Goal: Transaction & Acquisition: Purchase product/service

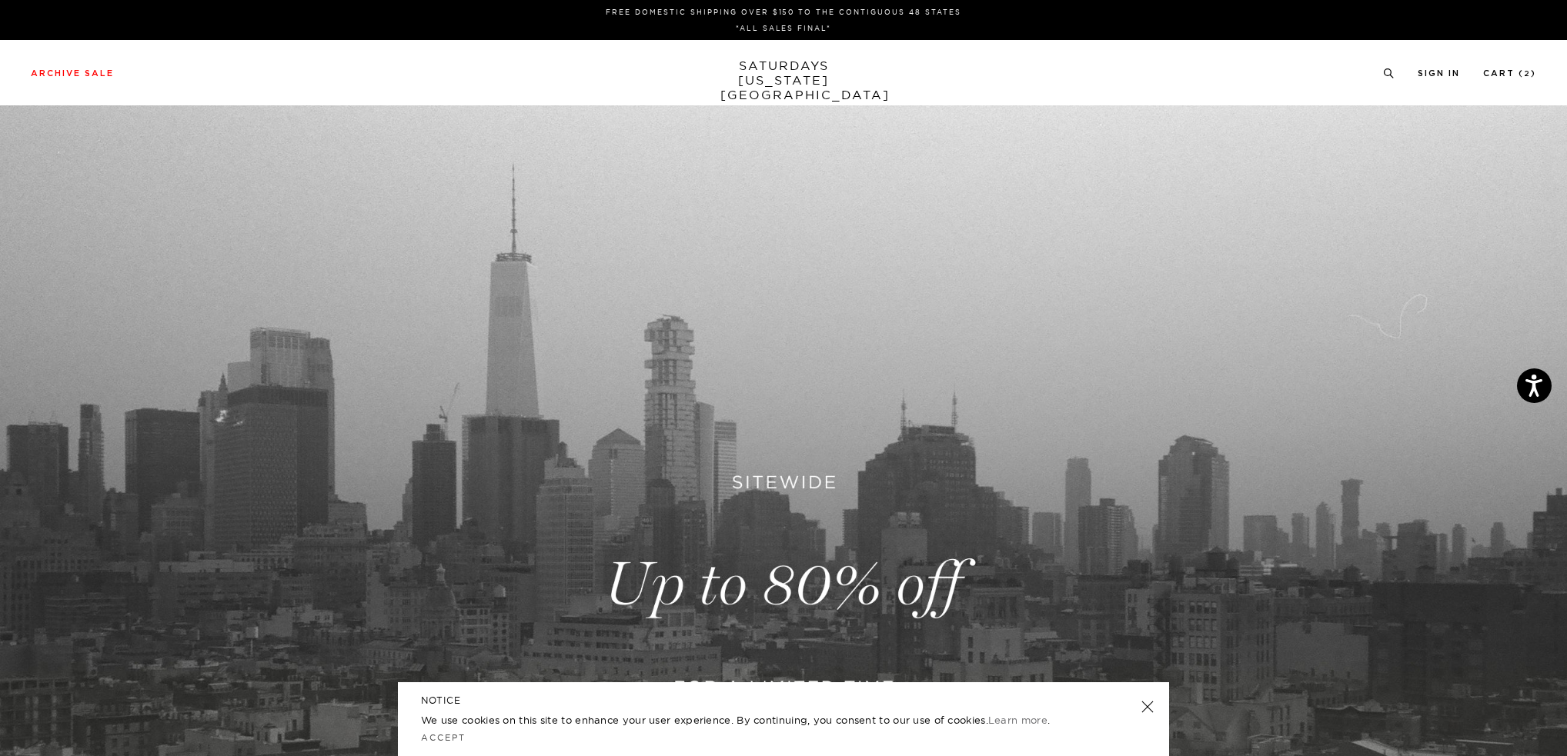
click at [786, 573] on link at bounding box center [783, 585] width 1567 height 960
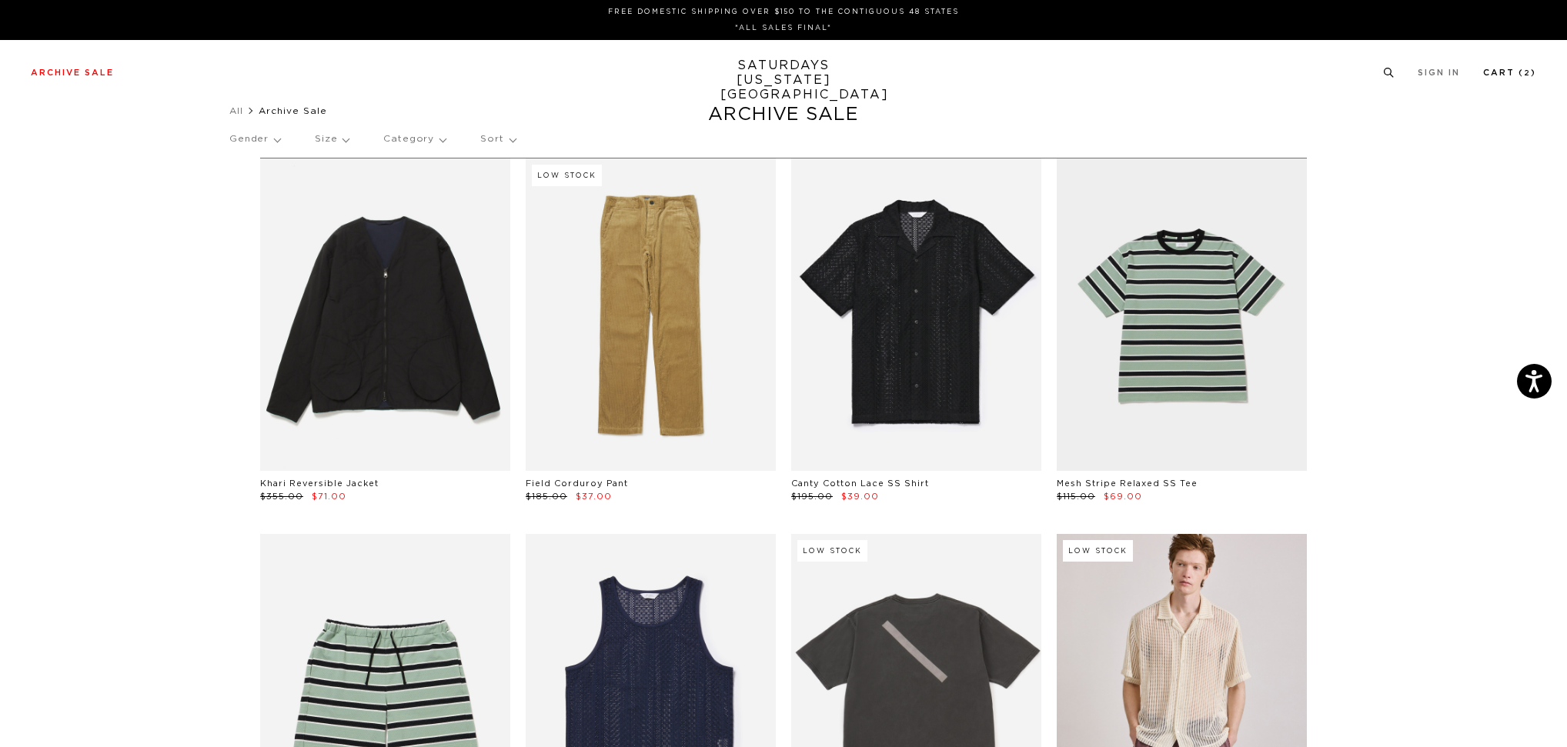
click at [1501, 69] on link "Cart ( 2 )" at bounding box center [1509, 72] width 53 height 8
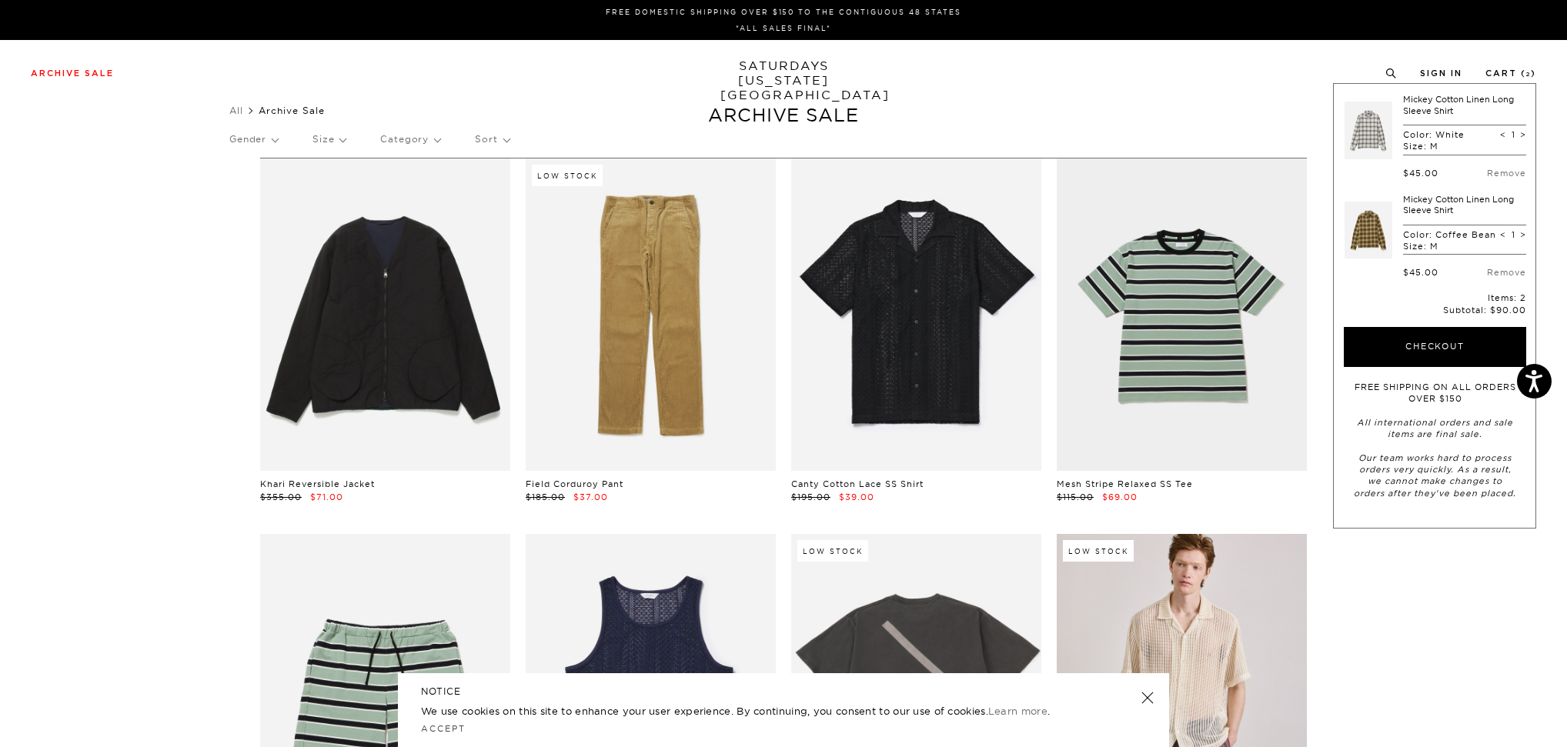
click at [1373, 128] on link at bounding box center [1368, 130] width 48 height 72
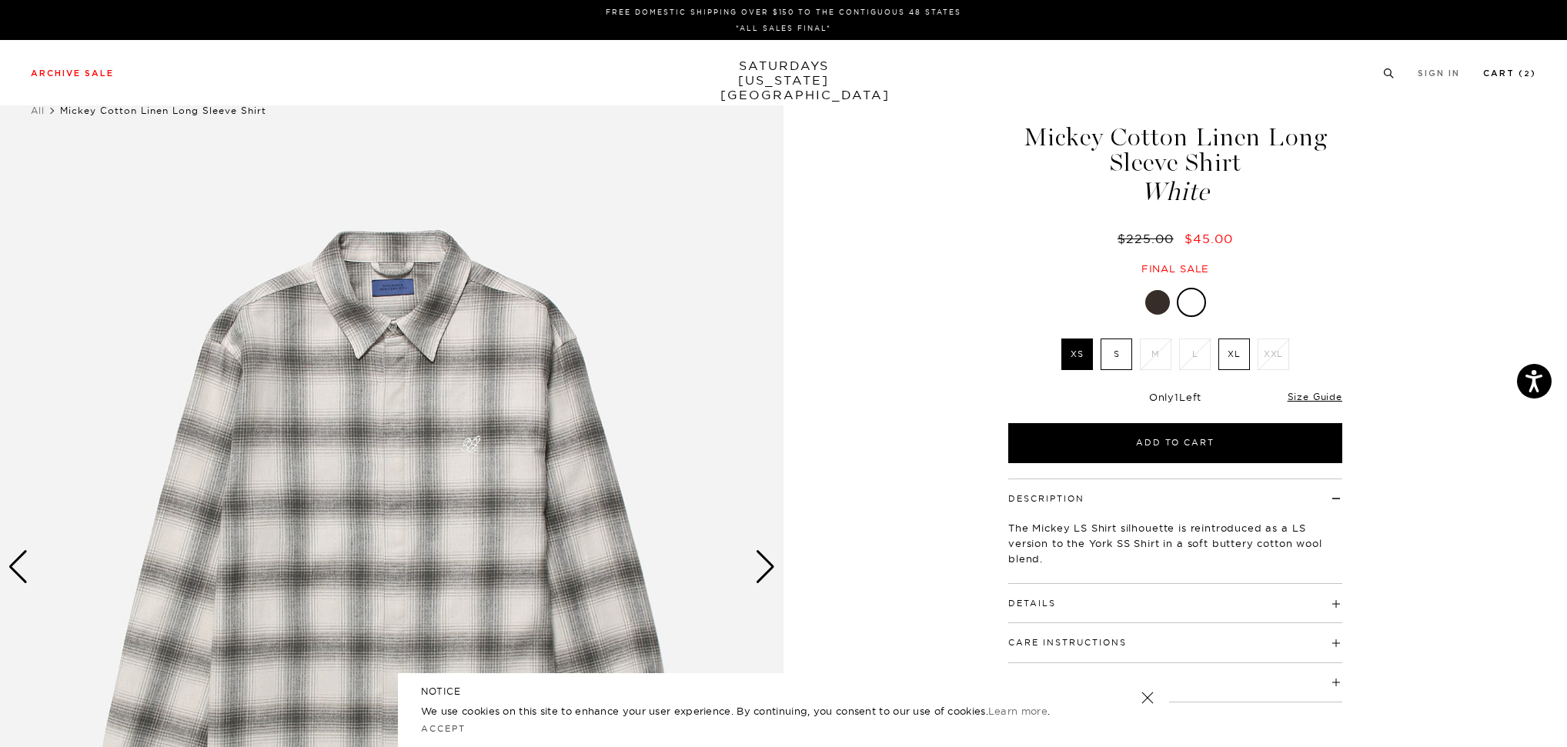
click at [1511, 70] on link "Cart ( 2 )" at bounding box center [1509, 73] width 53 height 8
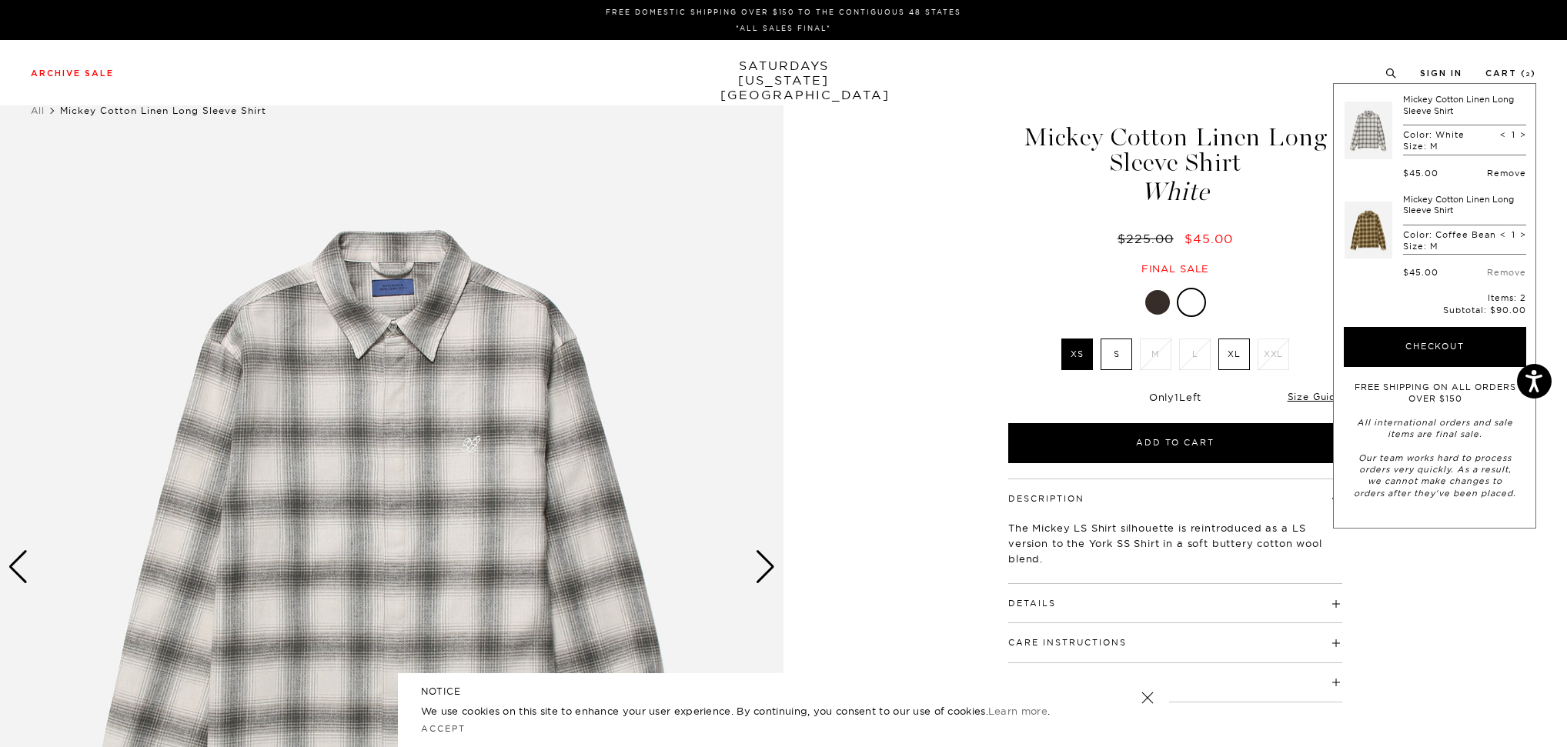
click at [1510, 172] on link "Remove" at bounding box center [1506, 173] width 39 height 11
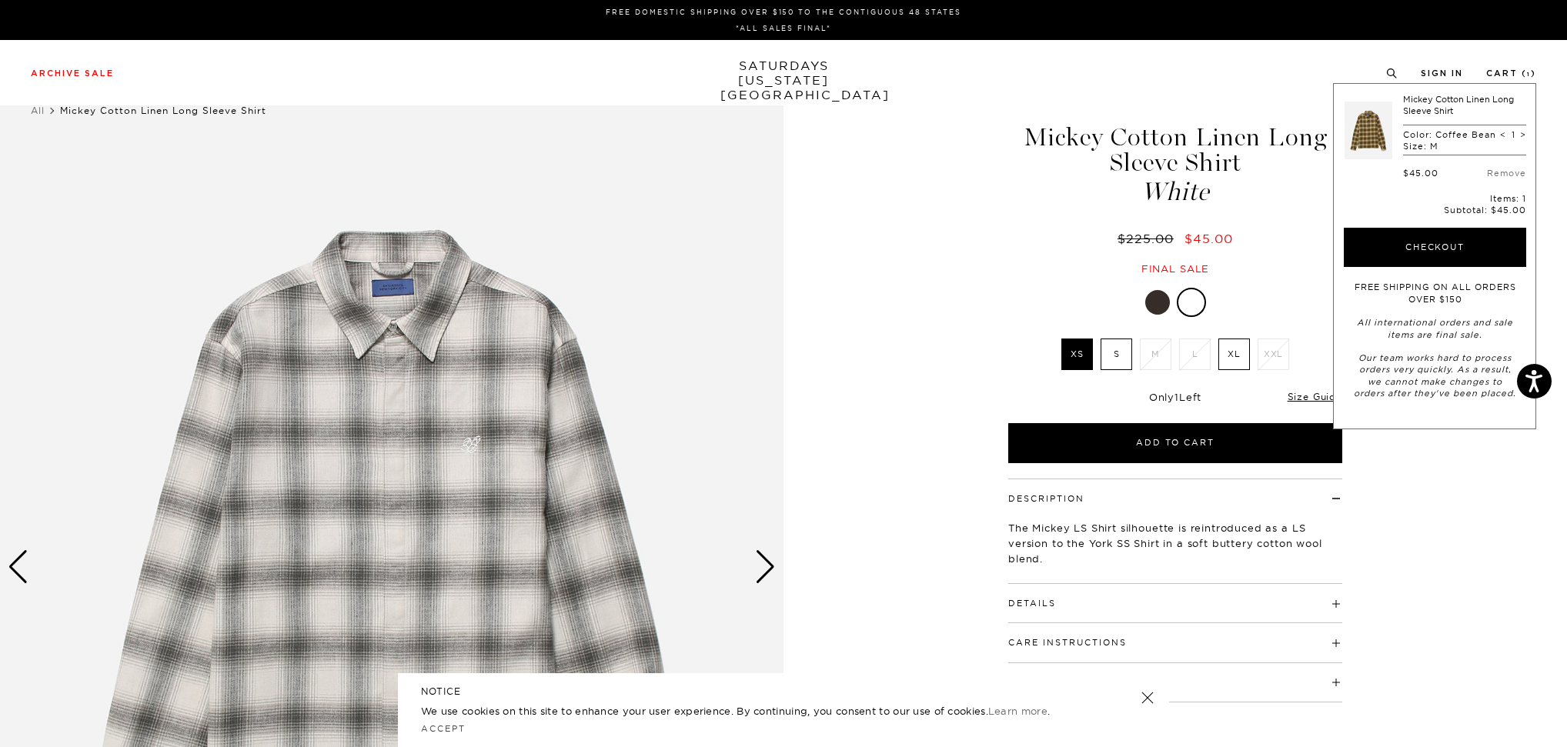
click at [1435, 108] on link "Mickey Cotton Linen Long Sleeve Shirt" at bounding box center [1458, 105] width 111 height 22
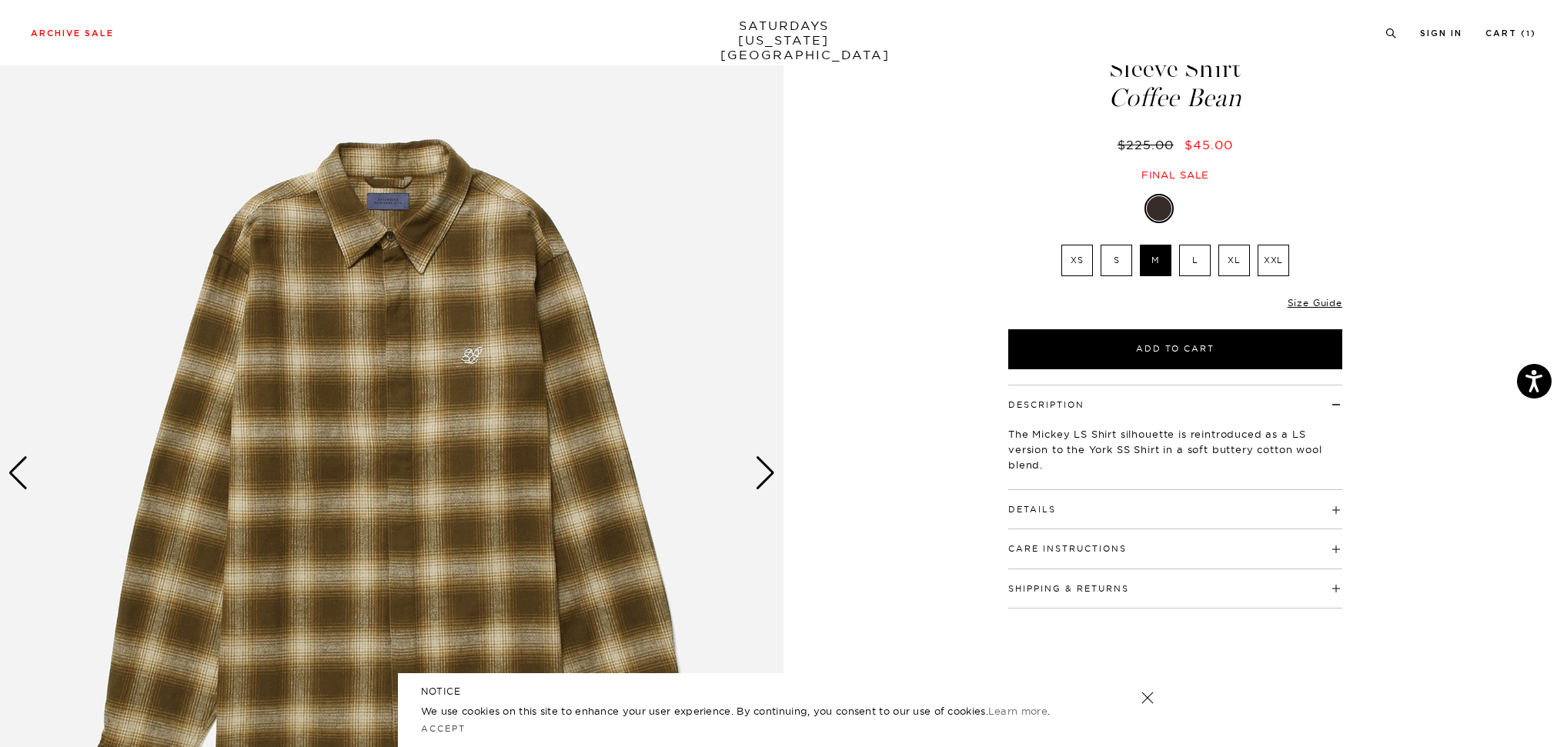
scroll to position [98, 0]
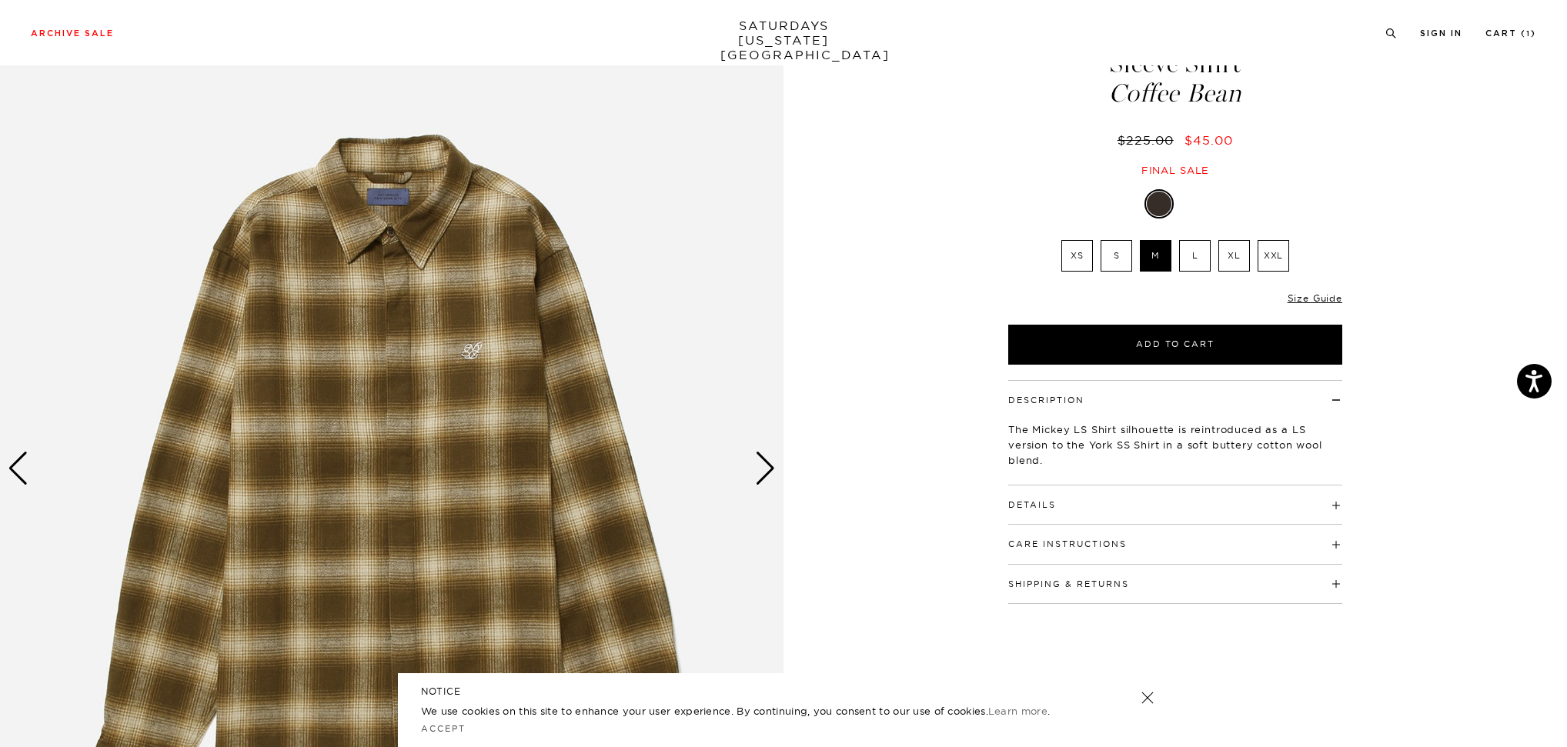
click at [643, 393] on img at bounding box center [391, 469] width 783 height 980
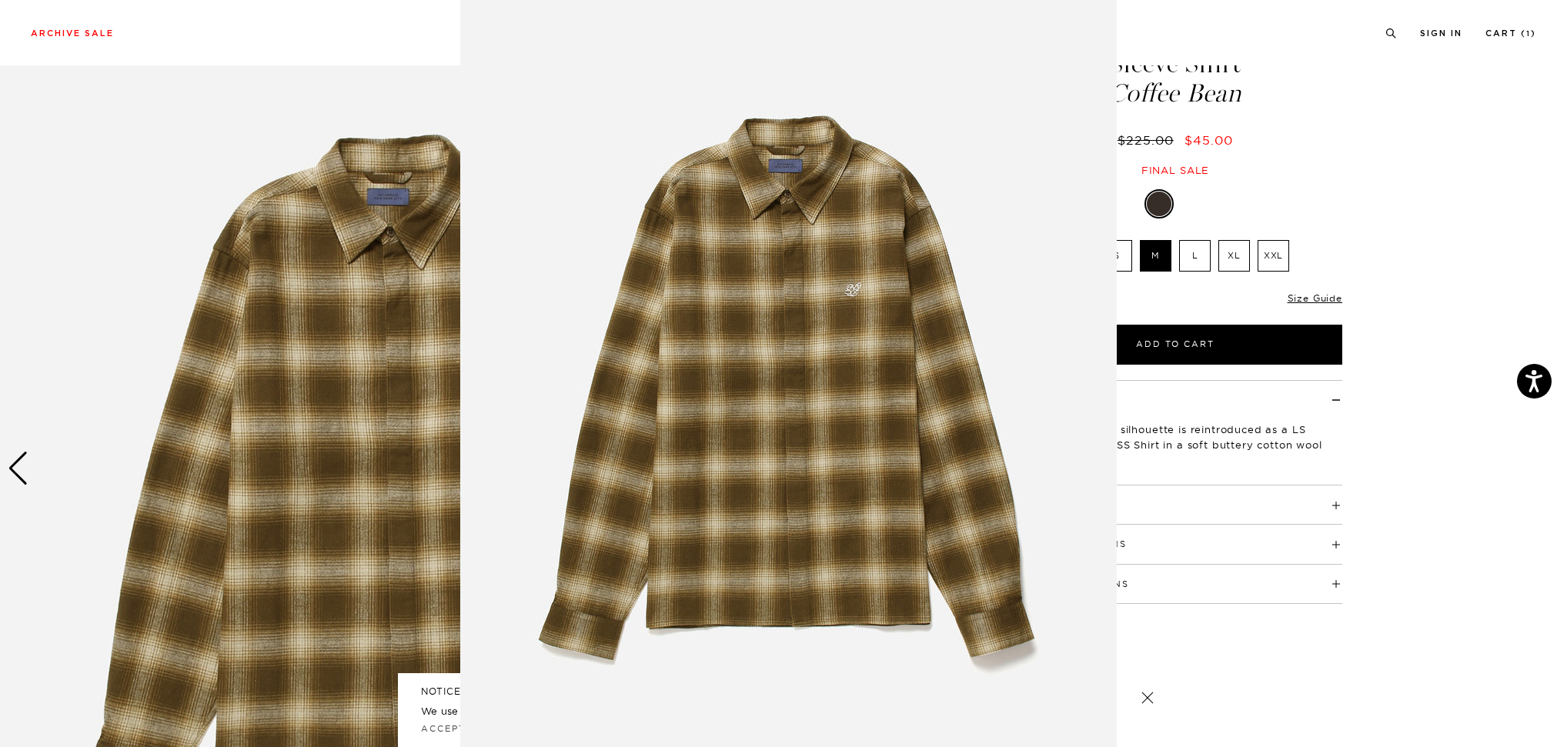
scroll to position [0, 0]
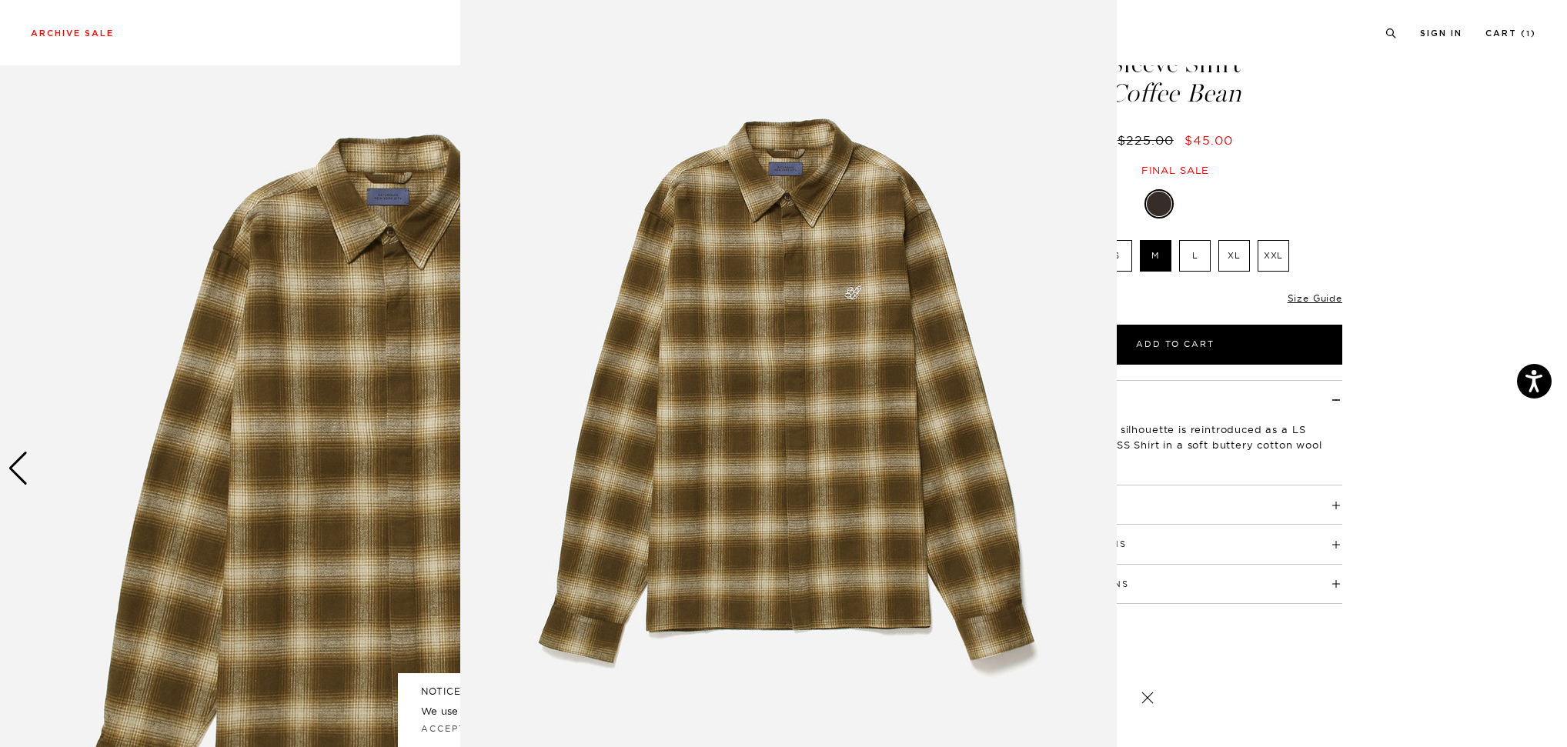
click at [981, 210] on img at bounding box center [788, 388] width 656 height 788
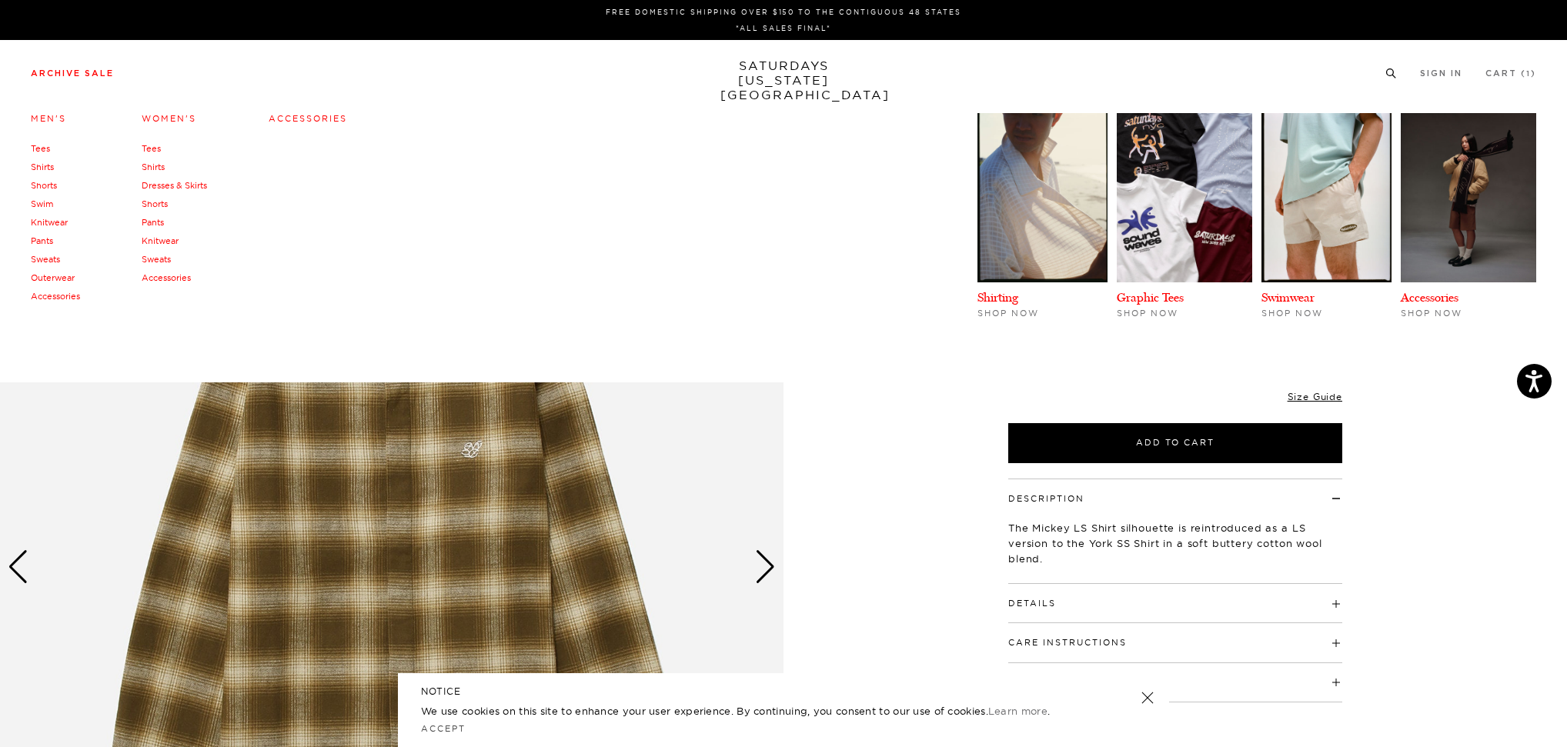
click at [44, 114] on link "Men's" at bounding box center [48, 118] width 35 height 11
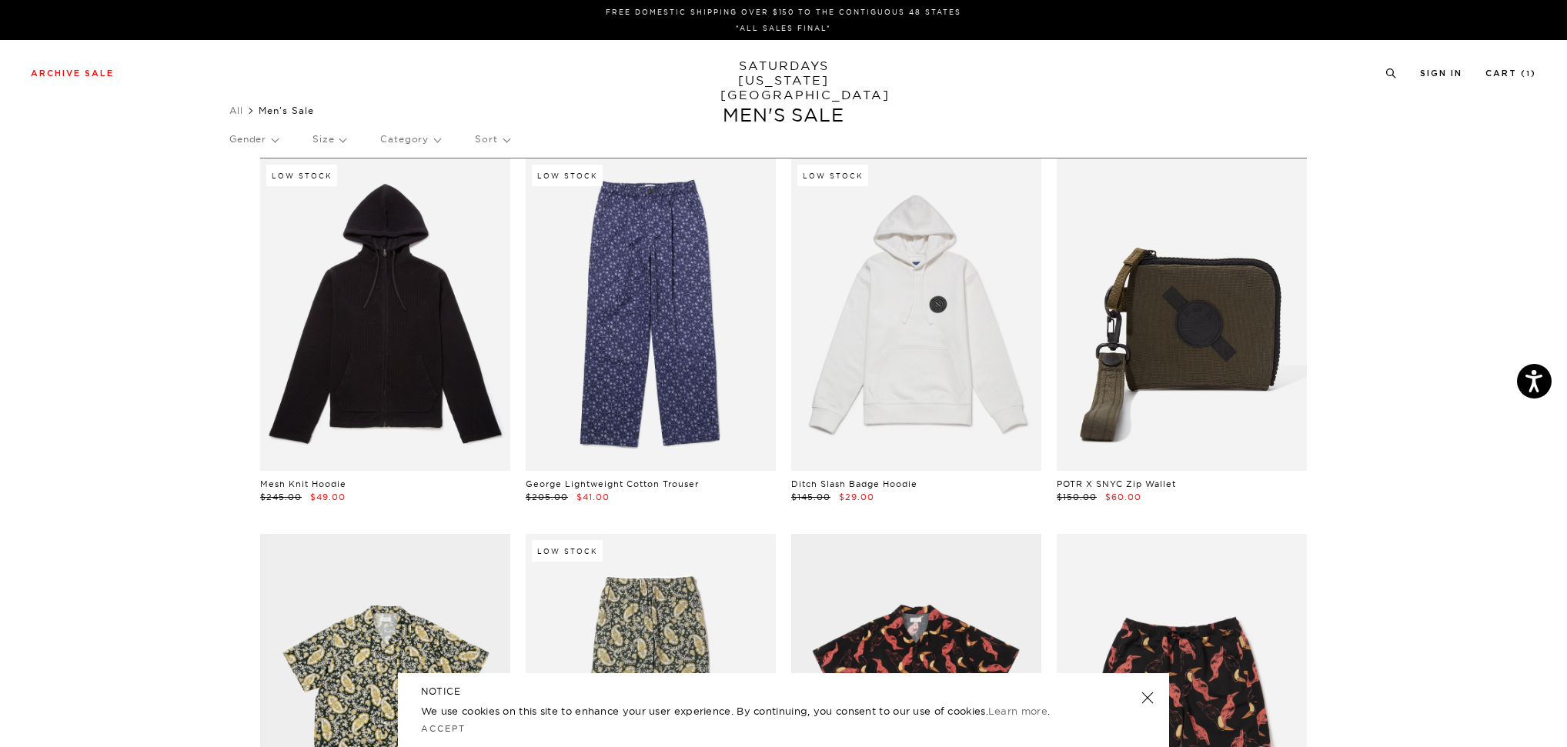
click at [342, 142] on p "Size" at bounding box center [328, 139] width 33 height 35
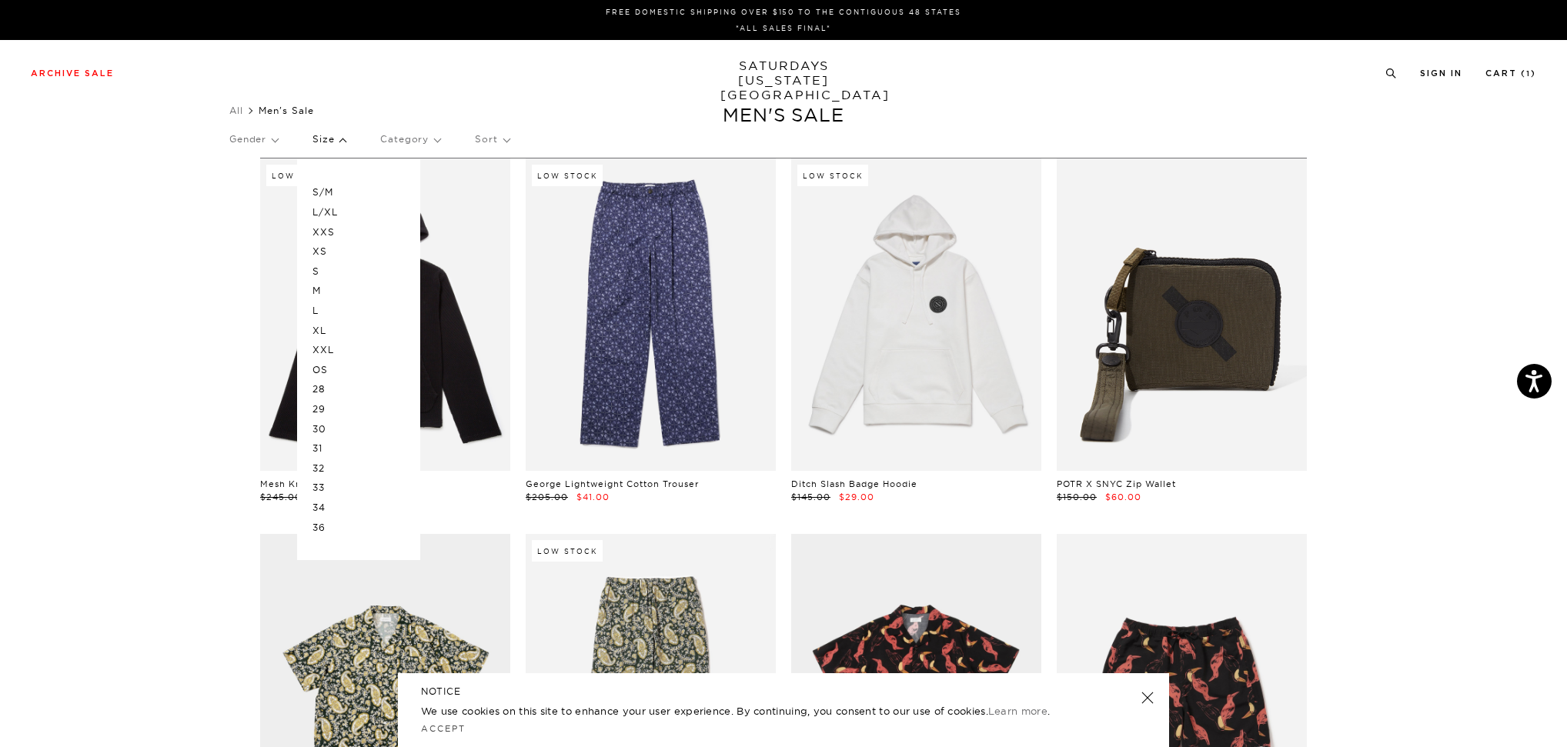
click at [321, 291] on p "M" at bounding box center [358, 291] width 92 height 20
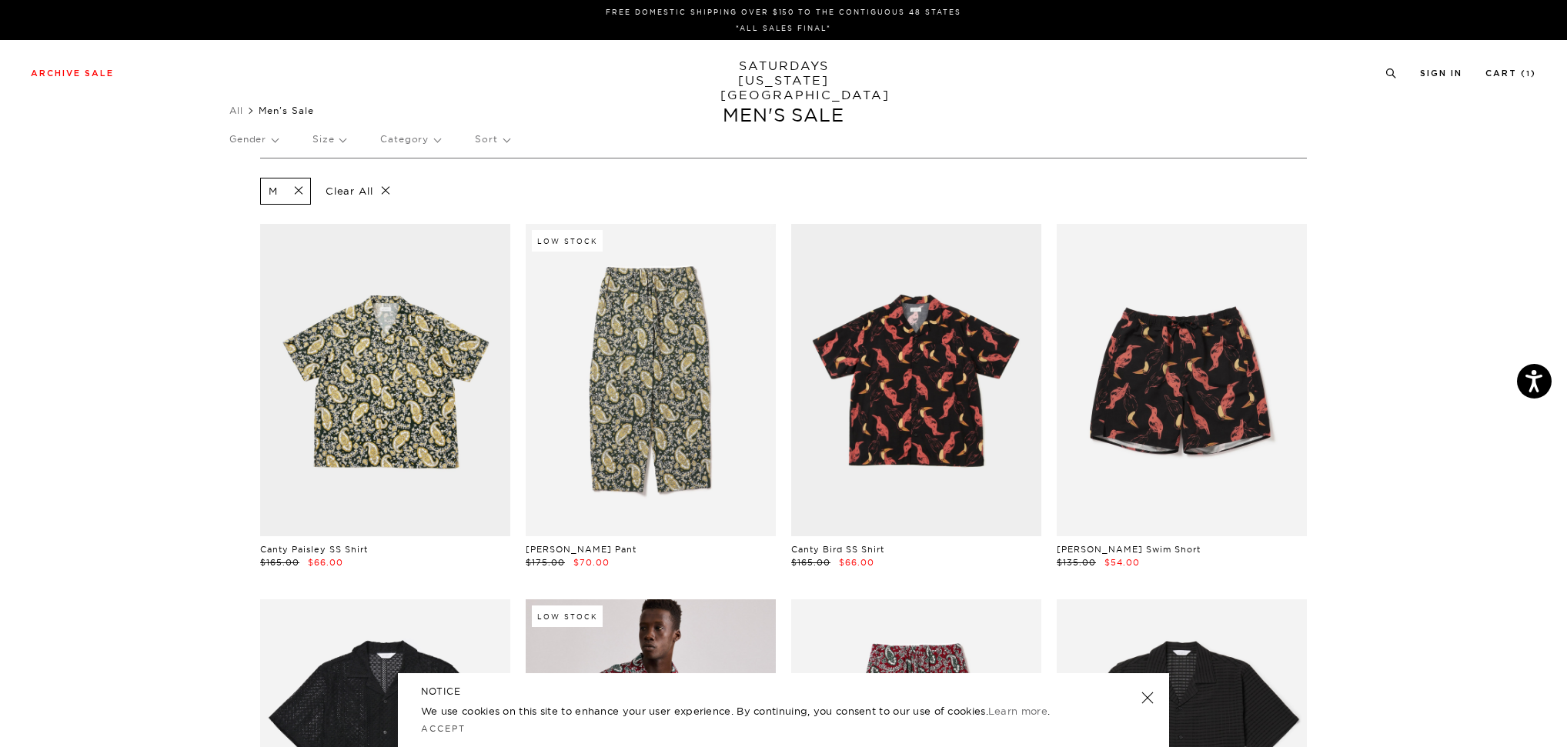
click at [303, 184] on span at bounding box center [294, 191] width 32 height 15
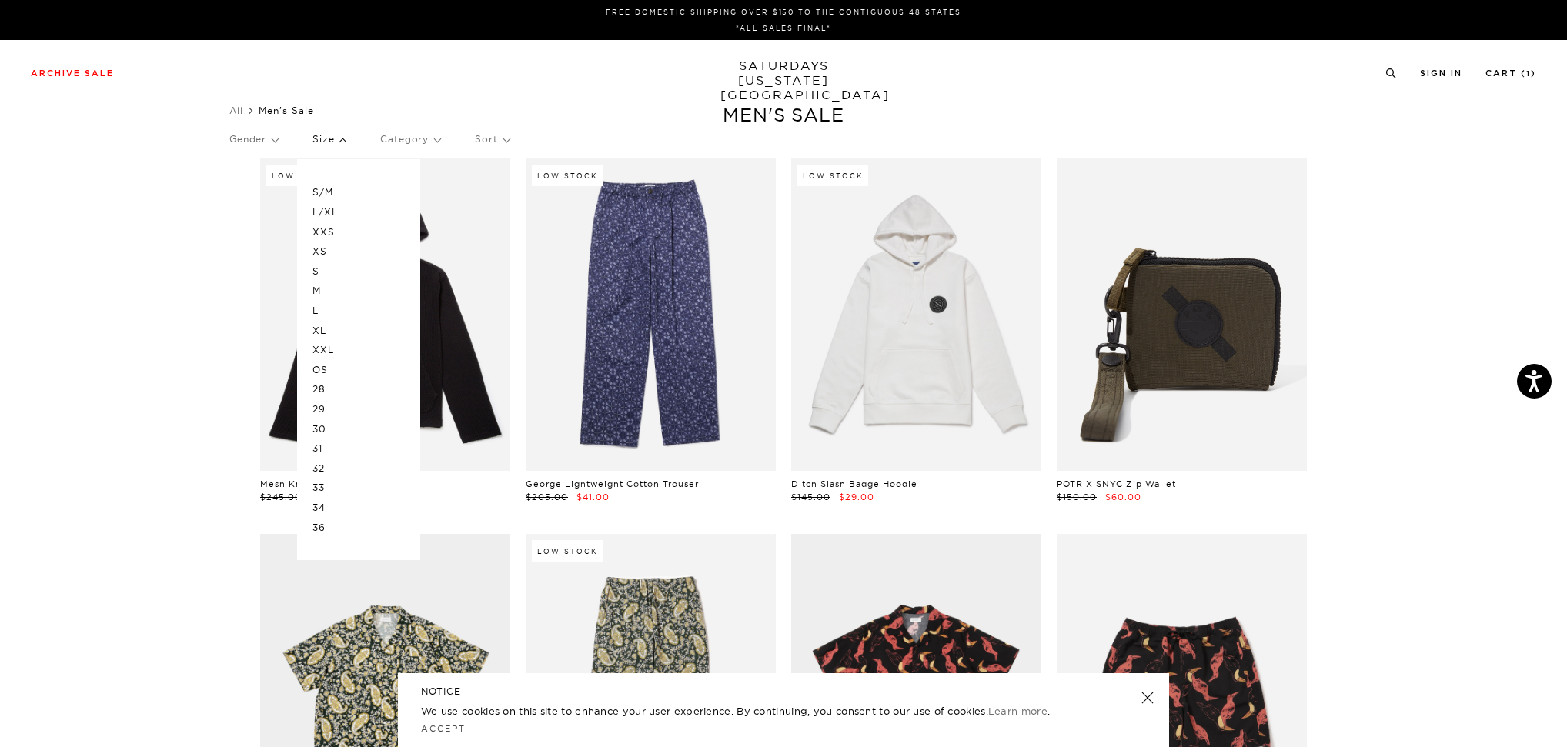
click at [318, 312] on p "L" at bounding box center [358, 311] width 92 height 20
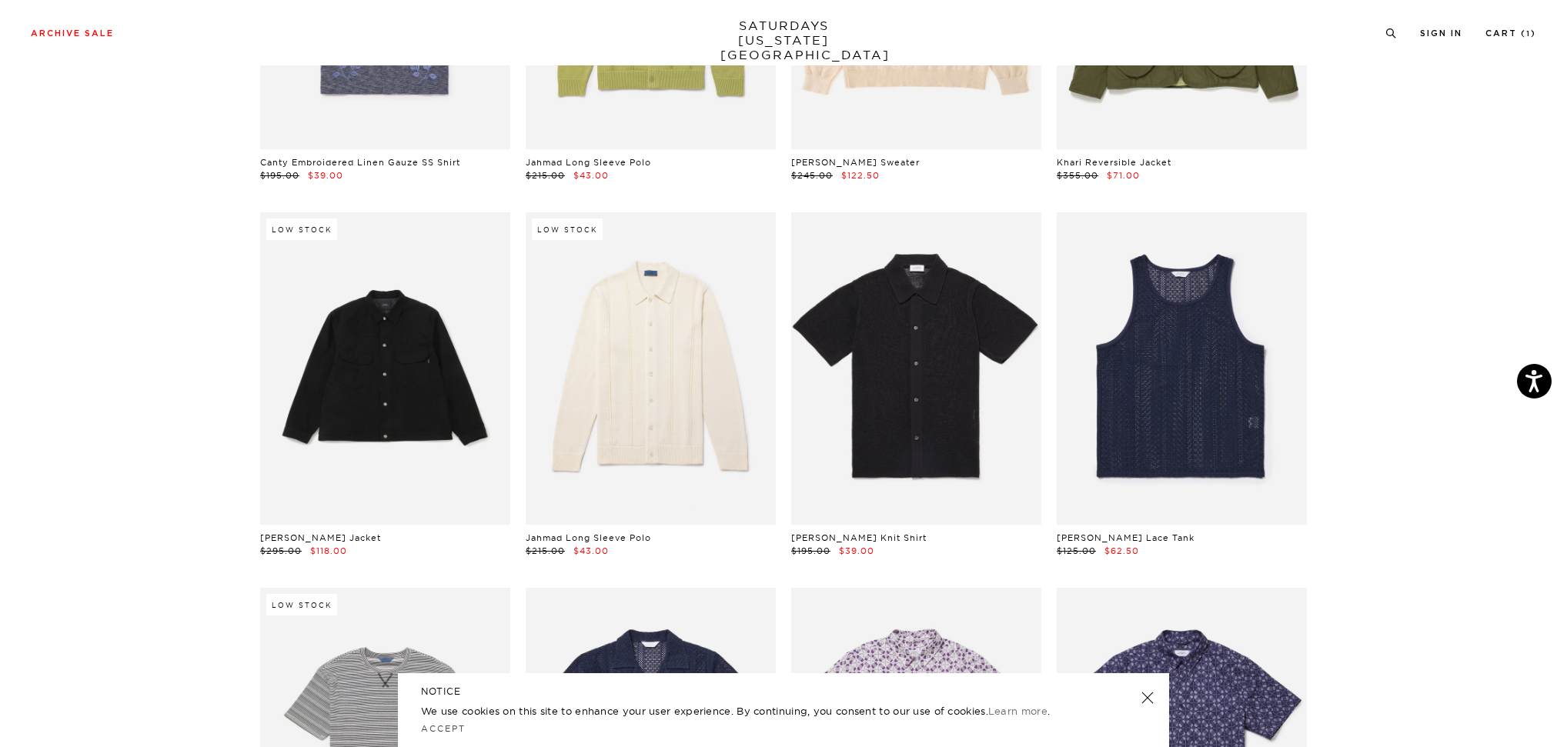
scroll to position [1556, 0]
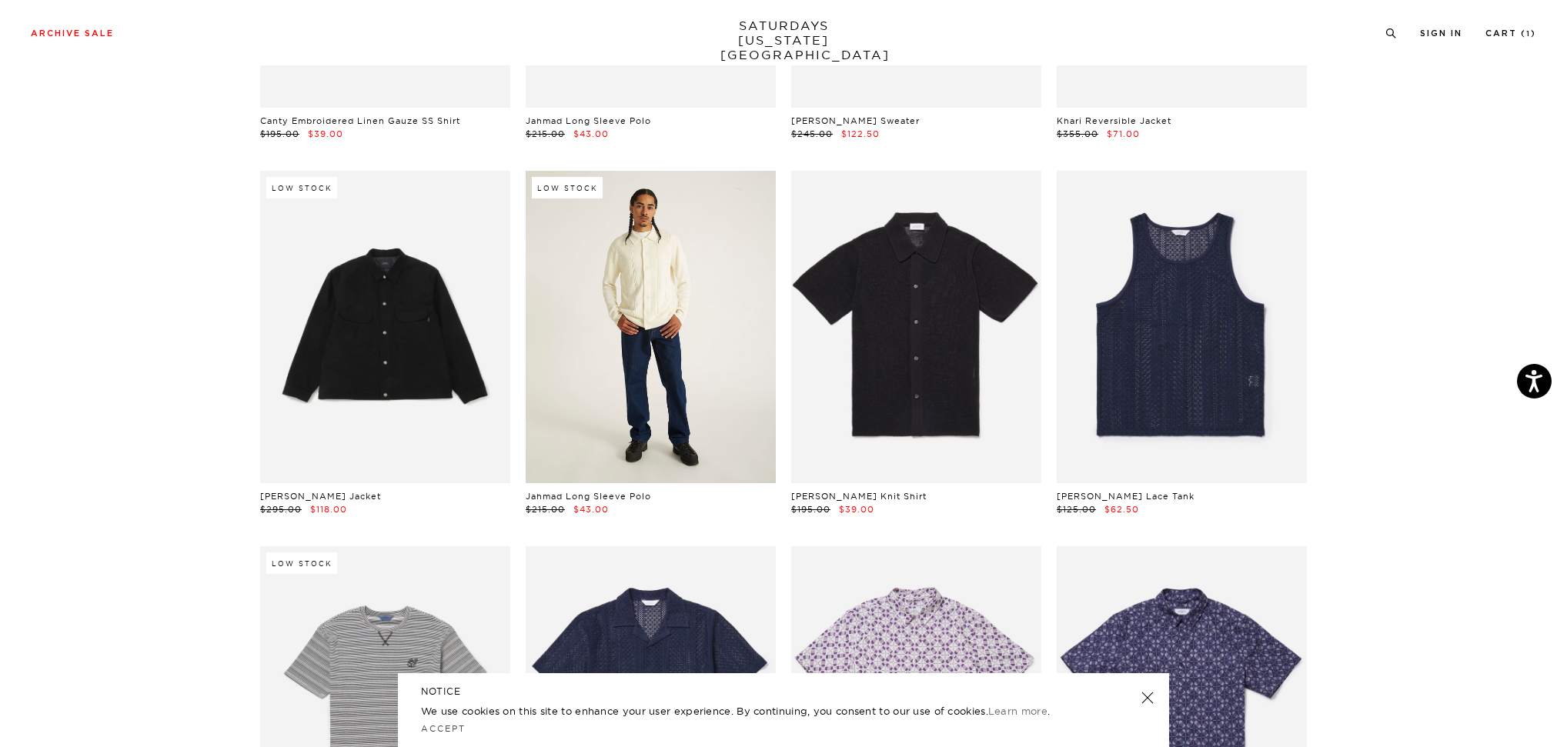
click at [679, 329] on link at bounding box center [651, 327] width 250 height 312
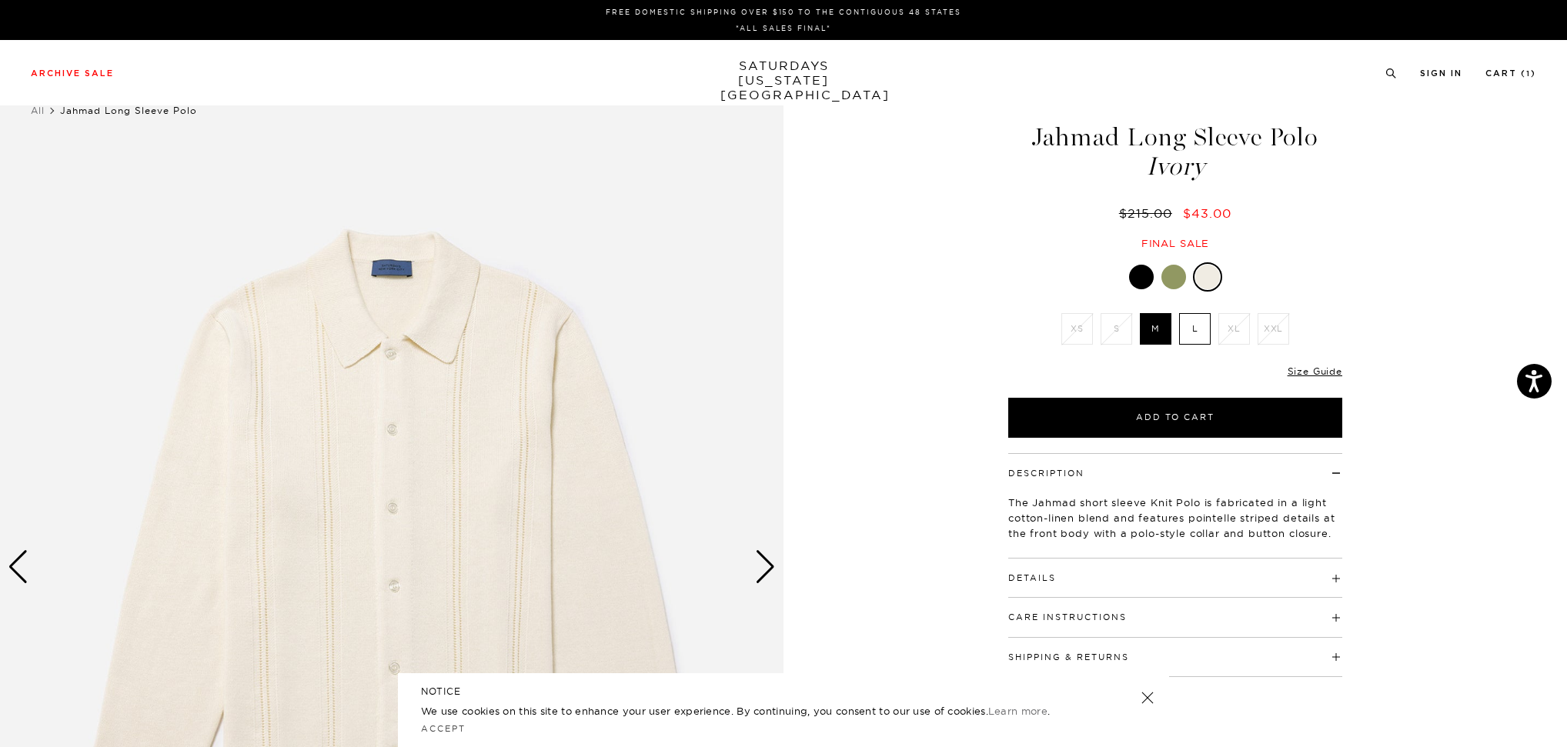
click at [406, 400] on img at bounding box center [391, 568] width 783 height 980
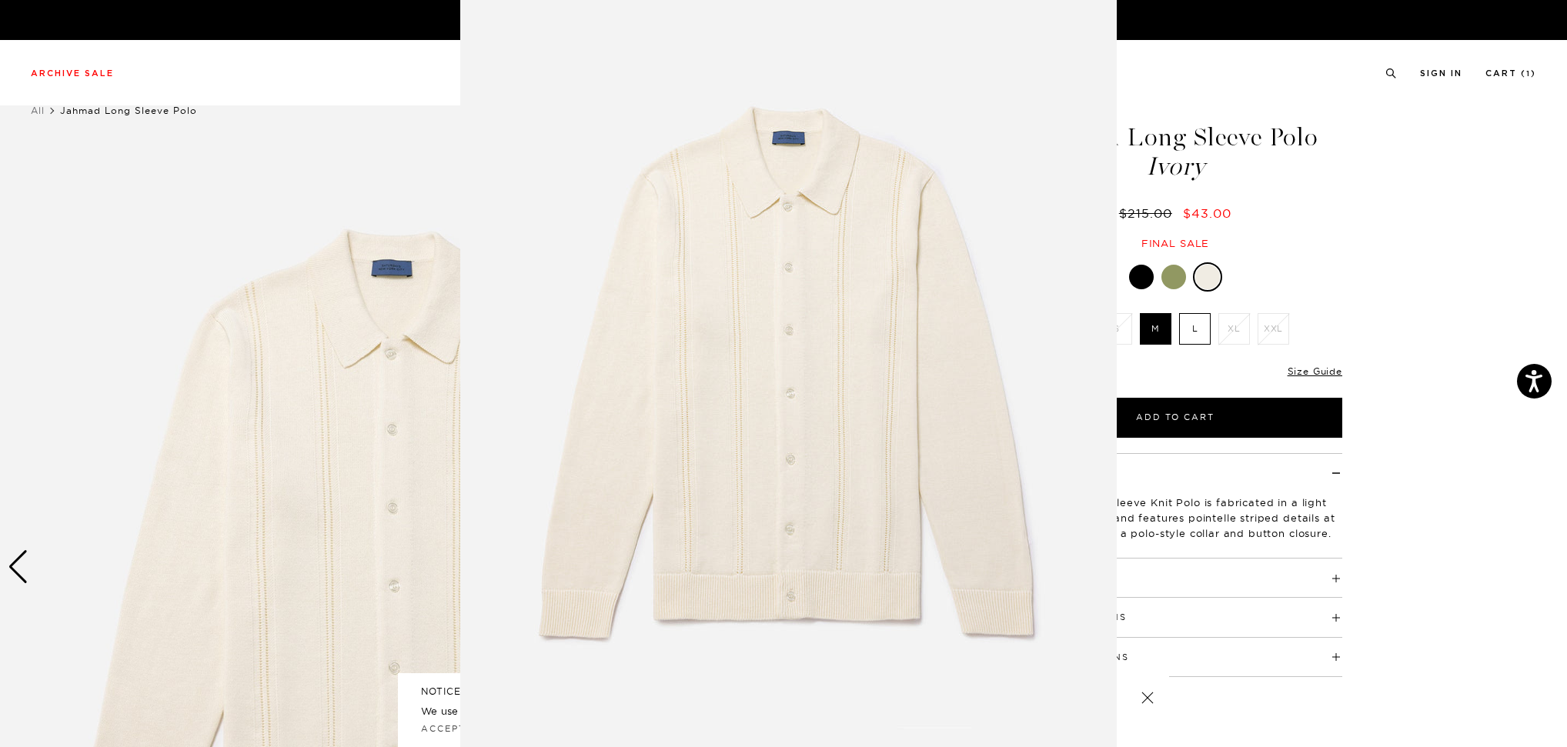
scroll to position [15, 0]
click at [425, 376] on figure at bounding box center [783, 373] width 1567 height 747
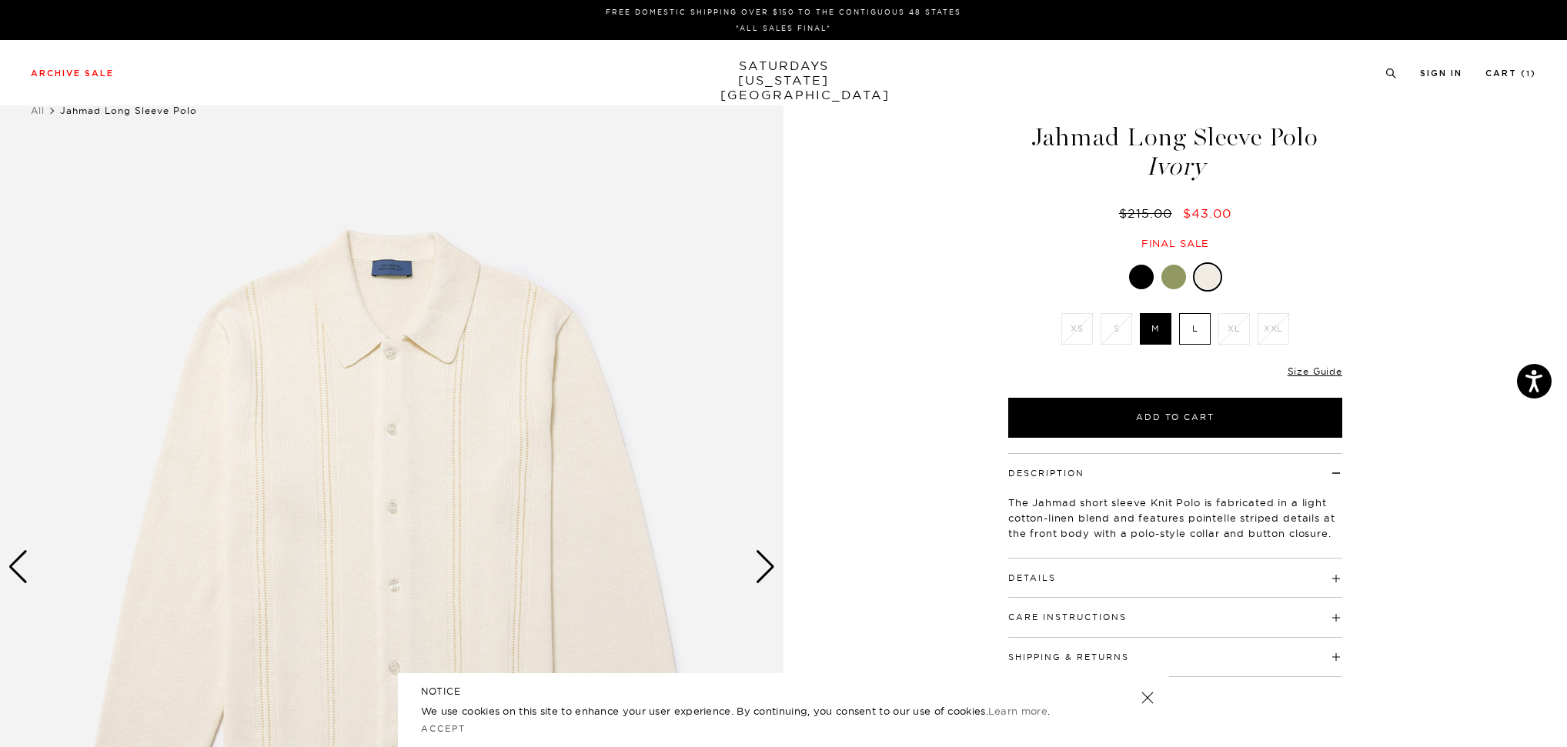
click at [762, 578] on div "Next slide" at bounding box center [765, 567] width 21 height 34
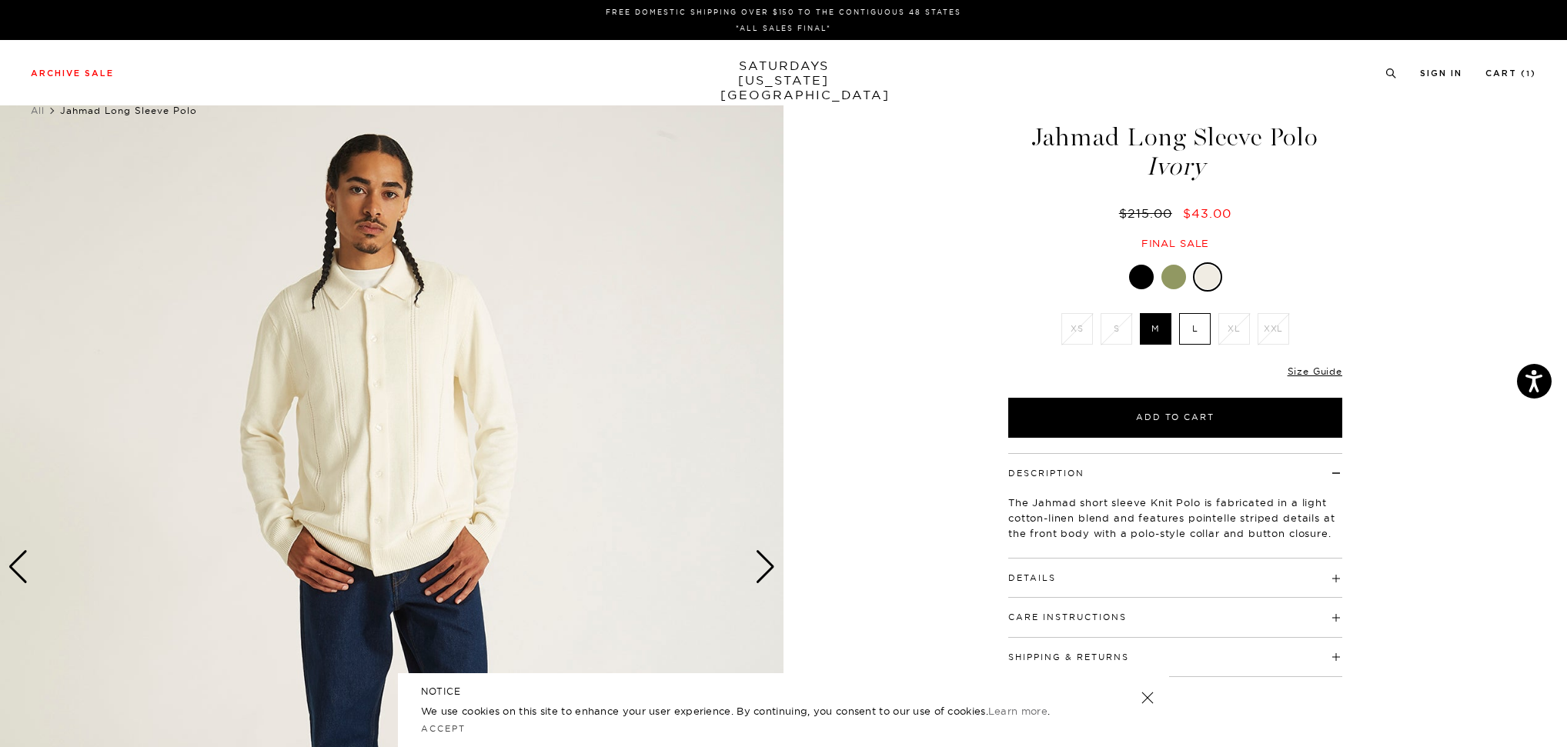
click at [762, 578] on div "Next slide" at bounding box center [765, 567] width 21 height 34
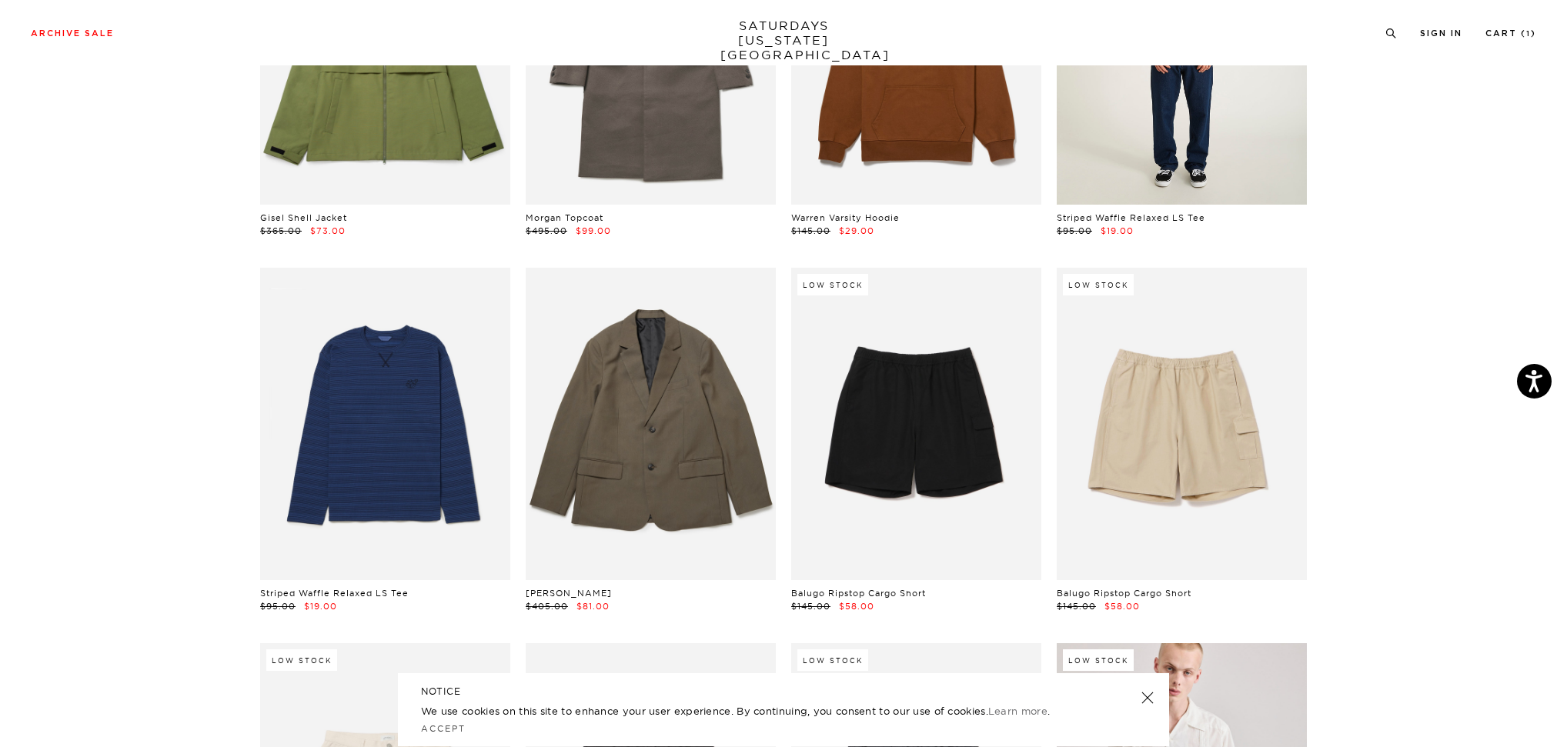
scroll to position [3012, 0]
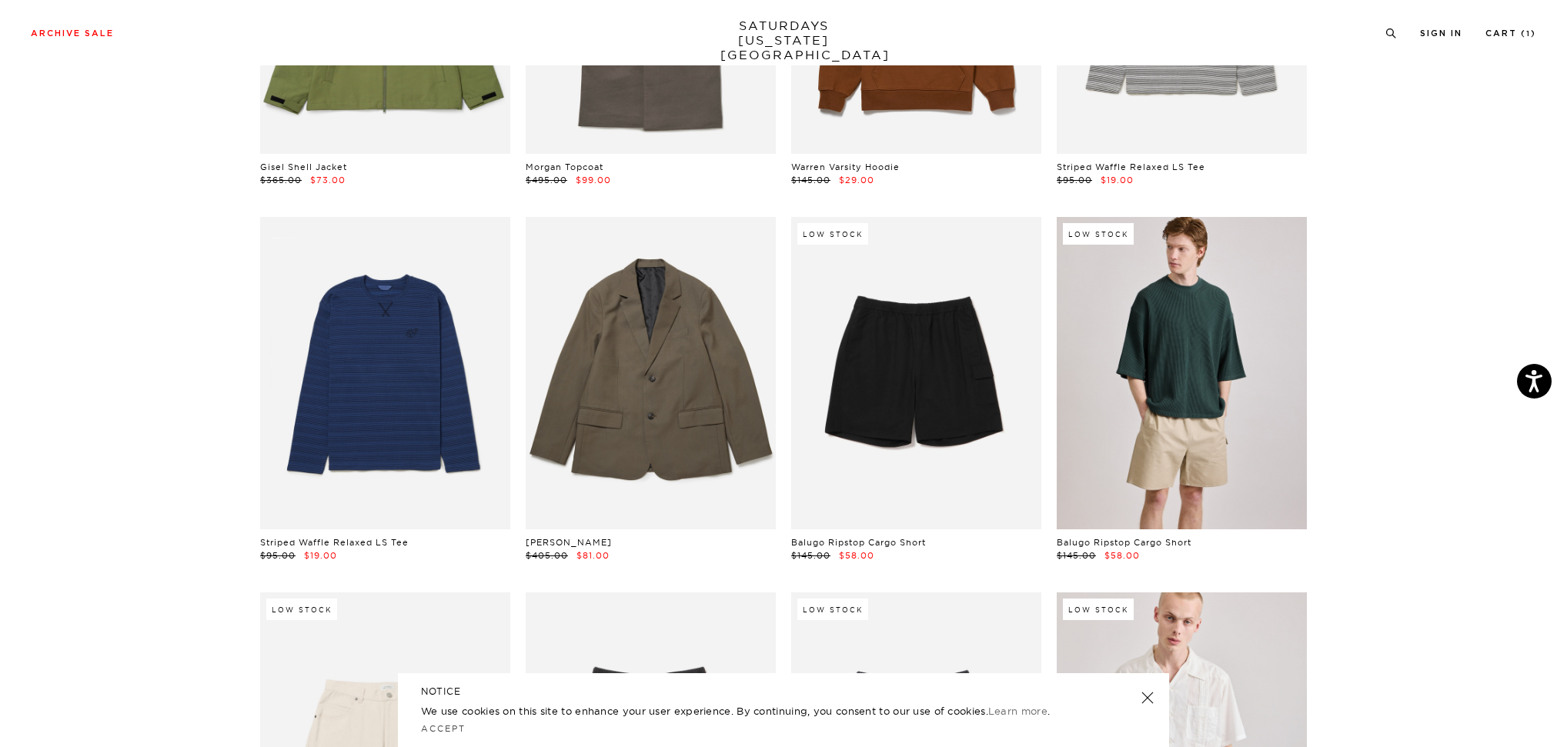
click at [1196, 416] on link at bounding box center [1181, 373] width 250 height 312
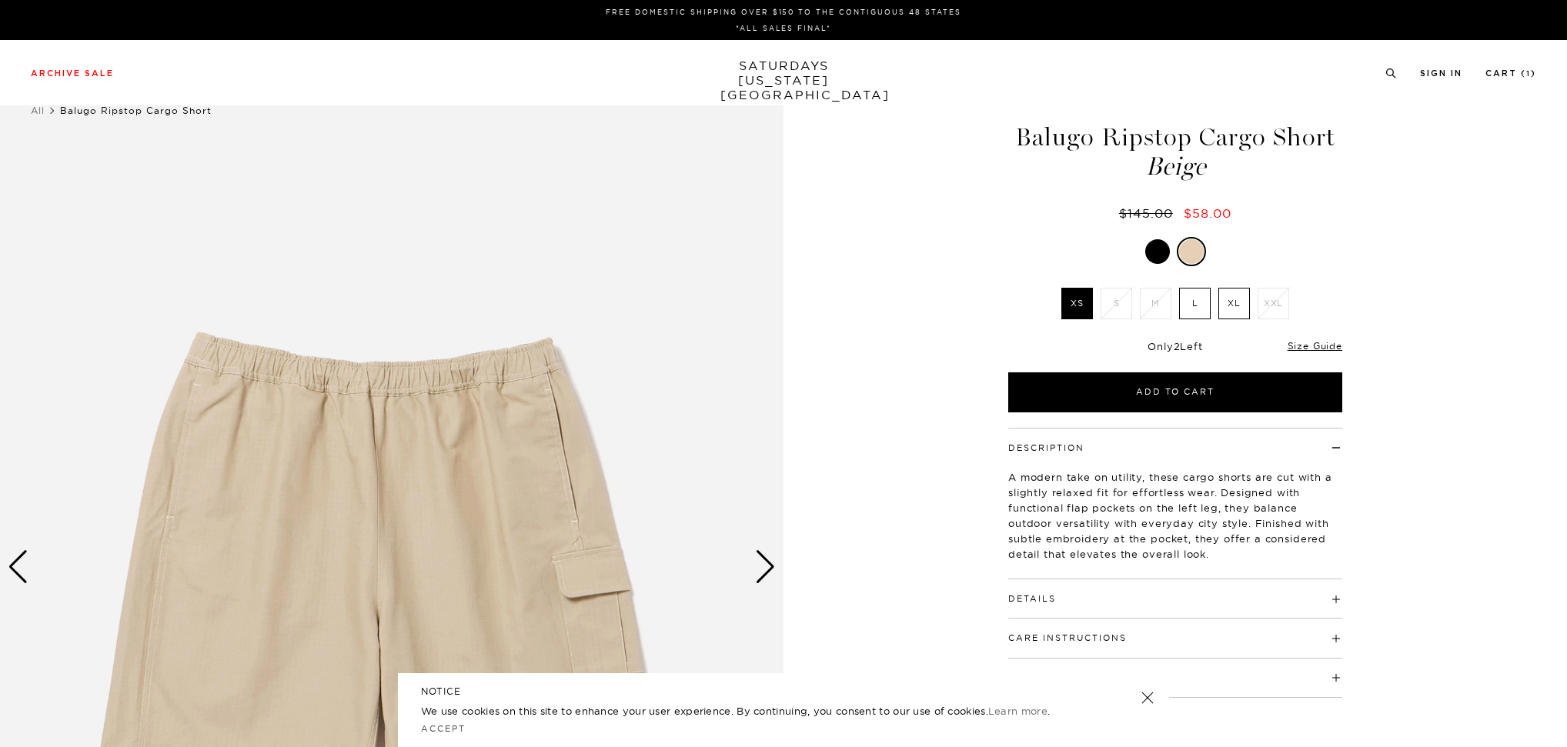
click at [509, 421] on img at bounding box center [391, 568] width 783 height 980
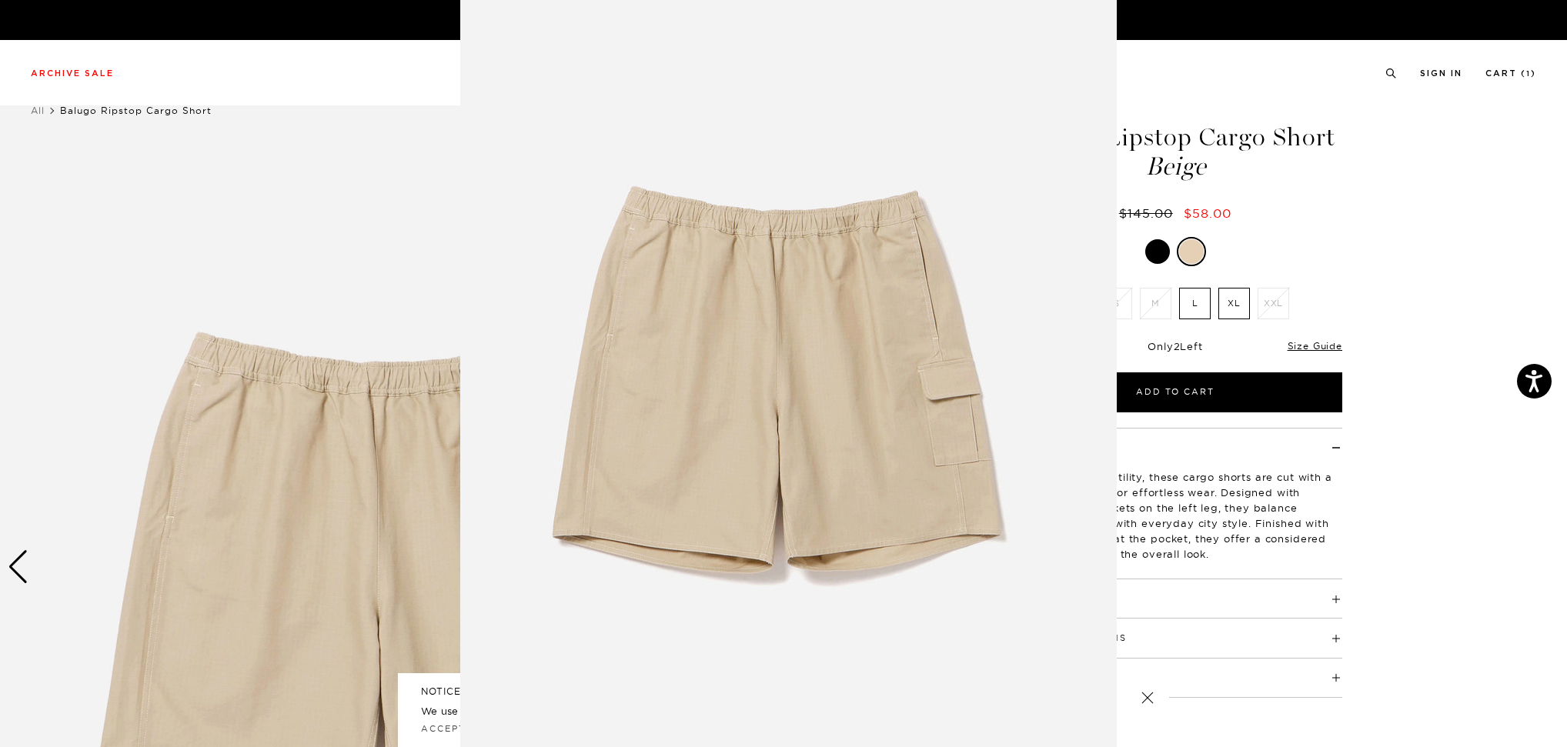
scroll to position [18, 0]
click at [501, 430] on img at bounding box center [788, 376] width 656 height 788
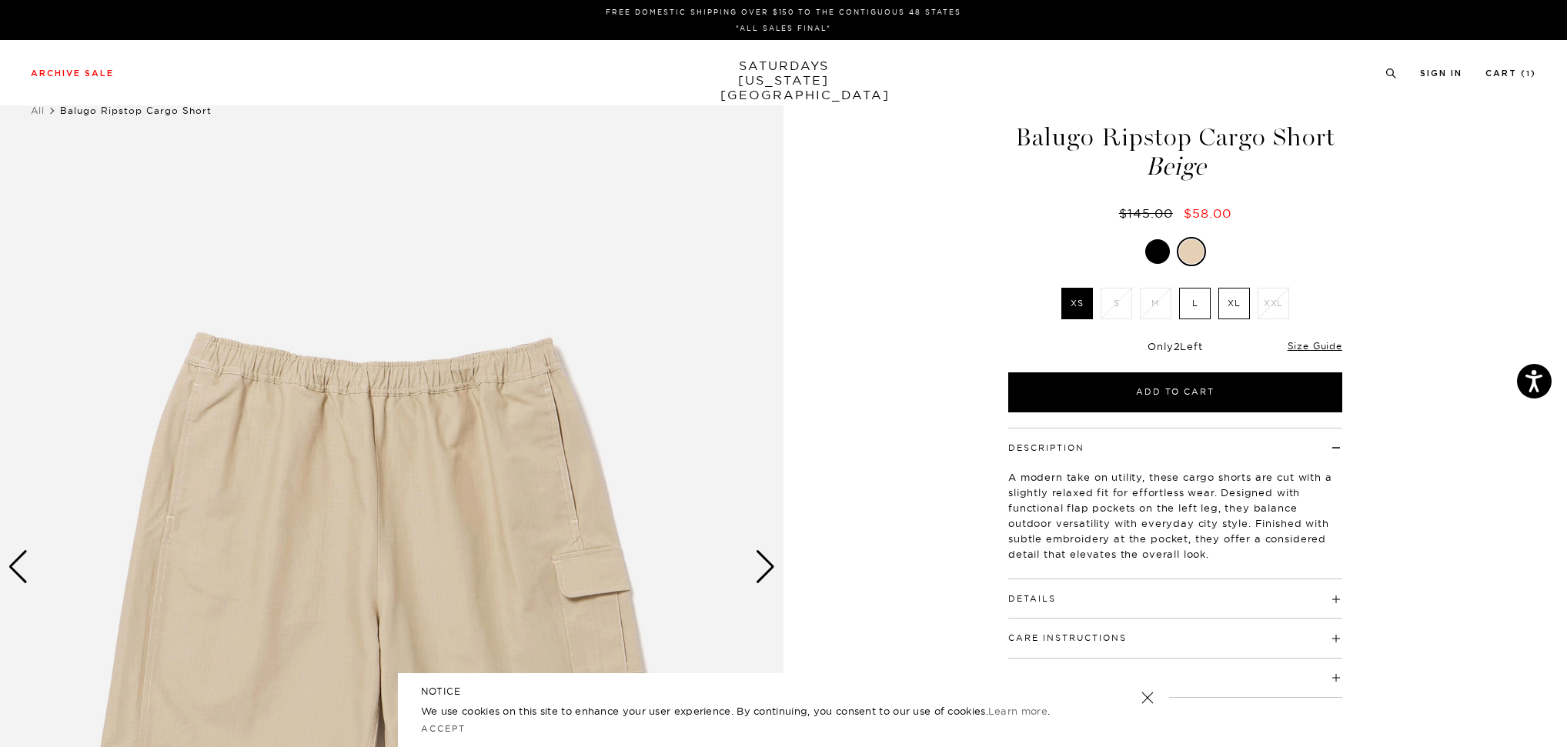
scroll to position [0, 0]
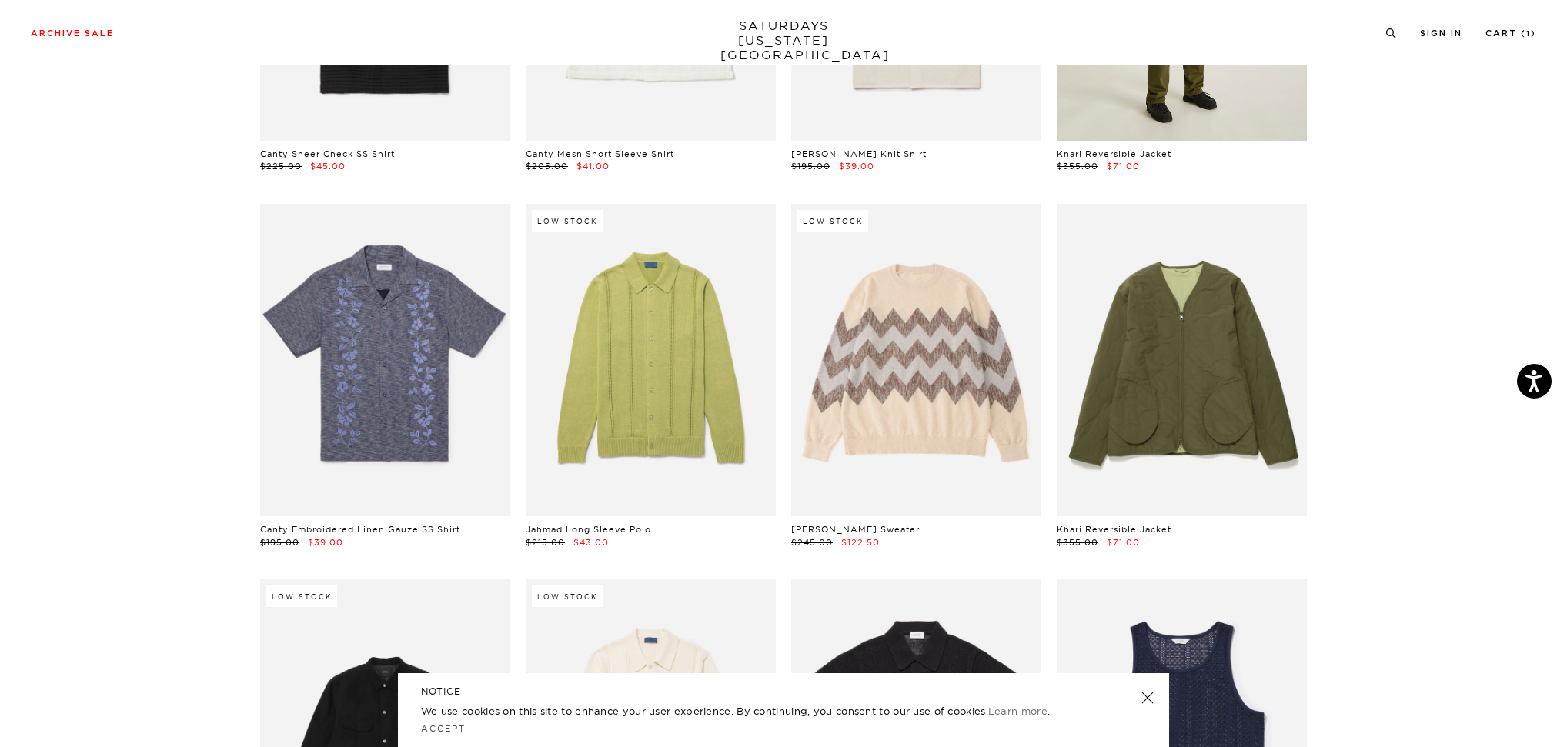
scroll to position [1150, 0]
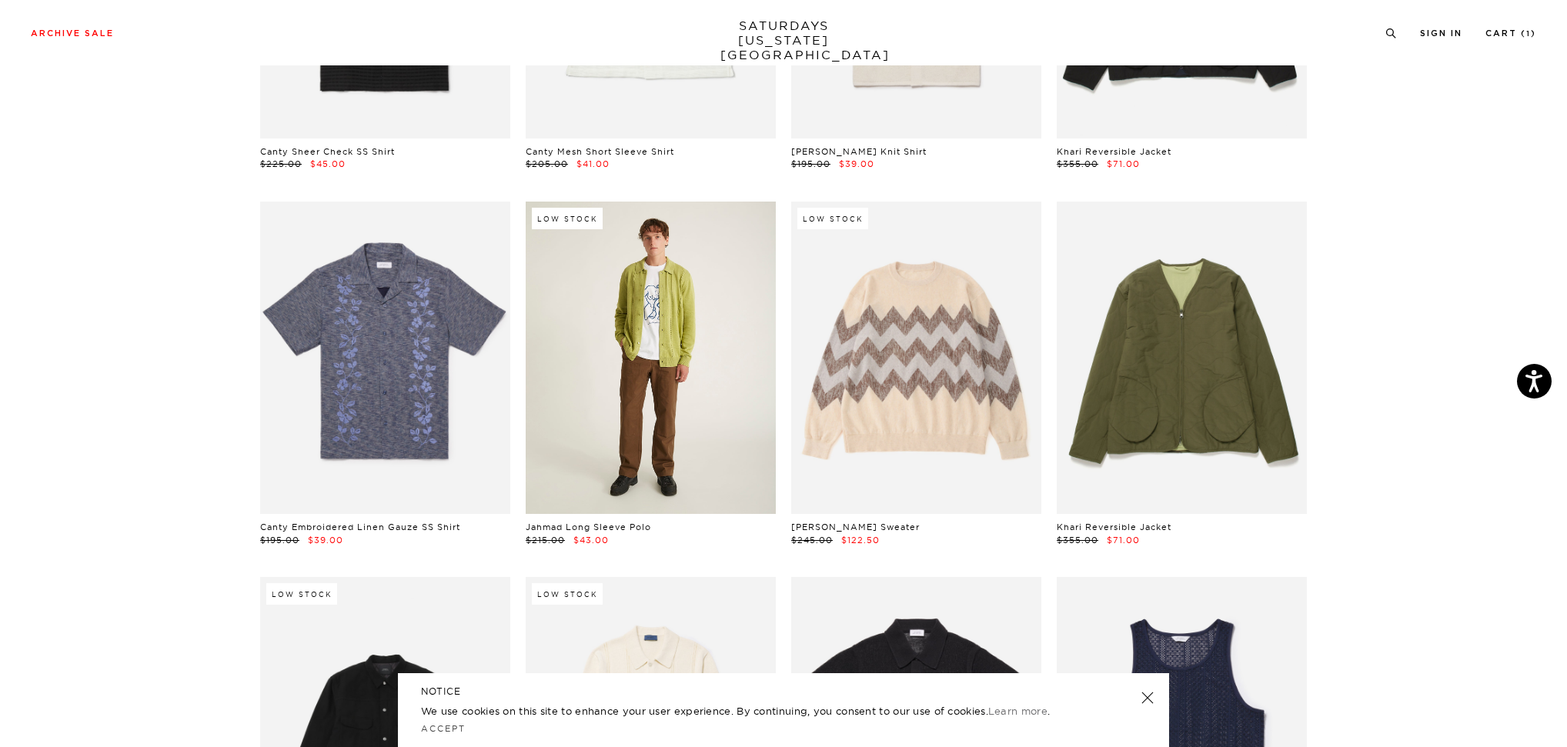
click at [631, 424] on link at bounding box center [651, 358] width 250 height 312
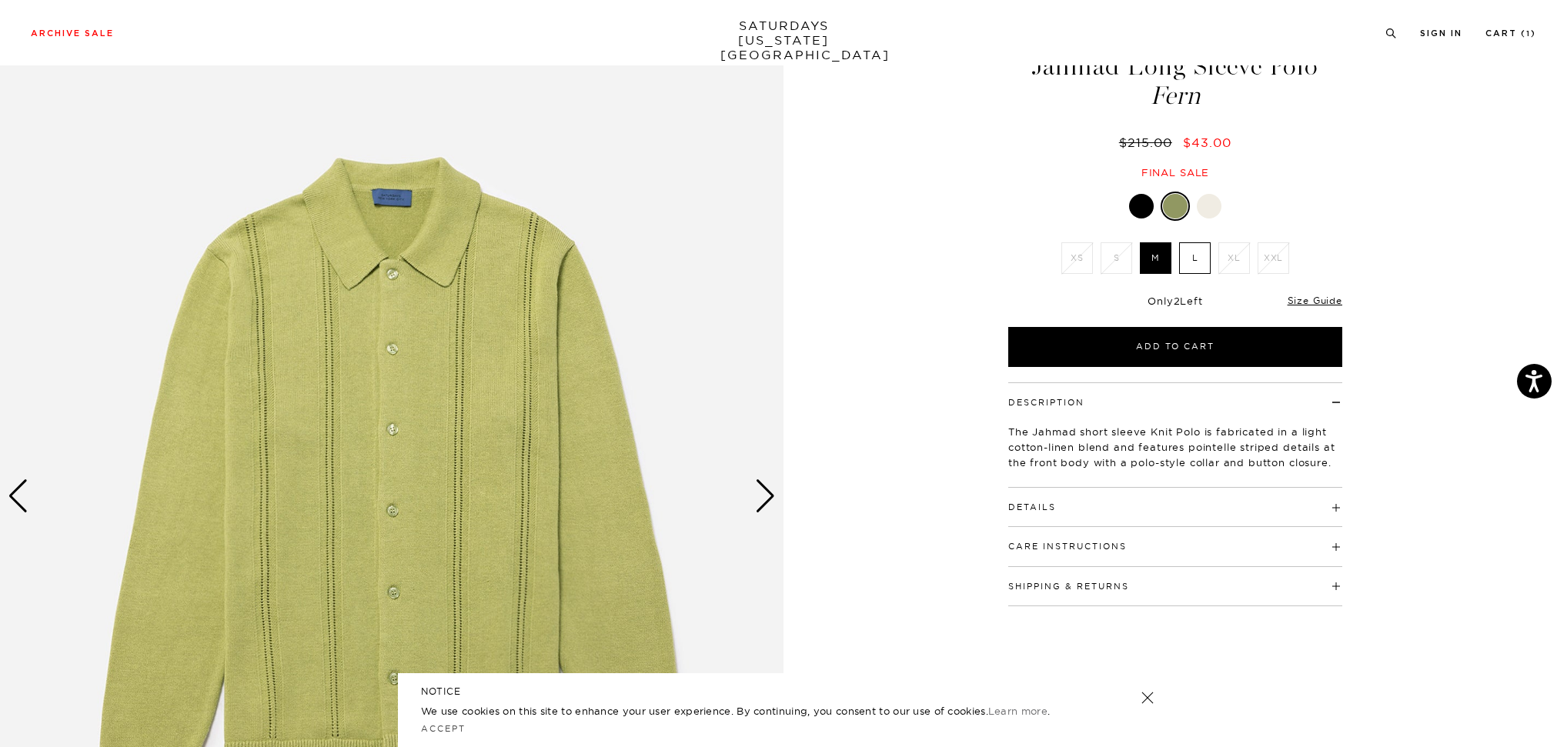
scroll to position [74, 0]
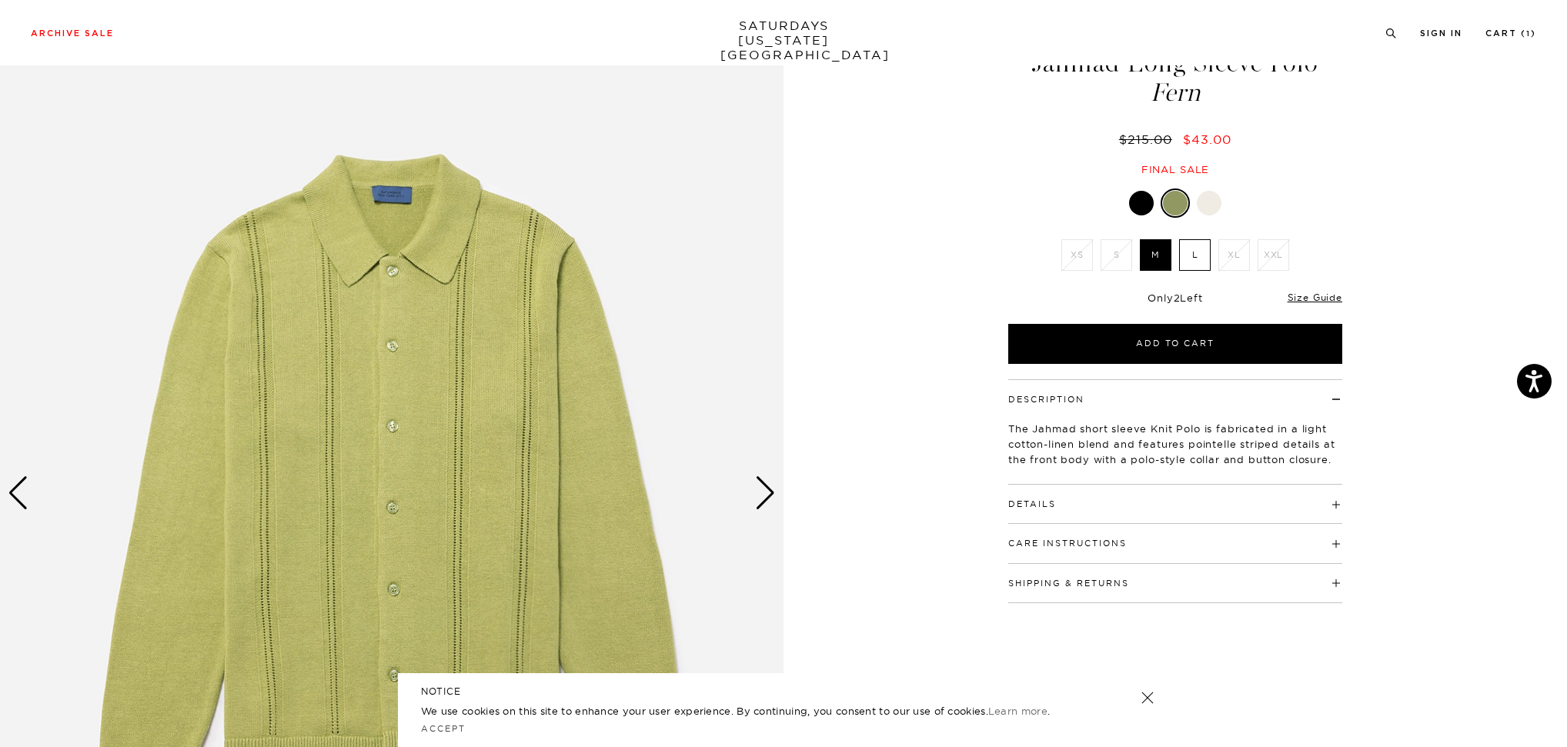
click at [1050, 502] on button "Details" at bounding box center [1032, 504] width 48 height 8
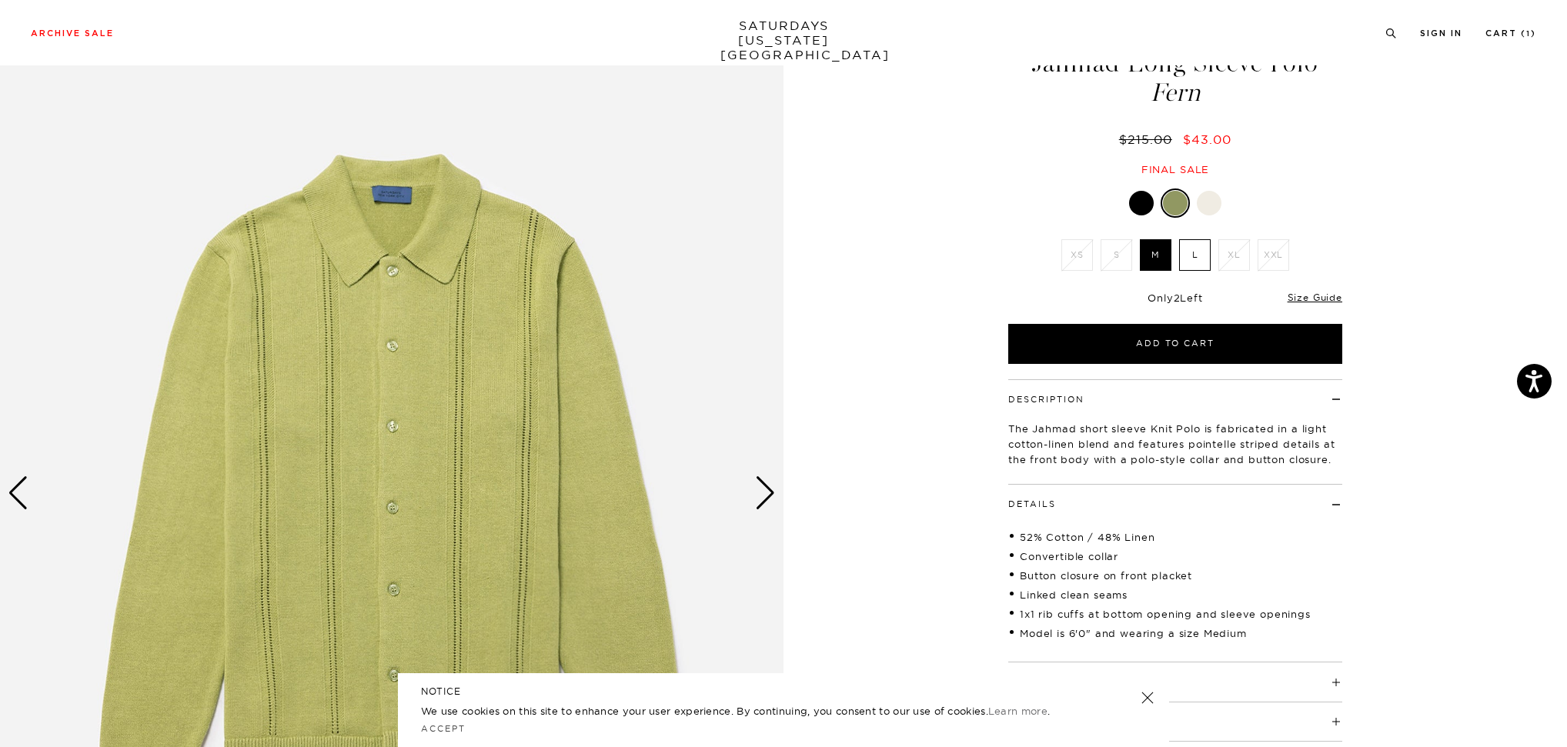
click at [1050, 502] on button "Details" at bounding box center [1032, 504] width 48 height 8
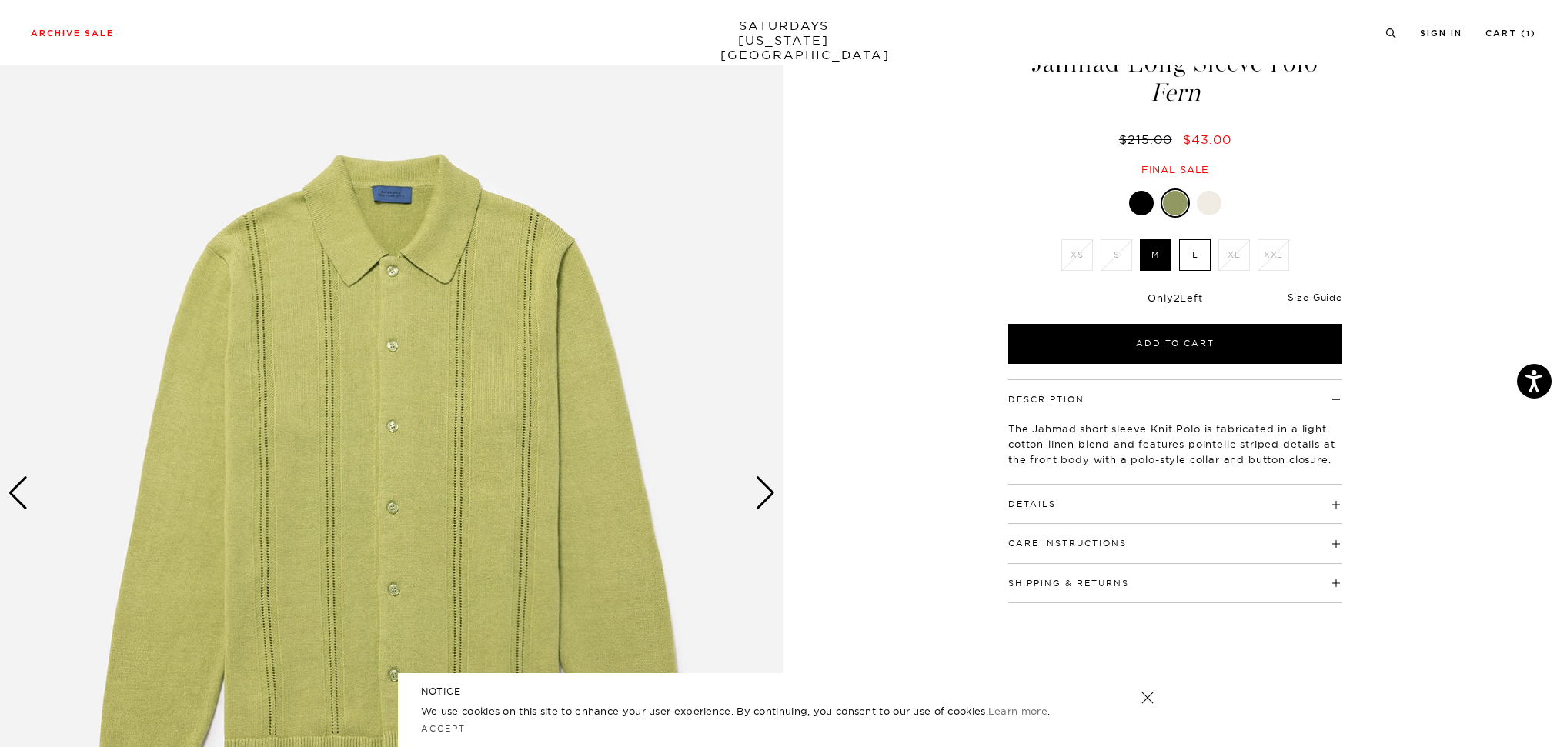
click at [773, 504] on div "Next slide" at bounding box center [765, 493] width 21 height 34
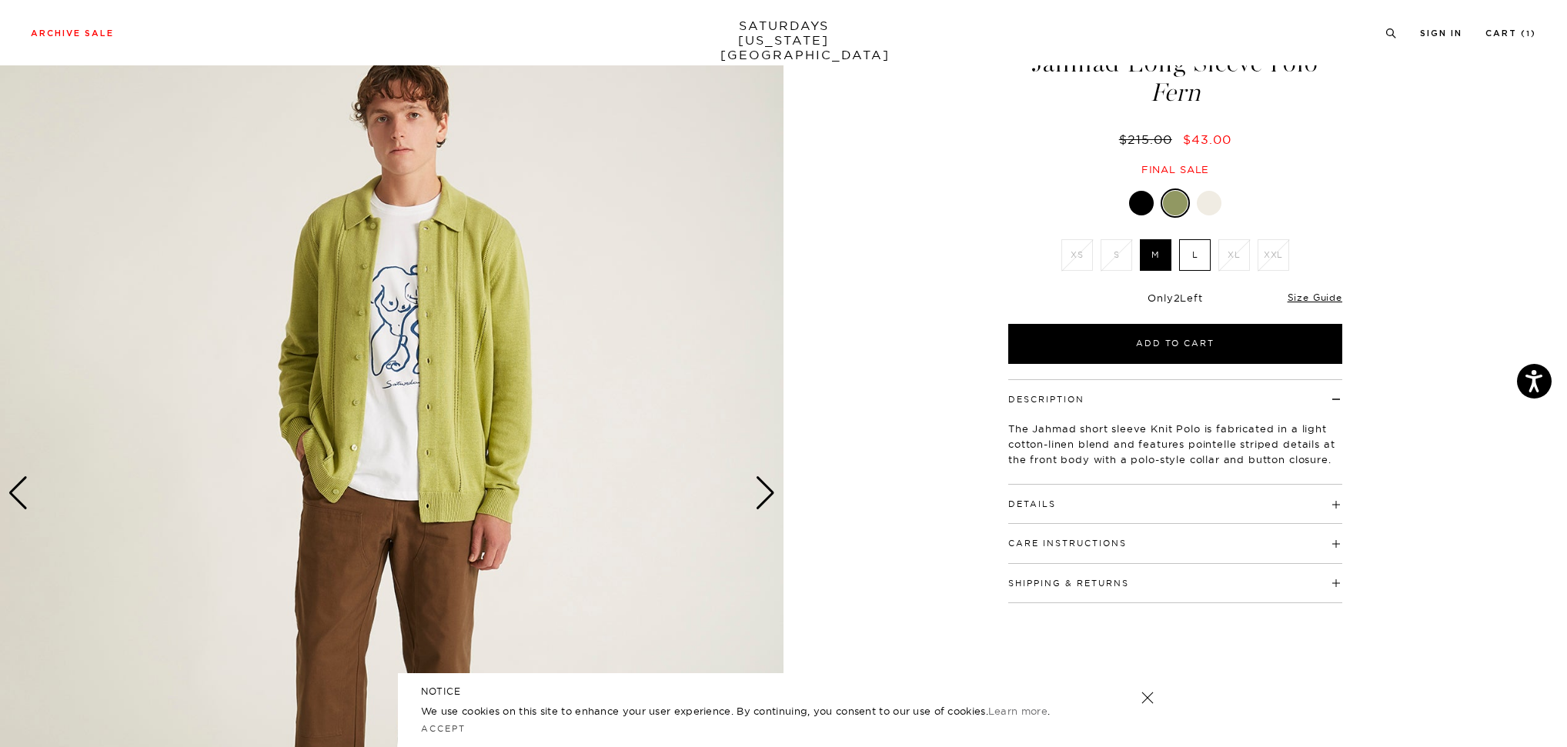
click at [773, 504] on div "Next slide" at bounding box center [765, 493] width 21 height 34
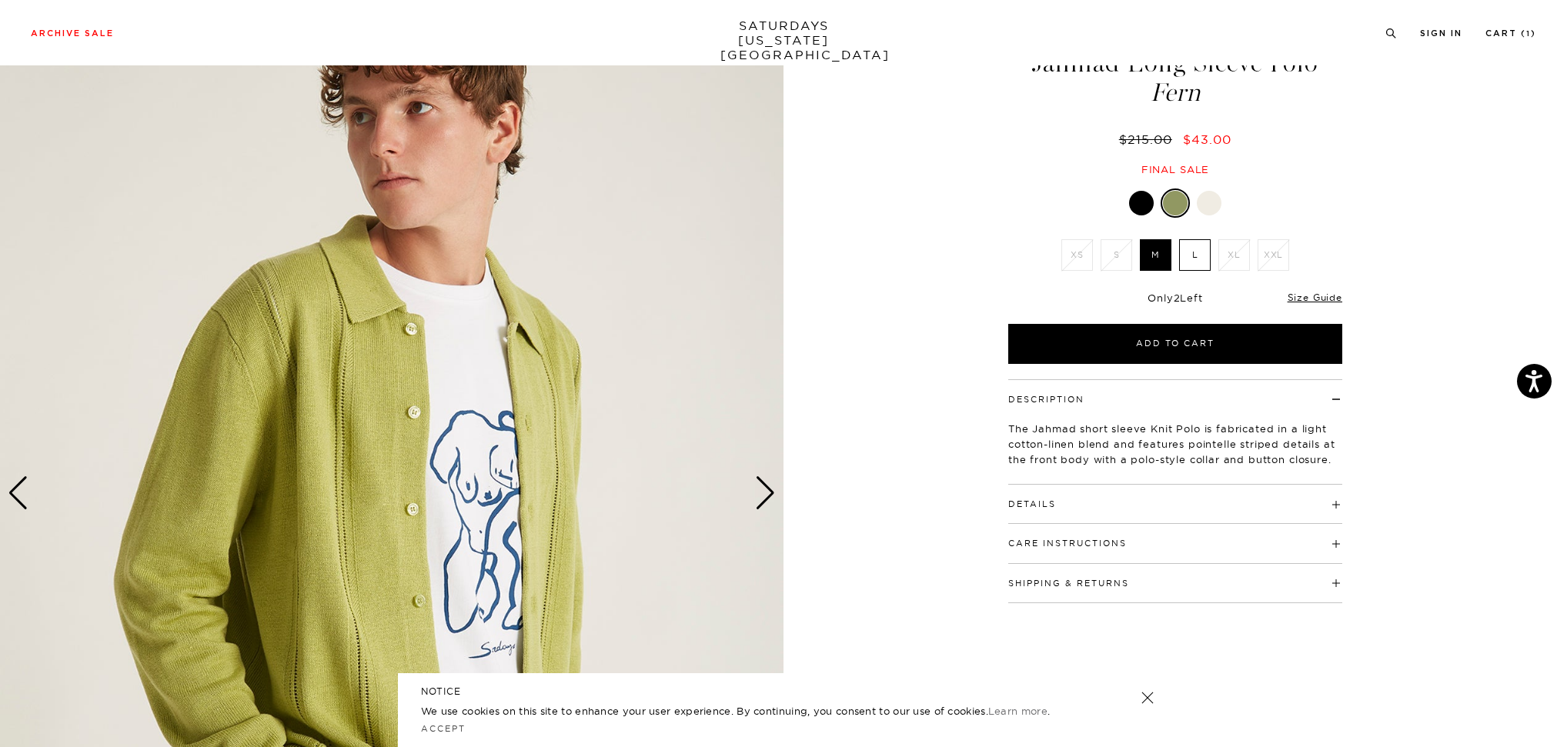
click at [768, 499] on div "Next slide" at bounding box center [765, 493] width 21 height 34
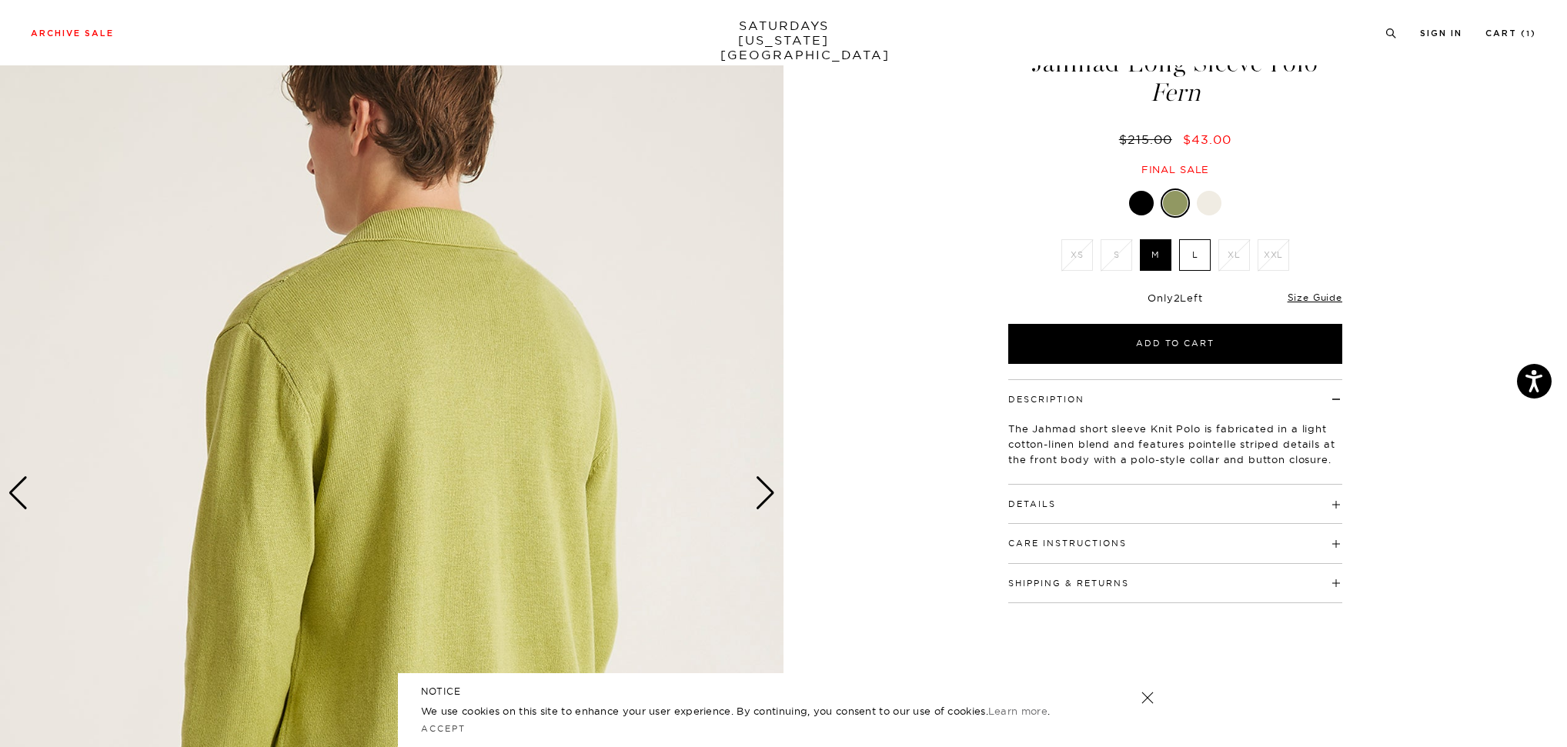
click at [768, 499] on div "Next slide" at bounding box center [765, 493] width 21 height 34
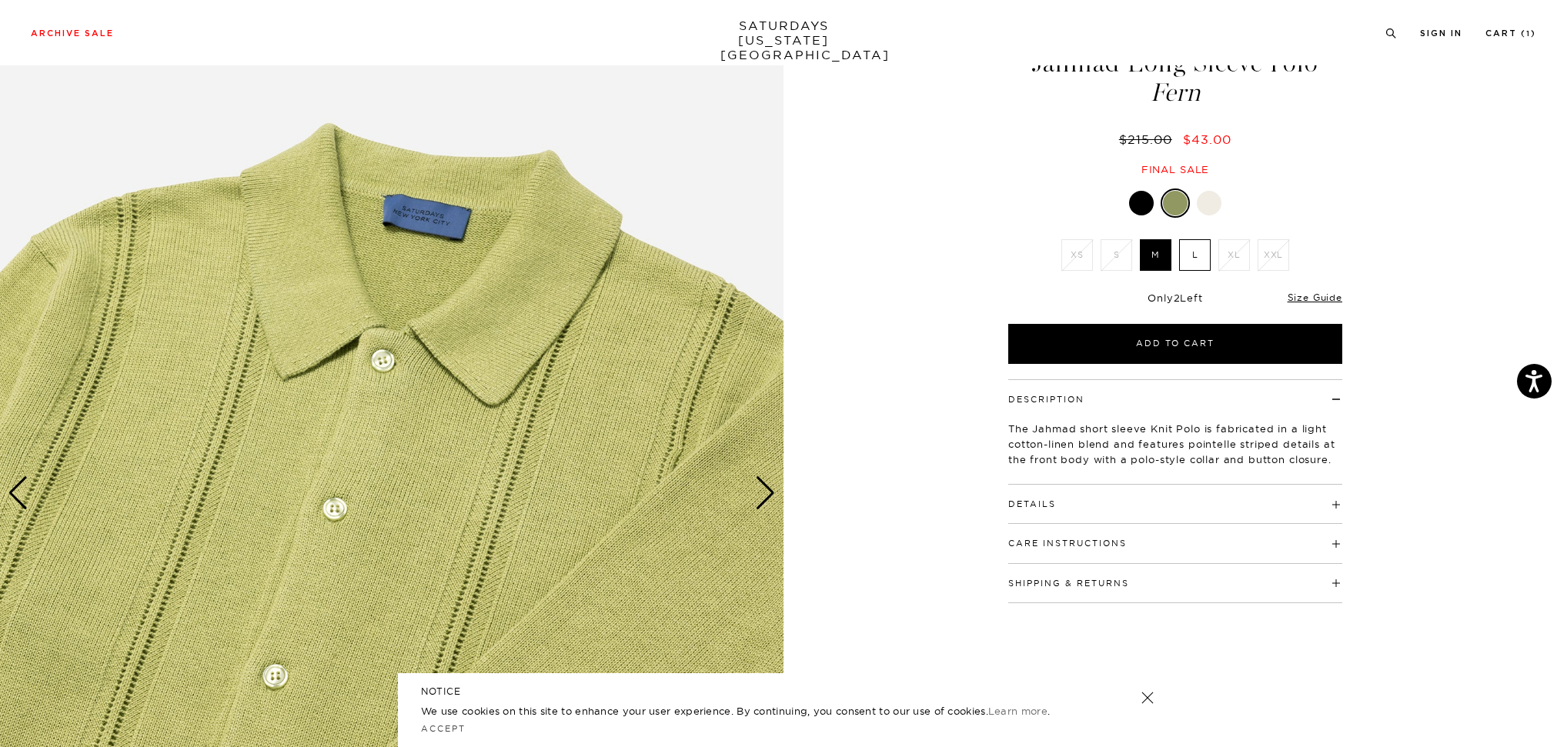
click at [768, 499] on div "Next slide" at bounding box center [765, 493] width 21 height 34
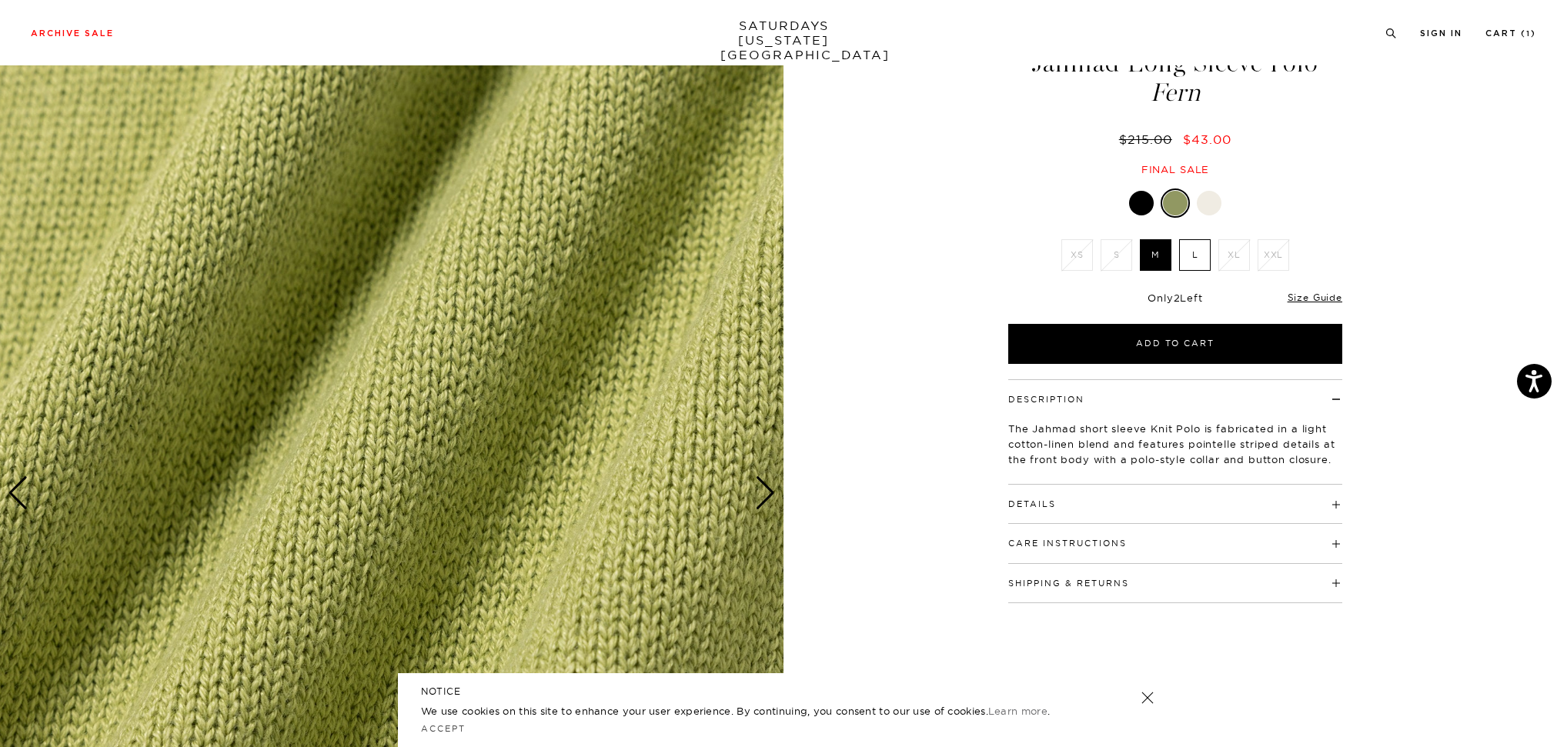
click at [768, 499] on div "Next slide" at bounding box center [765, 493] width 21 height 34
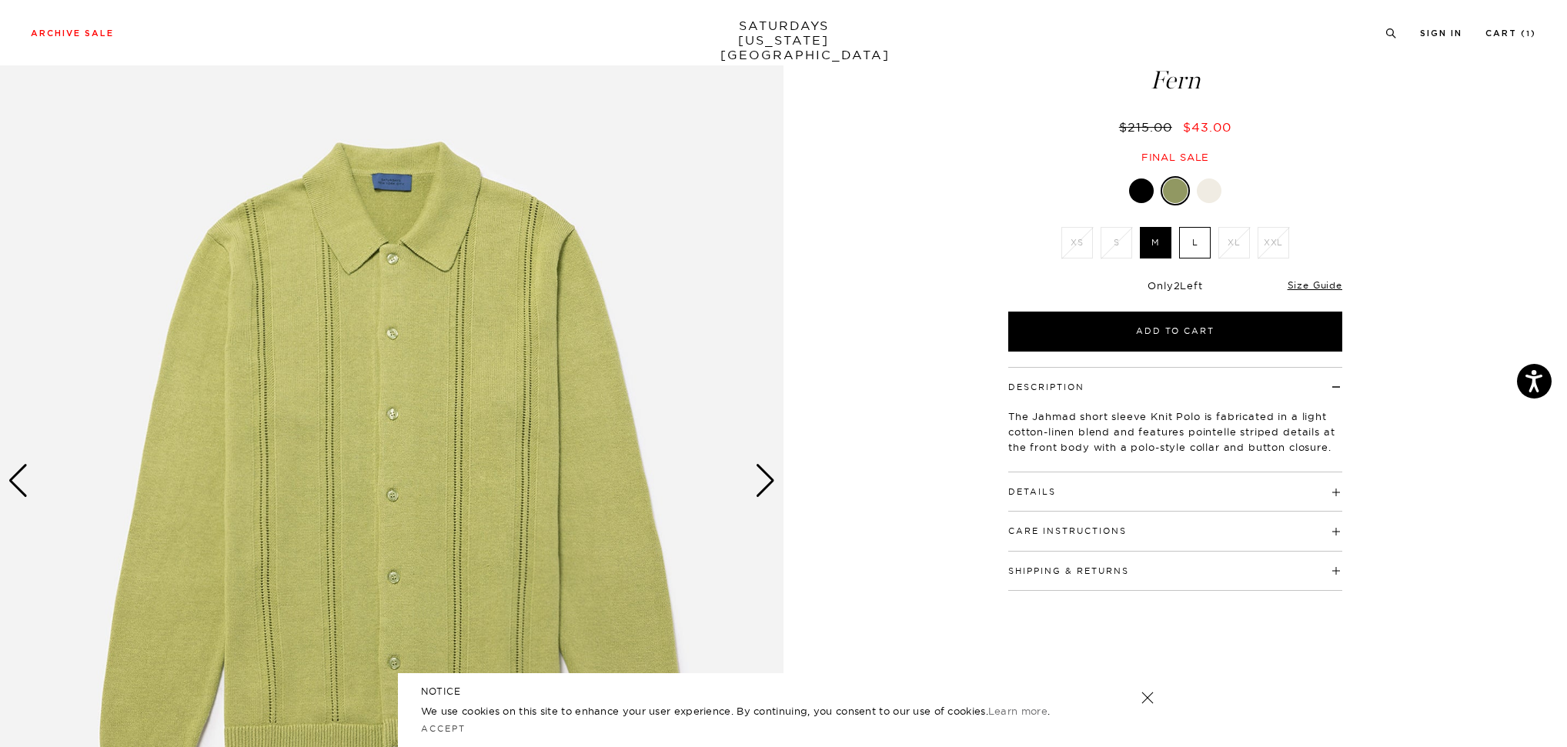
scroll to position [0, 0]
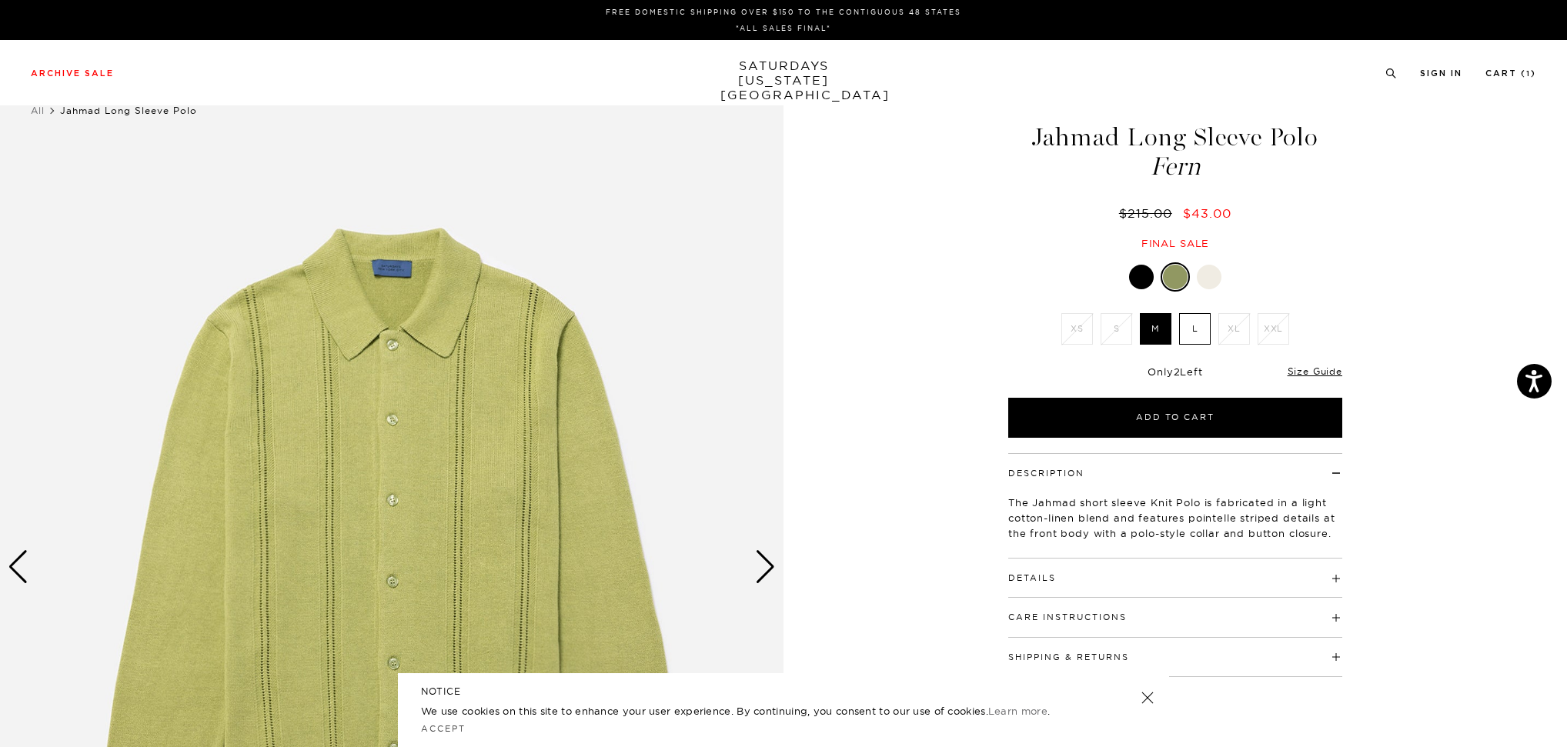
click at [1059, 584] on div "Details 52% Cotton / 48% Linen Convertible collar Button closure on front plack…" at bounding box center [1175, 578] width 334 height 39
drag, startPoint x: 1059, startPoint y: 584, endPoint x: 1066, endPoint y: 581, distance: 8.3
click at [1066, 581] on div "Details 52% Cotton / 48% Linen Convertible collar Button closure on front plack…" at bounding box center [1175, 578] width 334 height 39
click at [1066, 581] on h4 "Details" at bounding box center [1175, 571] width 334 height 25
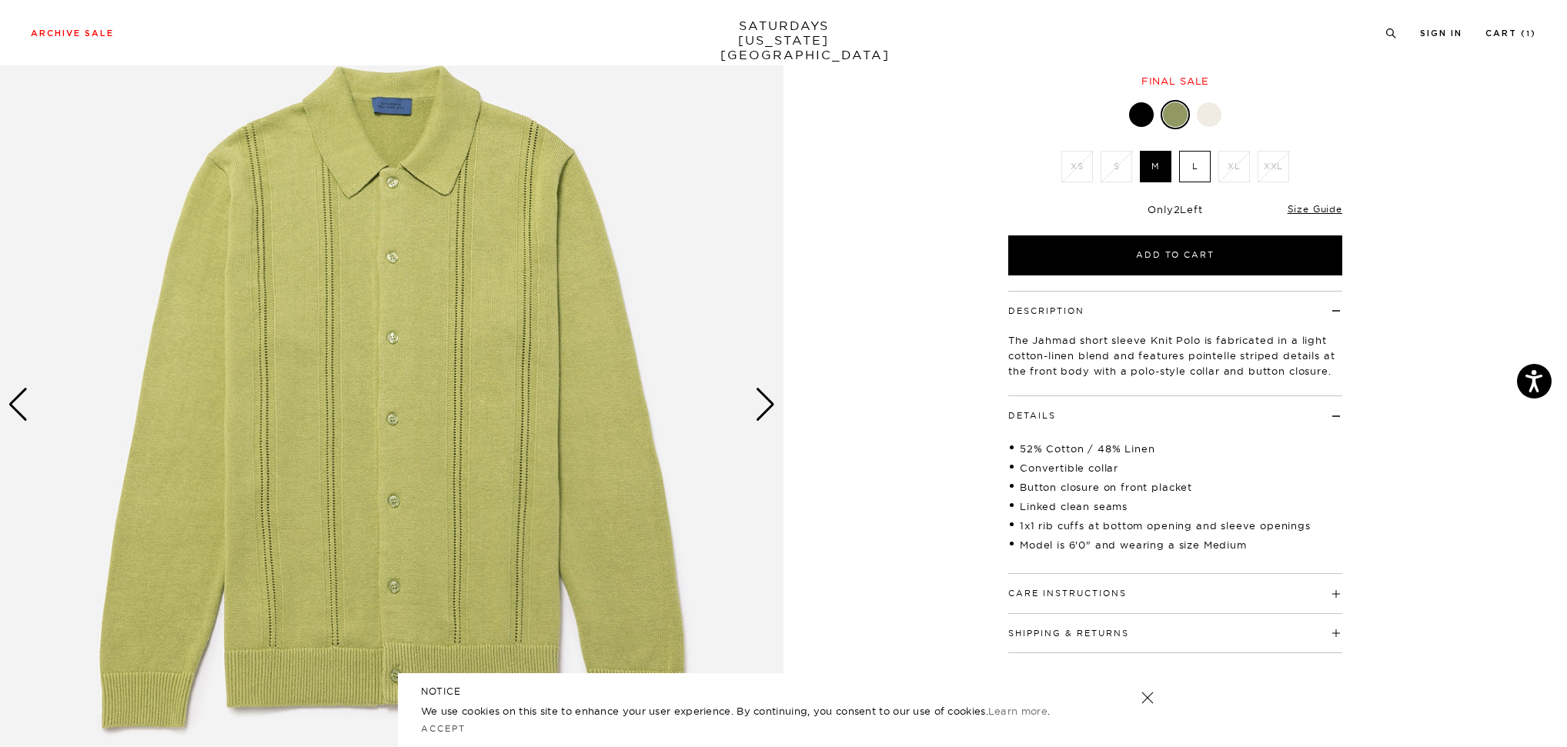
scroll to position [163, 0]
click at [1123, 409] on h4 "Details" at bounding box center [1175, 407] width 334 height 25
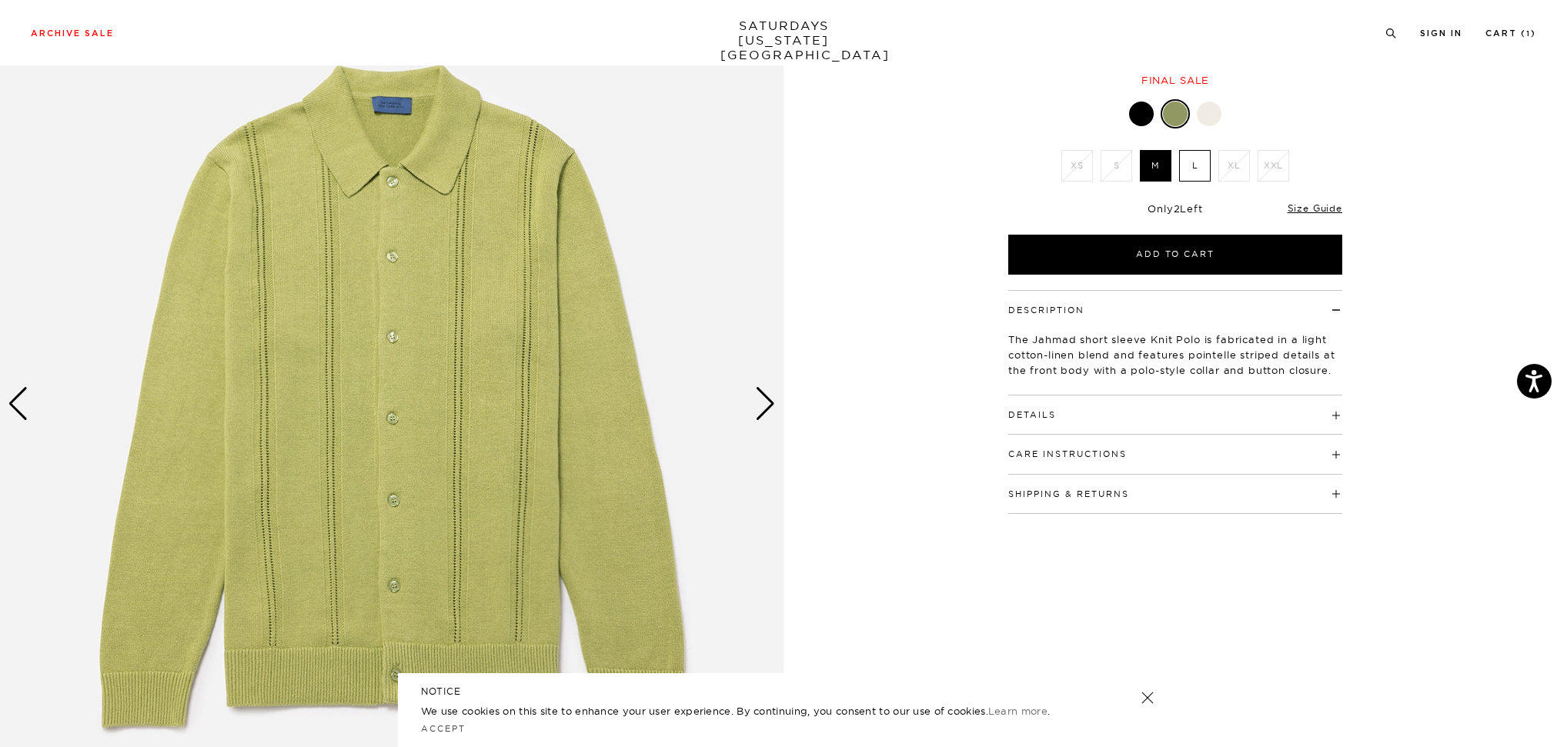
click at [769, 403] on div "Next slide" at bounding box center [765, 404] width 21 height 34
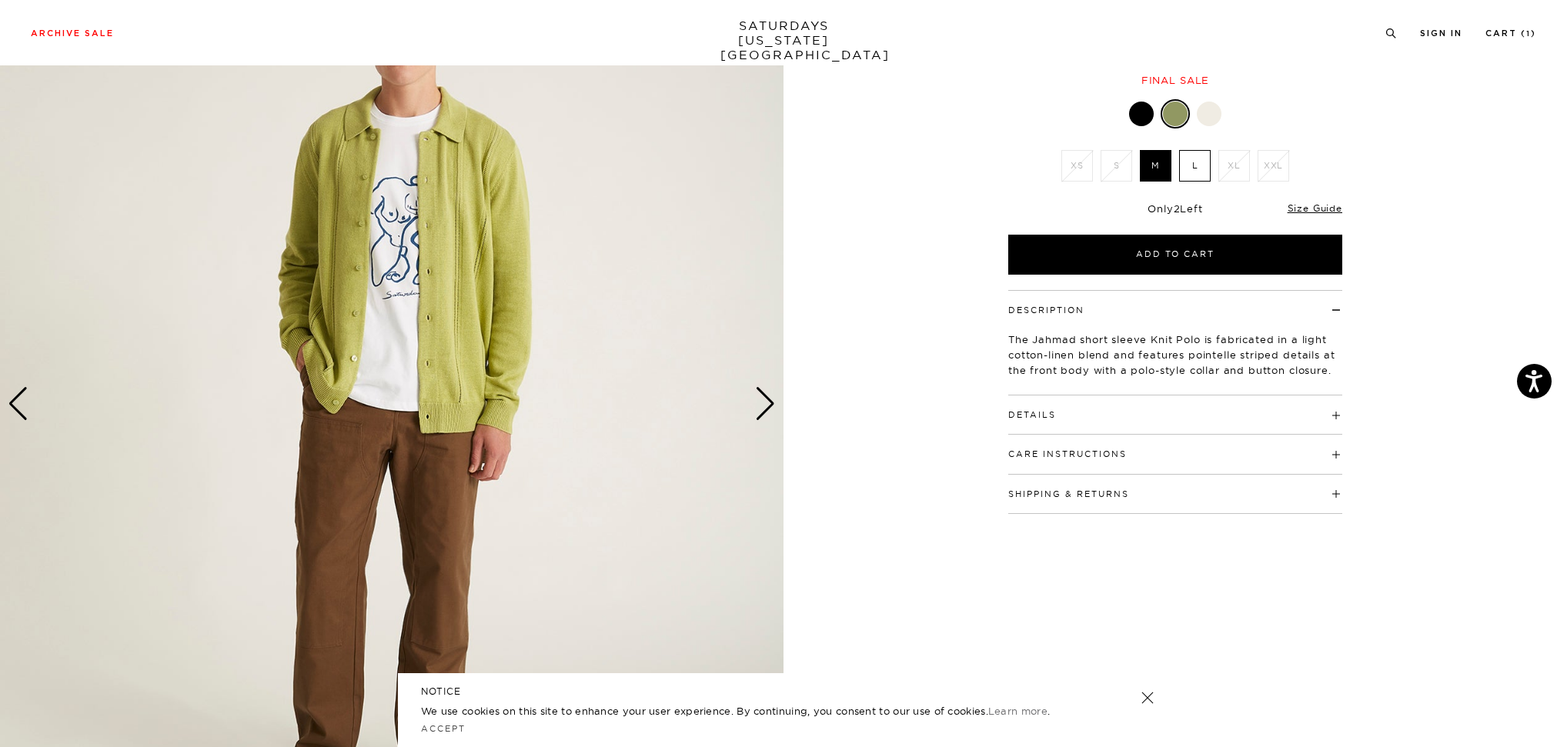
click at [769, 403] on div "Next slide" at bounding box center [765, 404] width 21 height 34
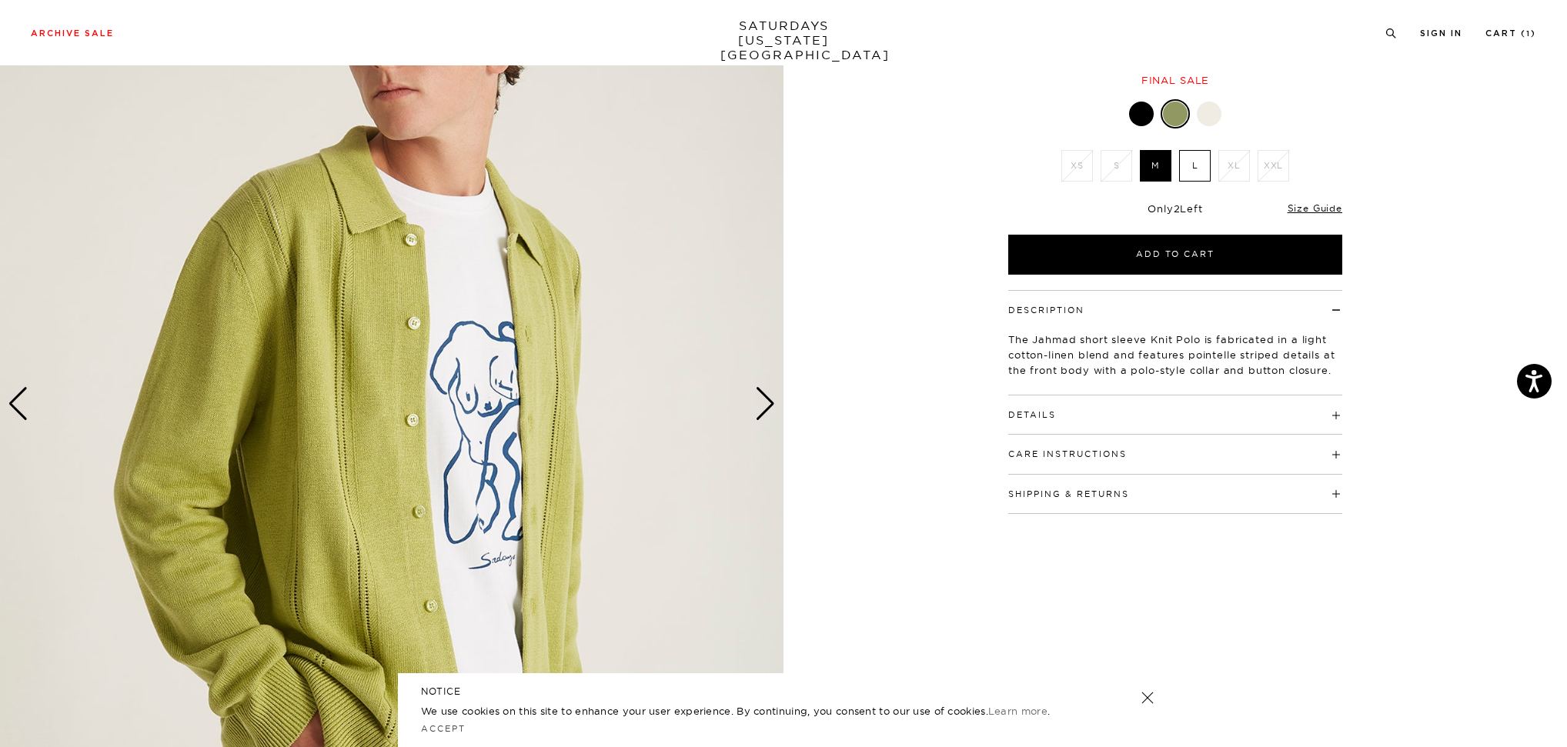
click at [1213, 115] on div at bounding box center [1209, 114] width 25 height 25
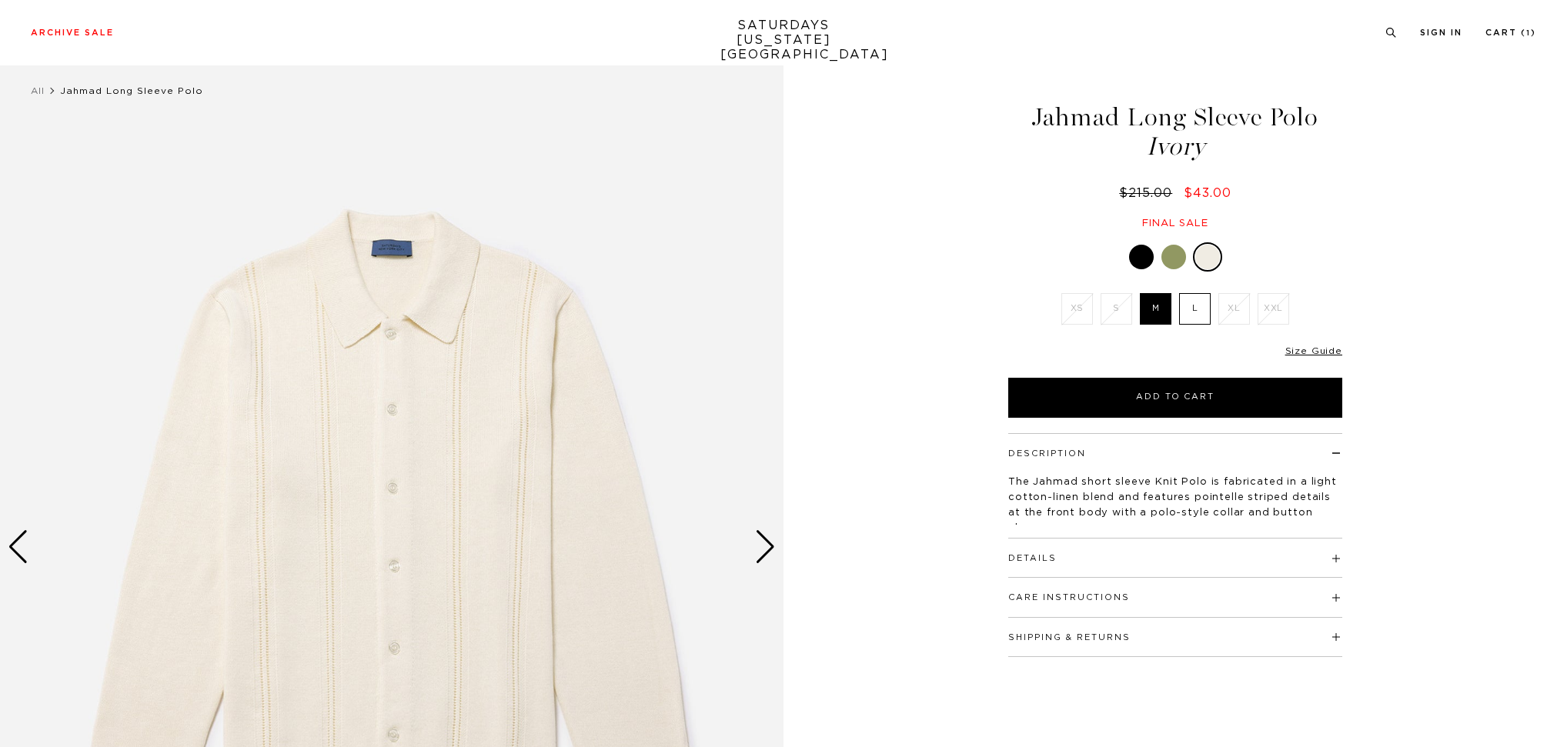
scroll to position [28, 0]
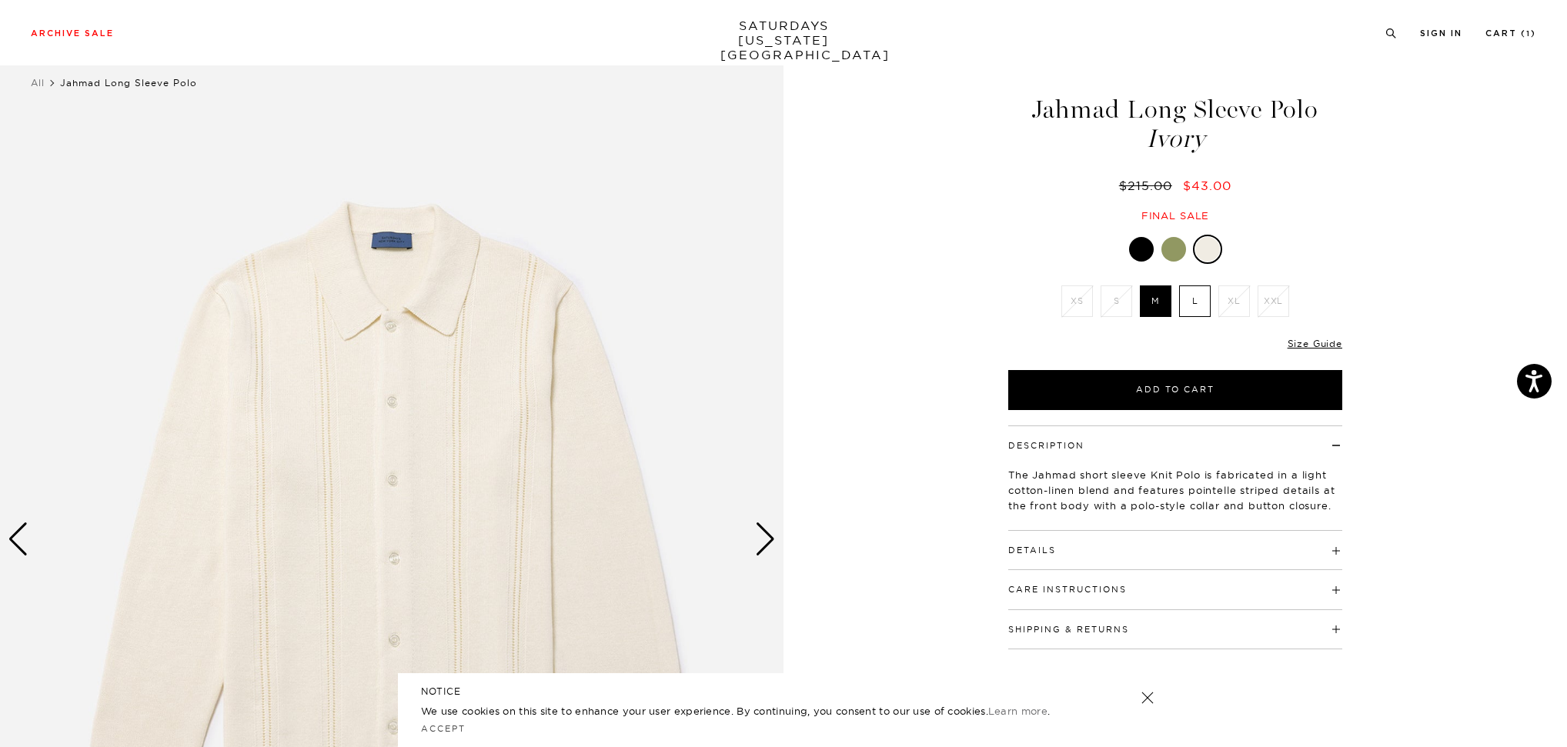
click at [760, 537] on div "Next slide" at bounding box center [765, 539] width 21 height 34
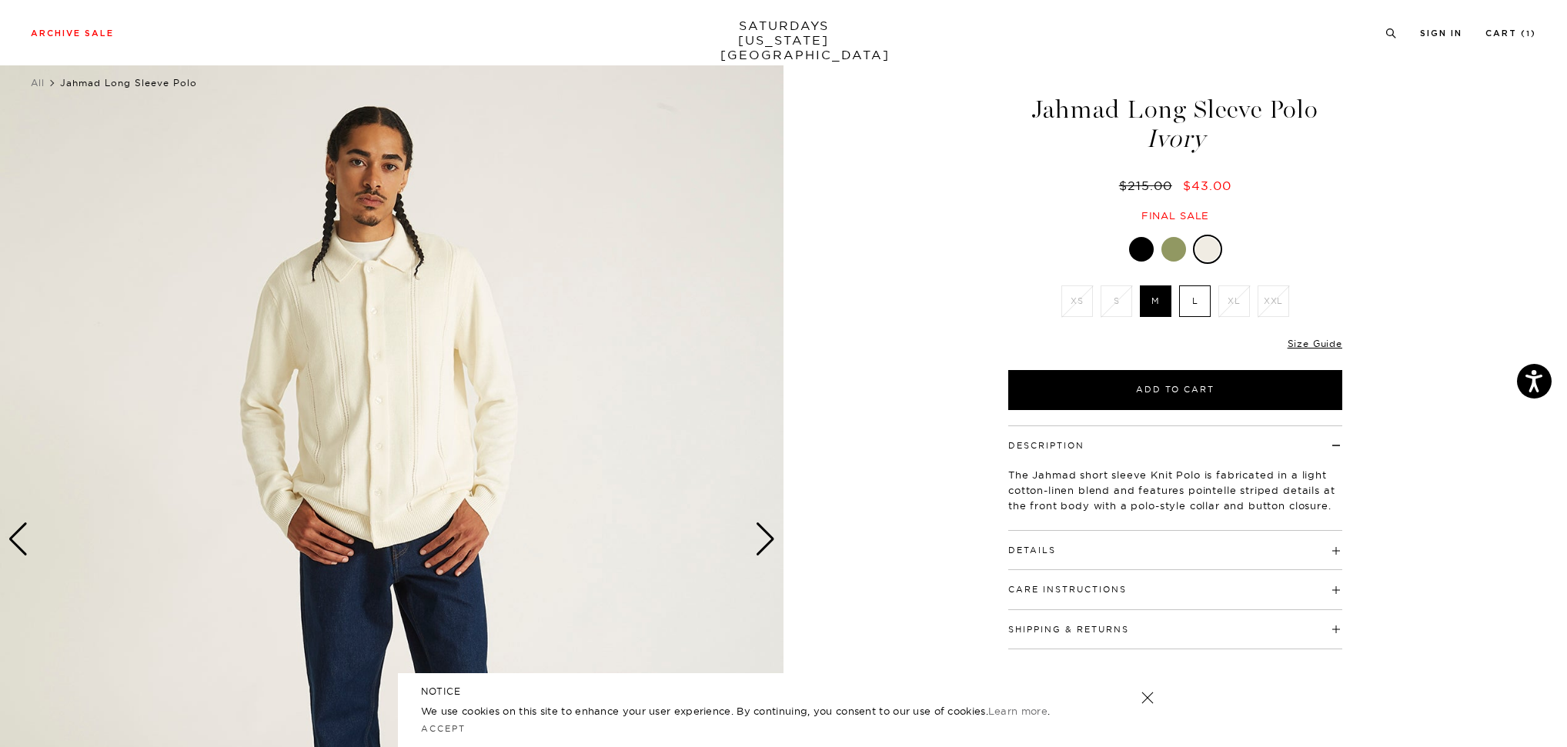
click at [760, 537] on div "Next slide" at bounding box center [765, 539] width 21 height 34
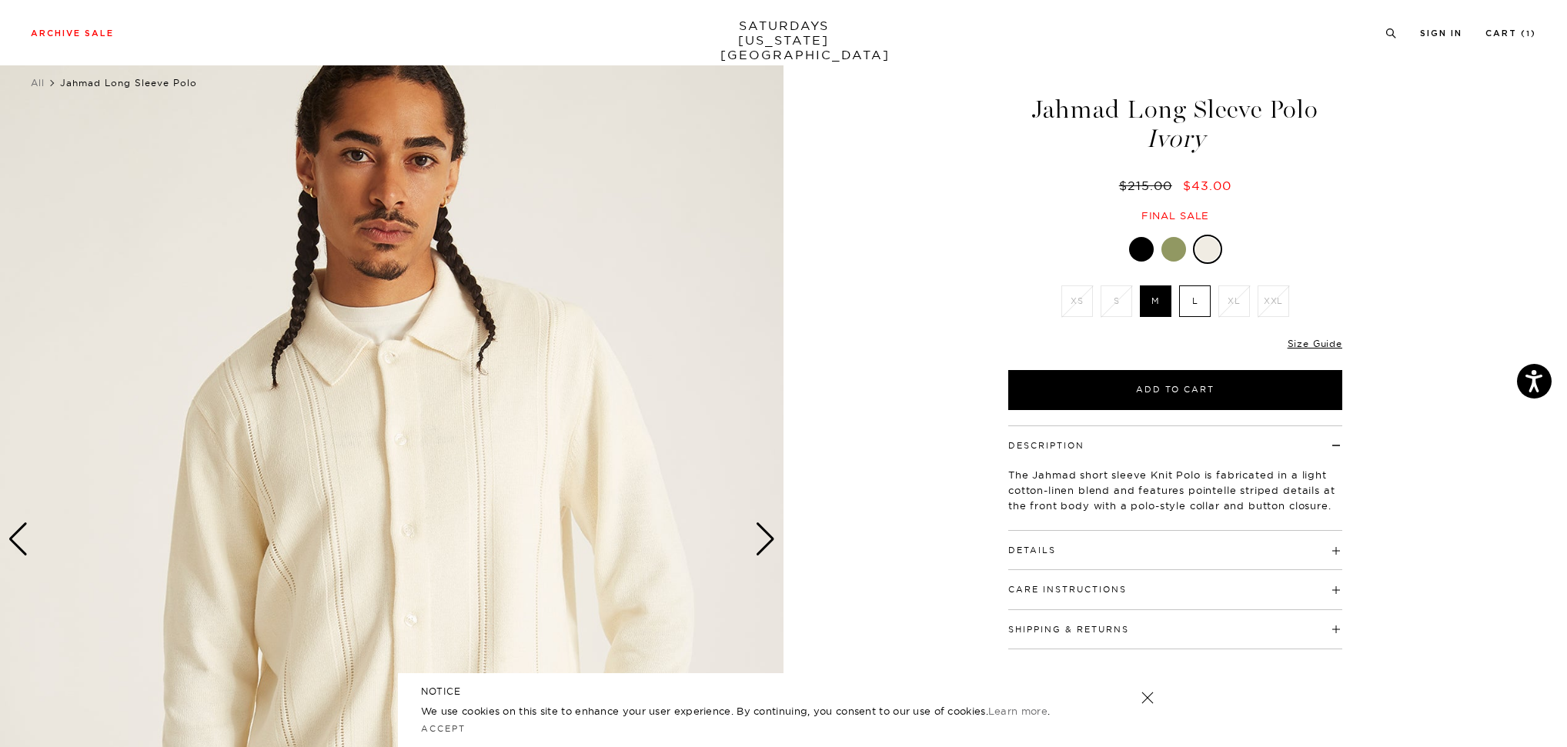
click at [760, 537] on div "Next slide" at bounding box center [765, 539] width 21 height 34
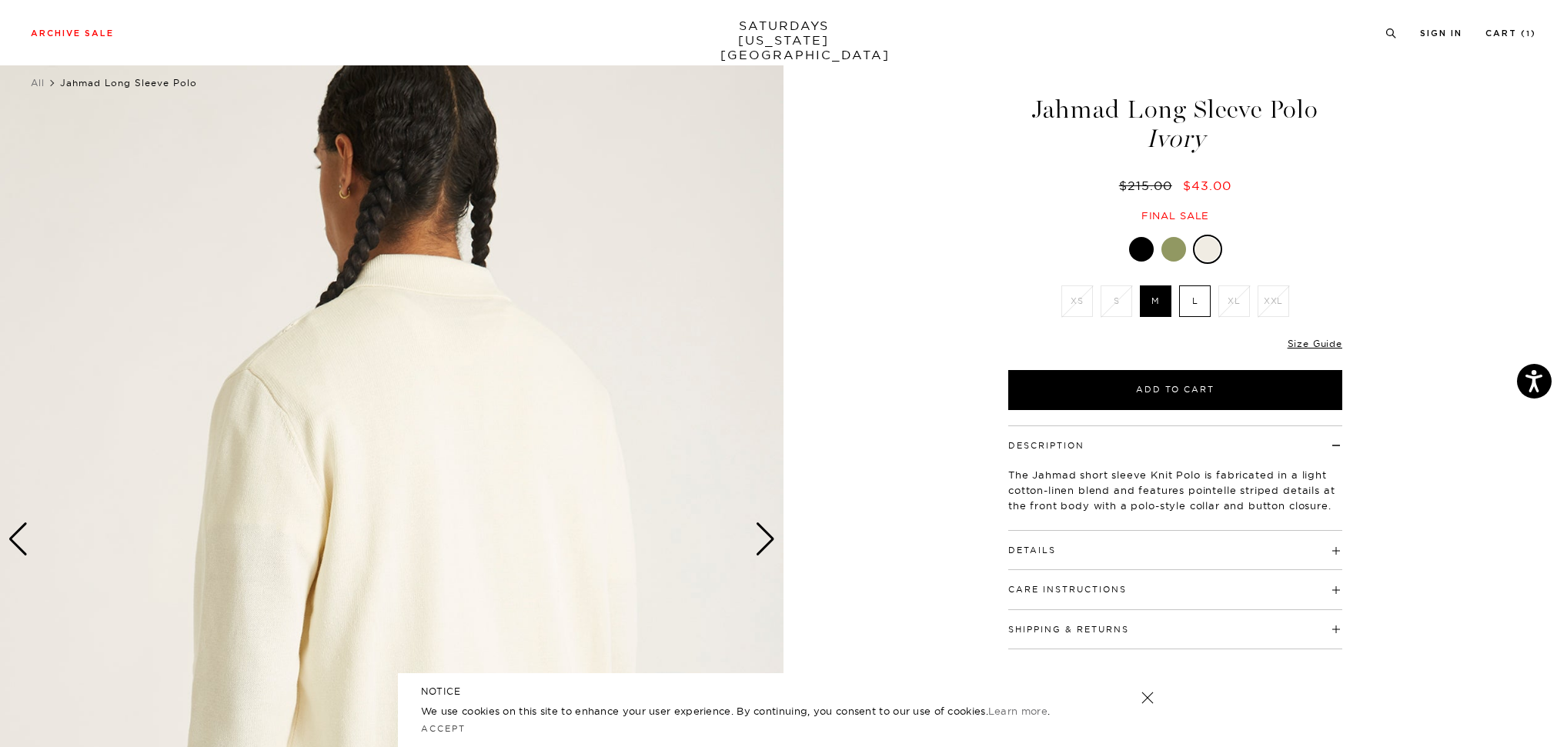
click at [760, 537] on div "Next slide" at bounding box center [765, 539] width 21 height 34
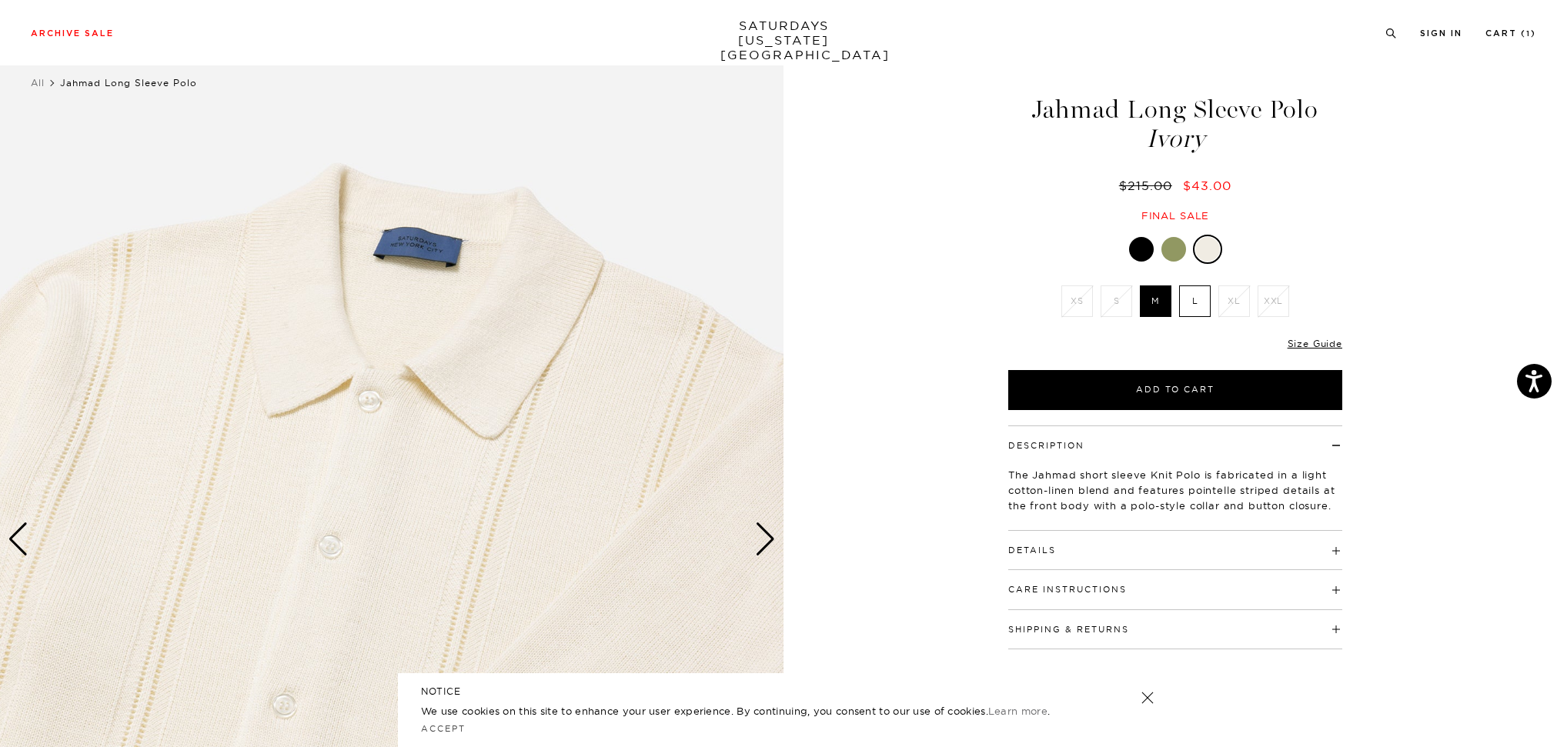
click at [760, 537] on div "Next slide" at bounding box center [765, 539] width 21 height 34
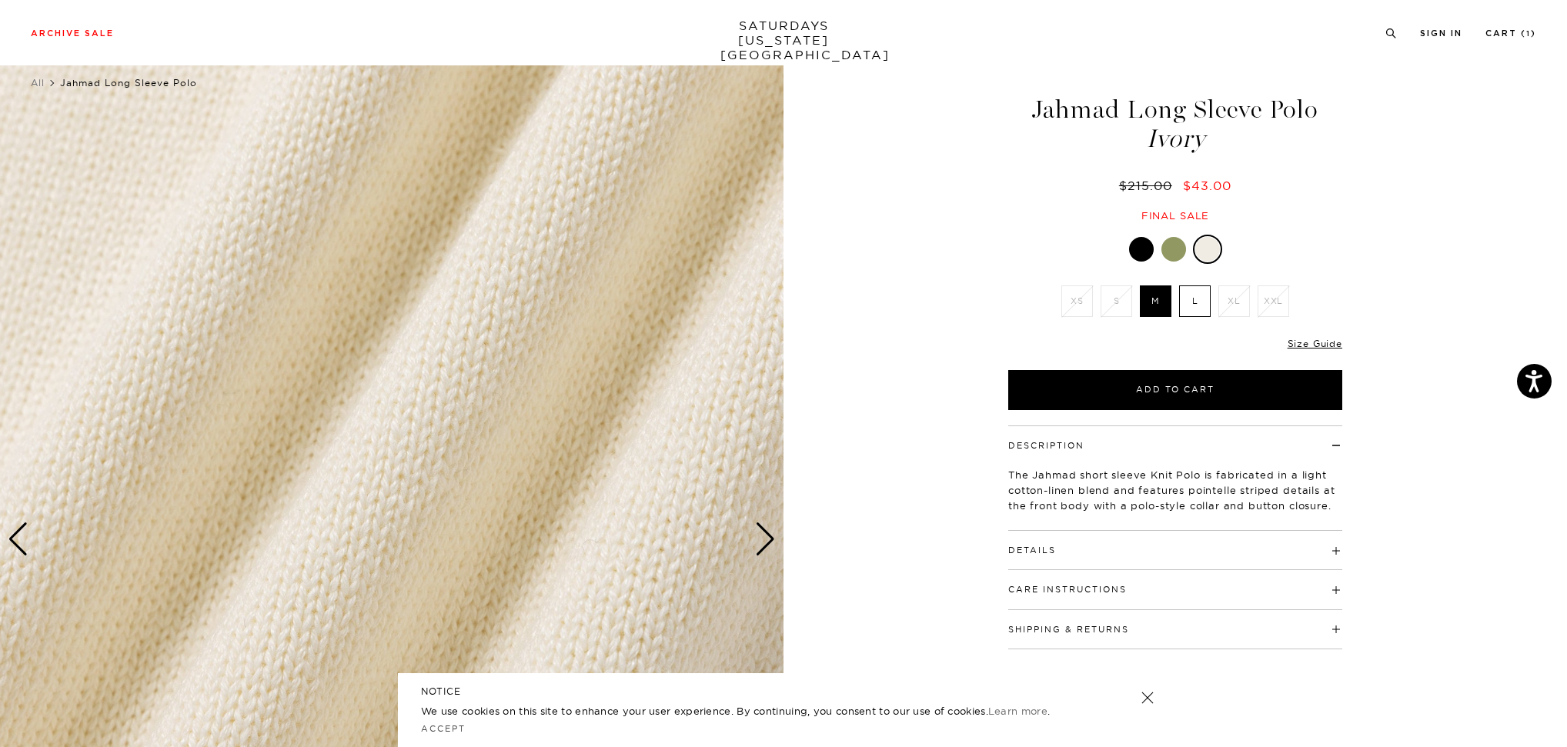
click at [1138, 255] on div at bounding box center [1141, 249] width 25 height 25
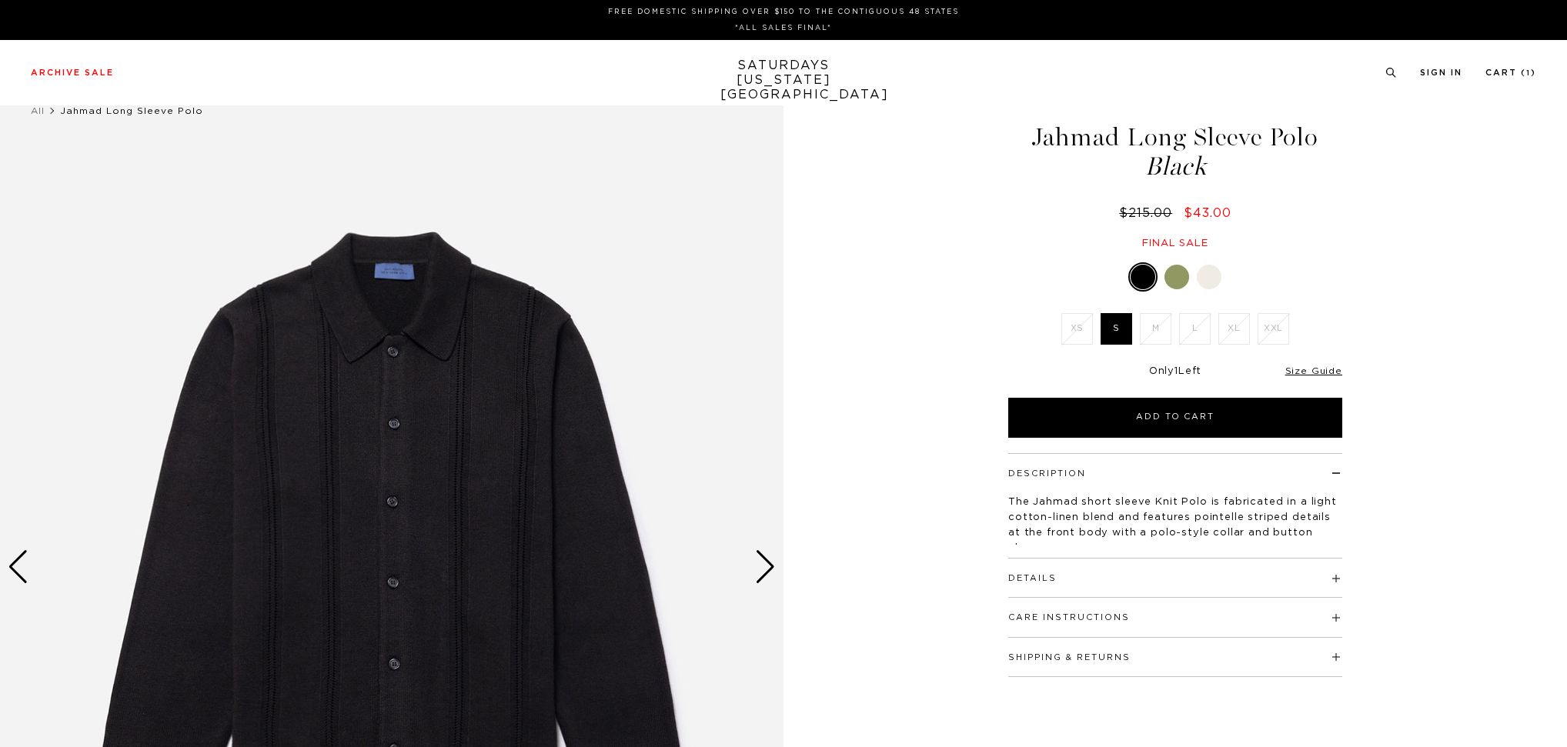
click at [765, 566] on div "Next slide" at bounding box center [765, 567] width 21 height 34
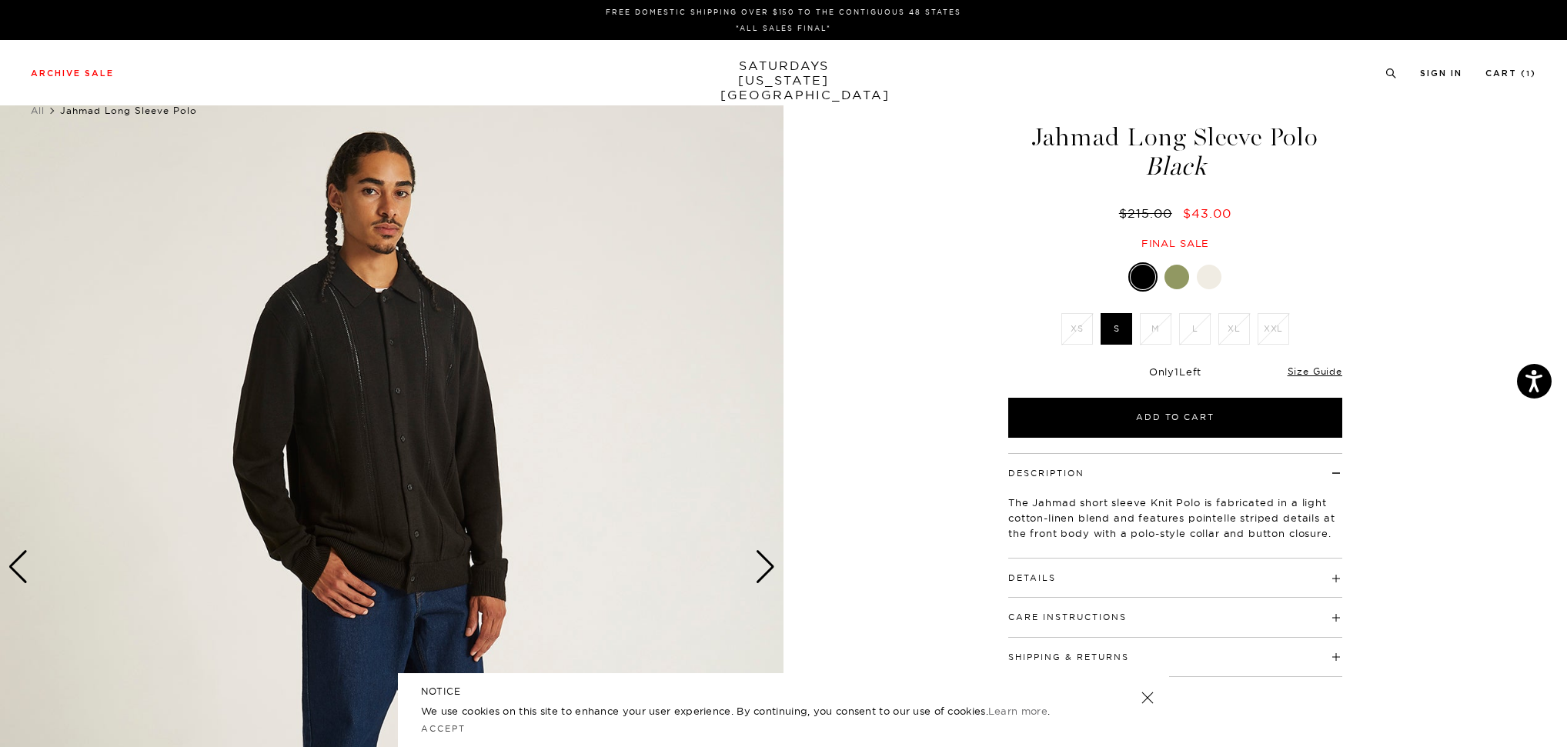
click at [765, 566] on div "Next slide" at bounding box center [765, 567] width 21 height 34
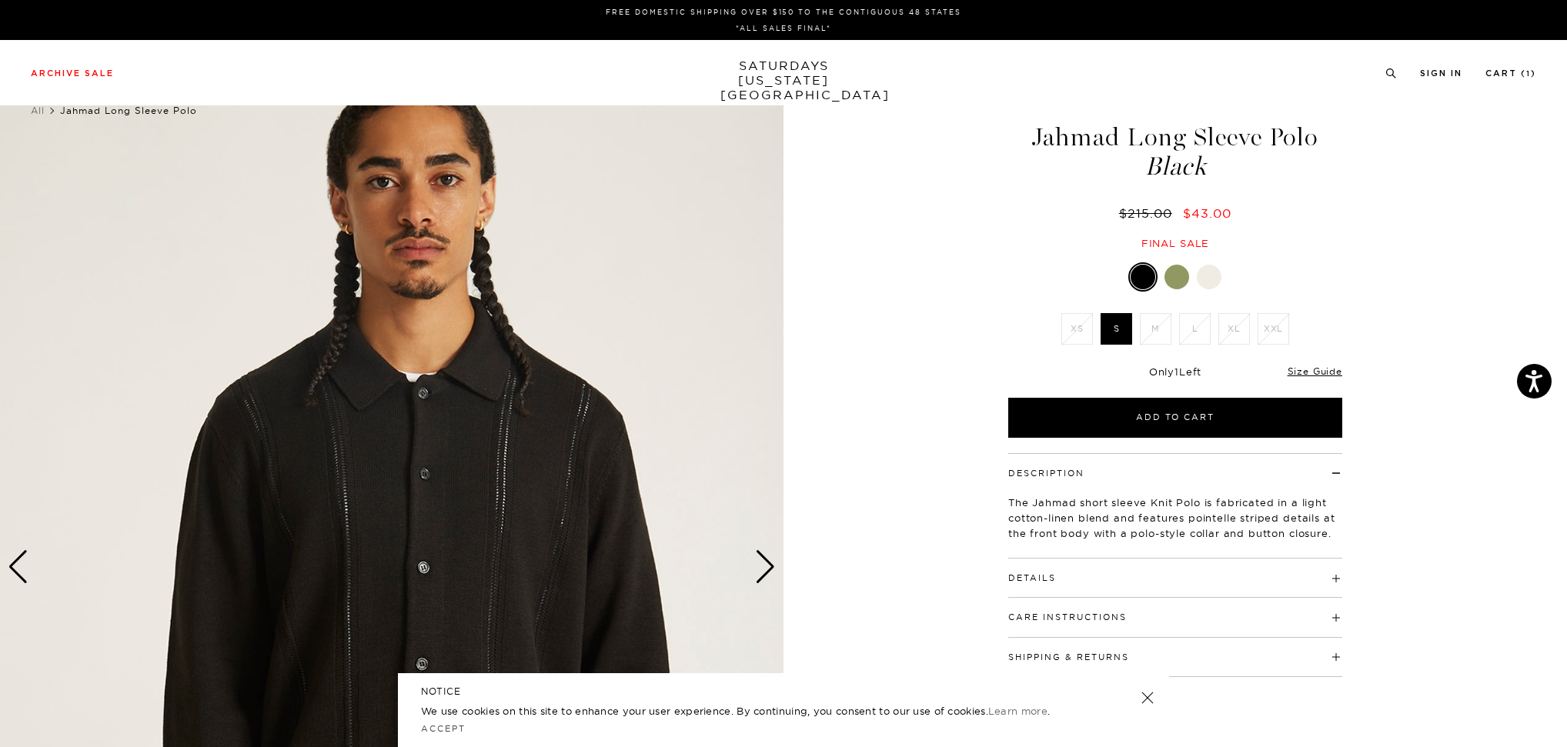
click at [765, 566] on div "Next slide" at bounding box center [765, 567] width 21 height 34
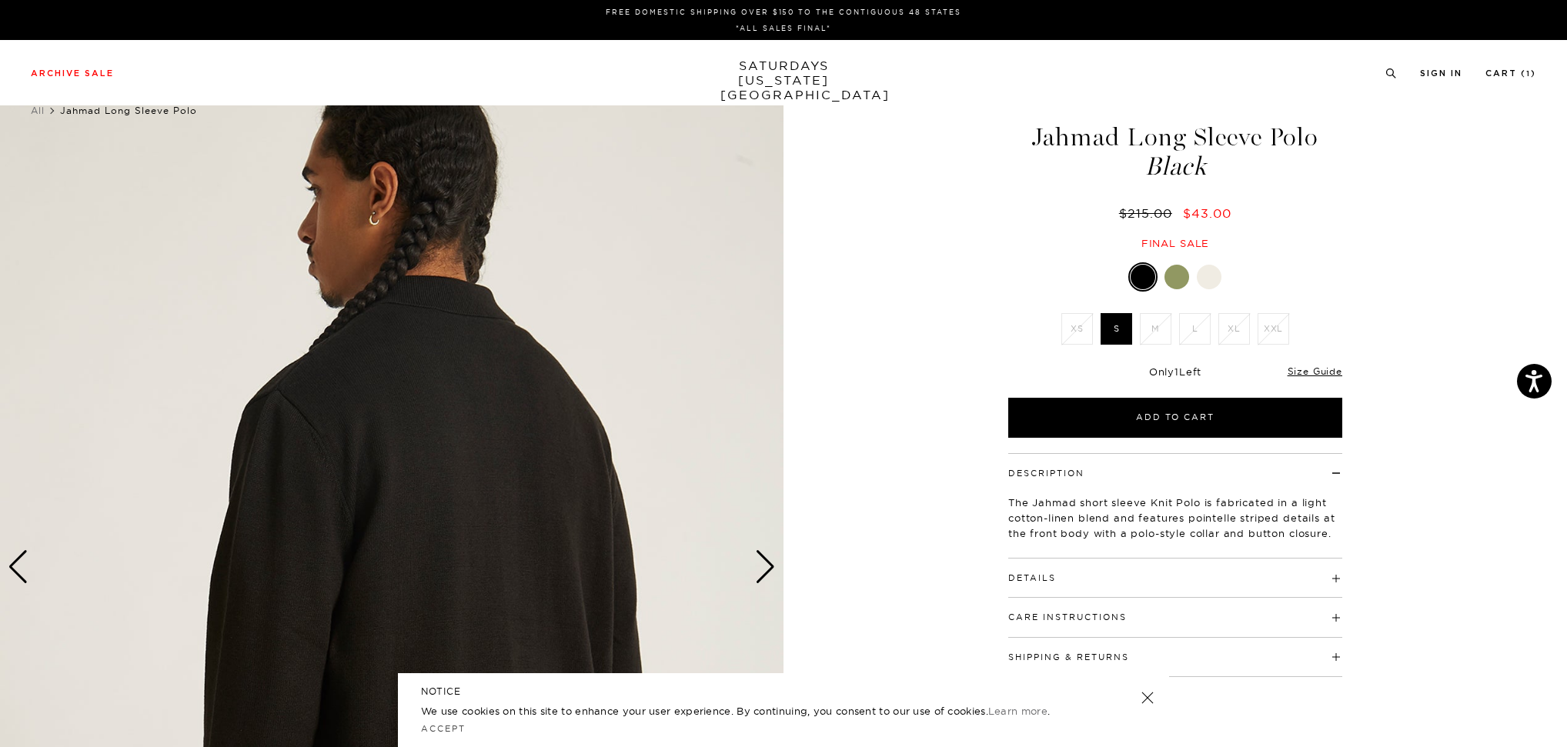
click at [765, 566] on div "Next slide" at bounding box center [765, 567] width 21 height 34
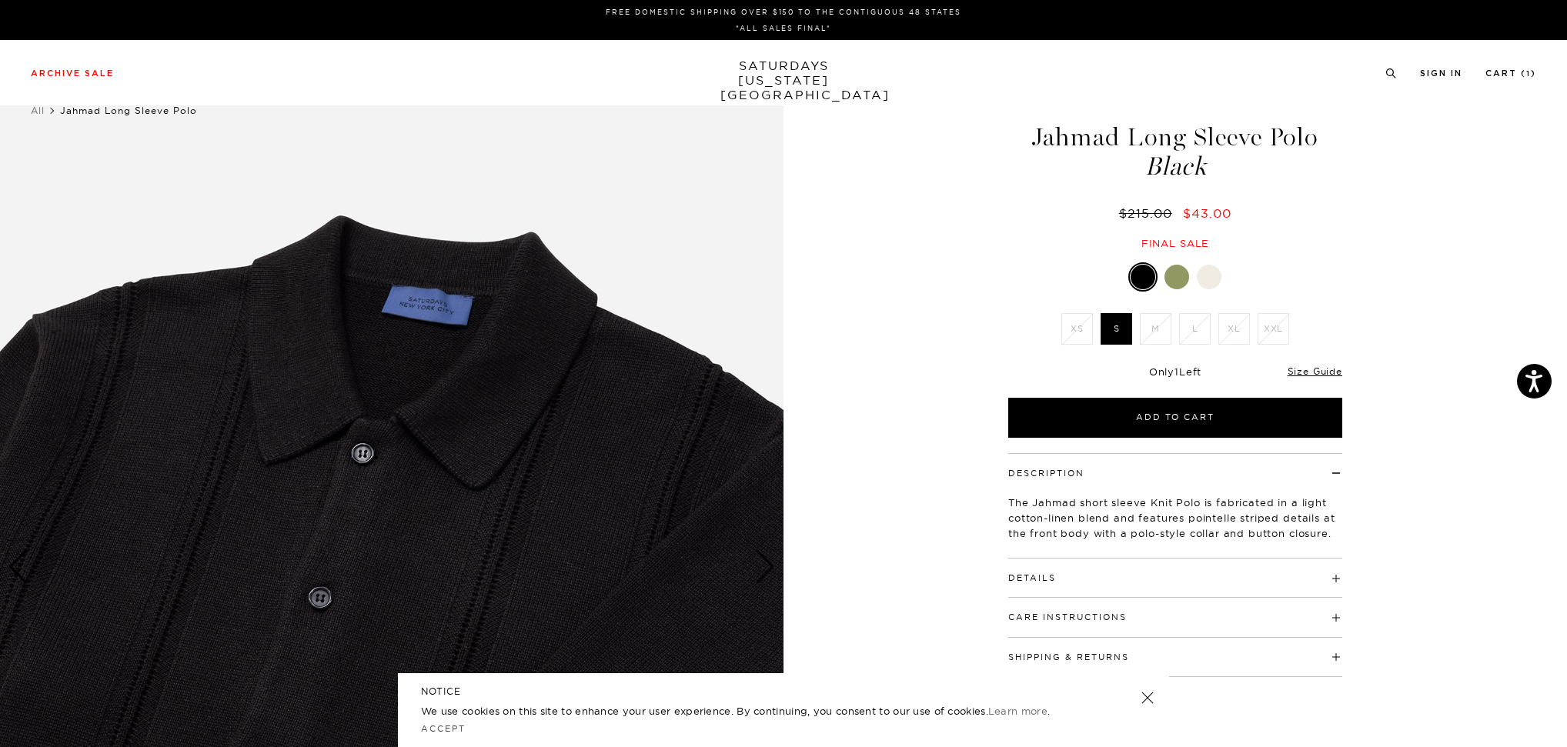
click at [765, 566] on div "Next slide" at bounding box center [765, 567] width 21 height 34
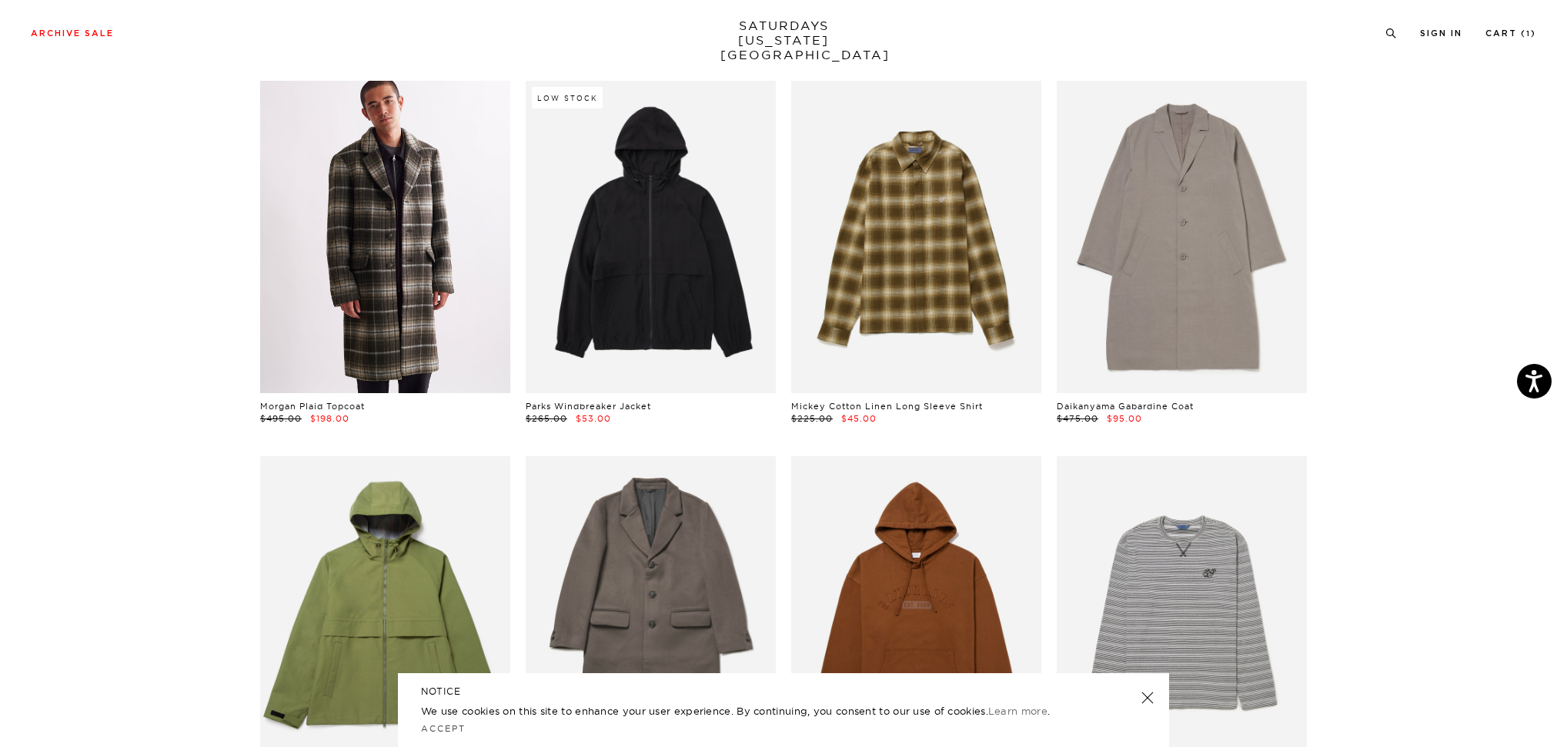
scroll to position [2399, 0]
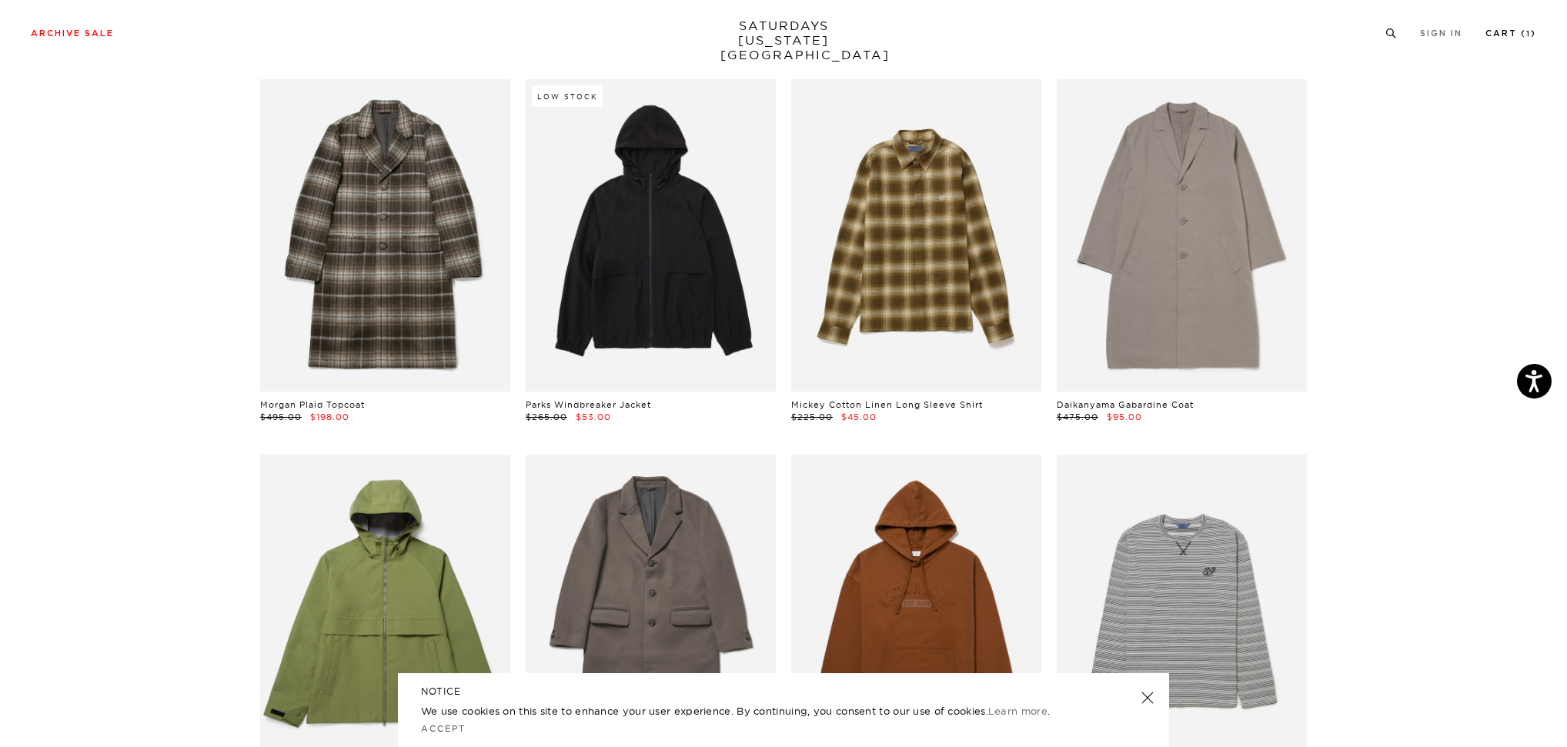
click at [1509, 35] on link "Cart ( 1 )" at bounding box center [1510, 33] width 51 height 8
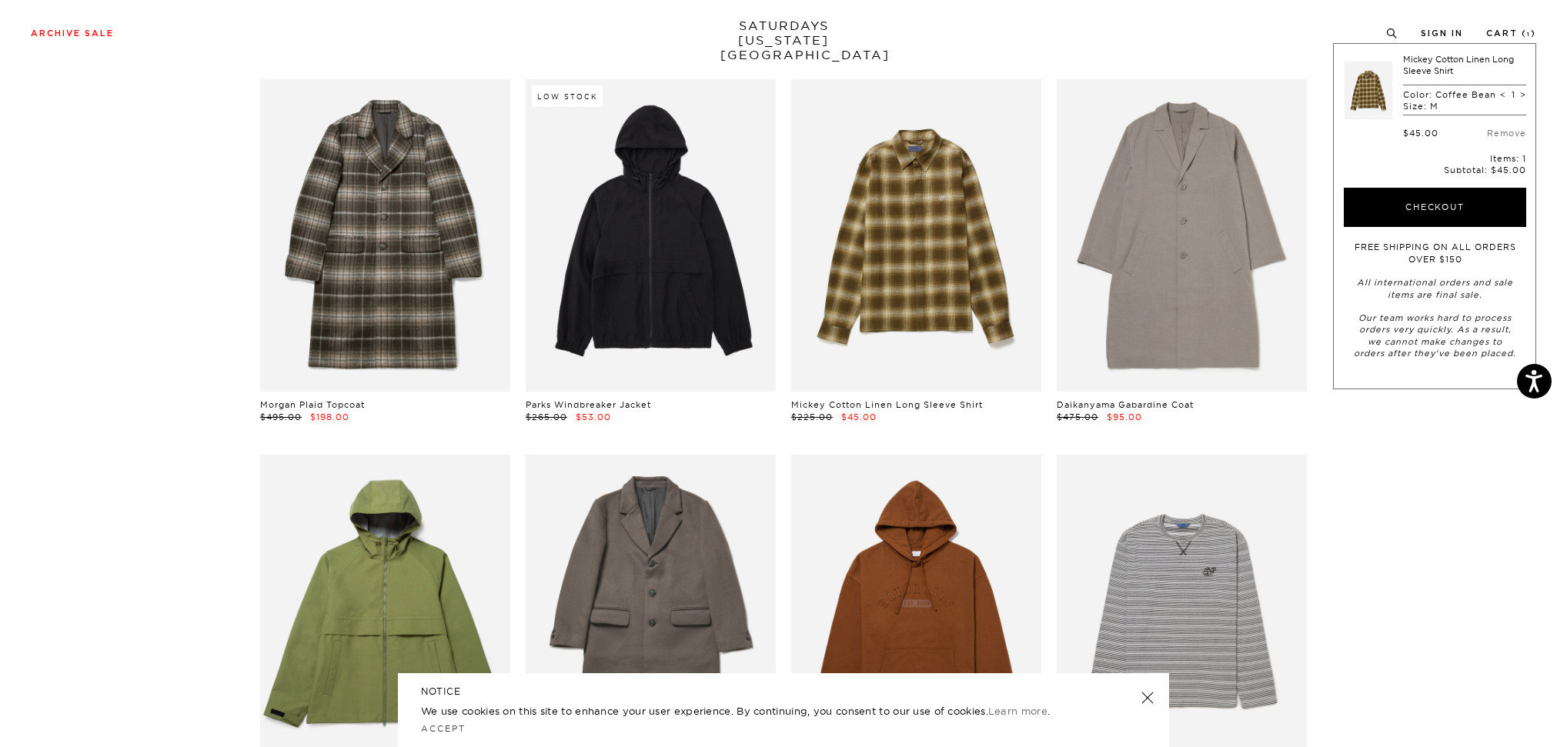
click at [1450, 475] on section "L Clear All Low Stock Mesh Knit Hoodie $245.00 $49.00 Canty Paisley SS Shirt $1…" at bounding box center [783, 254] width 1567 height 4991
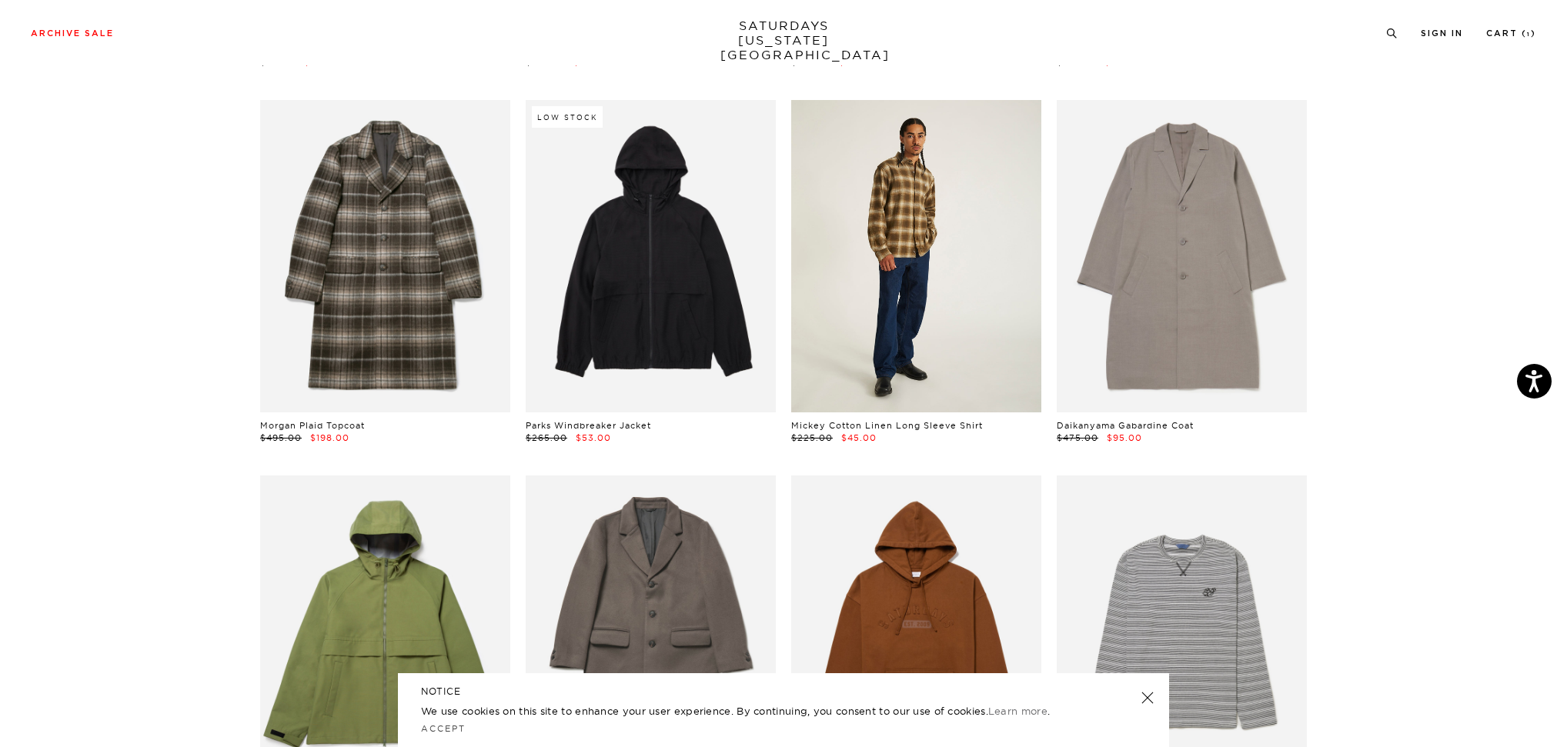
scroll to position [2378, 9]
click at [914, 292] on link at bounding box center [916, 257] width 250 height 312
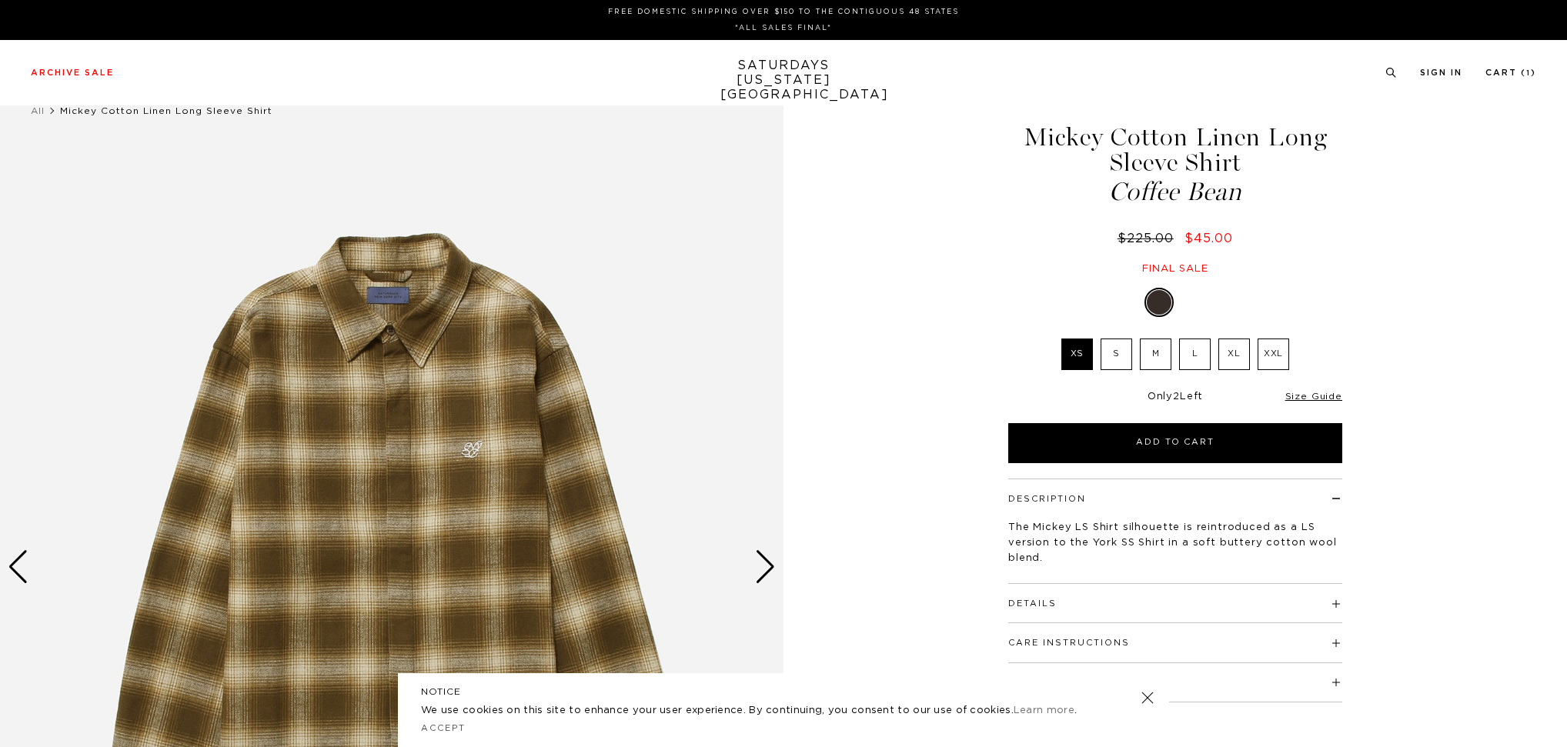
click at [763, 569] on div "Next slide" at bounding box center [765, 567] width 21 height 34
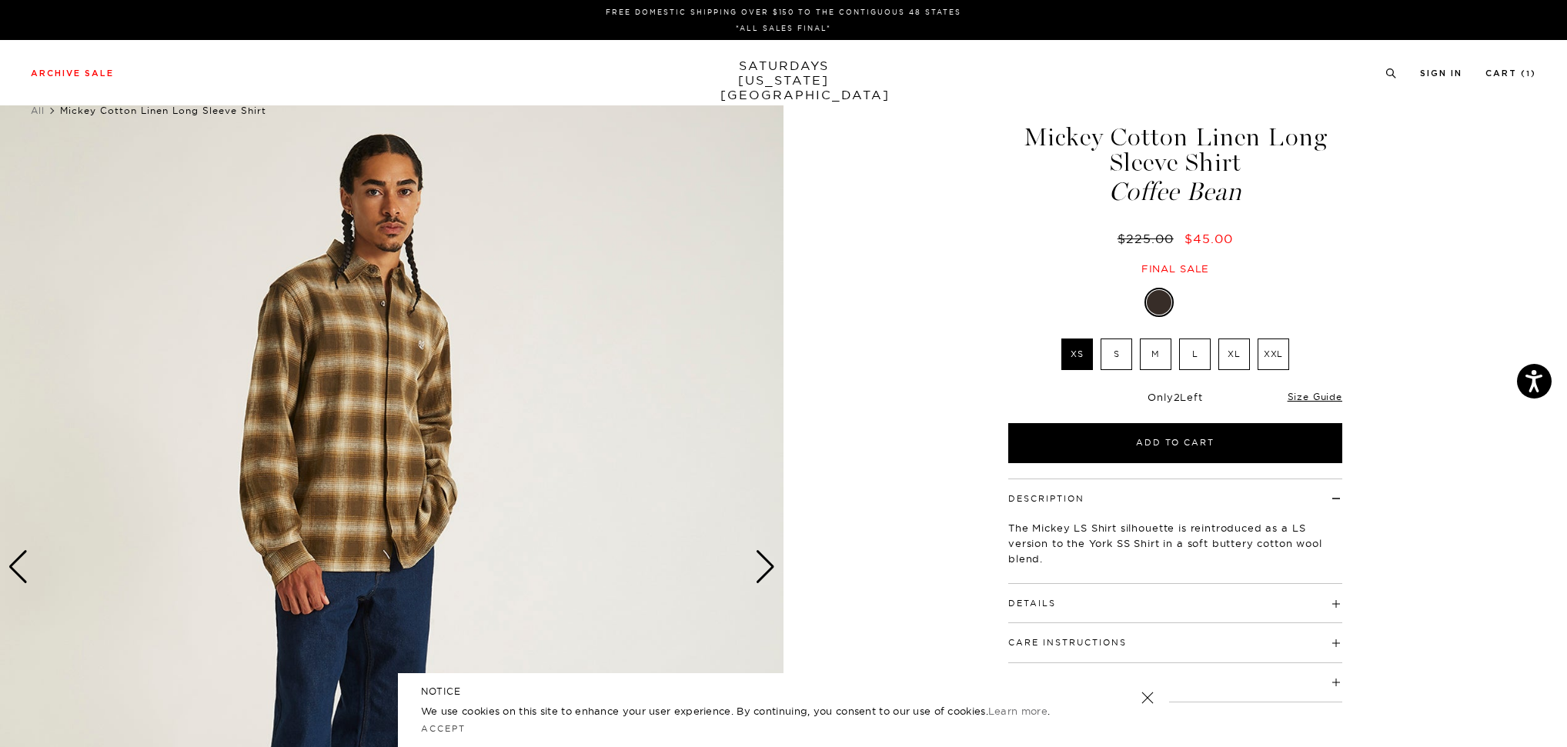
click at [763, 569] on div "Next slide" at bounding box center [765, 567] width 21 height 34
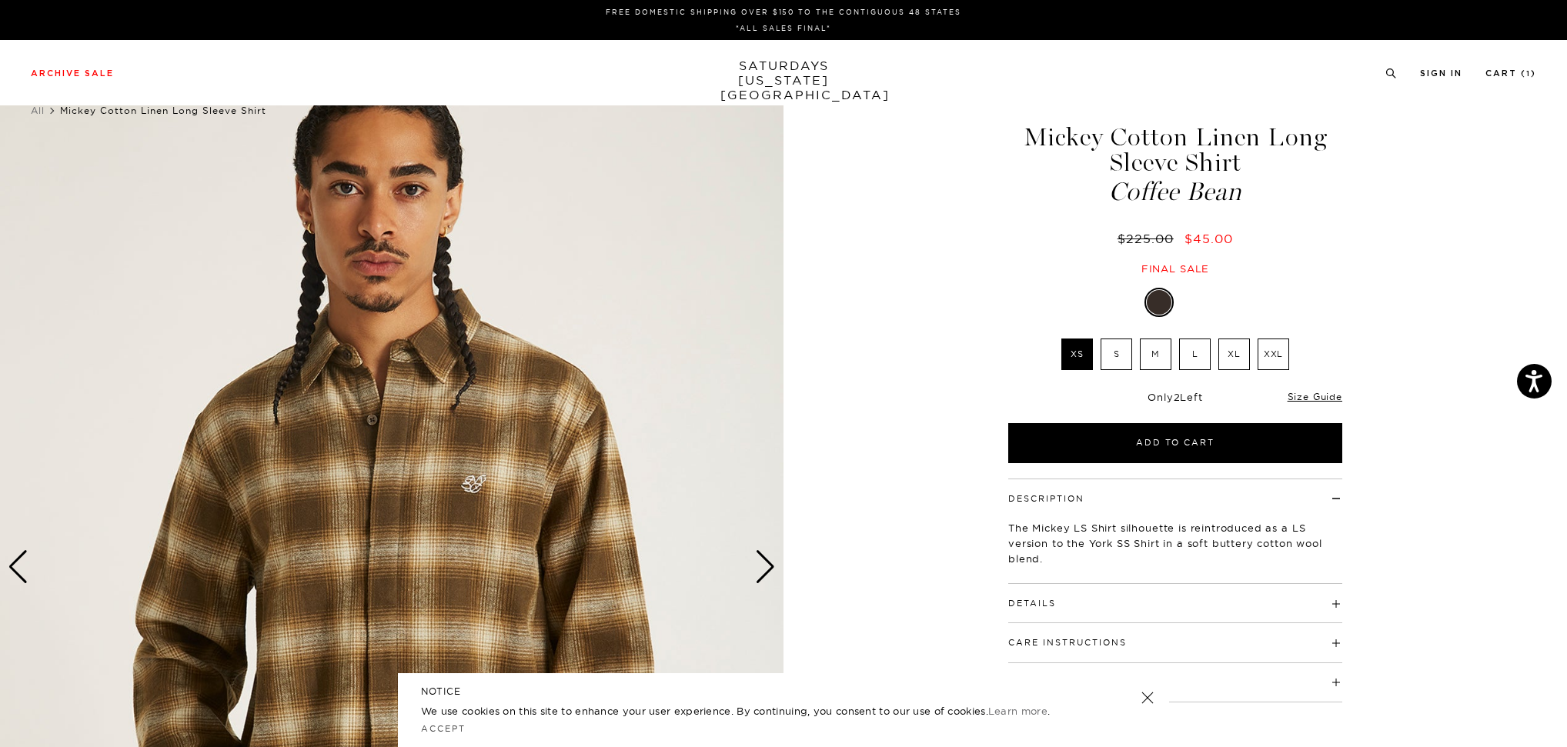
click at [763, 569] on div "Next slide" at bounding box center [765, 567] width 21 height 34
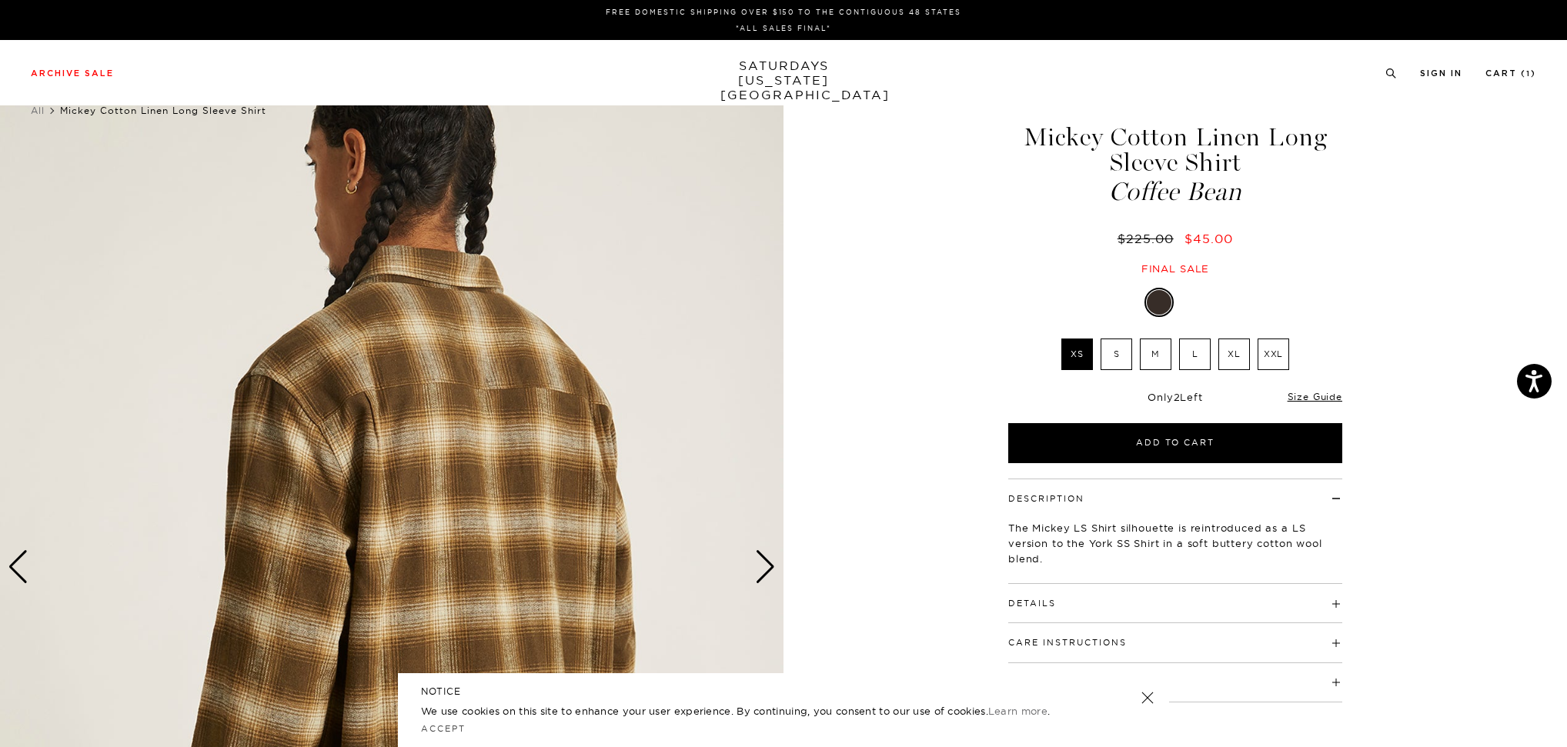
click at [763, 569] on div "Next slide" at bounding box center [765, 567] width 21 height 34
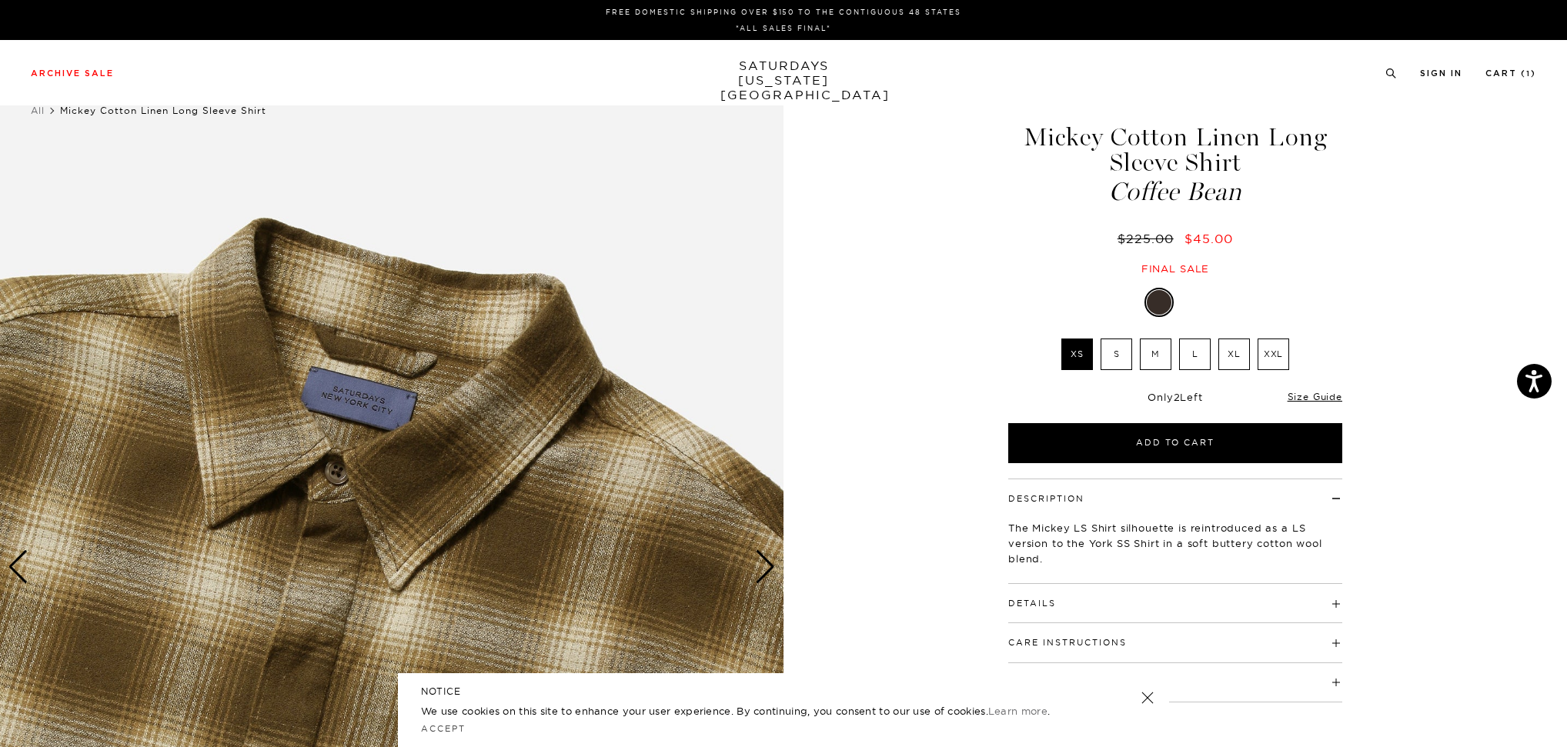
click at [763, 569] on div "Next slide" at bounding box center [765, 567] width 21 height 34
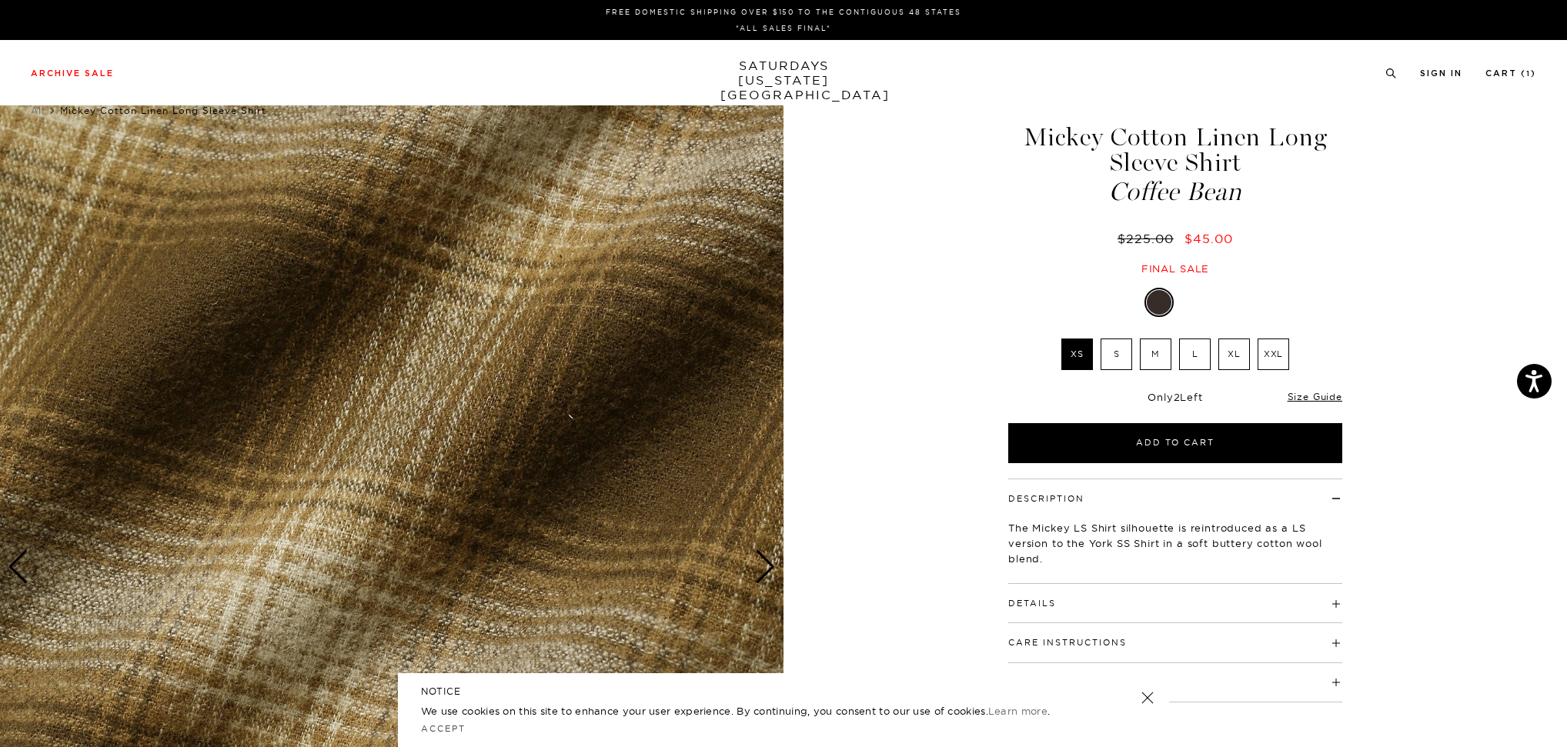
click at [763, 569] on div "Next slide" at bounding box center [765, 567] width 21 height 34
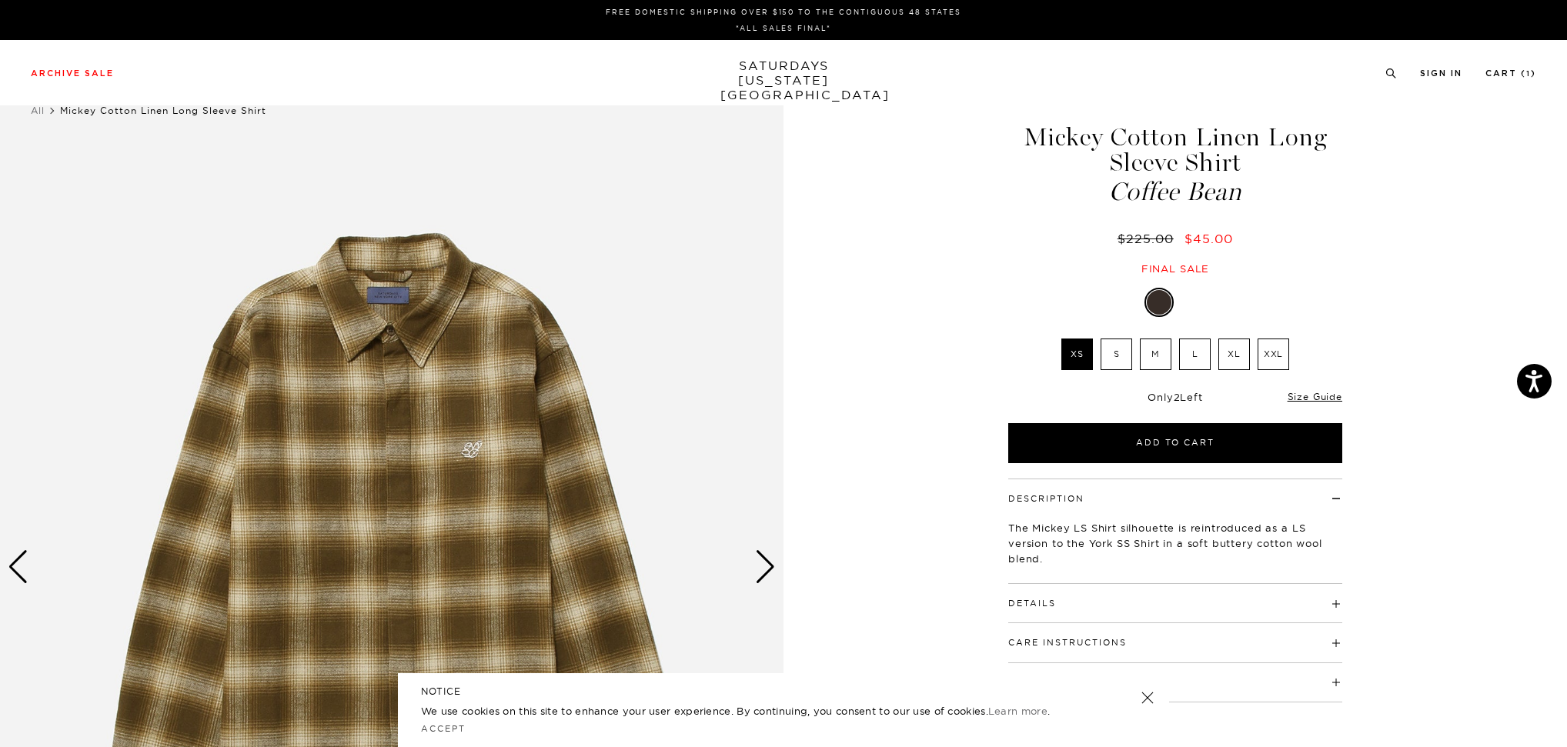
click at [763, 569] on div "Next slide" at bounding box center [765, 567] width 21 height 34
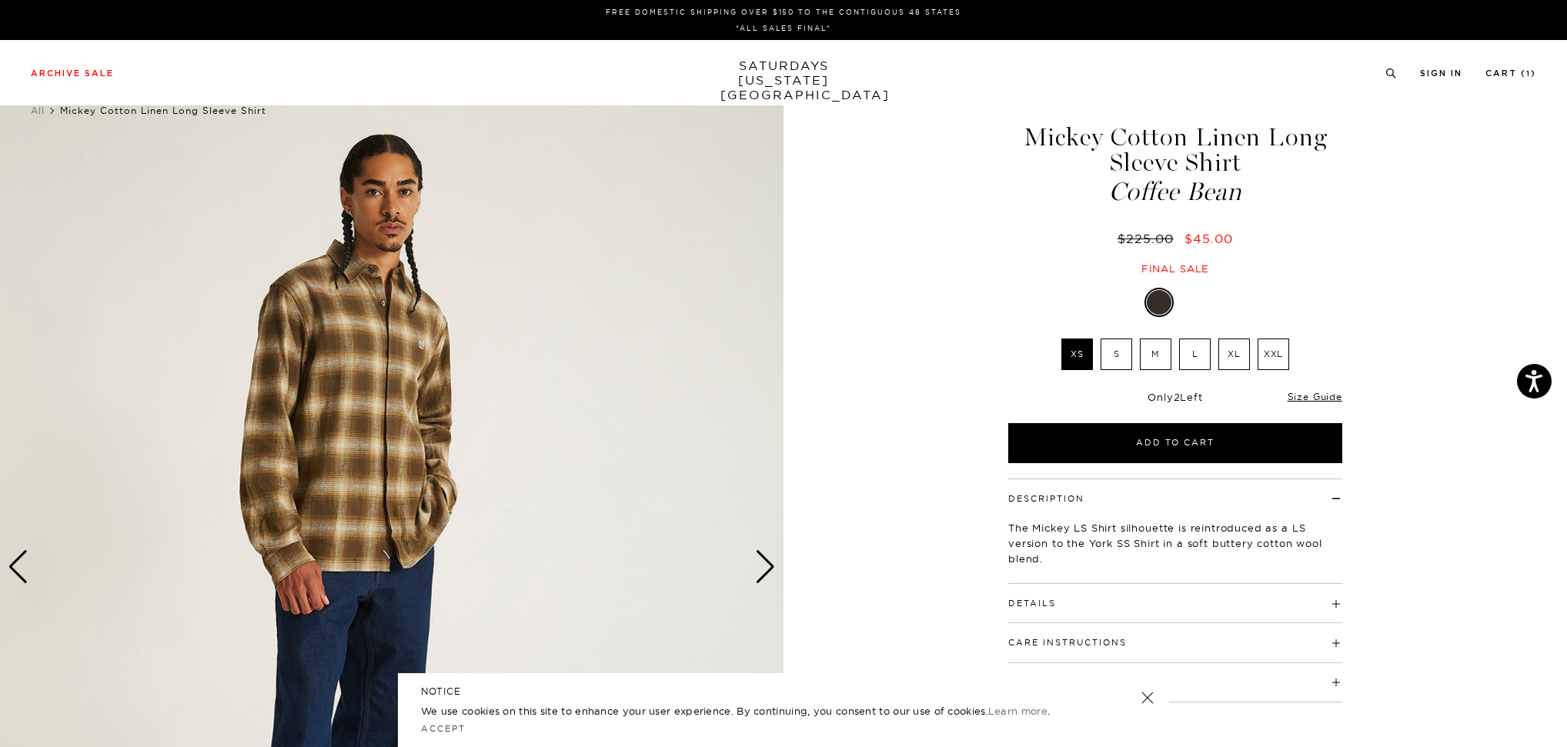
click at [1196, 306] on div at bounding box center [1192, 302] width 25 height 25
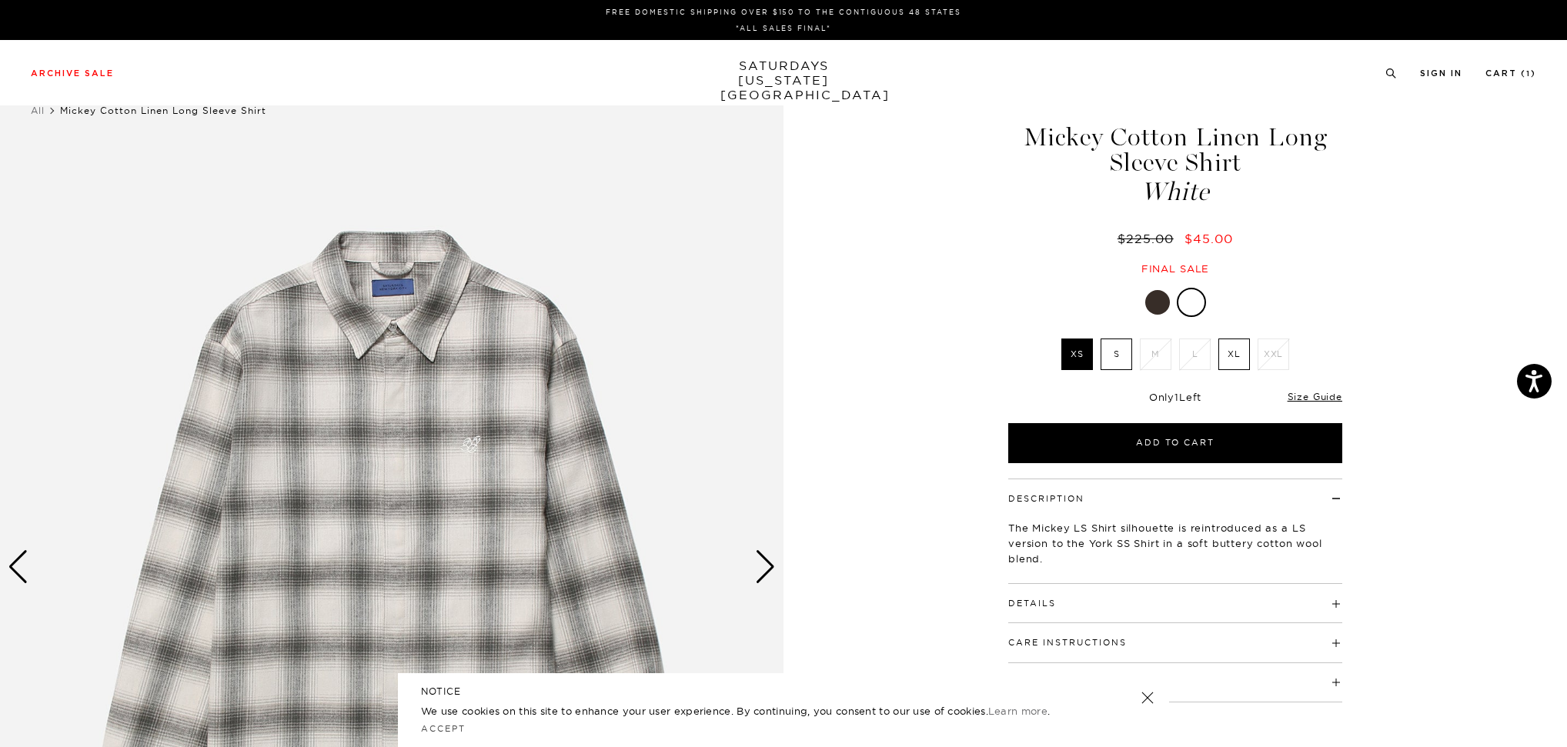
click at [756, 565] on div "Next slide" at bounding box center [765, 567] width 21 height 34
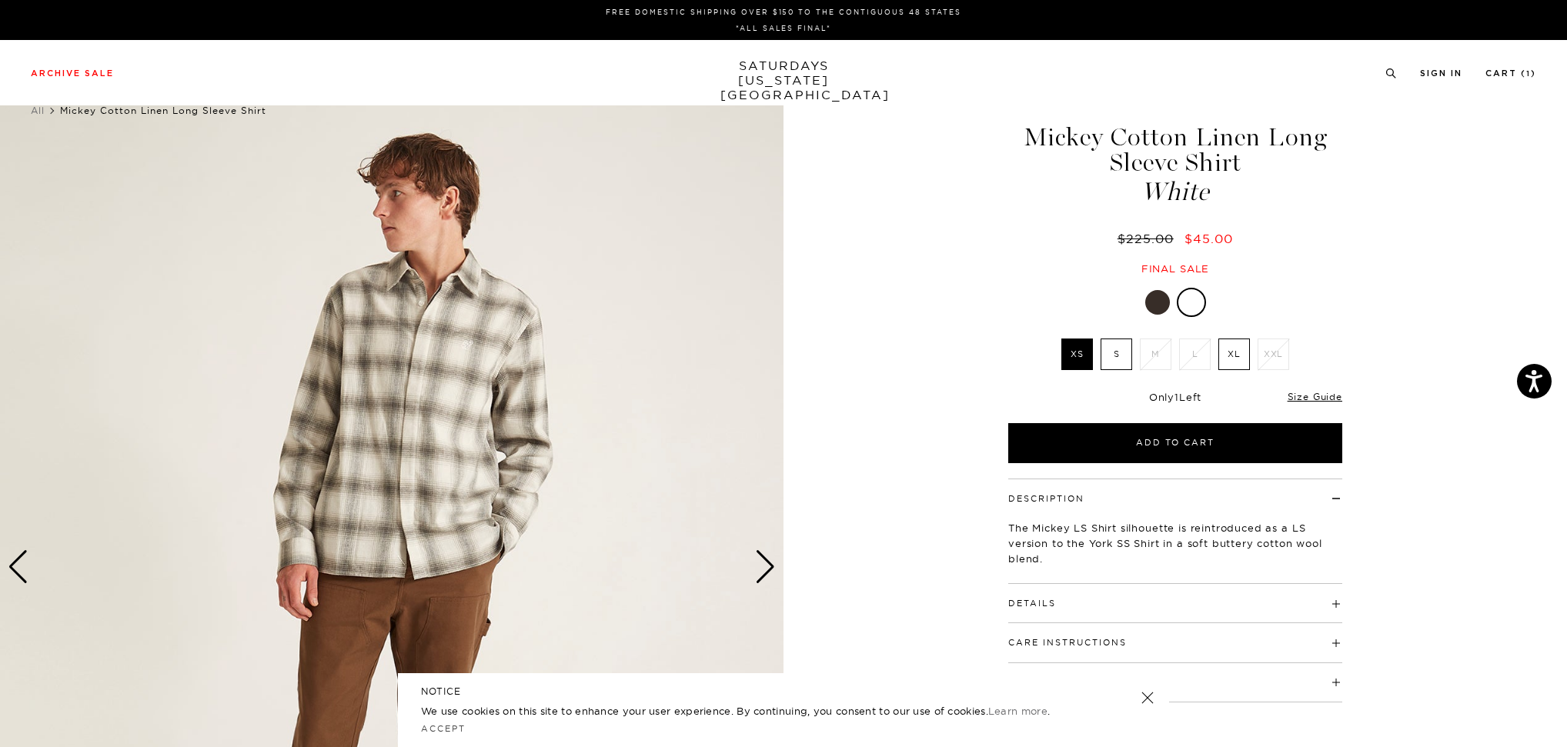
click at [756, 565] on div "Next slide" at bounding box center [765, 567] width 21 height 34
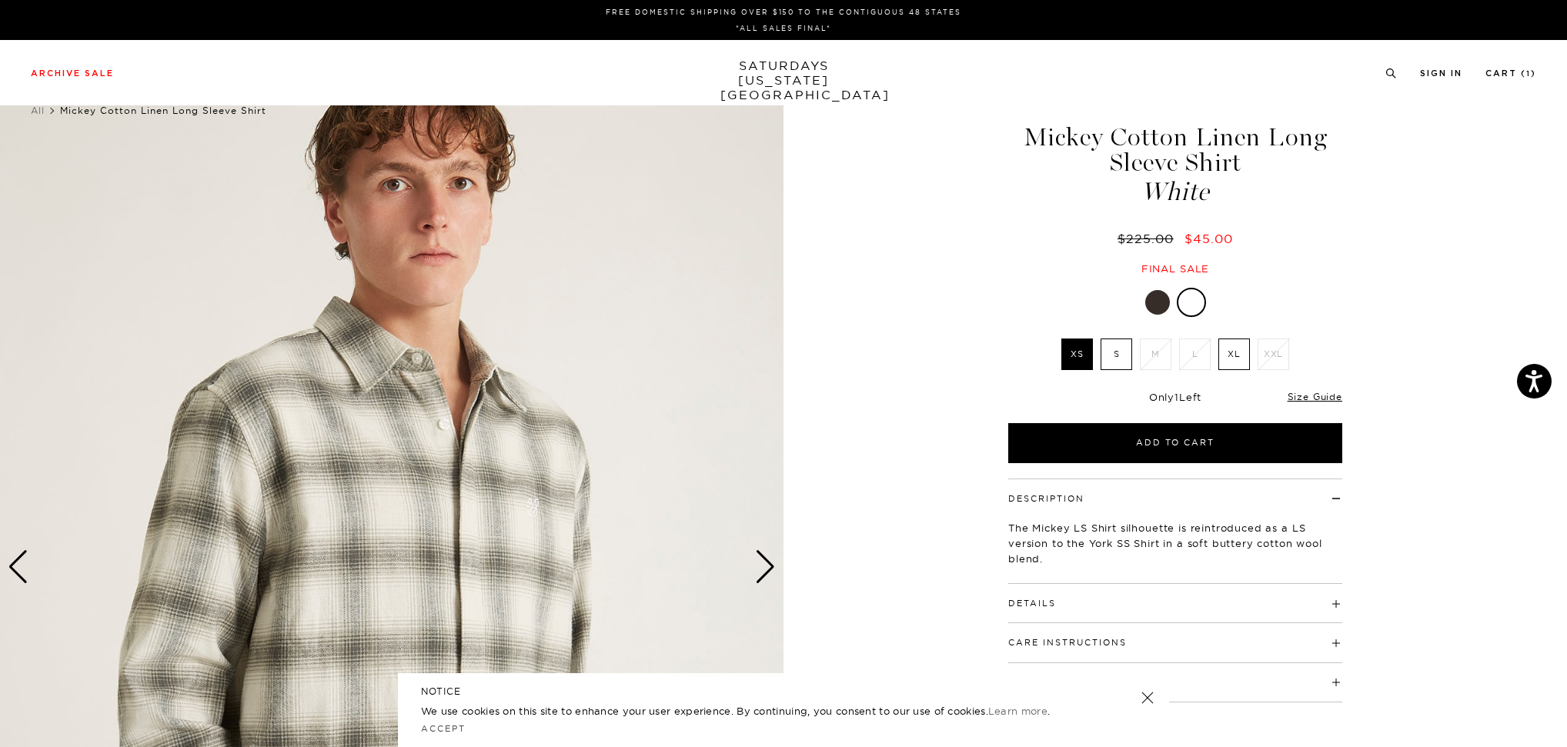
click at [756, 565] on div "Next slide" at bounding box center [765, 567] width 21 height 34
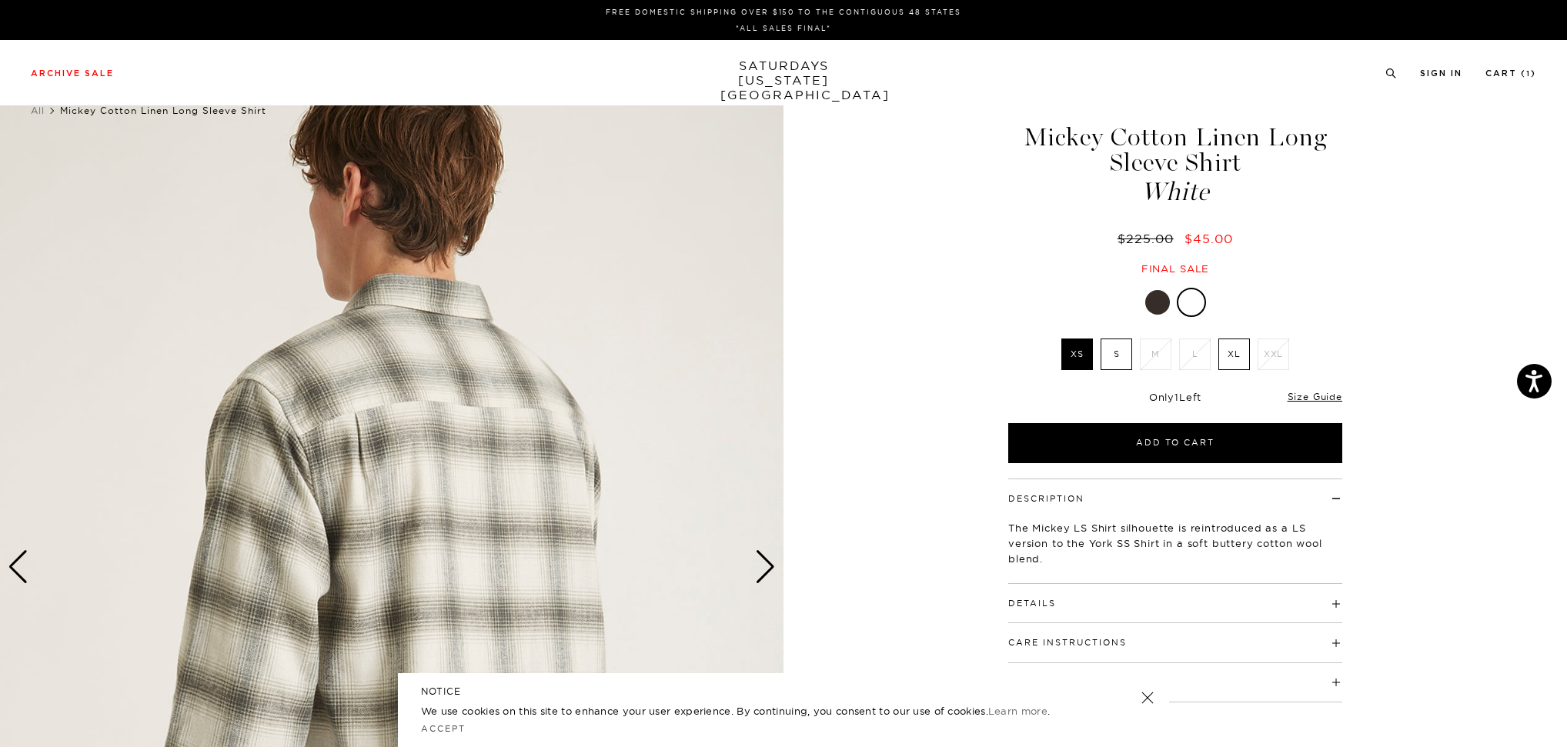
click at [756, 565] on div "Next slide" at bounding box center [765, 567] width 21 height 34
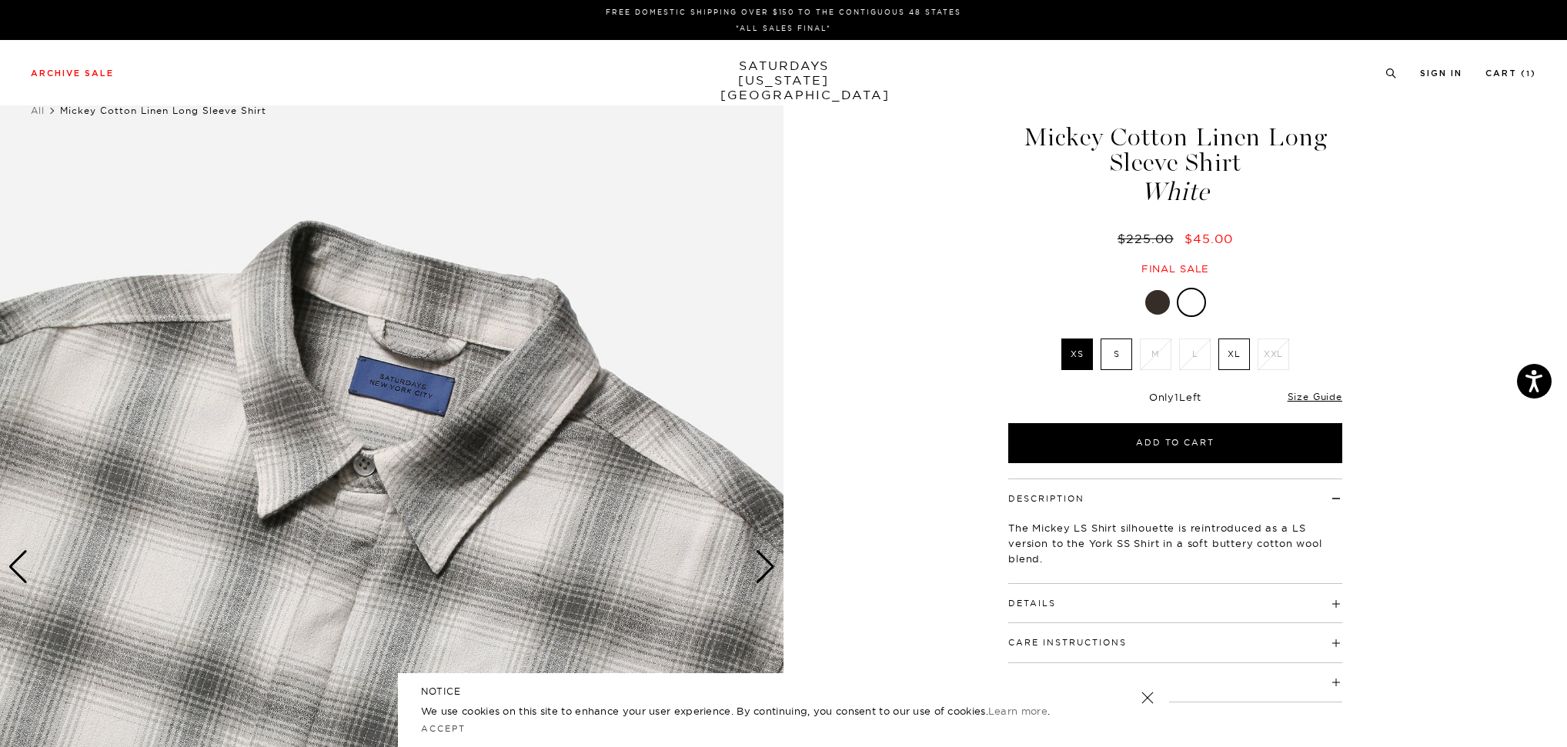
click at [756, 565] on div "Next slide" at bounding box center [765, 567] width 21 height 34
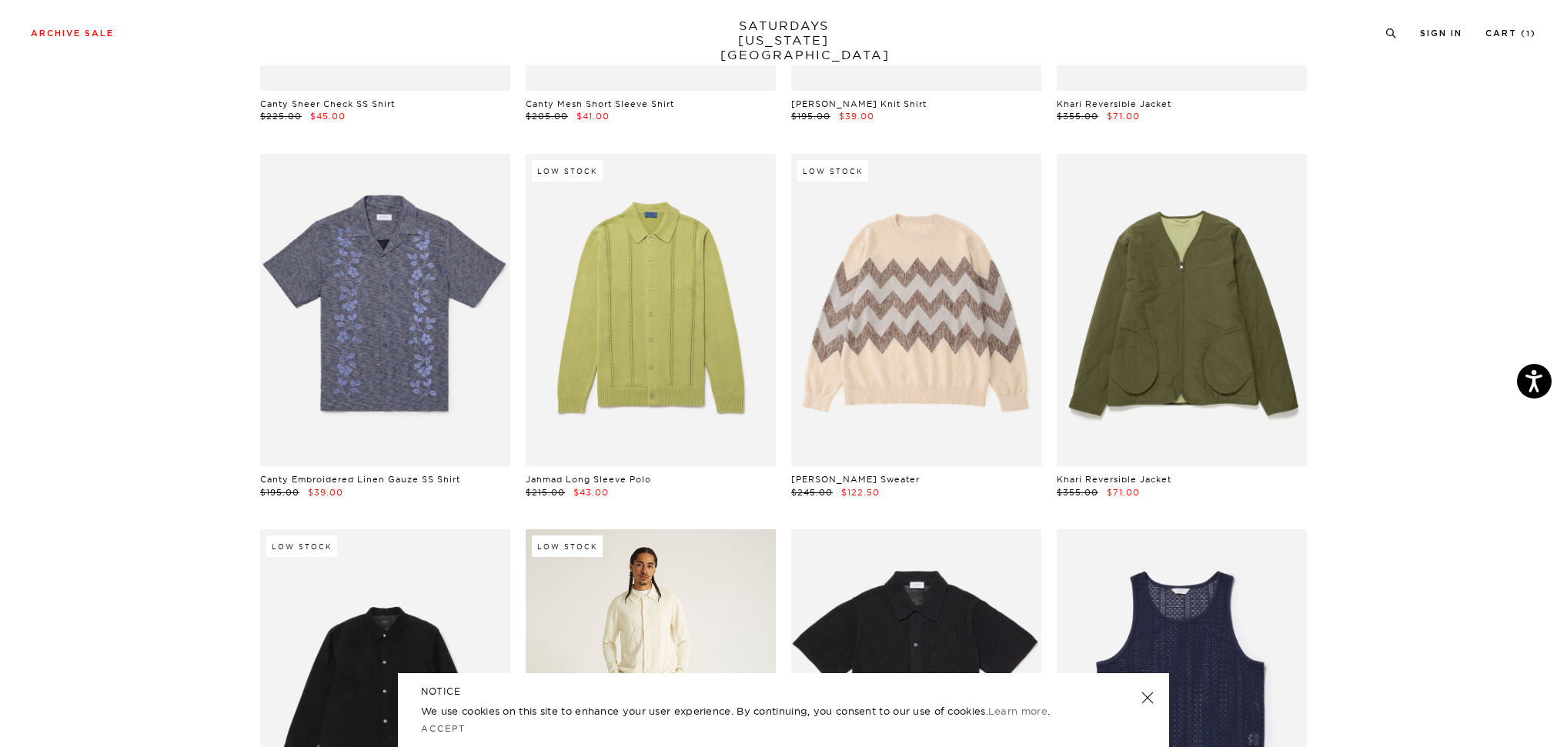
scroll to position [1176, 9]
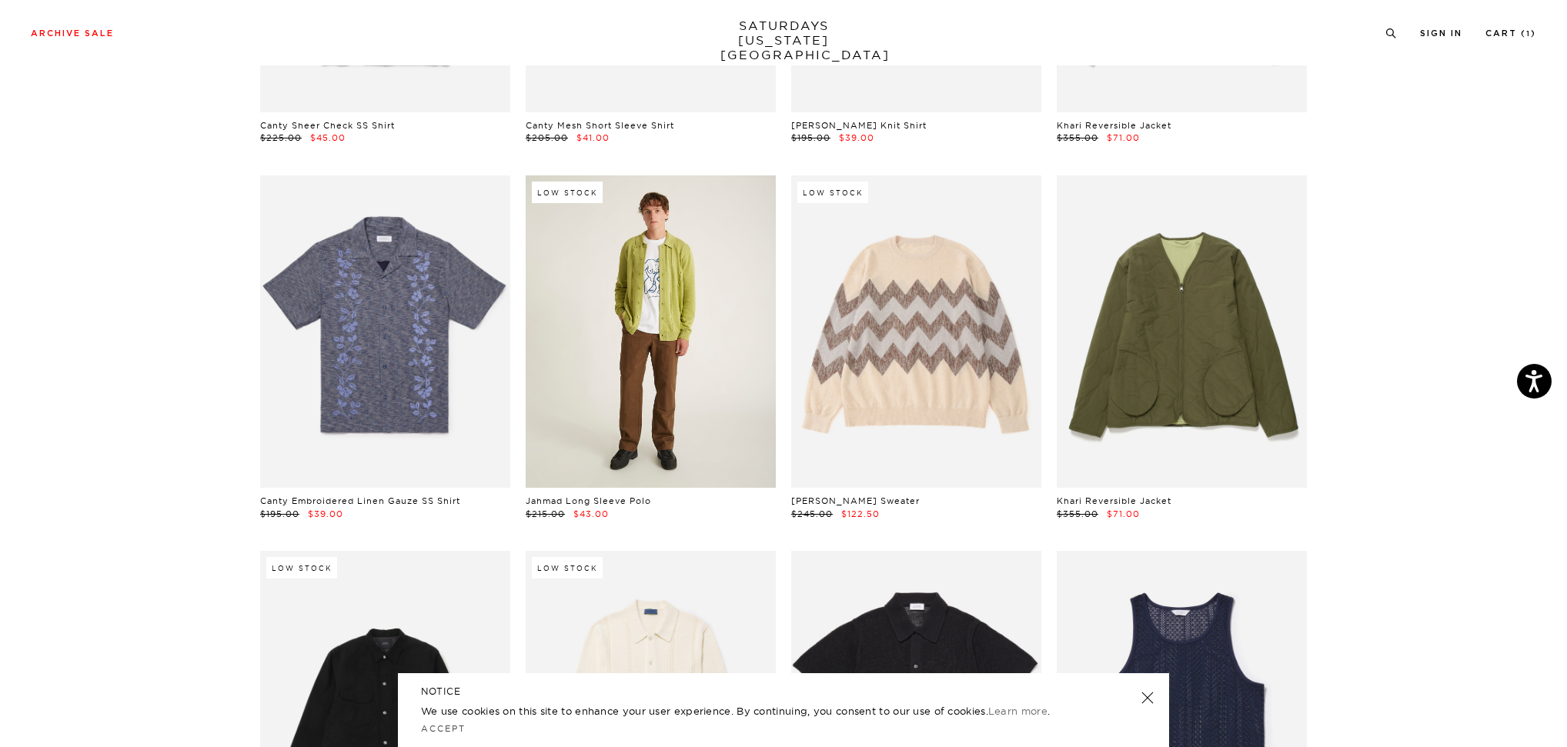
click at [661, 409] on link at bounding box center [651, 331] width 250 height 312
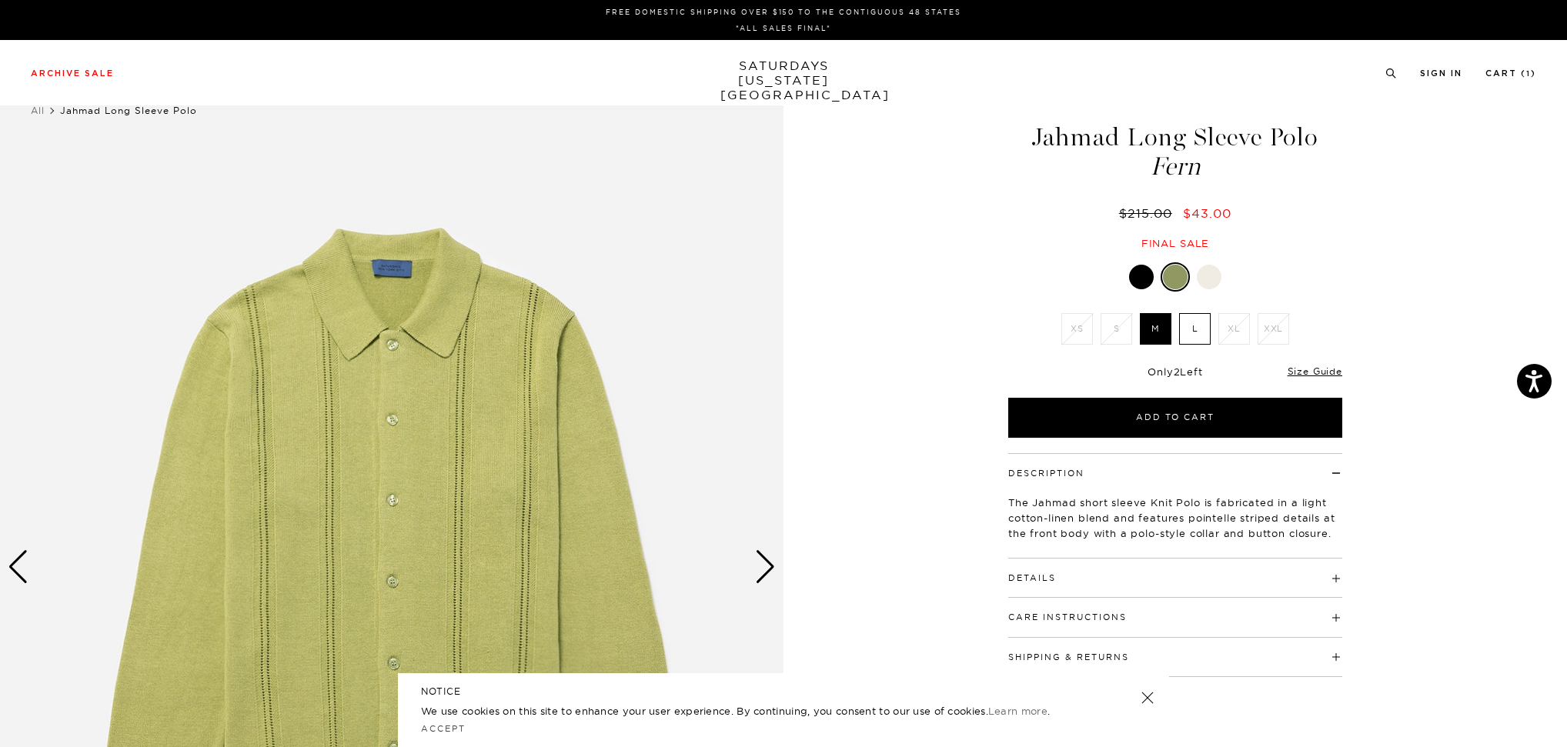
click at [764, 569] on div "Next slide" at bounding box center [765, 567] width 21 height 34
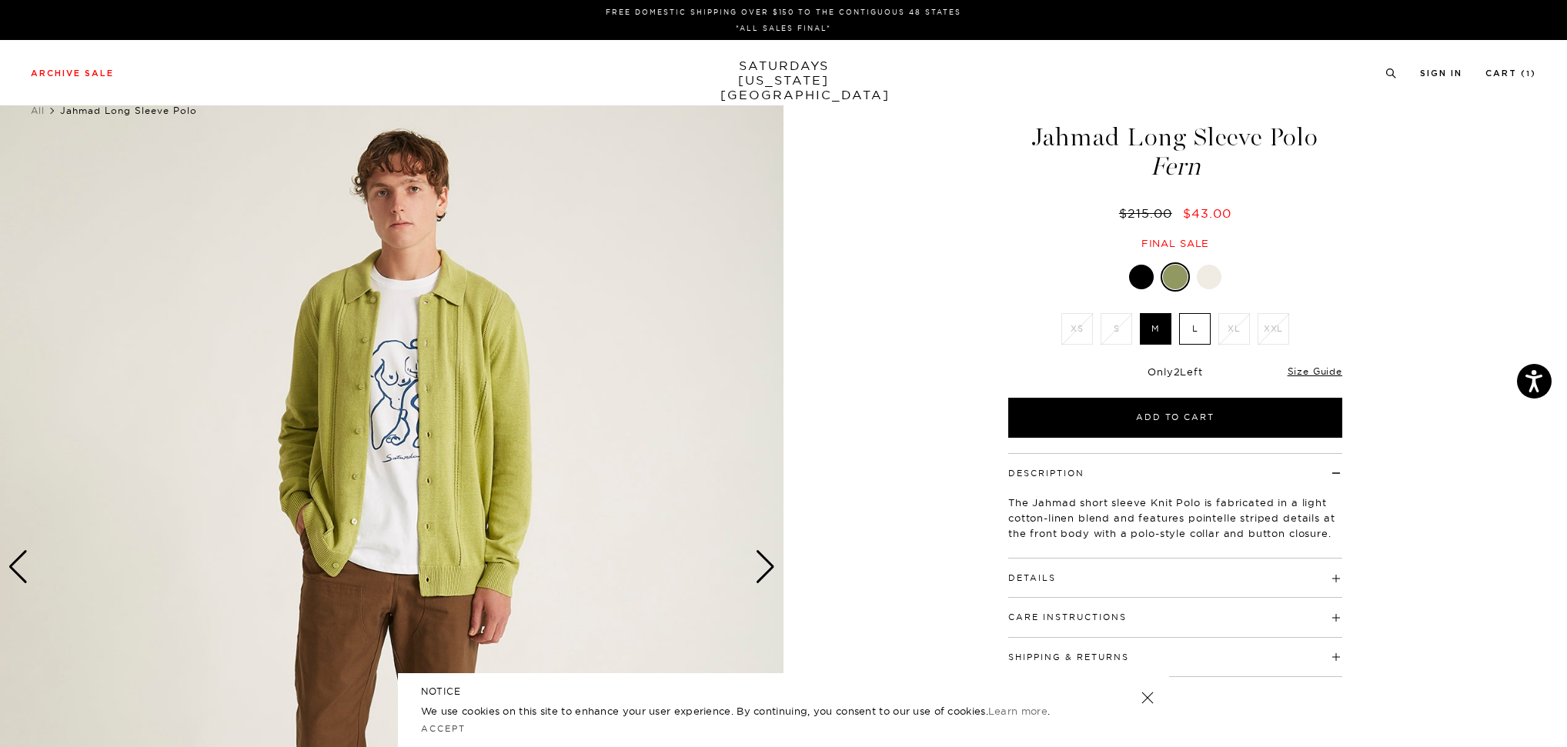
click at [764, 569] on div "Next slide" at bounding box center [765, 567] width 21 height 34
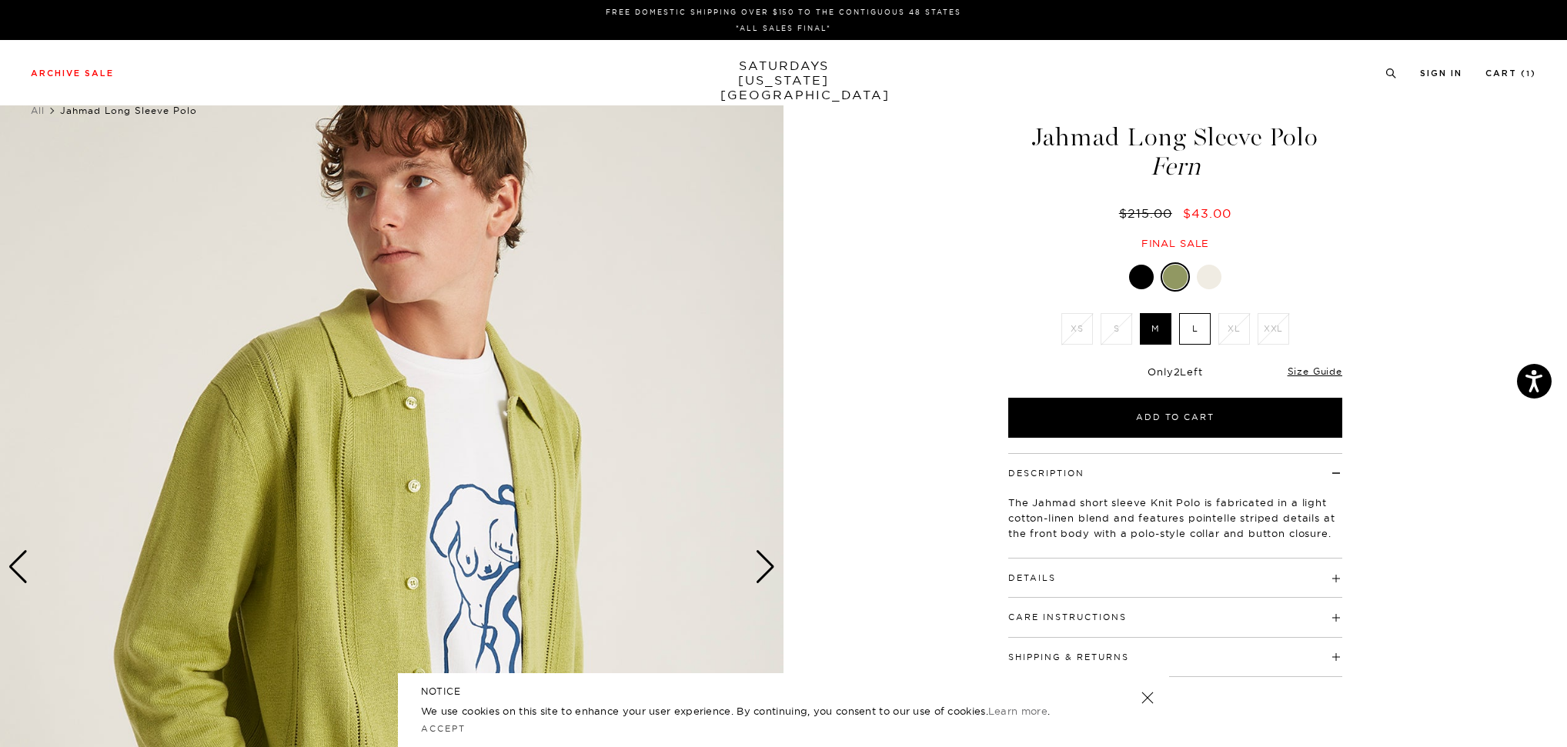
click at [764, 569] on div "Next slide" at bounding box center [765, 567] width 21 height 34
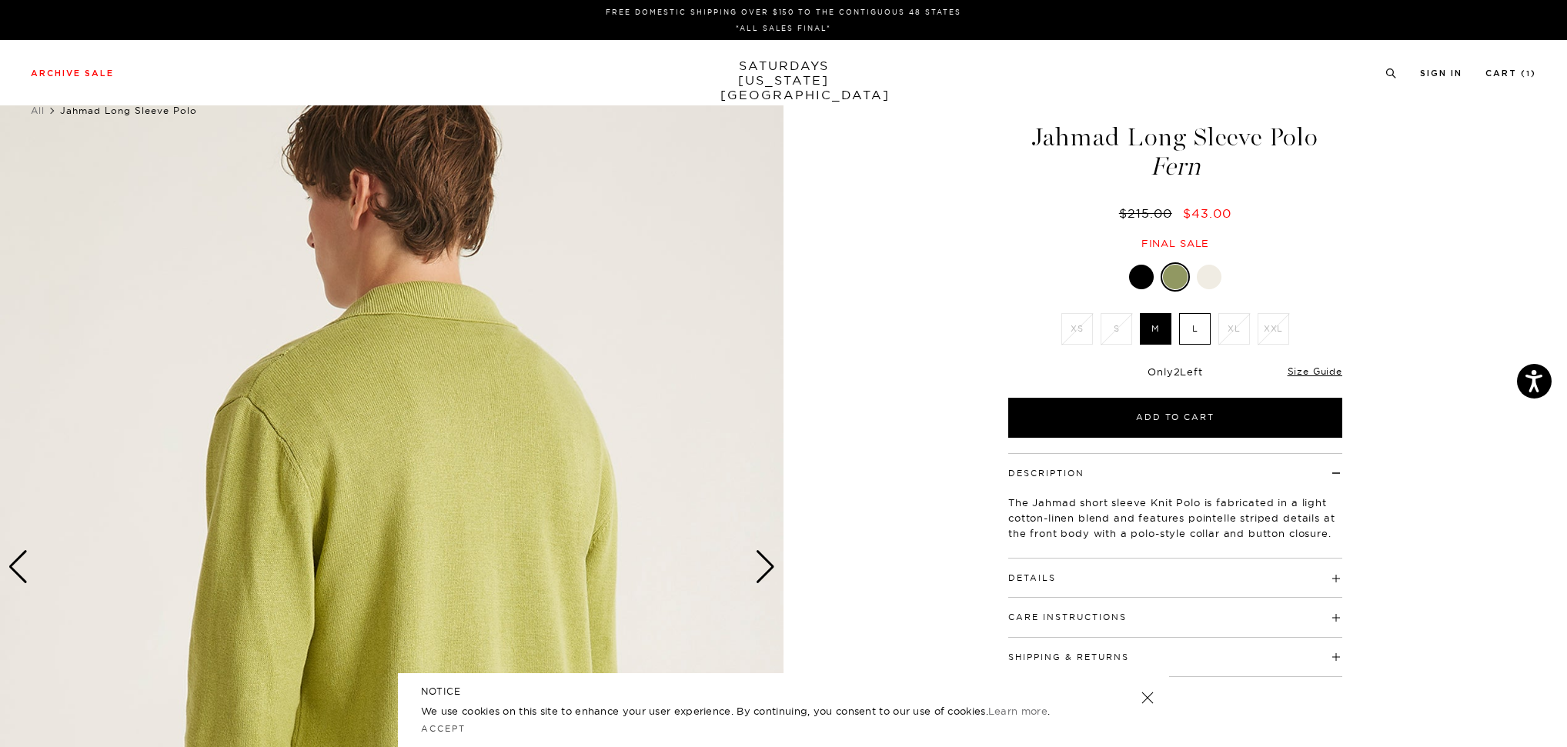
click at [764, 569] on div "Next slide" at bounding box center [765, 567] width 21 height 34
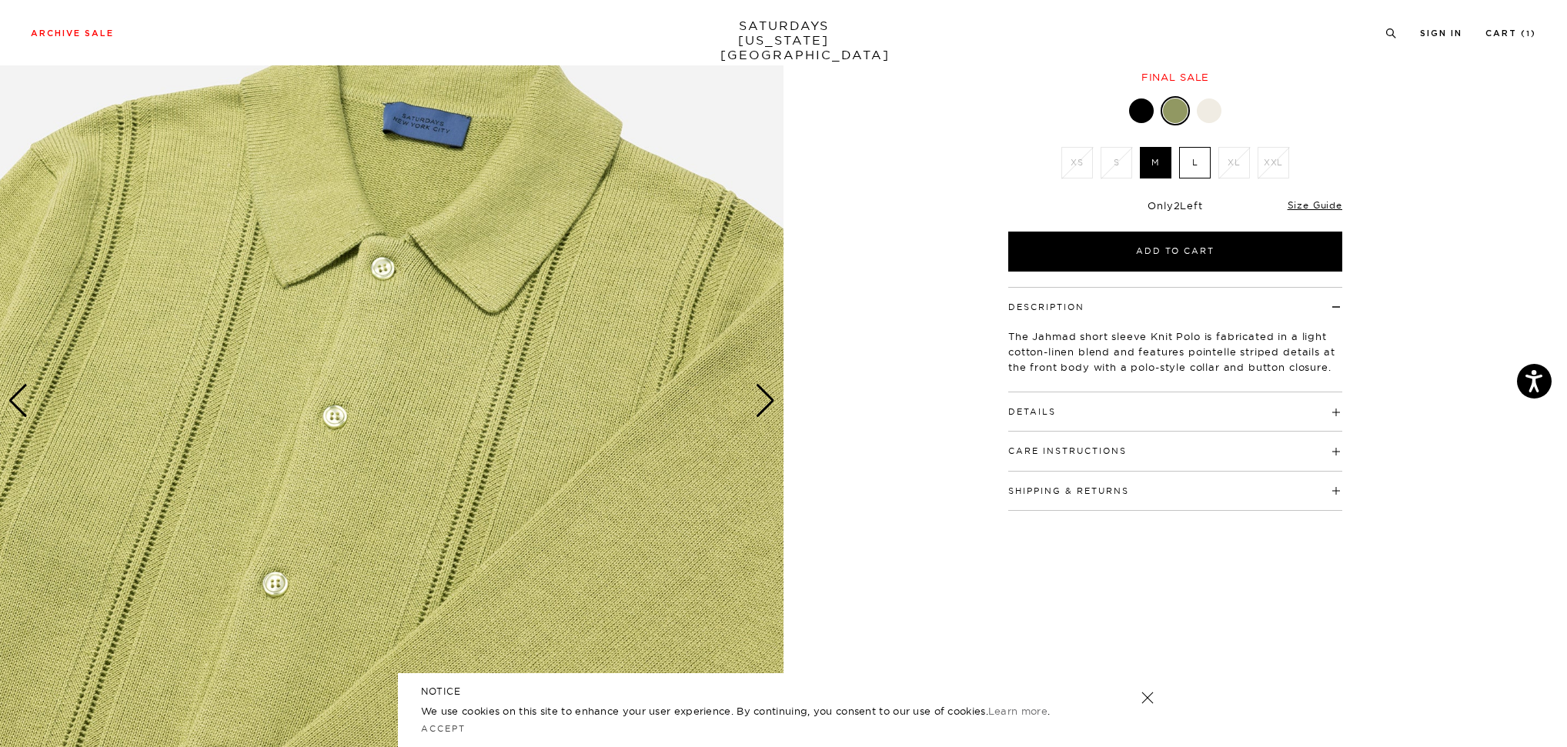
scroll to position [171, 0]
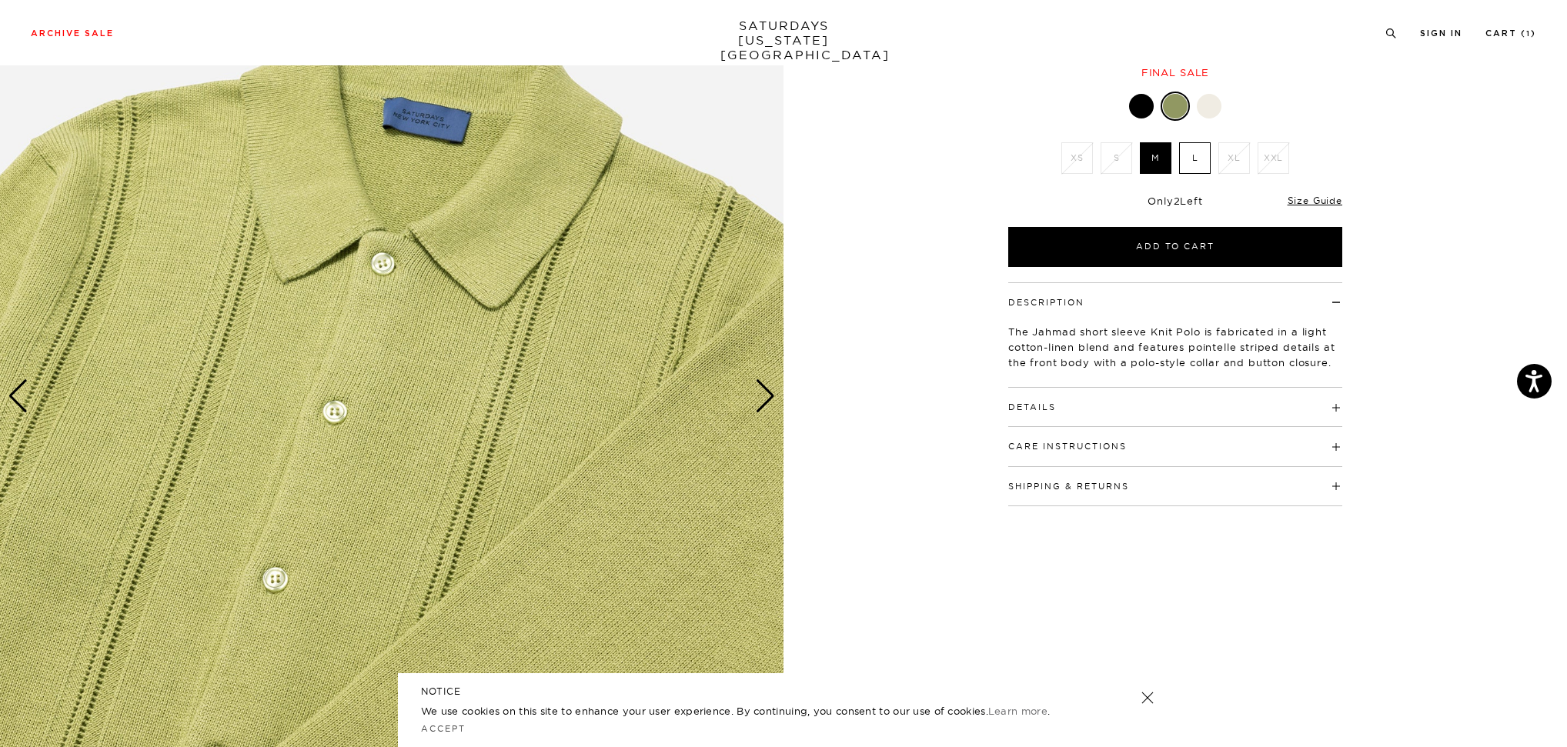
click at [1108, 399] on h4 "Details" at bounding box center [1175, 400] width 334 height 25
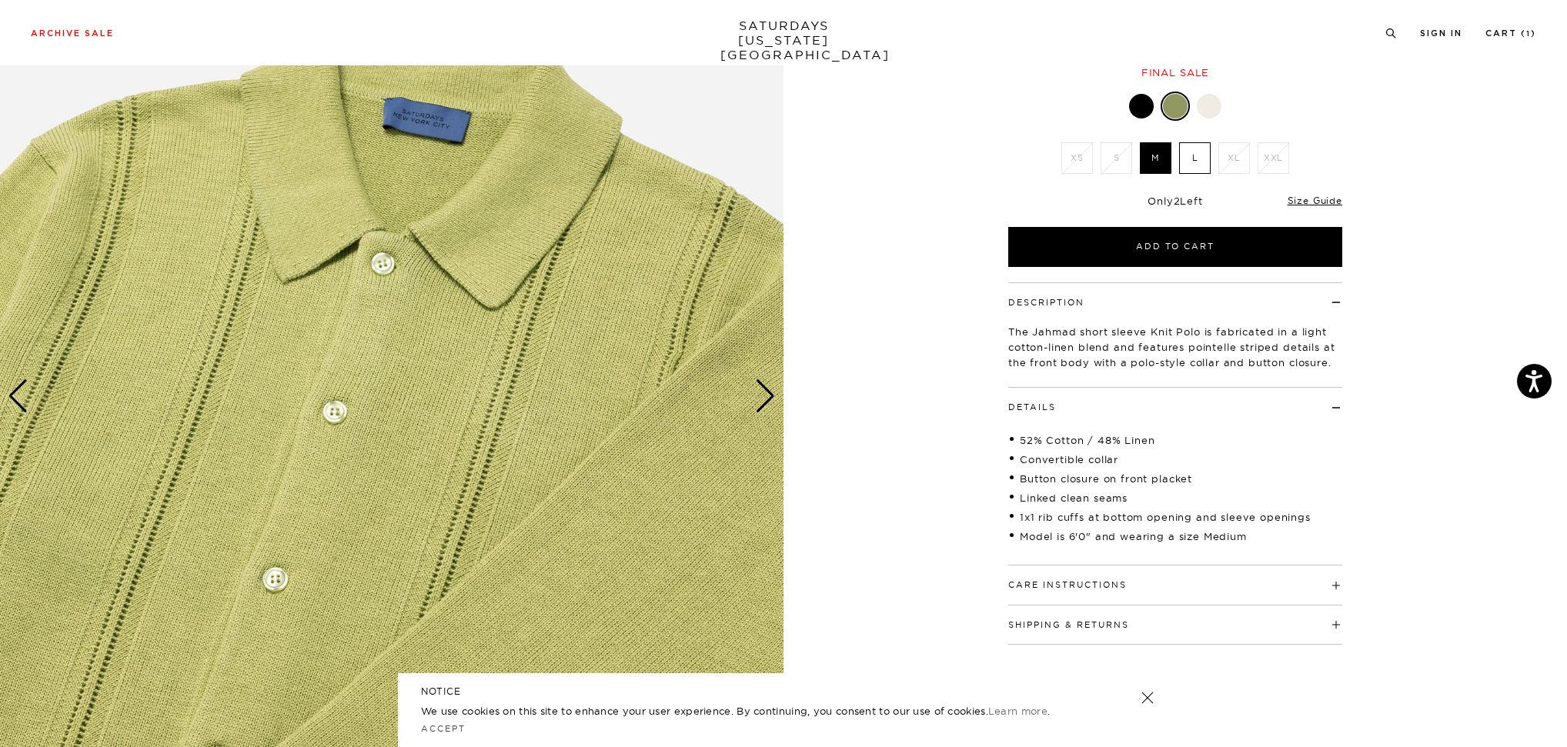
click at [759, 393] on div "Next slide" at bounding box center [765, 396] width 21 height 34
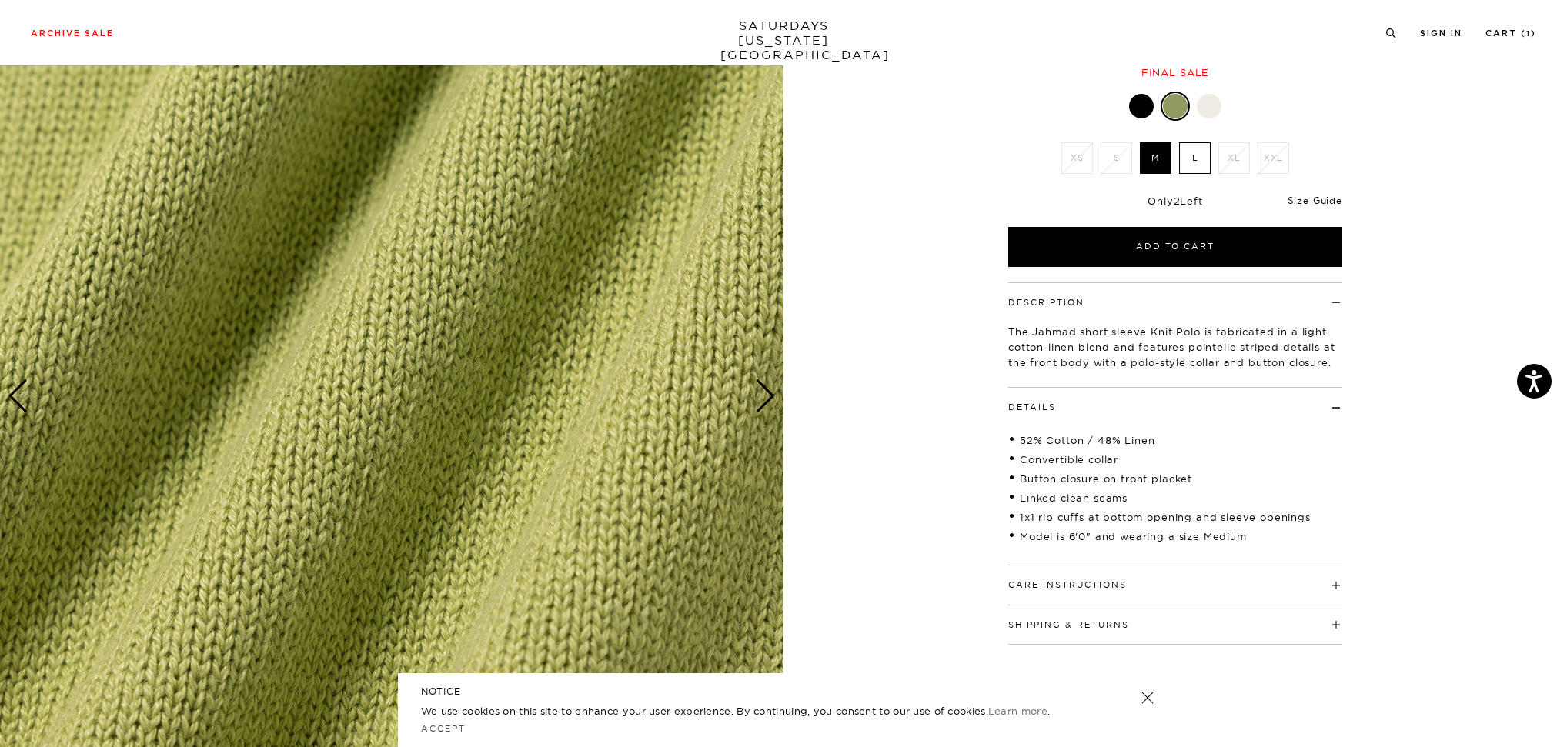
click at [759, 393] on div "Next slide" at bounding box center [765, 396] width 21 height 34
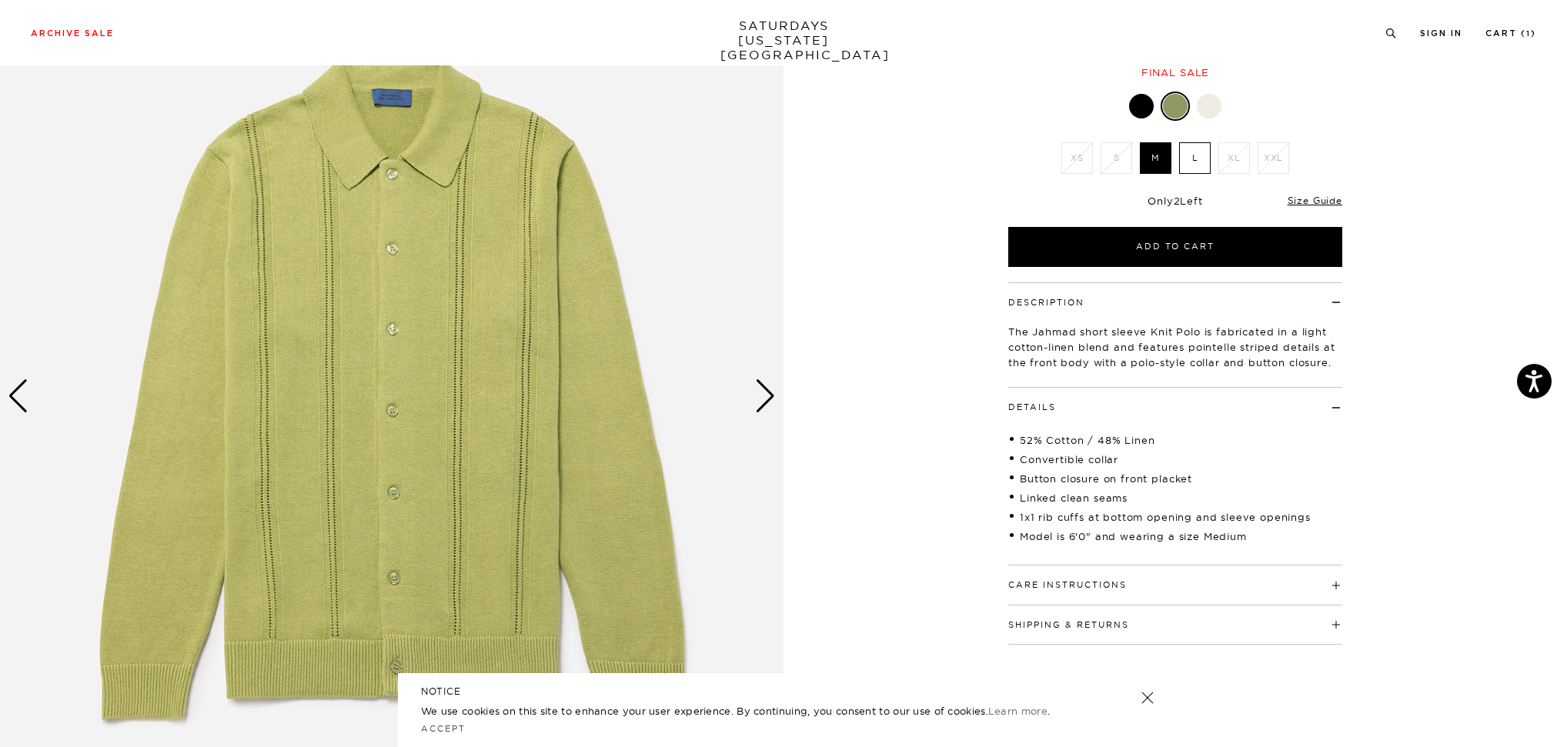
click at [759, 393] on div "Next slide" at bounding box center [765, 396] width 21 height 34
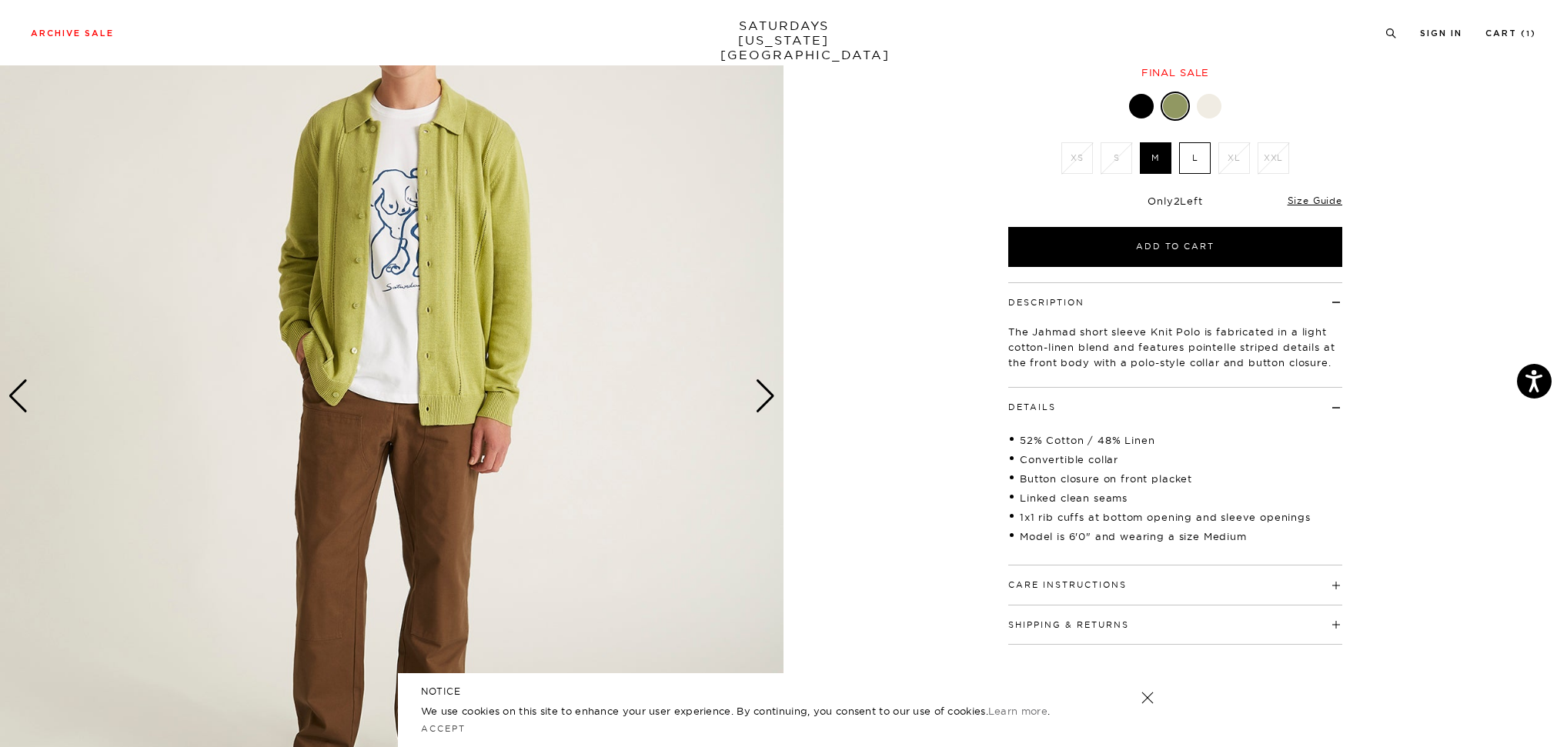
click at [759, 393] on div "Next slide" at bounding box center [765, 396] width 21 height 34
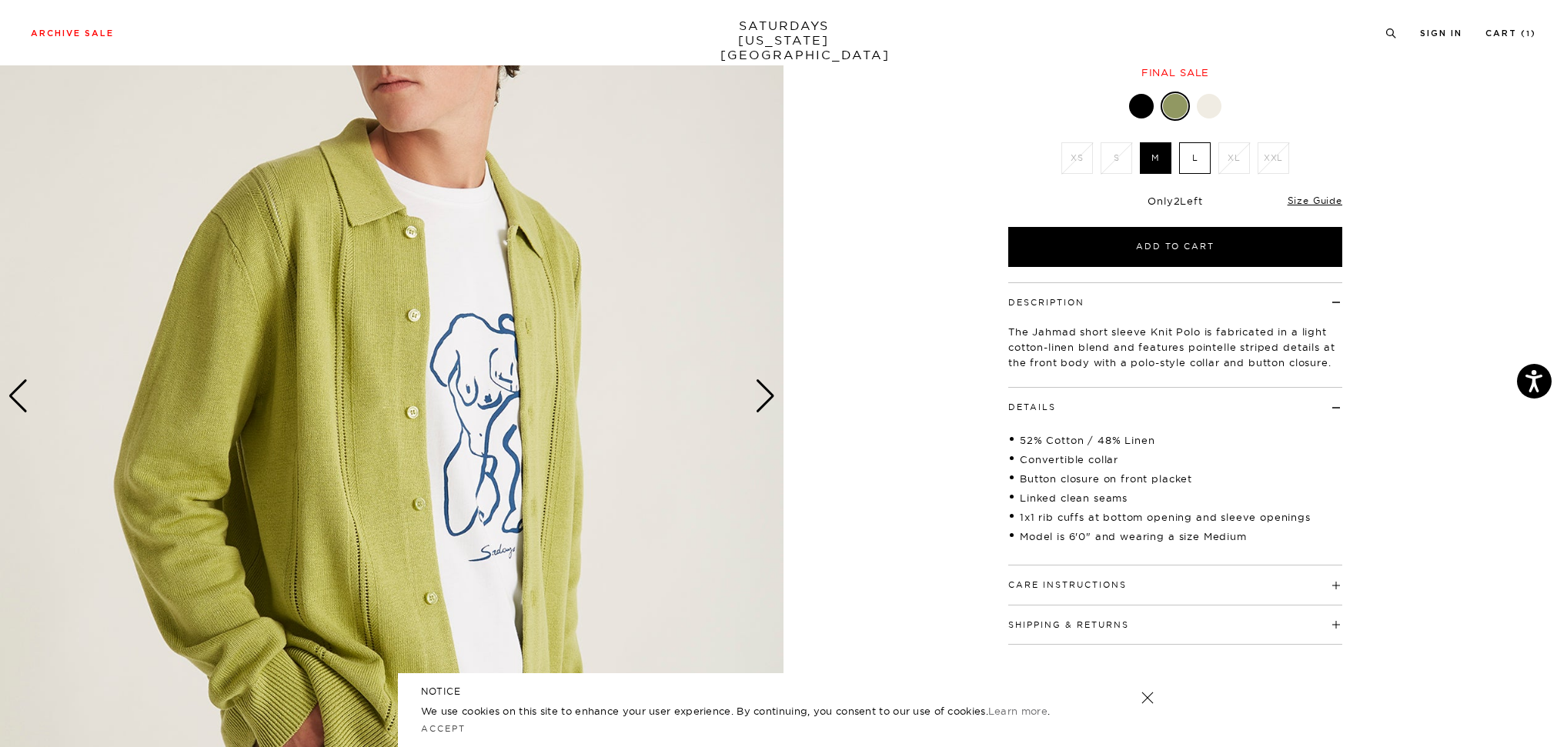
click at [759, 393] on div "Next slide" at bounding box center [765, 396] width 21 height 34
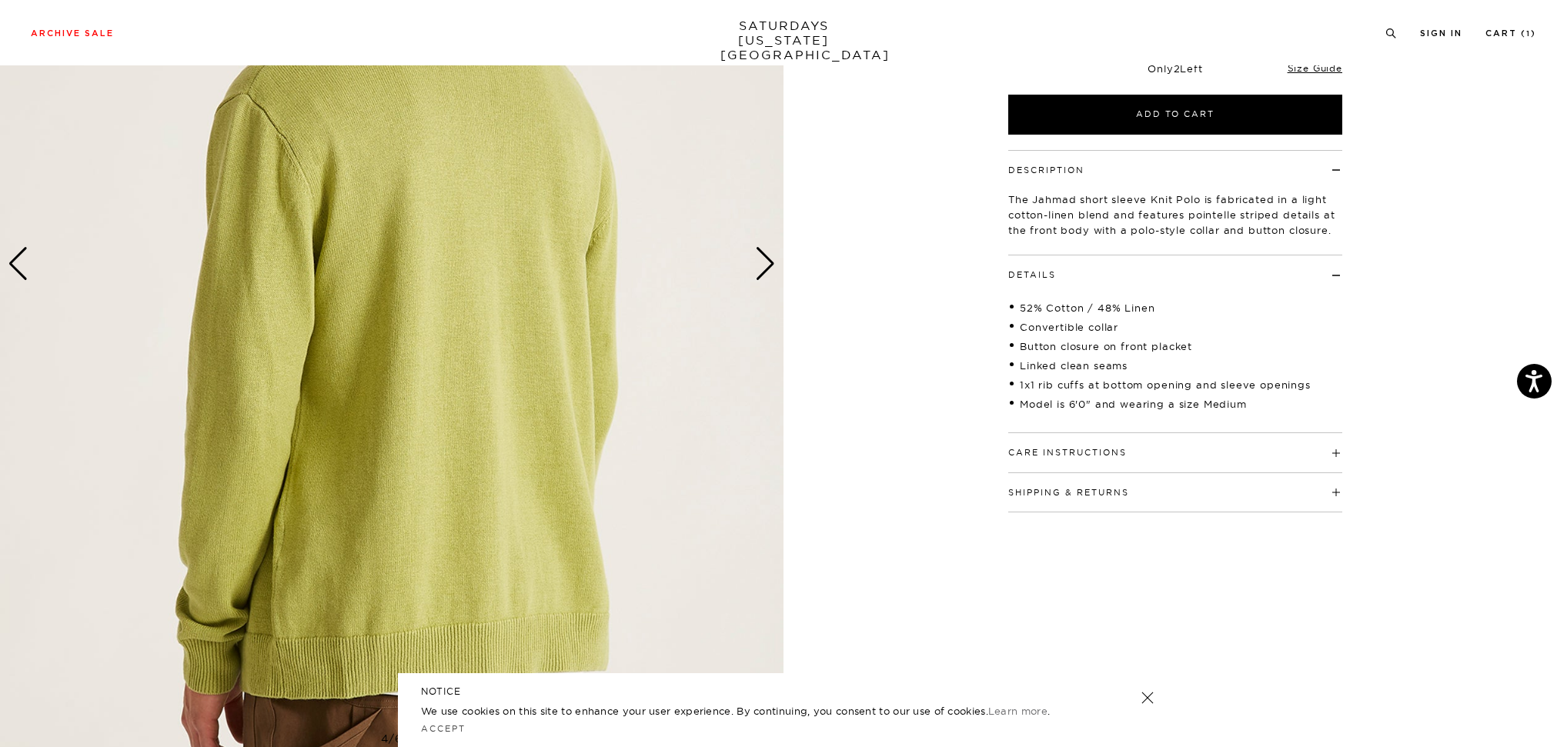
scroll to position [0, 0]
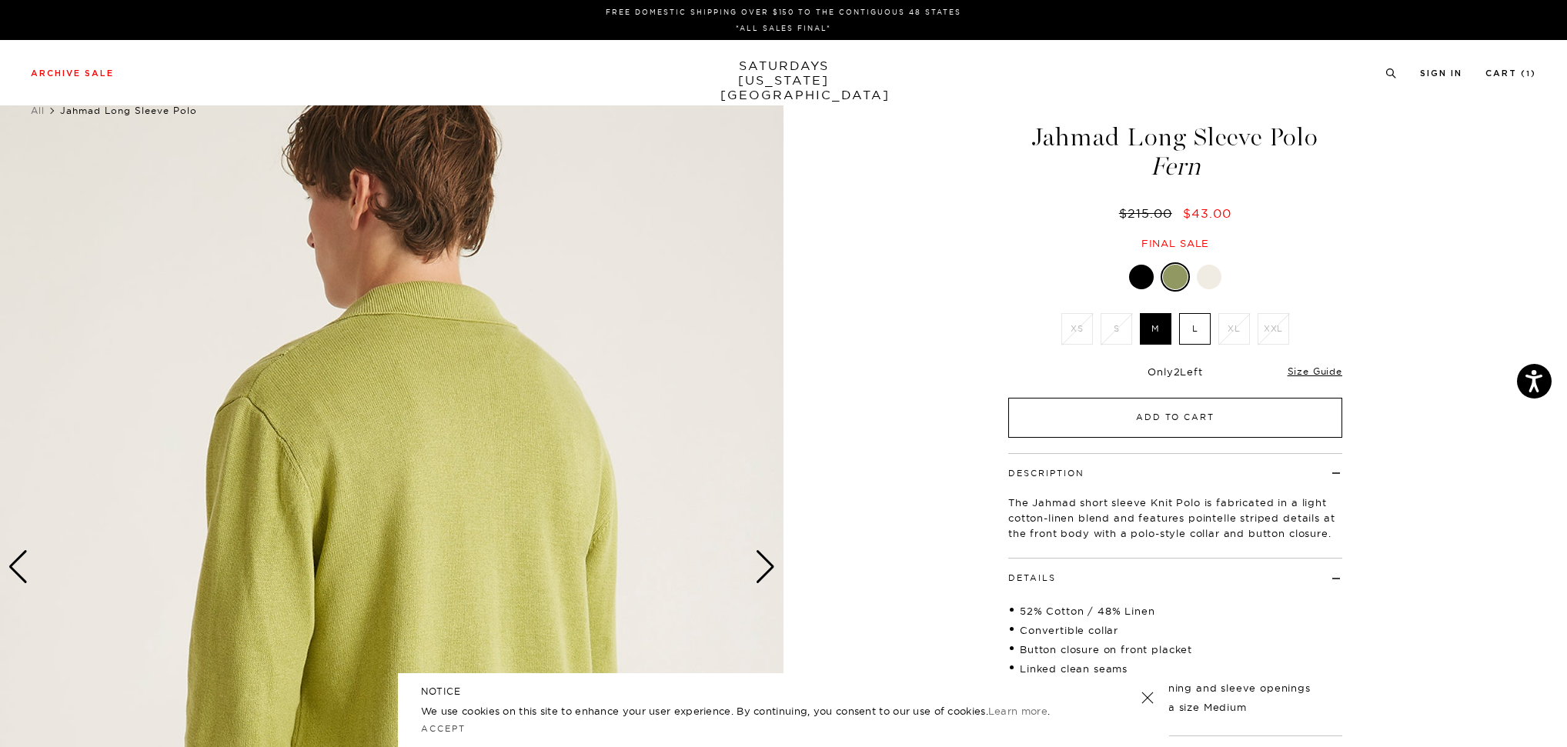
click at [1182, 406] on button "Add to Cart" at bounding box center [1175, 418] width 334 height 40
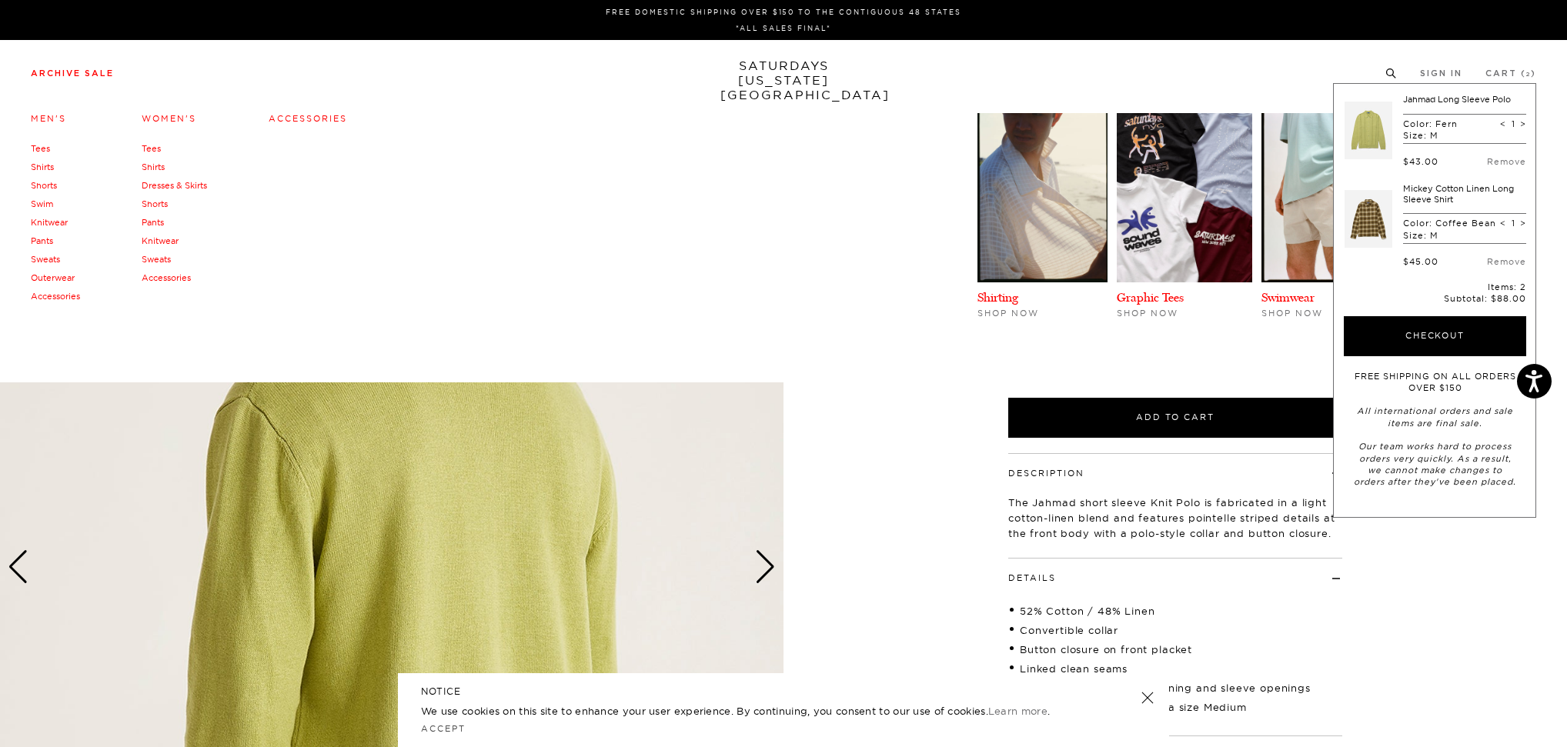
click at [165, 118] on link "Women's" at bounding box center [169, 118] width 55 height 11
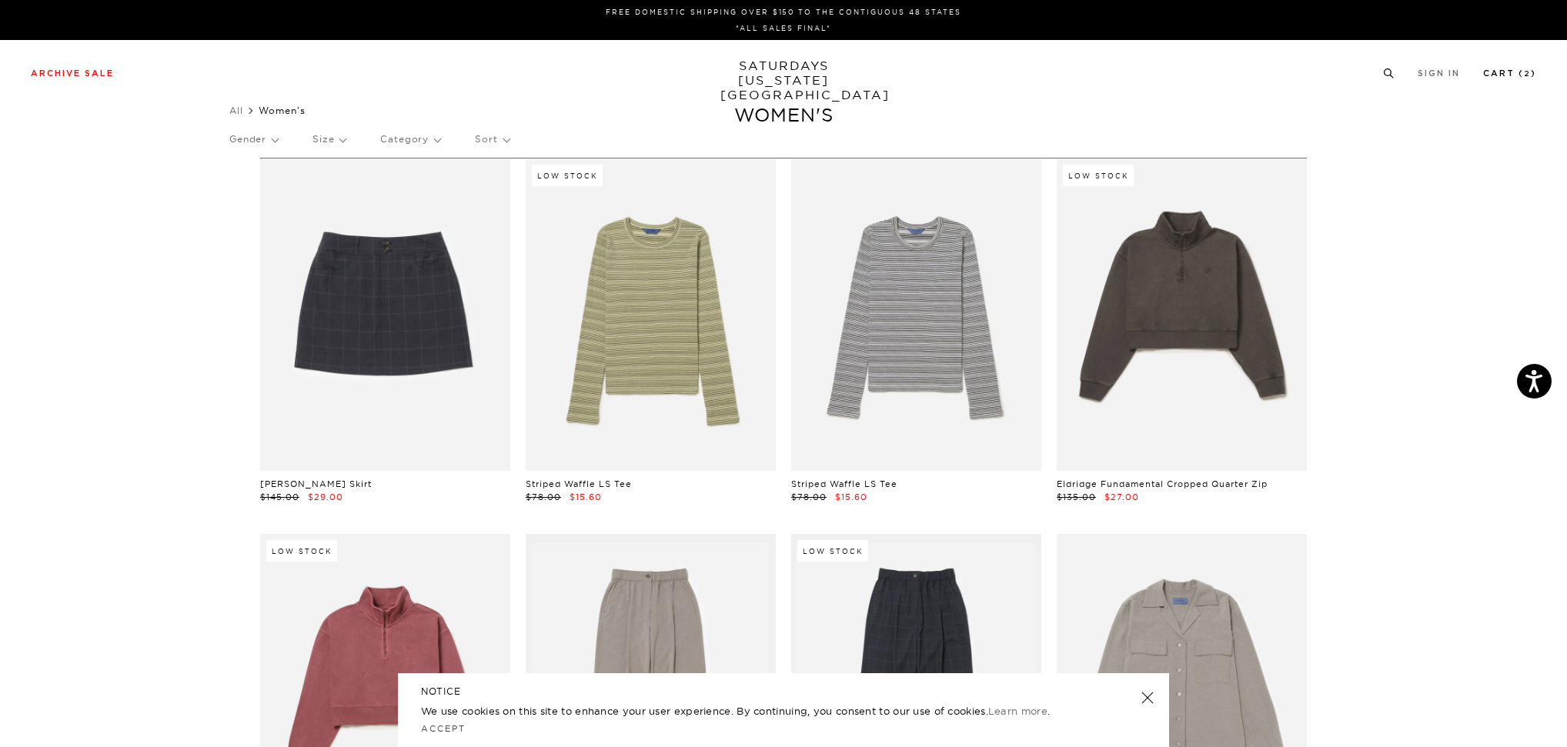
click at [1510, 70] on link "Cart ( 2 )" at bounding box center [1509, 73] width 53 height 8
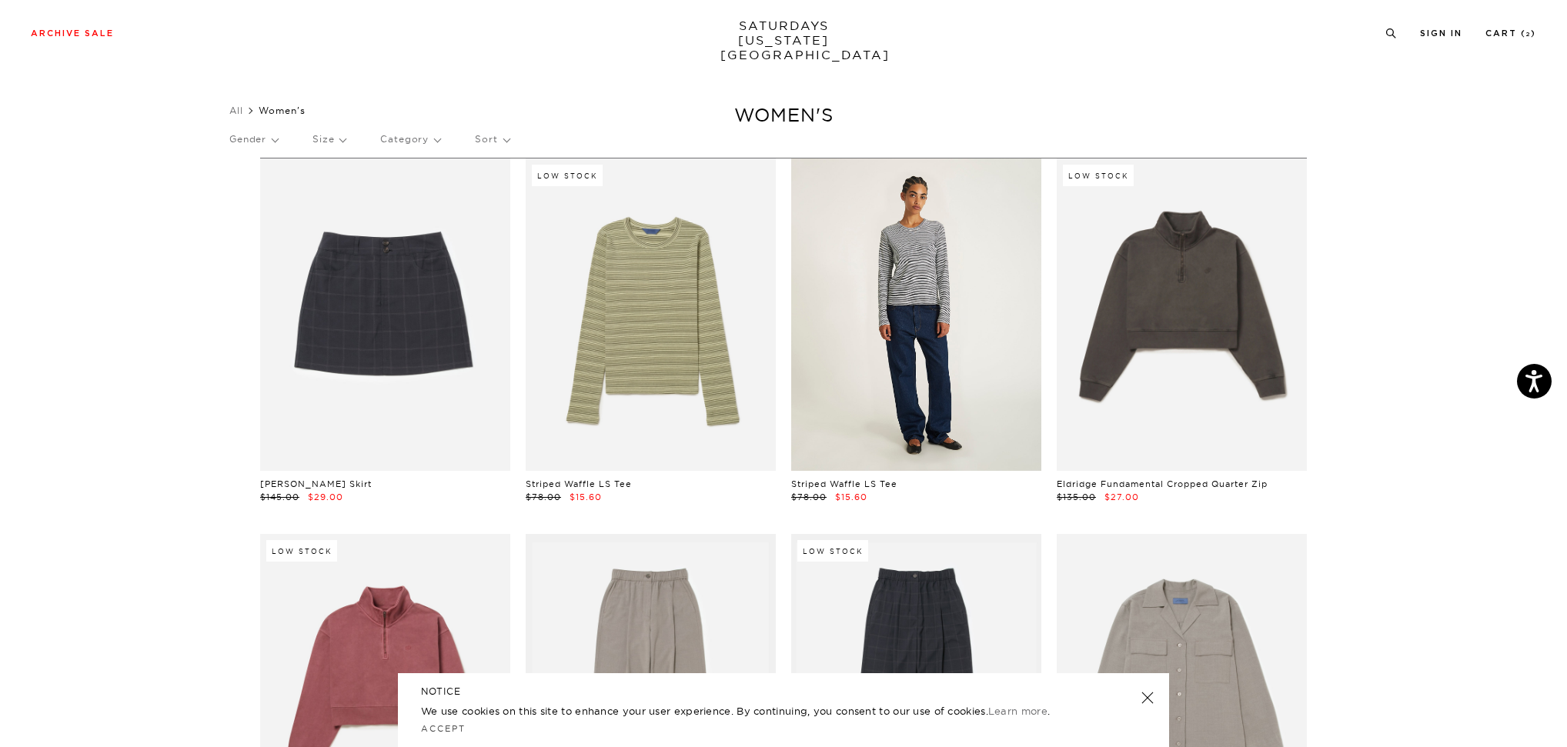
scroll to position [31, 0]
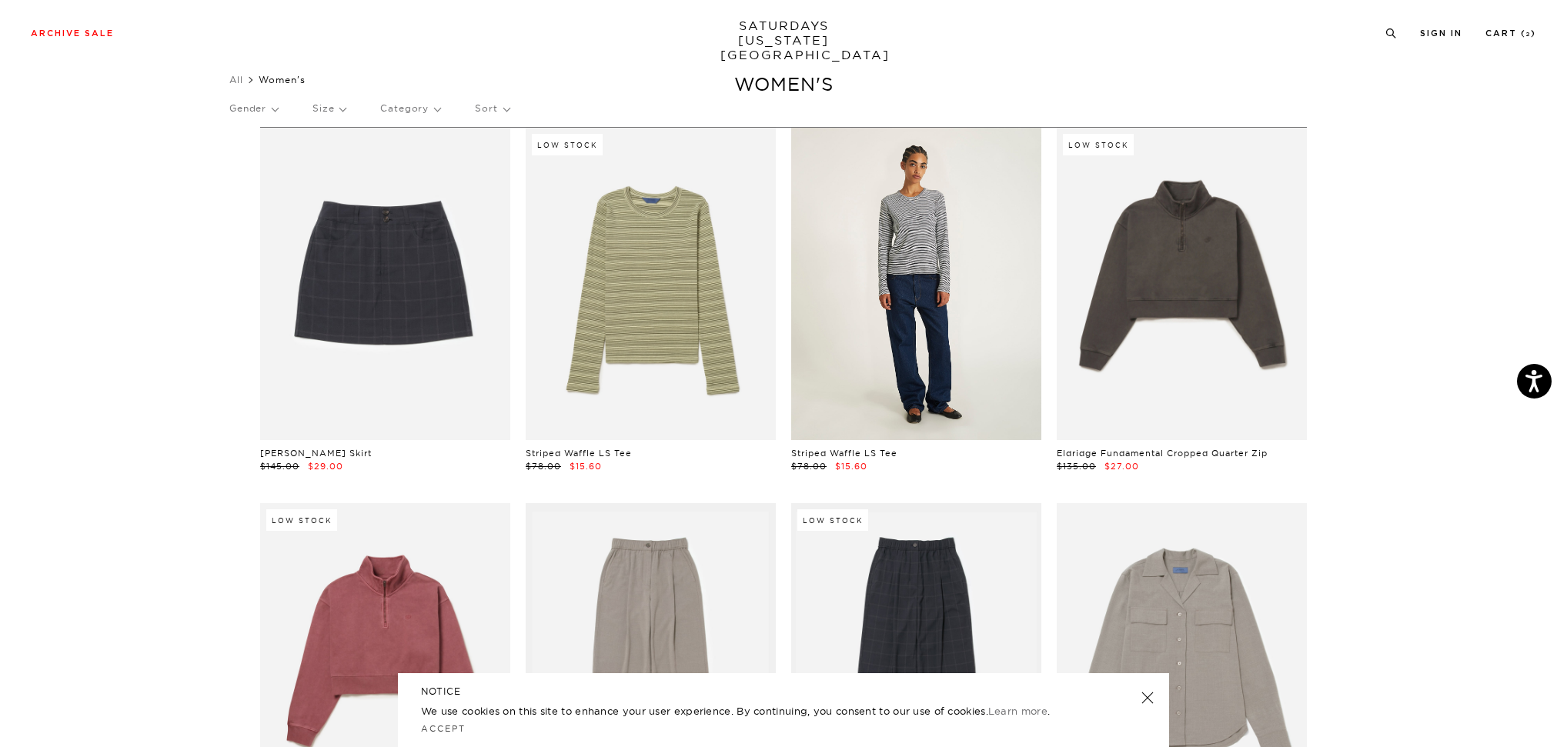
click at [867, 274] on link at bounding box center [916, 284] width 250 height 312
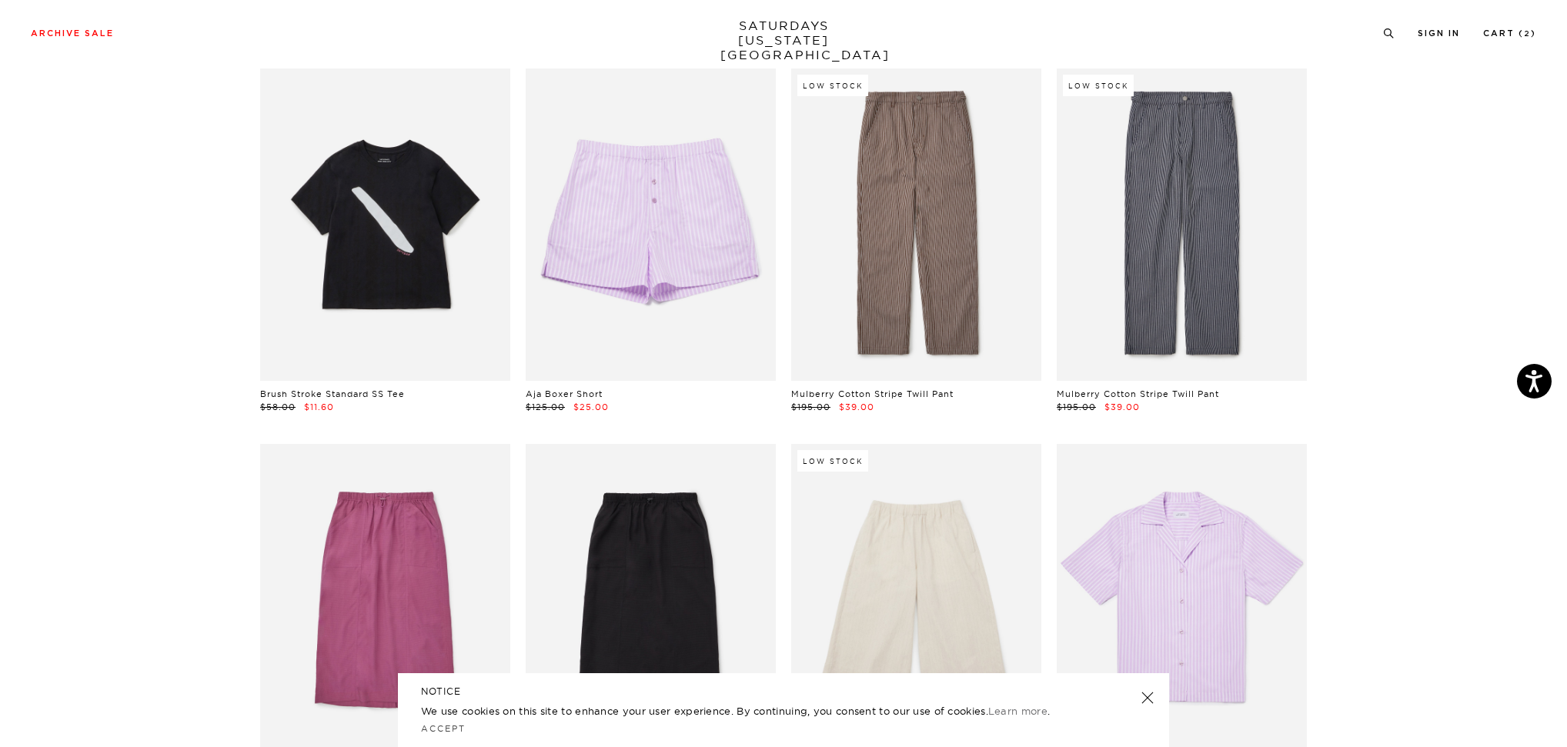
scroll to position [1219, 0]
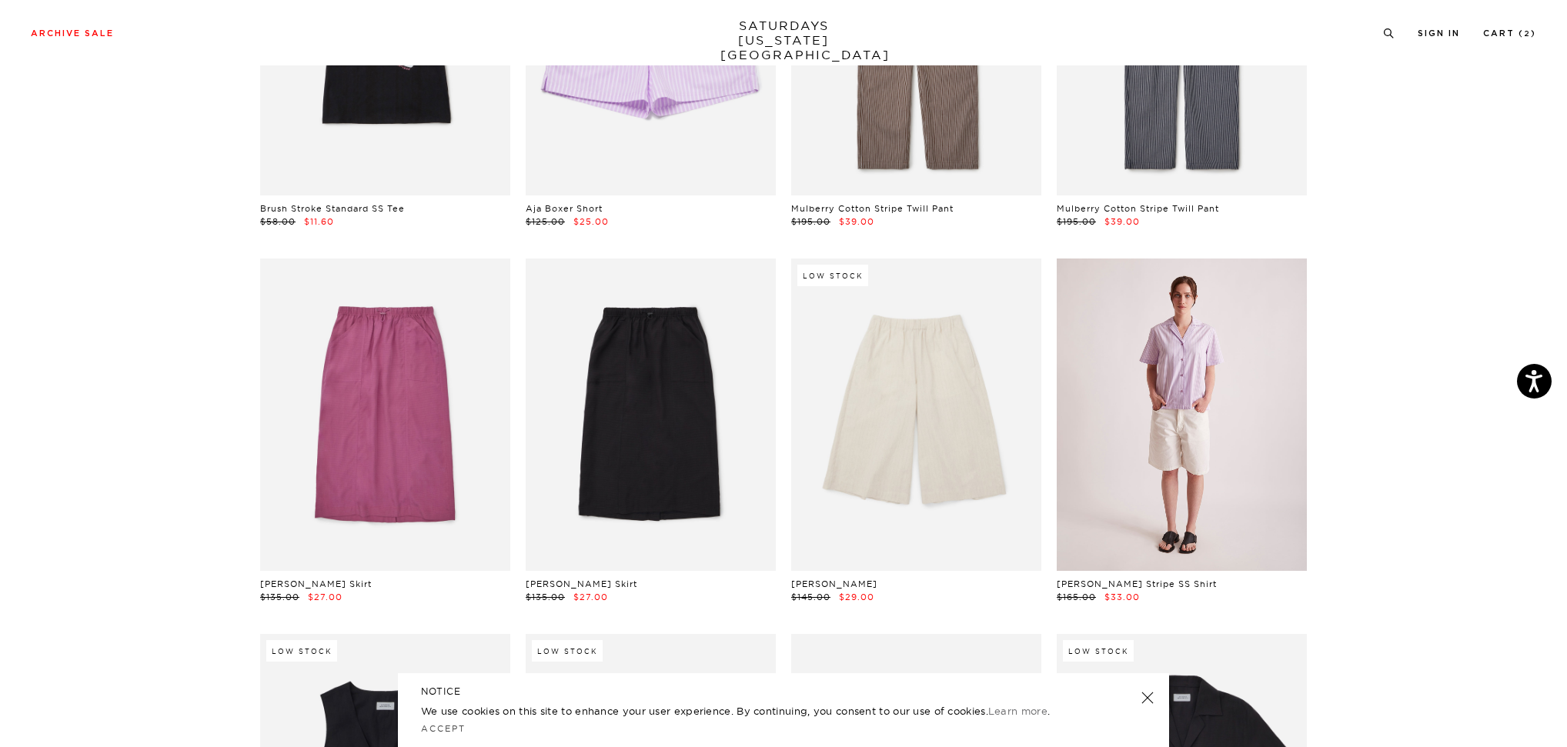
scroll to position [1394, 8]
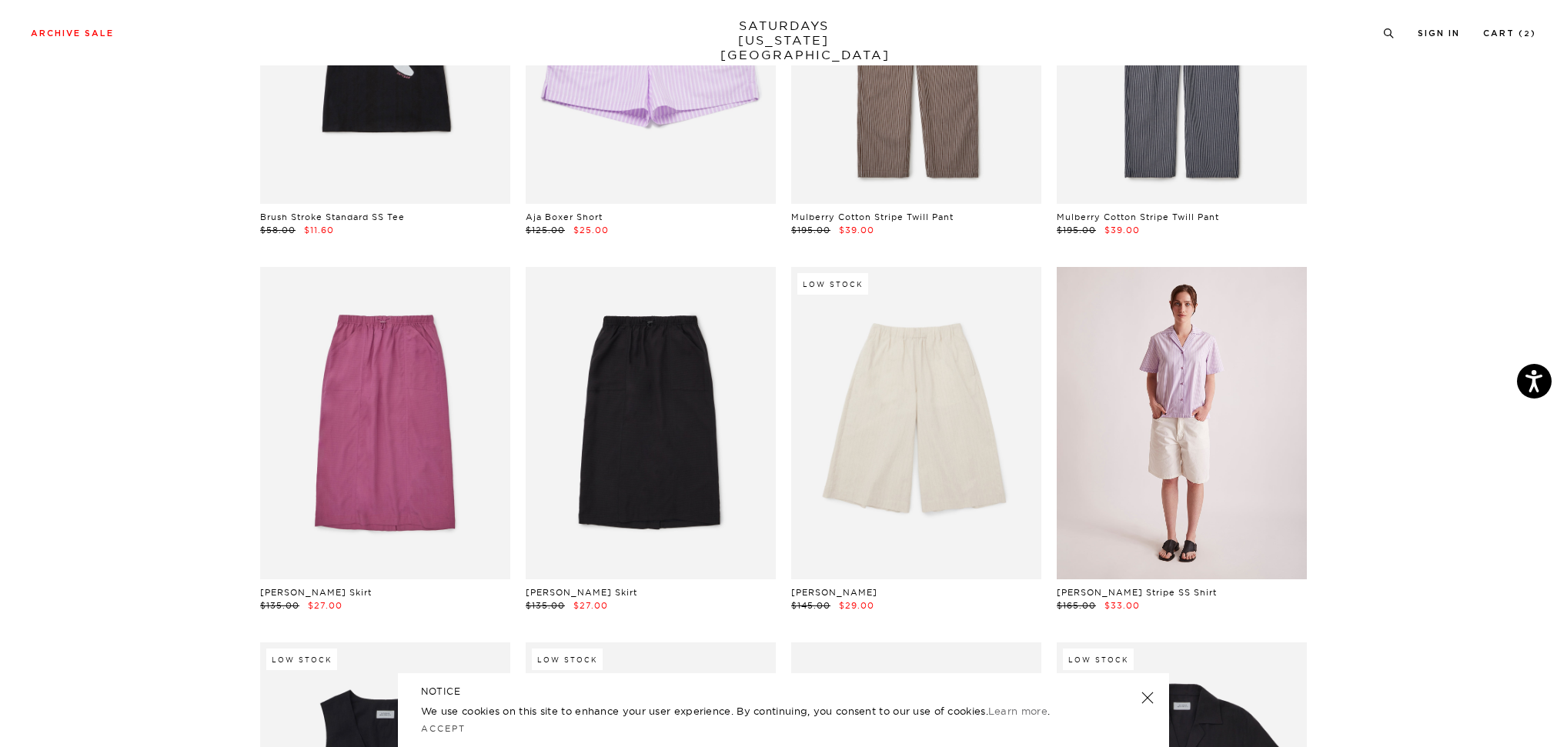
click at [1120, 507] on link at bounding box center [1181, 423] width 250 height 312
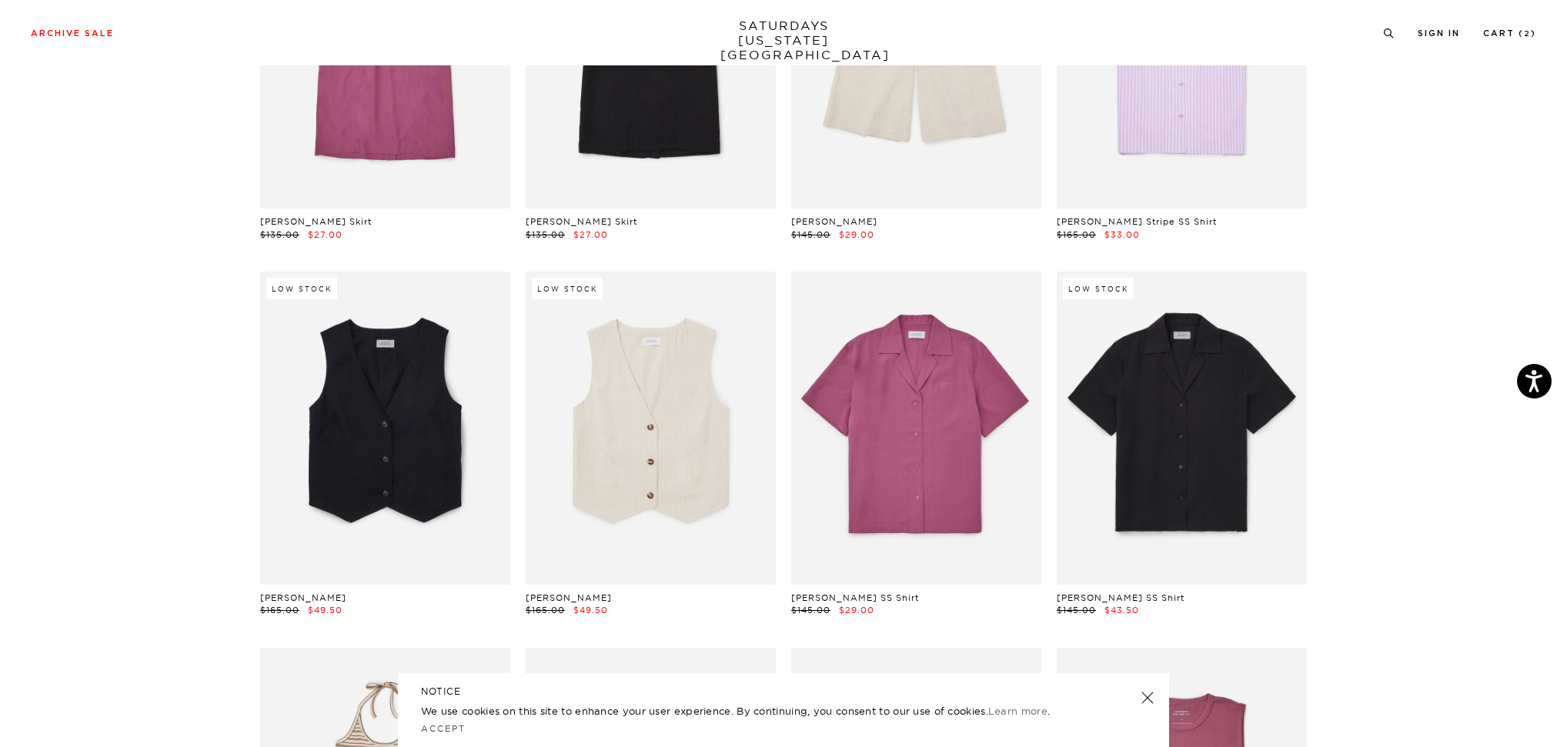
scroll to position [1764, 0]
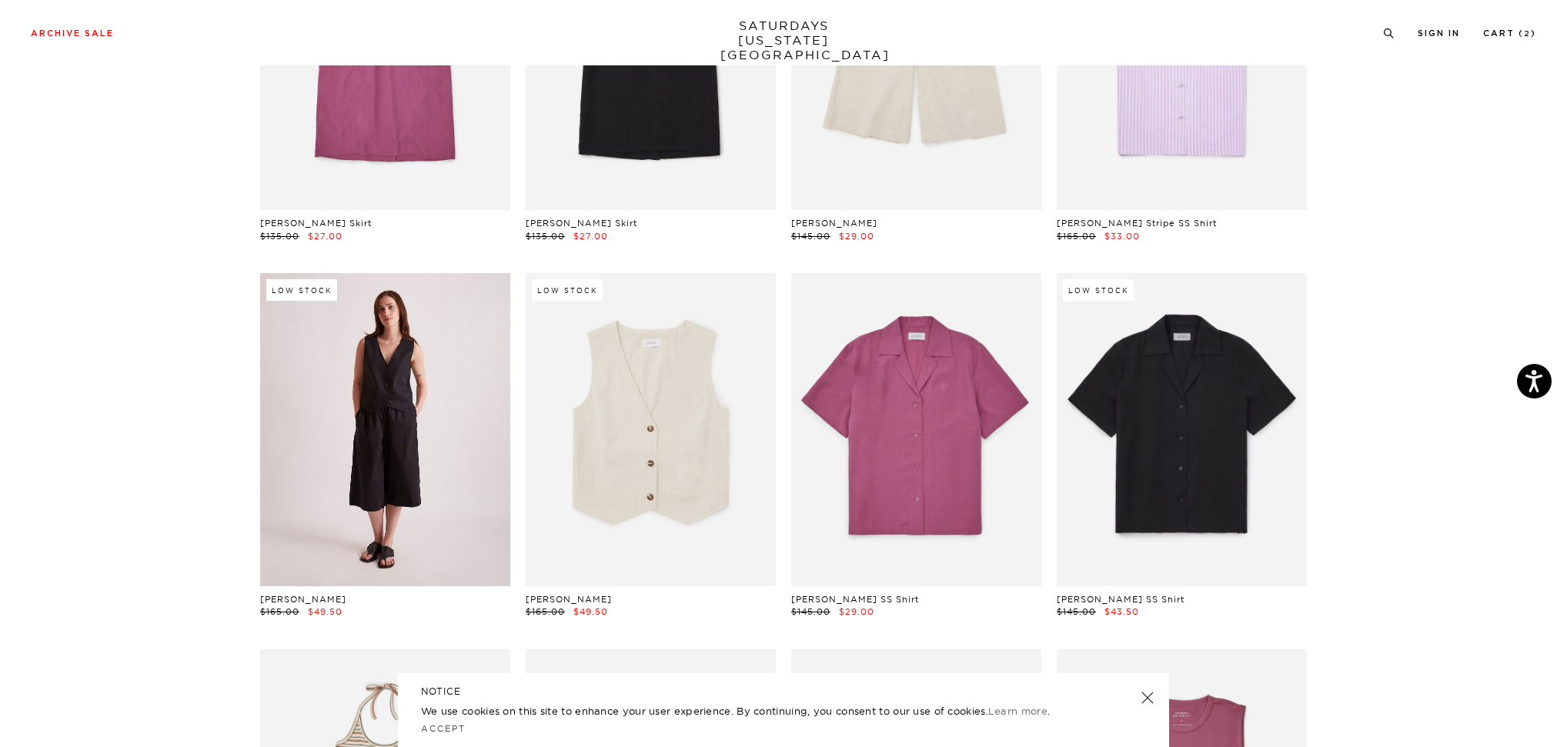
click at [404, 432] on link at bounding box center [385, 429] width 250 height 312
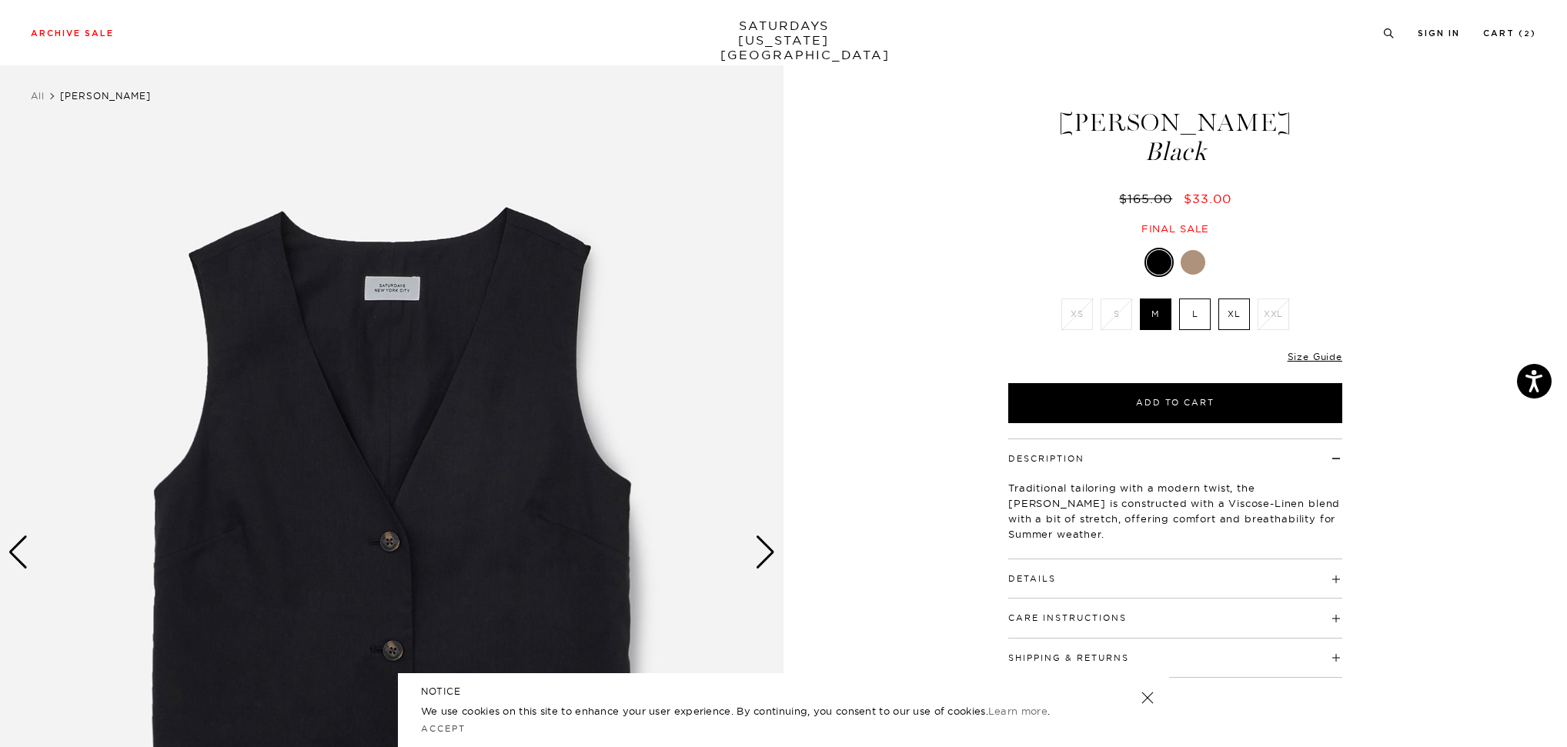
scroll to position [14, 0]
click at [1305, 356] on link "Size Guide" at bounding box center [1314, 358] width 55 height 12
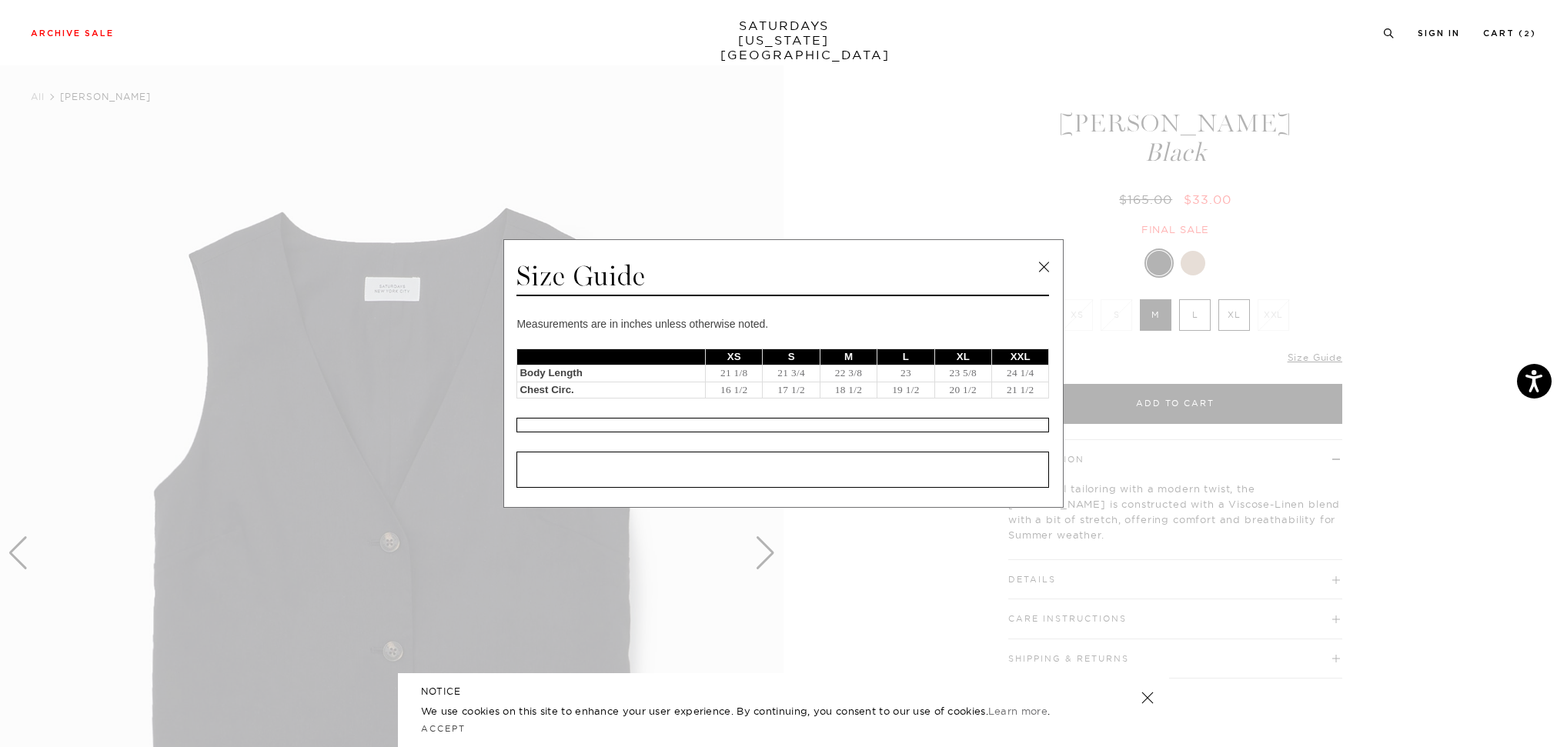
click at [1050, 264] on link at bounding box center [1043, 266] width 23 height 23
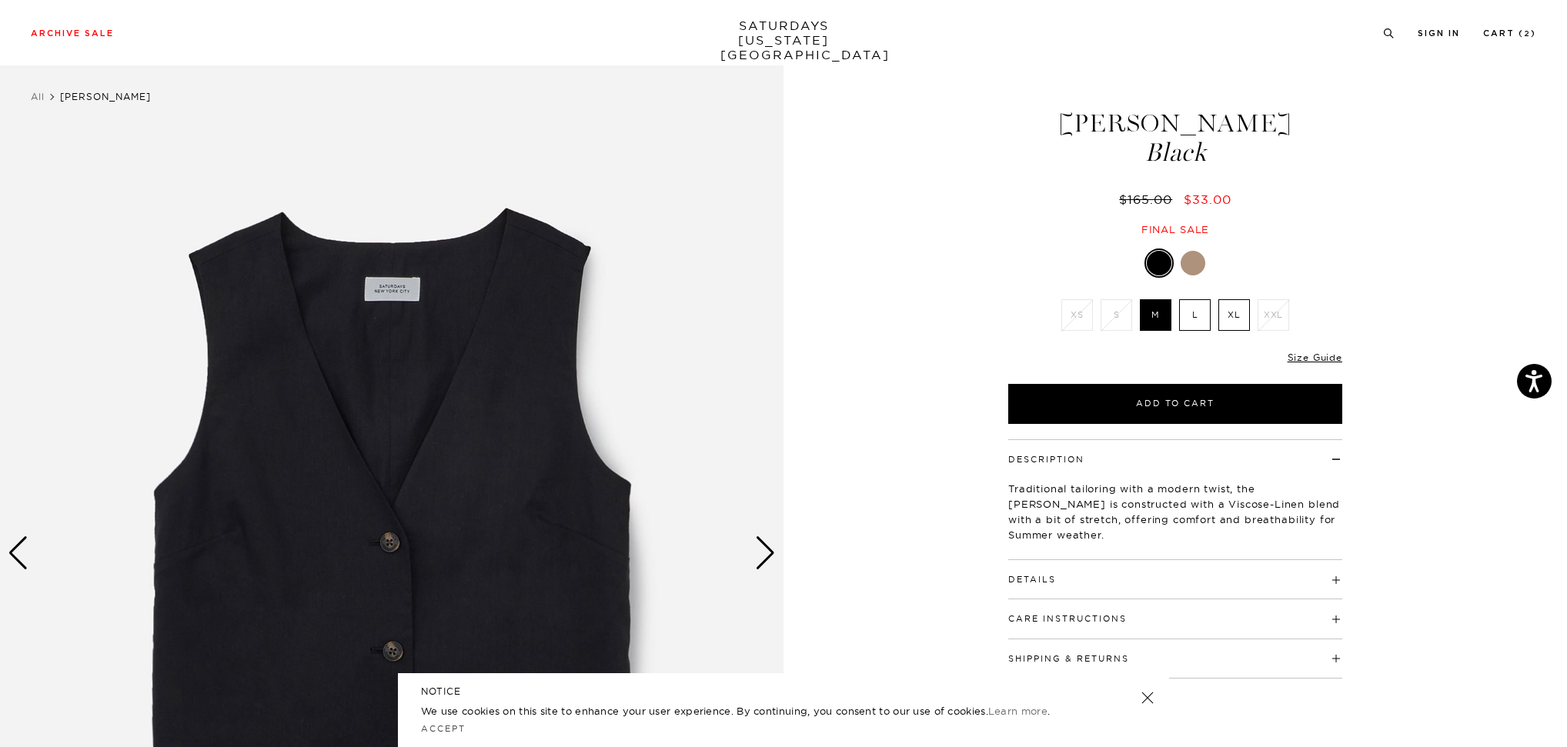
click at [1238, 322] on label "XL" at bounding box center [1234, 315] width 32 height 32
click at [0, 0] on input "XL" at bounding box center [0, 0] width 0 height 0
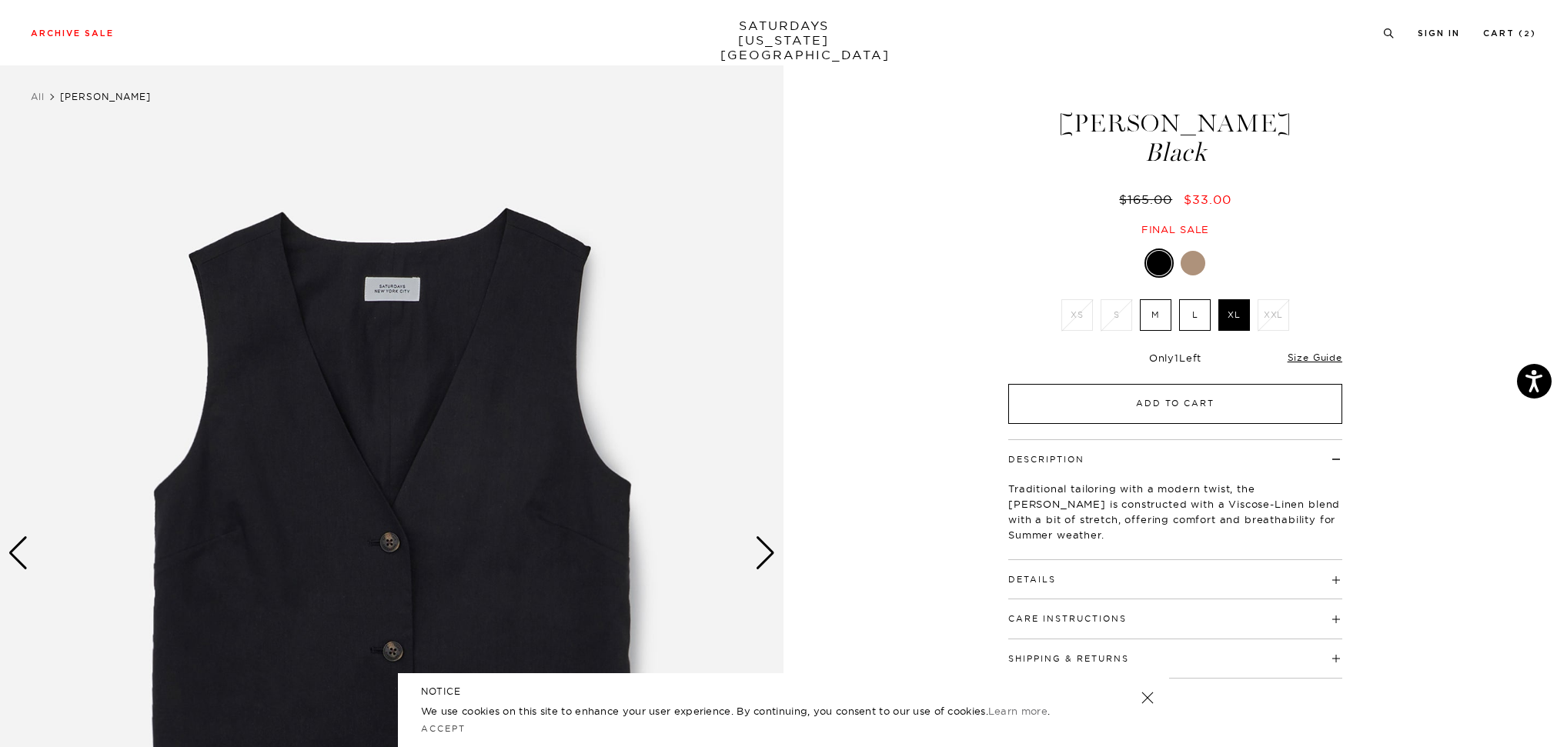
click at [1199, 404] on button "Add to Cart" at bounding box center [1175, 404] width 334 height 40
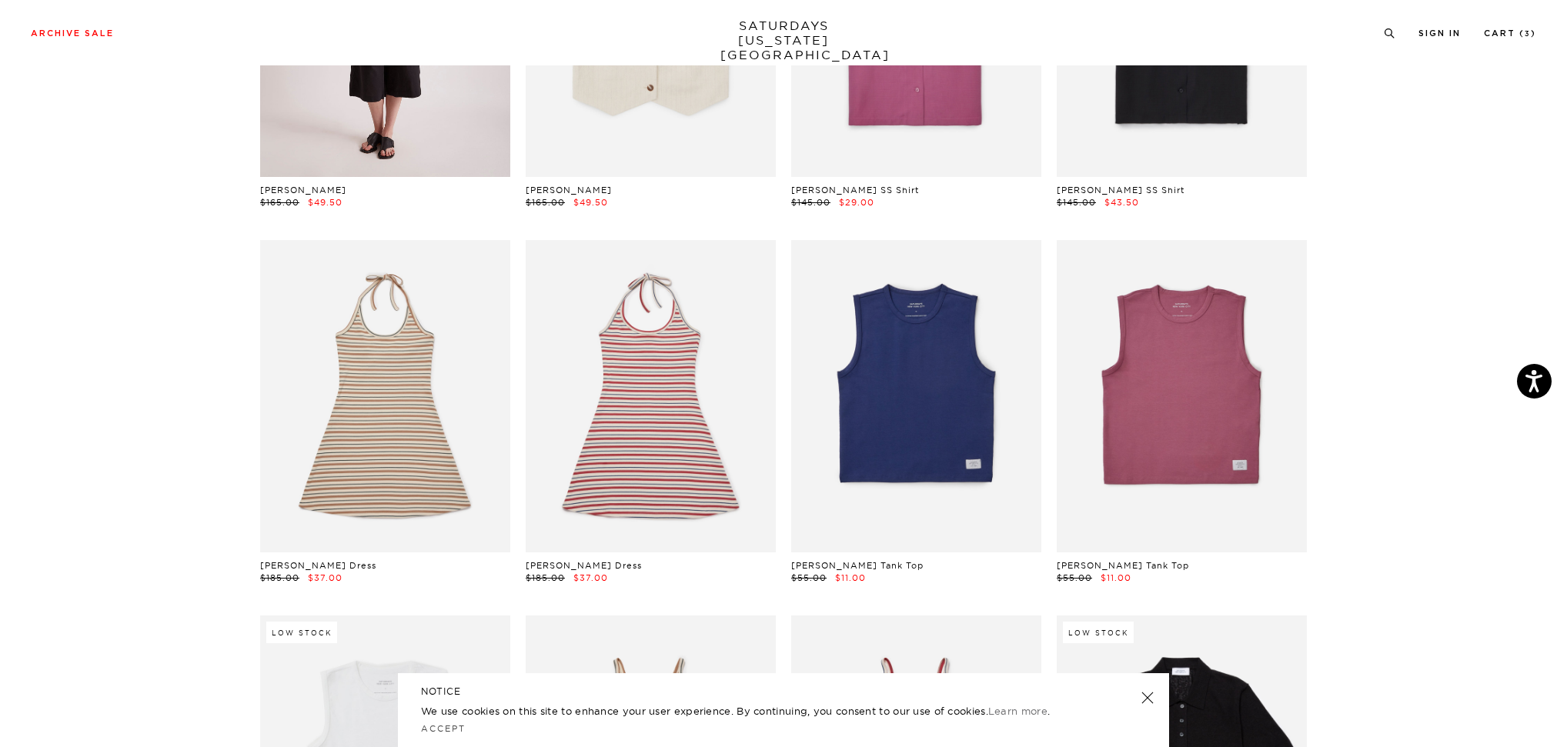
scroll to position [2217, 0]
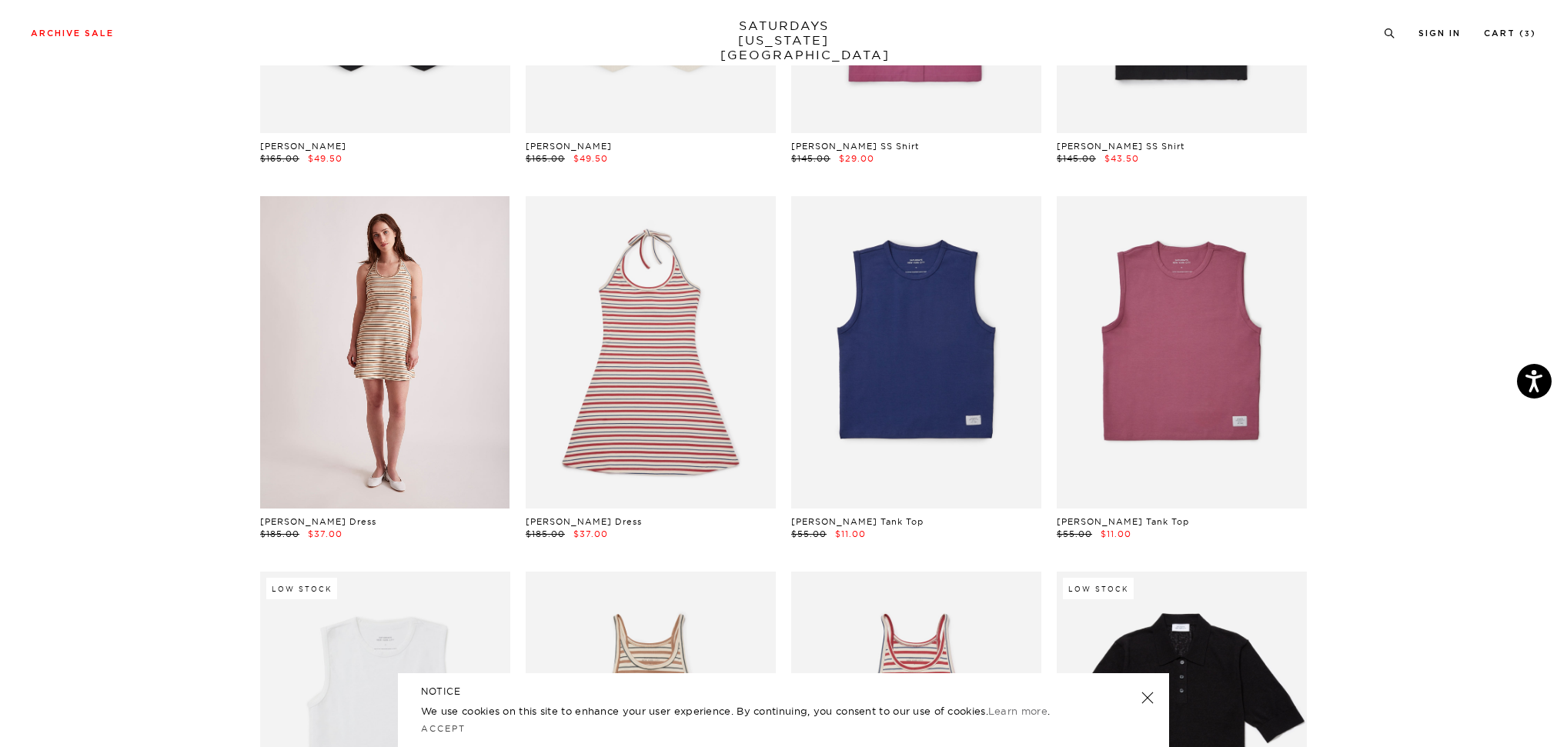
click at [499, 306] on link at bounding box center [385, 352] width 250 height 312
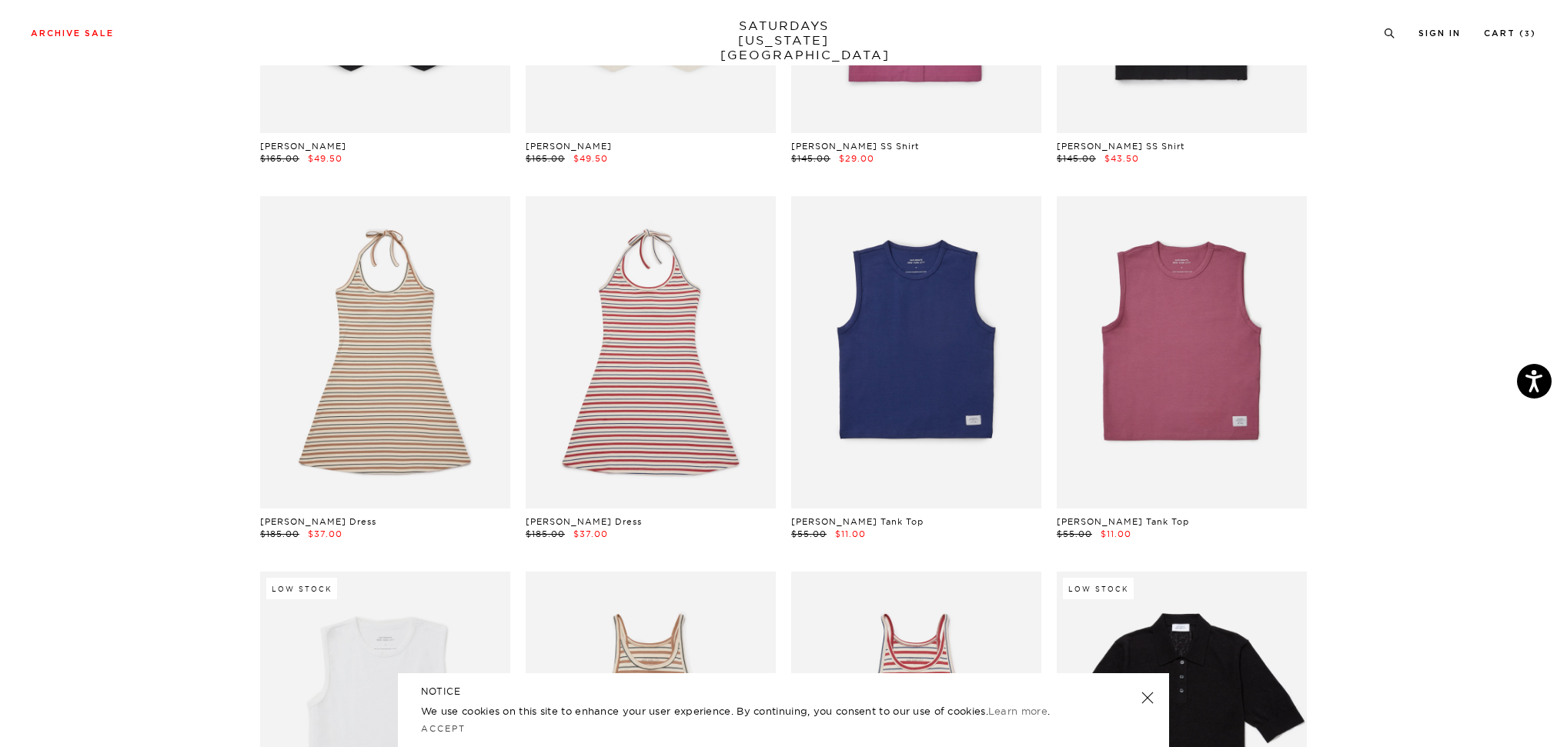
scroll to position [2223, 0]
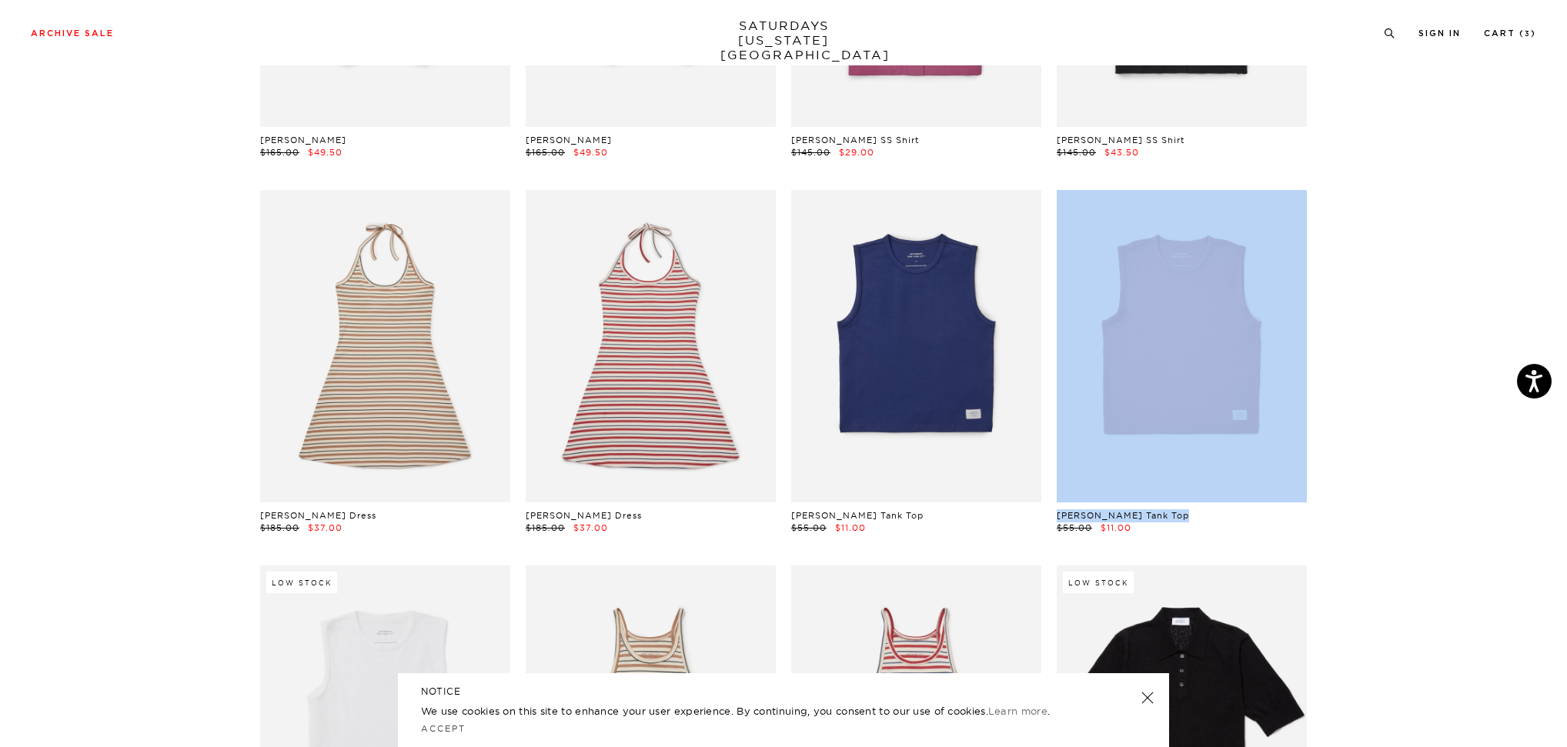
drag, startPoint x: 1372, startPoint y: 436, endPoint x: 1262, endPoint y: 541, distance: 152.4
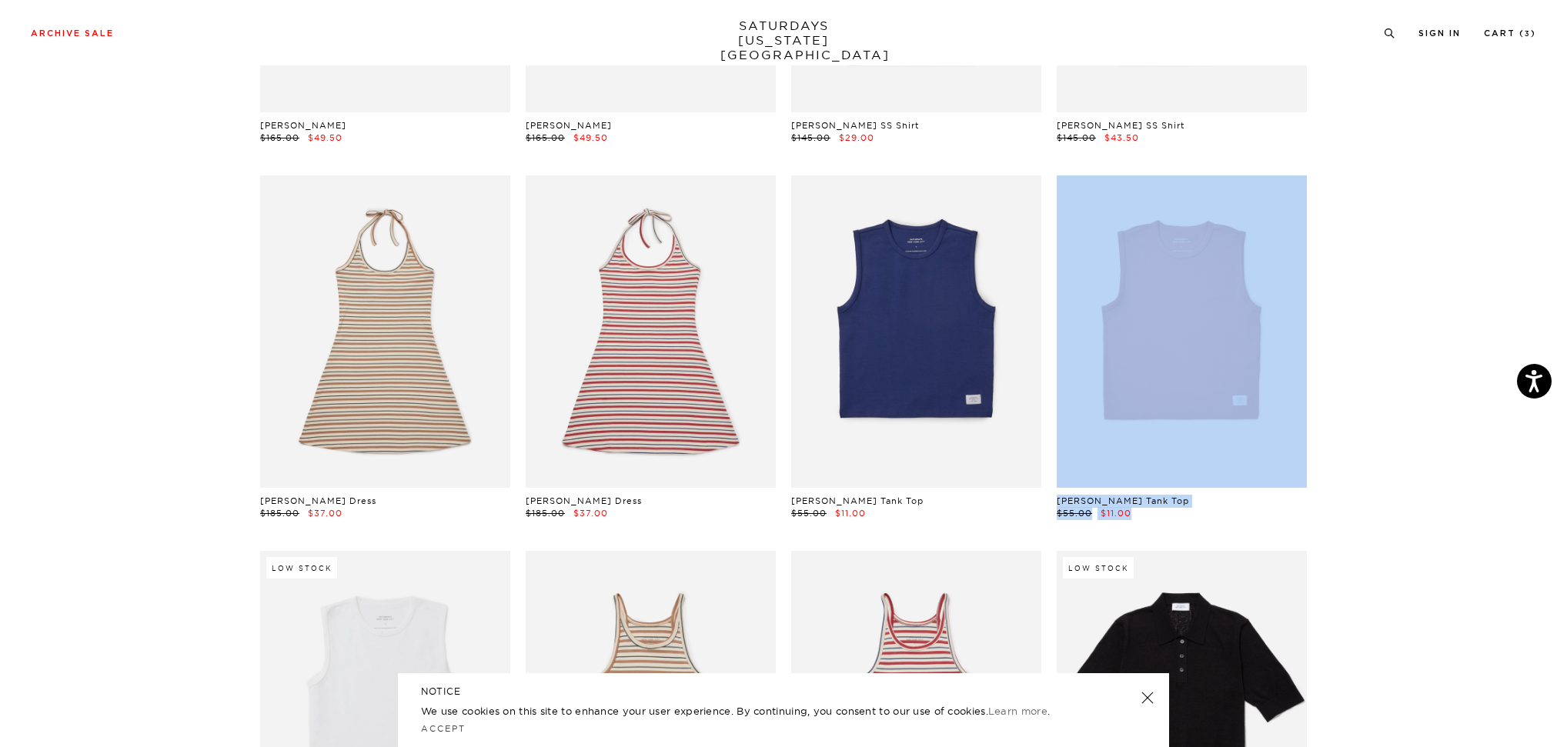
scroll to position [2238, 0]
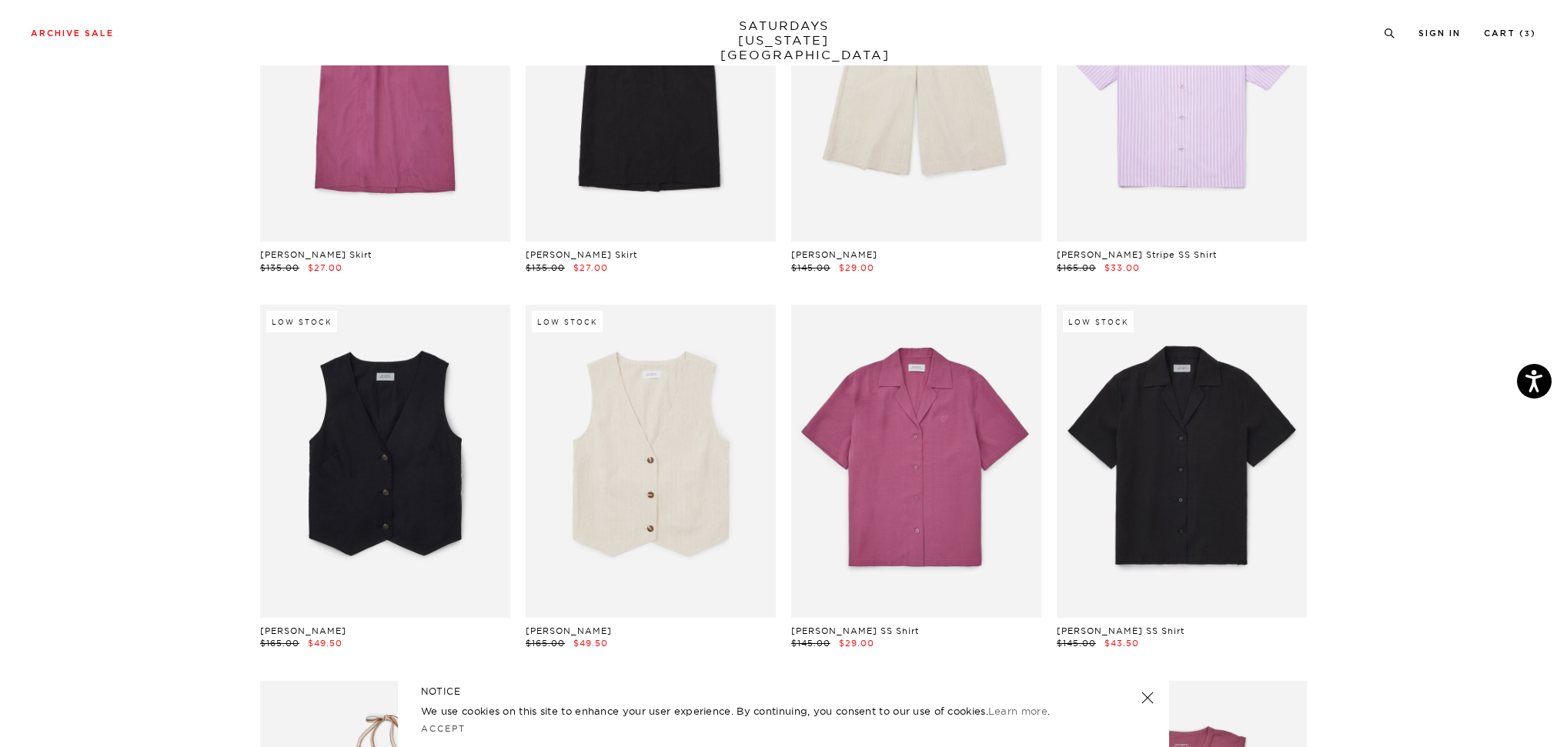
scroll to position [1731, 6]
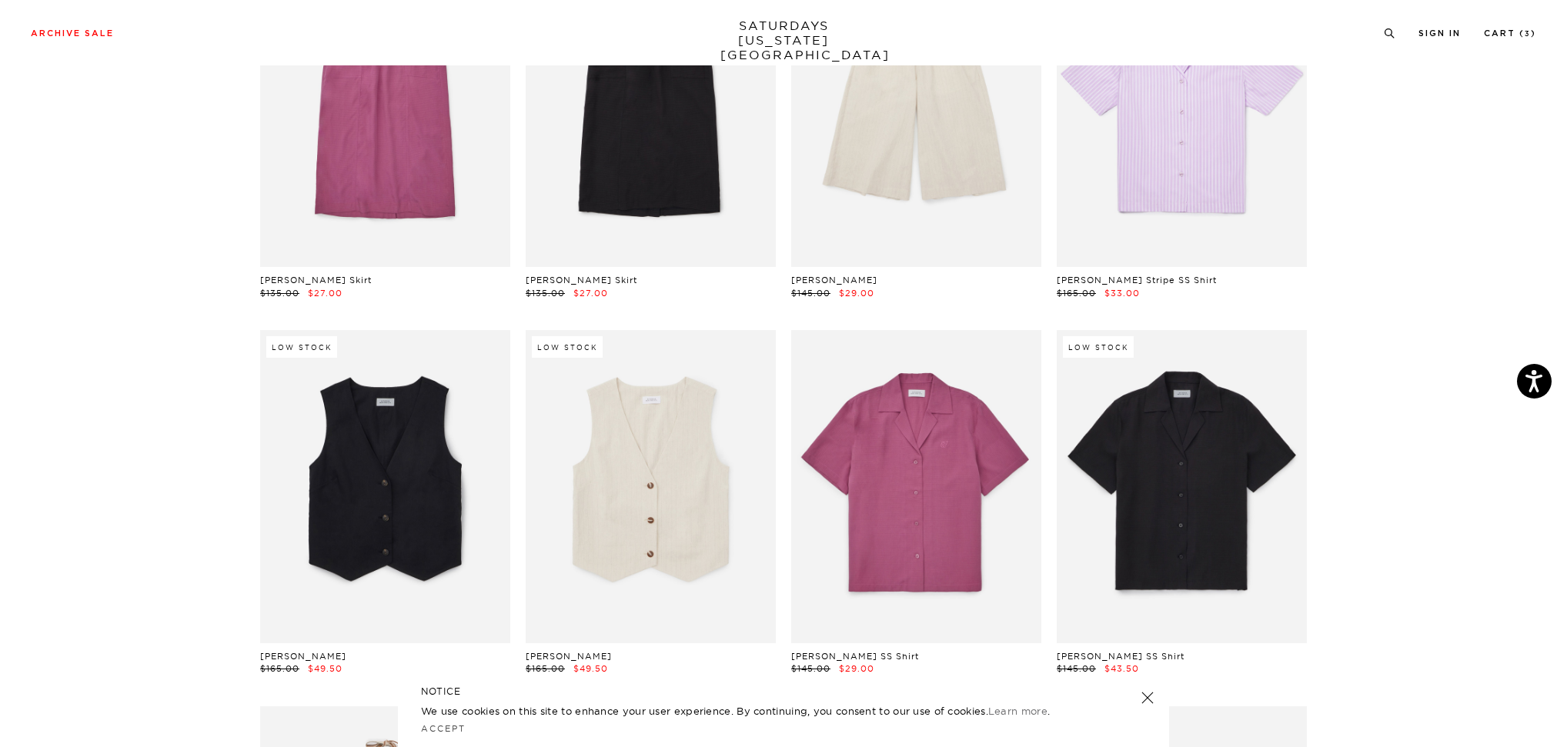
click at [1410, 305] on section "Zoe Gabardine Skirt $145.00 $29.00 Low Stock Striped Waffle LS Tee $78.00 $15.6…" at bounding box center [783, 351] width 1567 height 3800
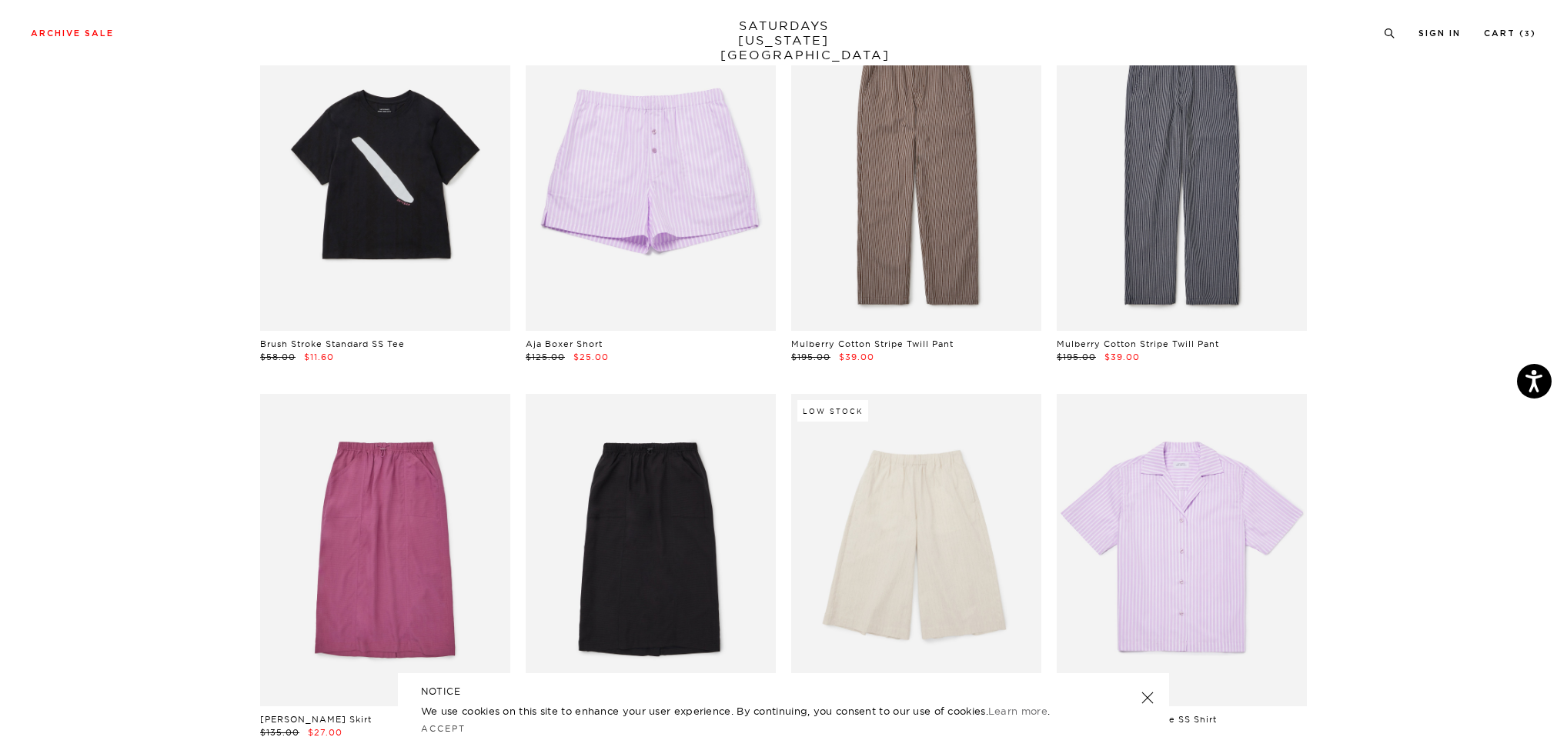
scroll to position [1228, 9]
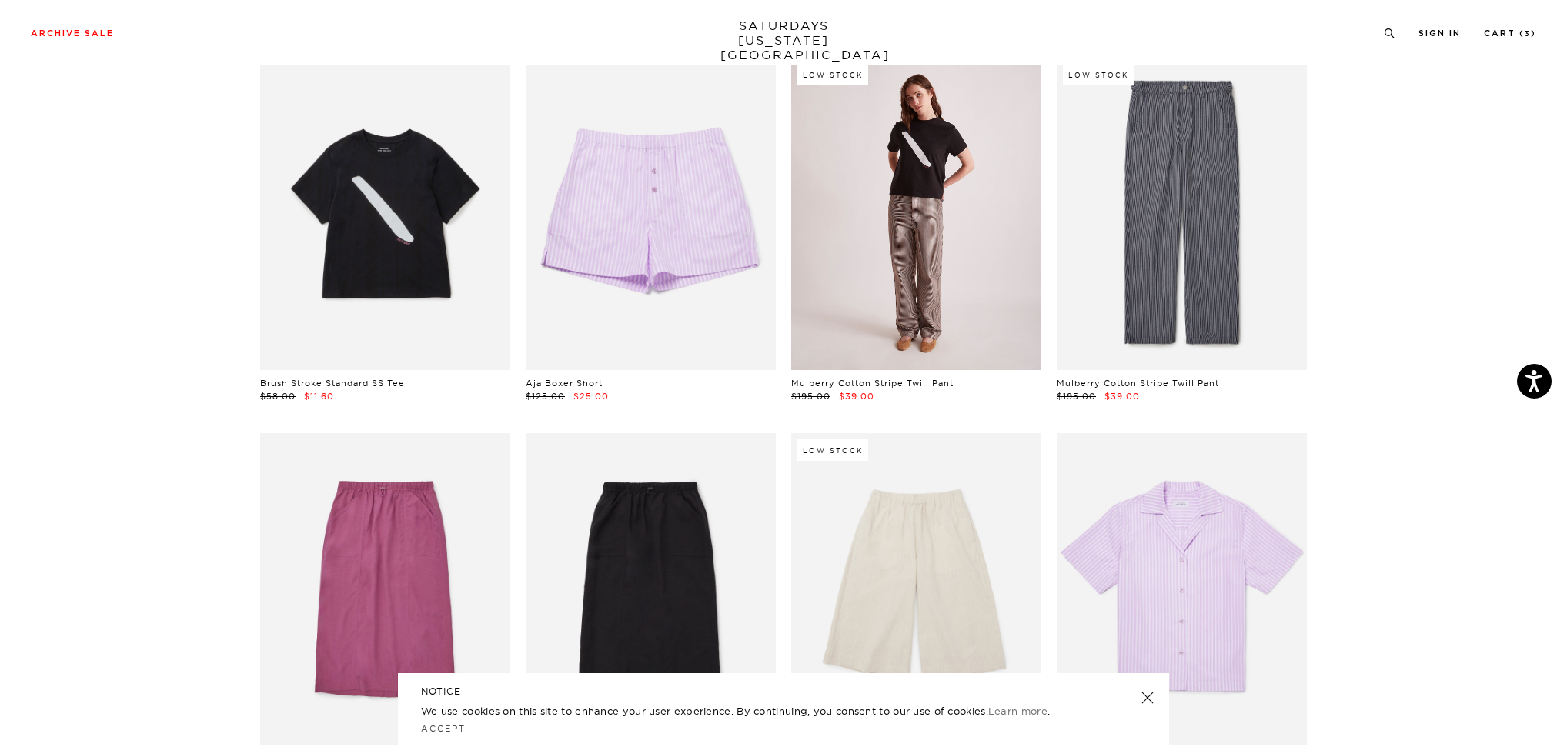
click at [970, 191] on link at bounding box center [916, 214] width 250 height 312
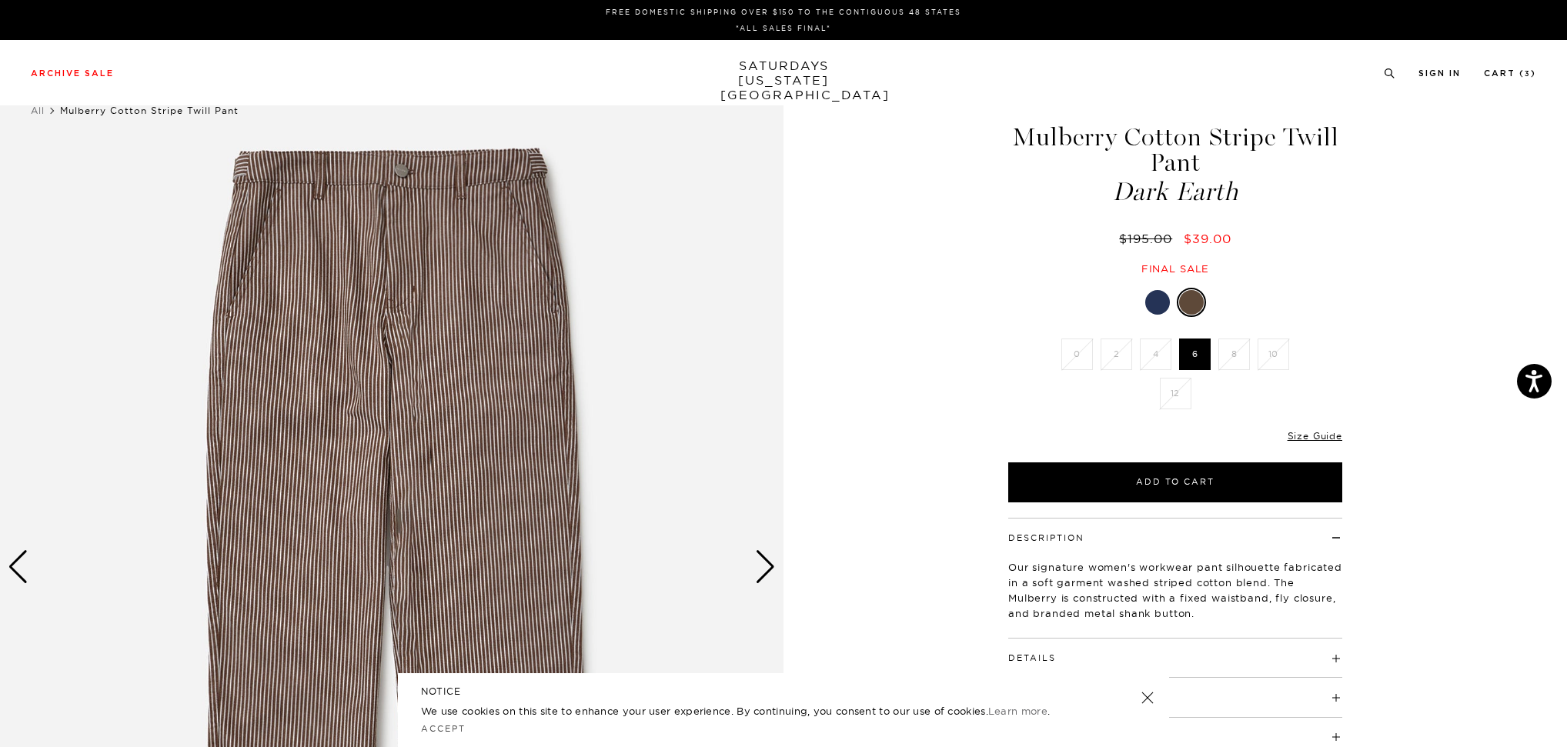
click at [766, 569] on div "Next slide" at bounding box center [765, 567] width 21 height 34
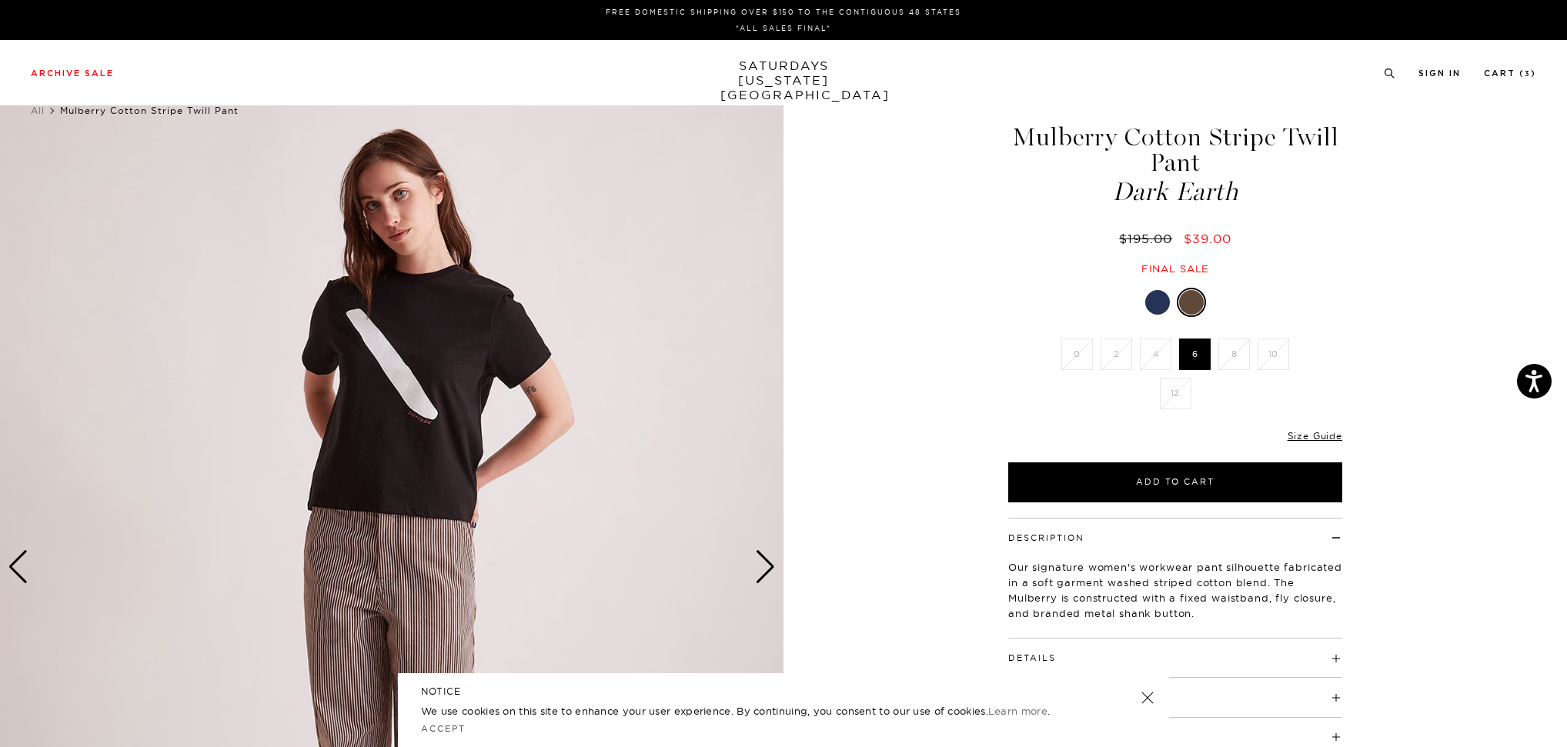
click at [766, 569] on div "Next slide" at bounding box center [765, 567] width 21 height 34
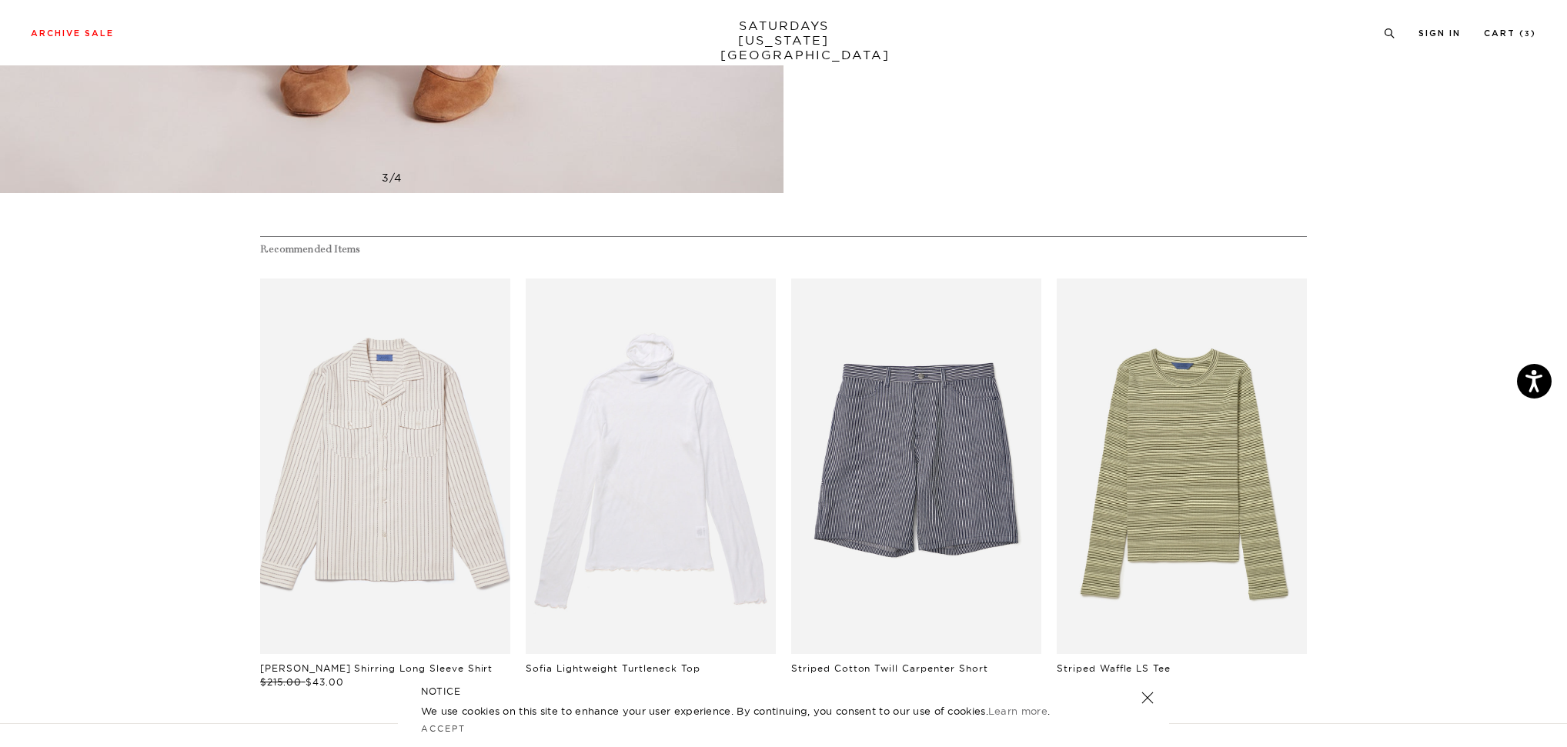
scroll to position [871, 0]
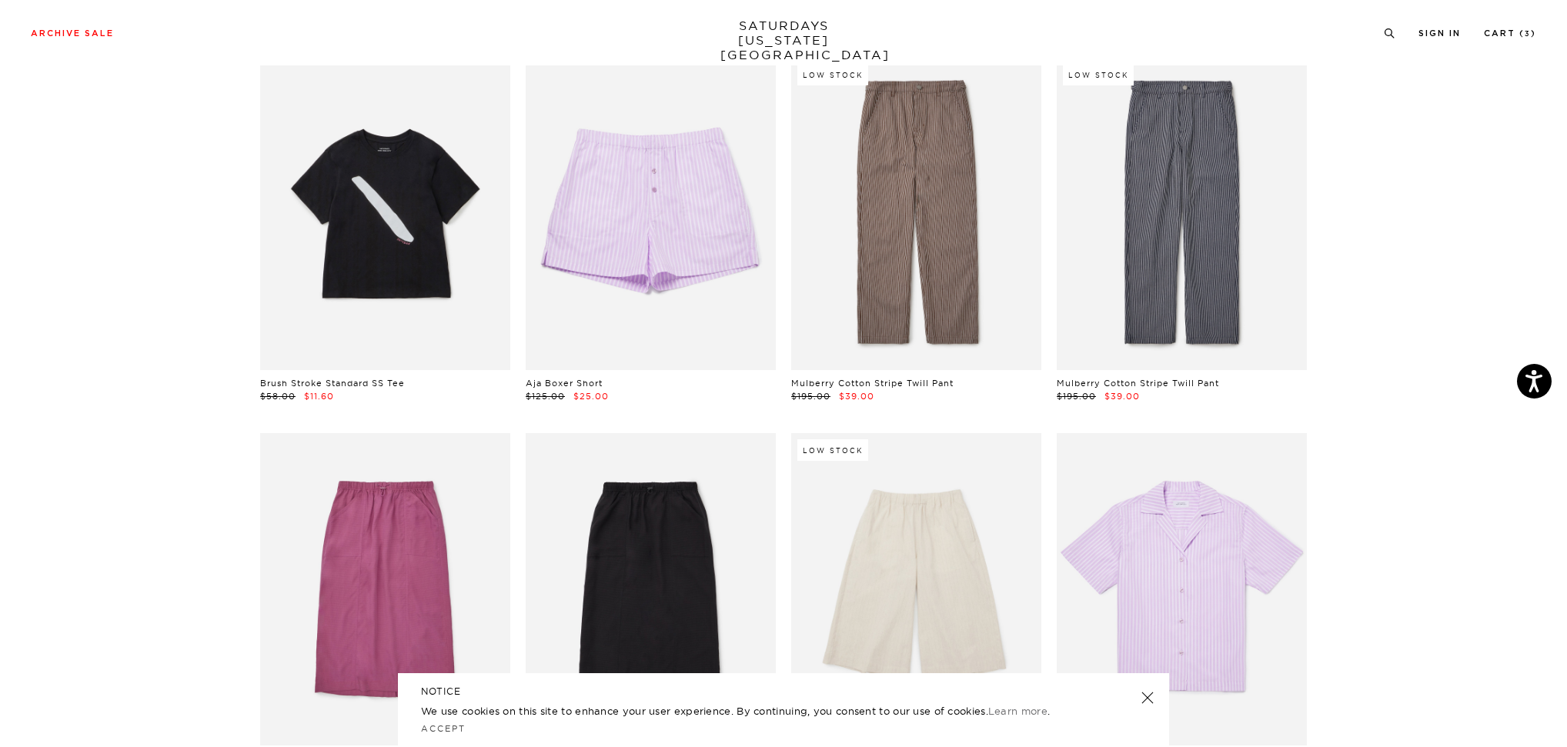
scroll to position [1373, 9]
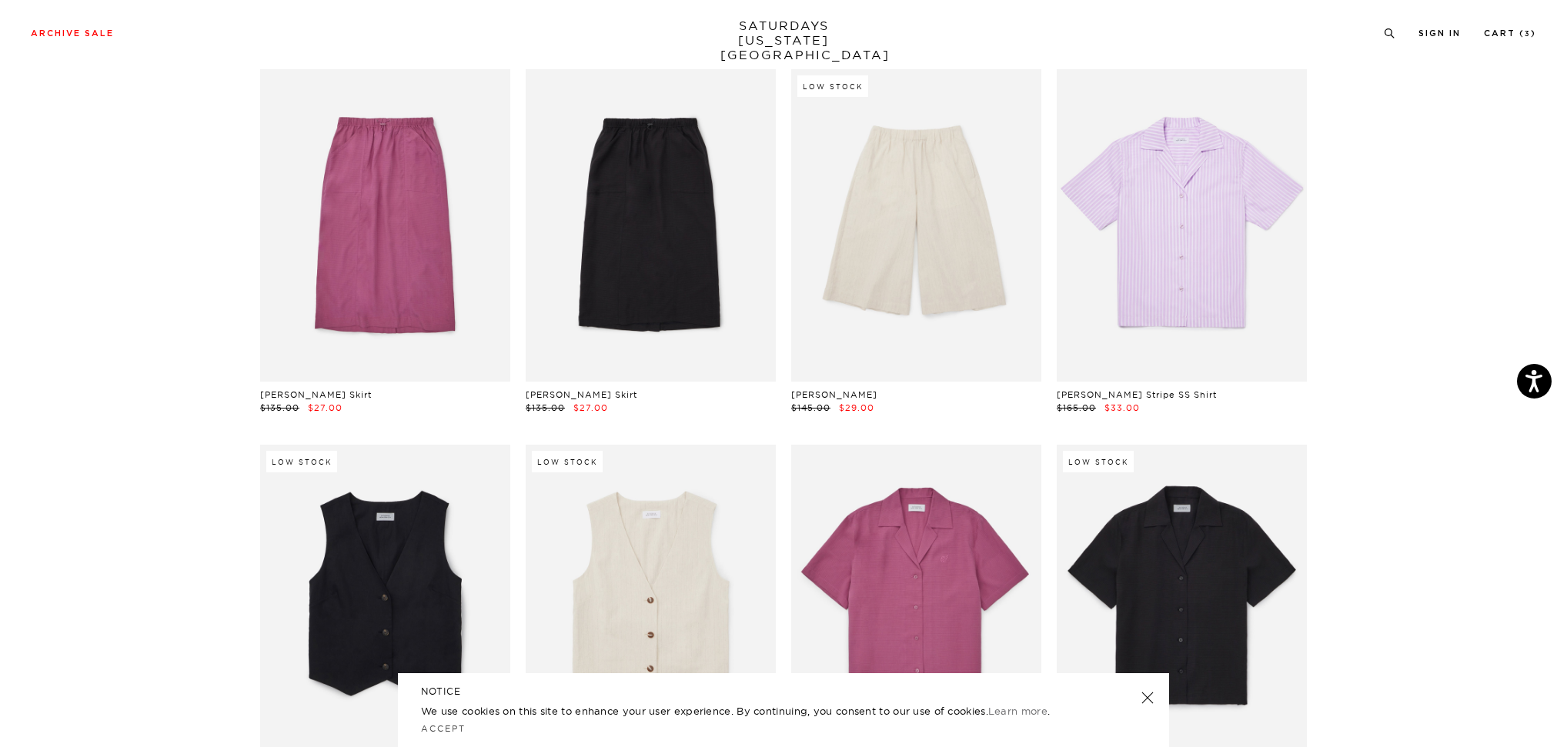
click at [1394, 427] on section "[PERSON_NAME] Skirt $145.00 $29.00 Low Stock Striped Waffle LS Tee $78.00 $15.6…" at bounding box center [783, 466] width 1567 height 3800
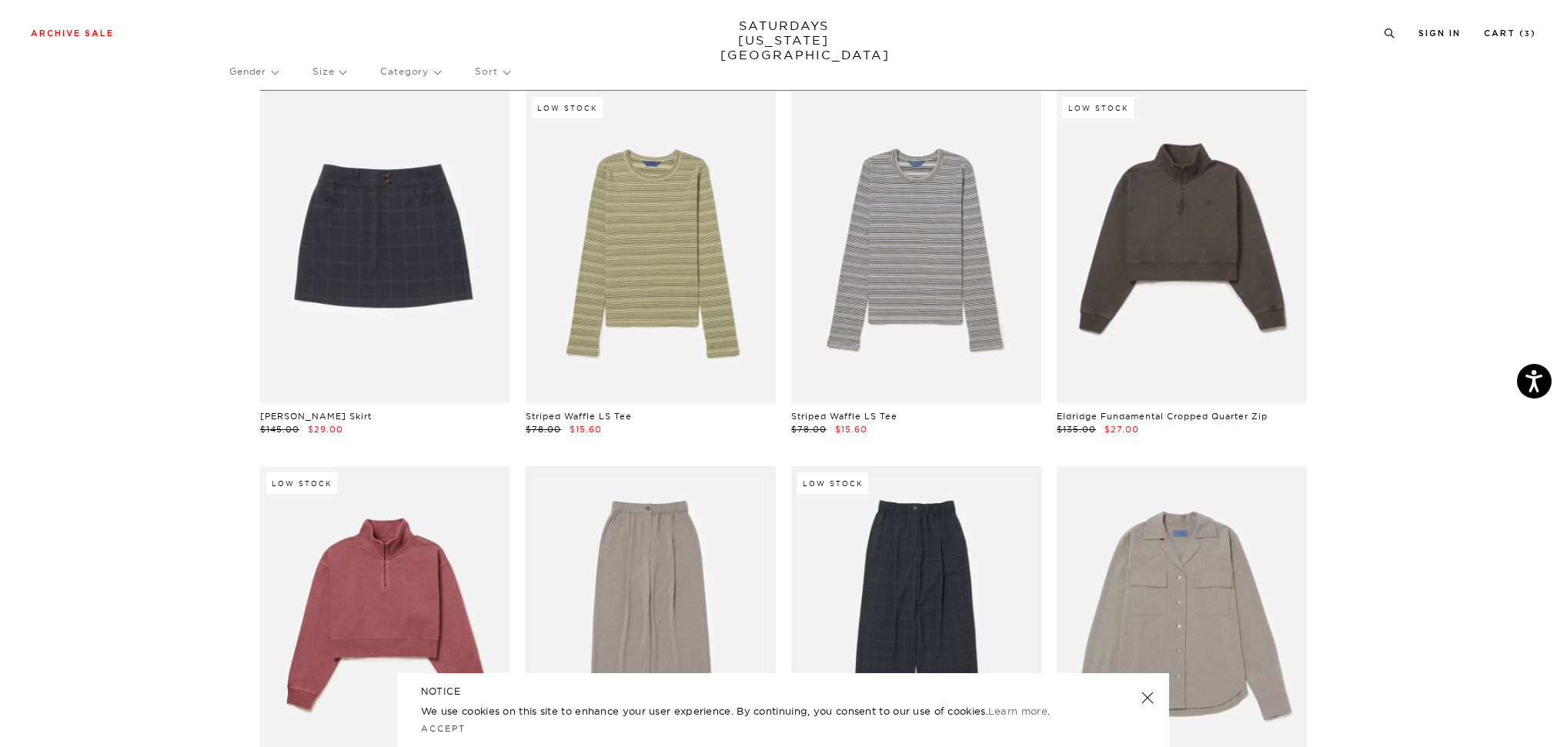
scroll to position [77, 9]
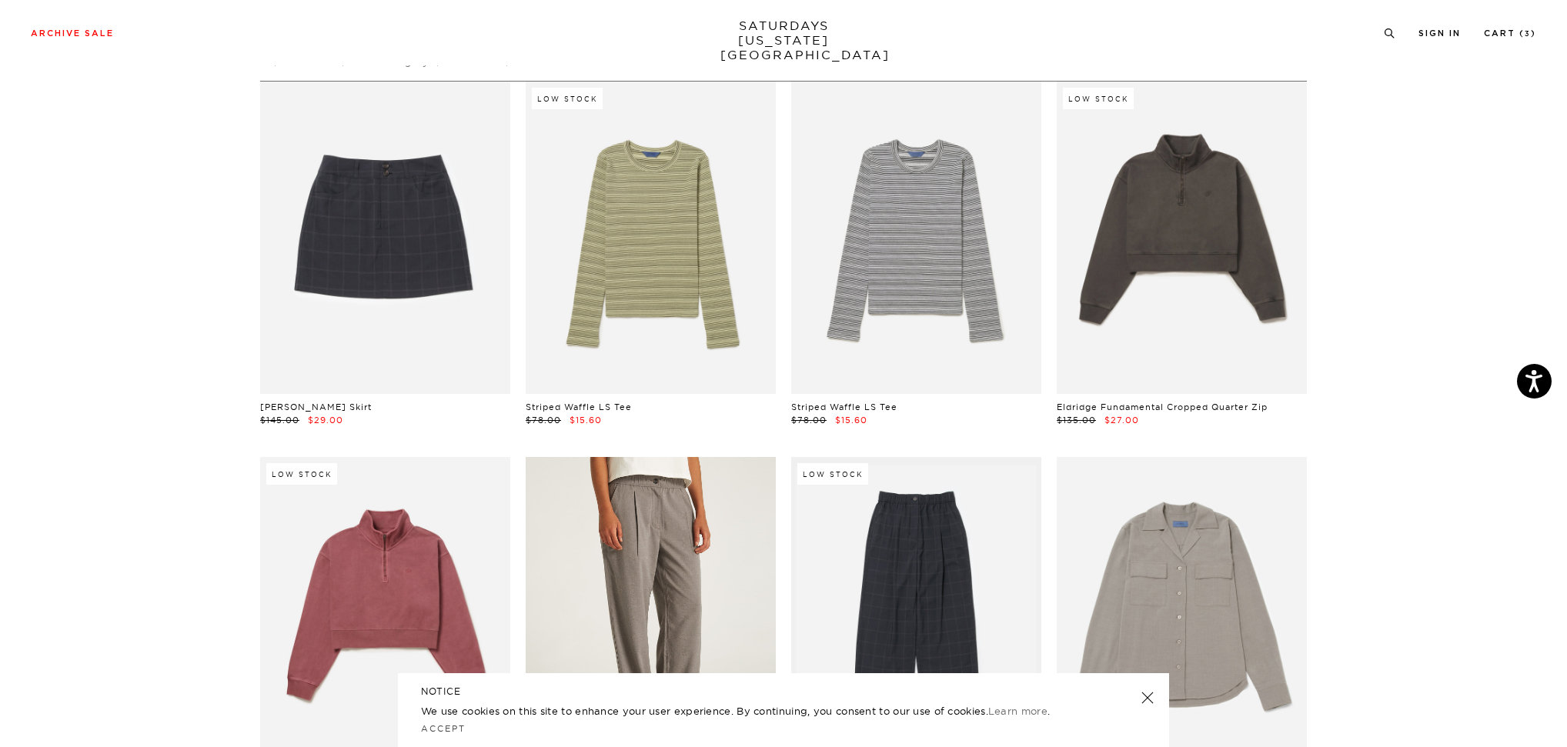
click at [673, 536] on link at bounding box center [651, 613] width 250 height 312
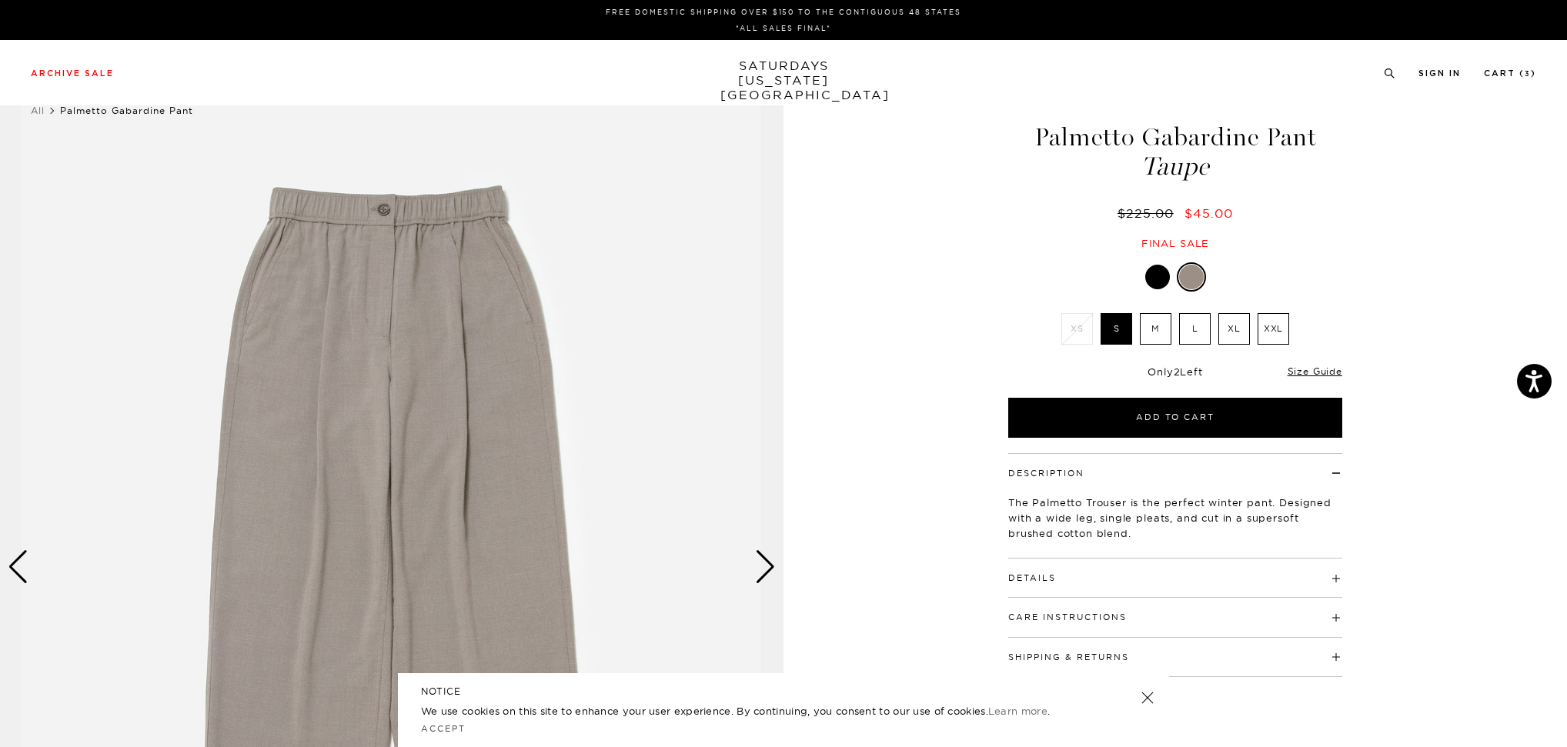
click at [769, 566] on div "Next slide" at bounding box center [765, 567] width 21 height 34
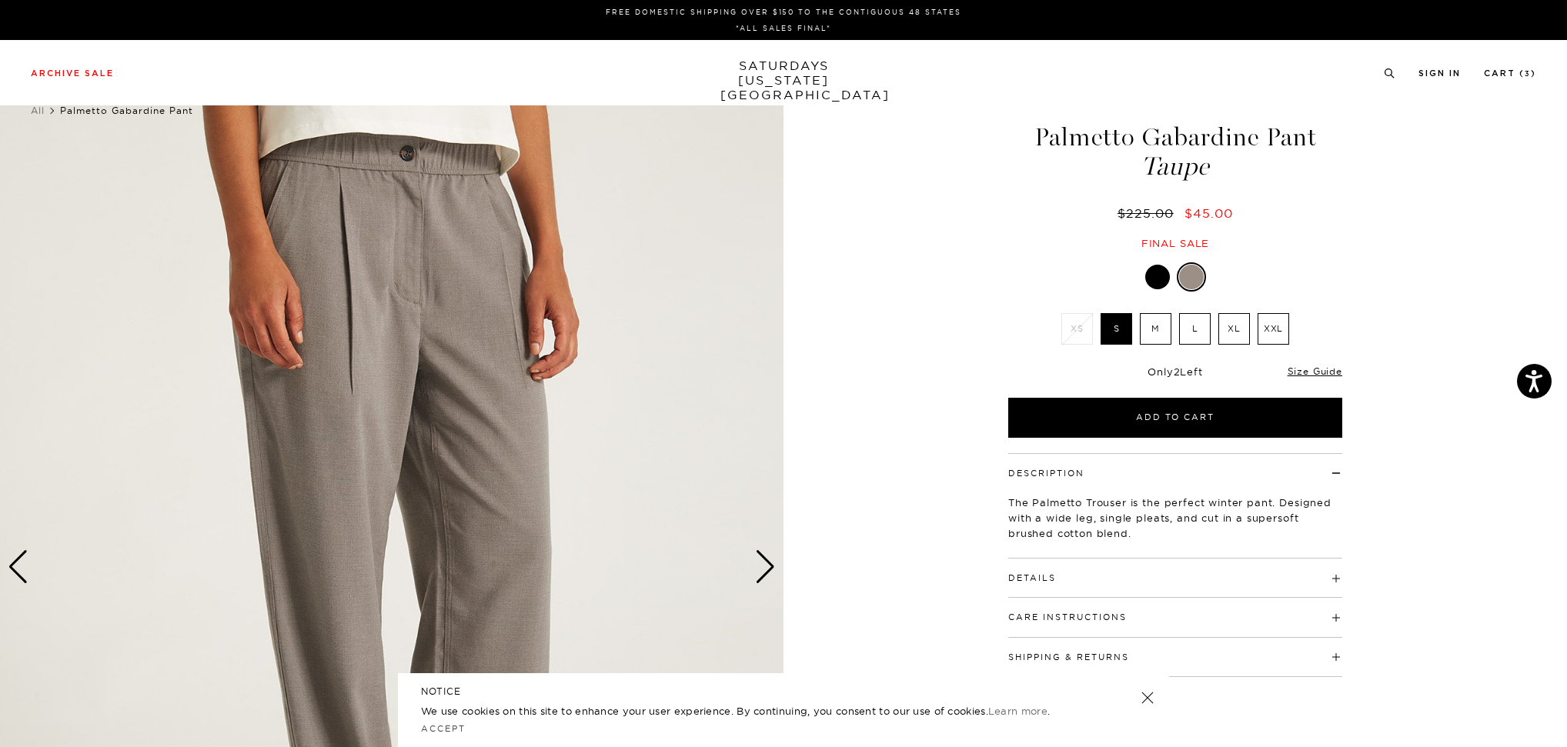
click at [769, 566] on div "Next slide" at bounding box center [765, 567] width 21 height 34
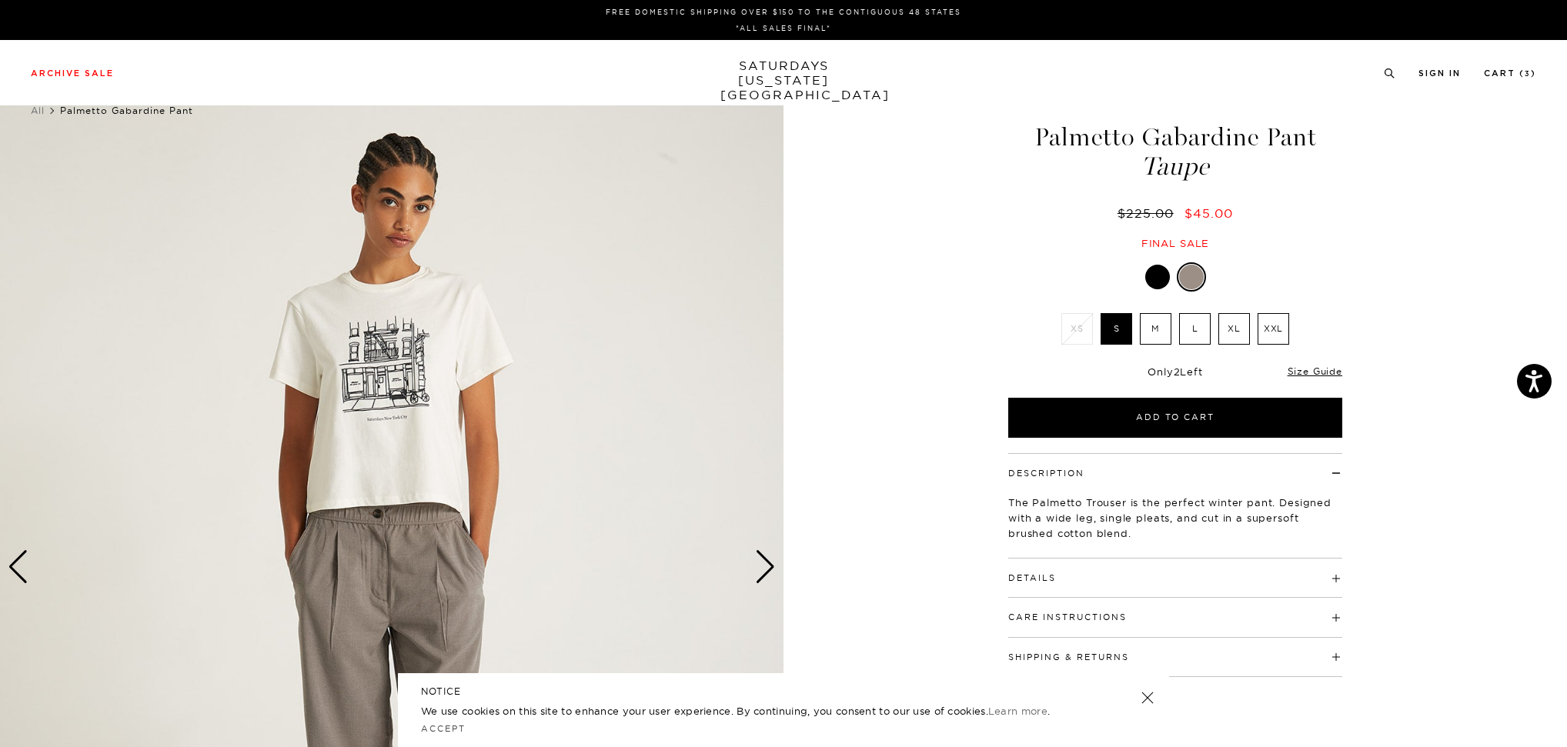
click at [769, 566] on div "Next slide" at bounding box center [765, 567] width 21 height 34
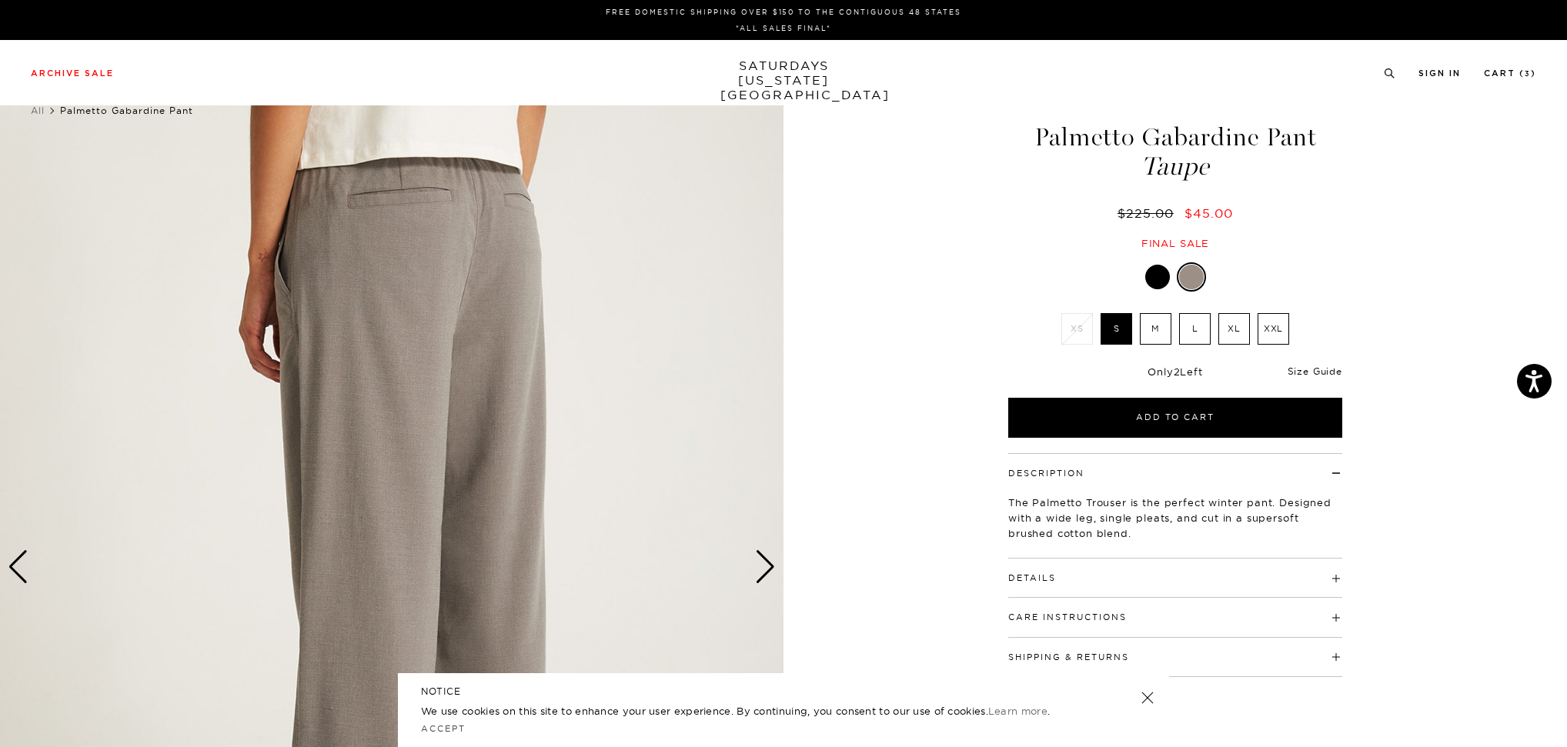
click at [1320, 370] on link "Size Guide" at bounding box center [1314, 371] width 55 height 12
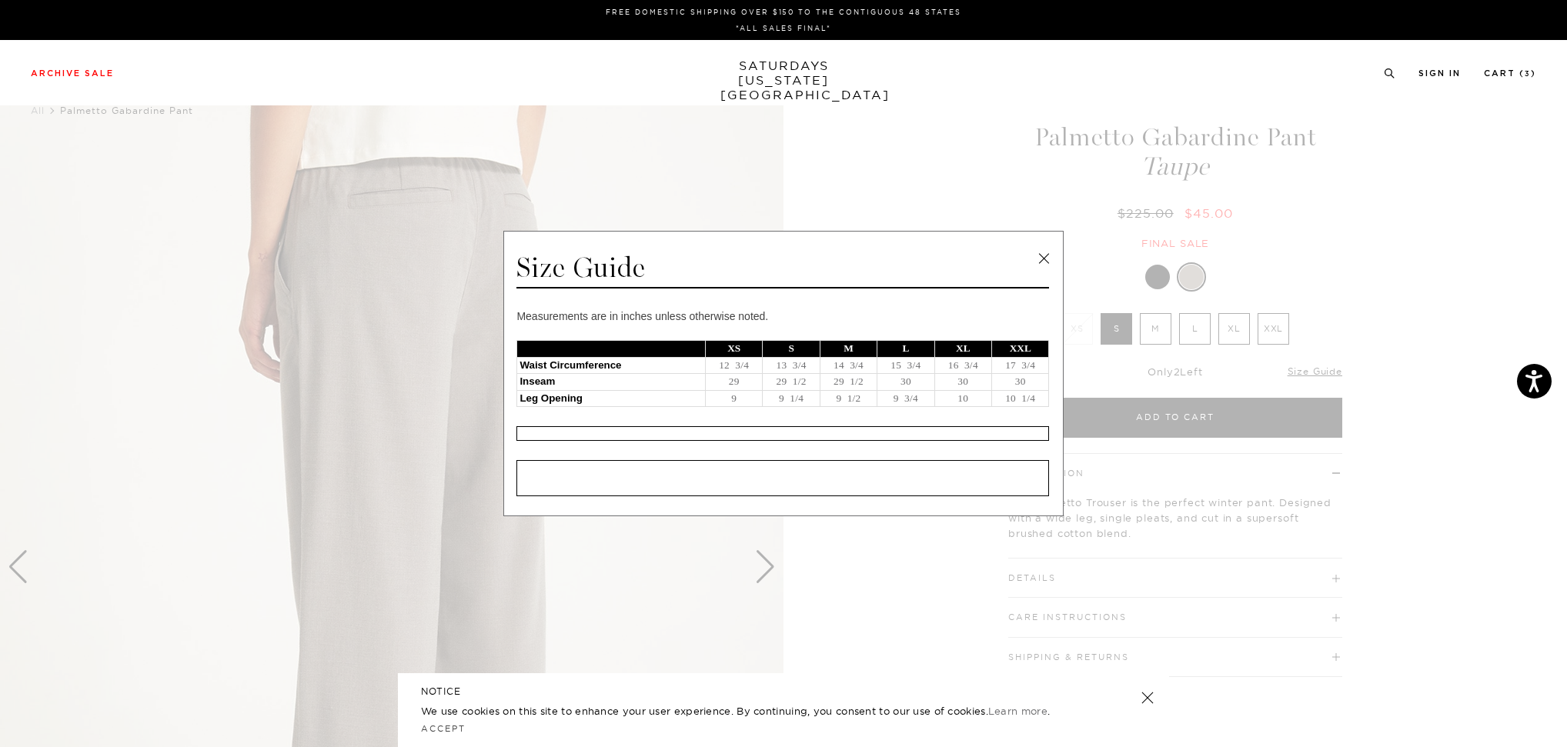
click at [1043, 265] on link at bounding box center [1043, 258] width 23 height 23
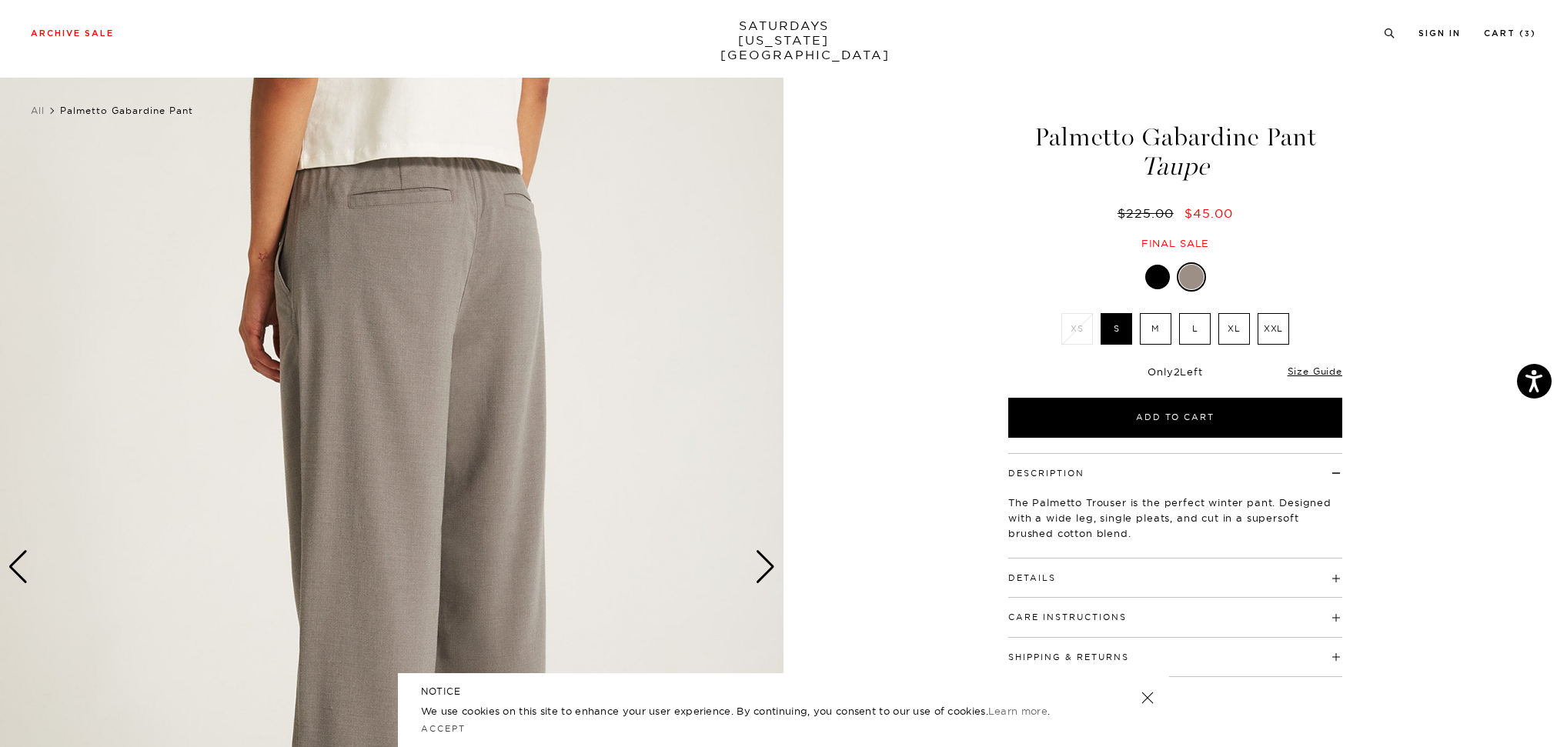
scroll to position [172, 0]
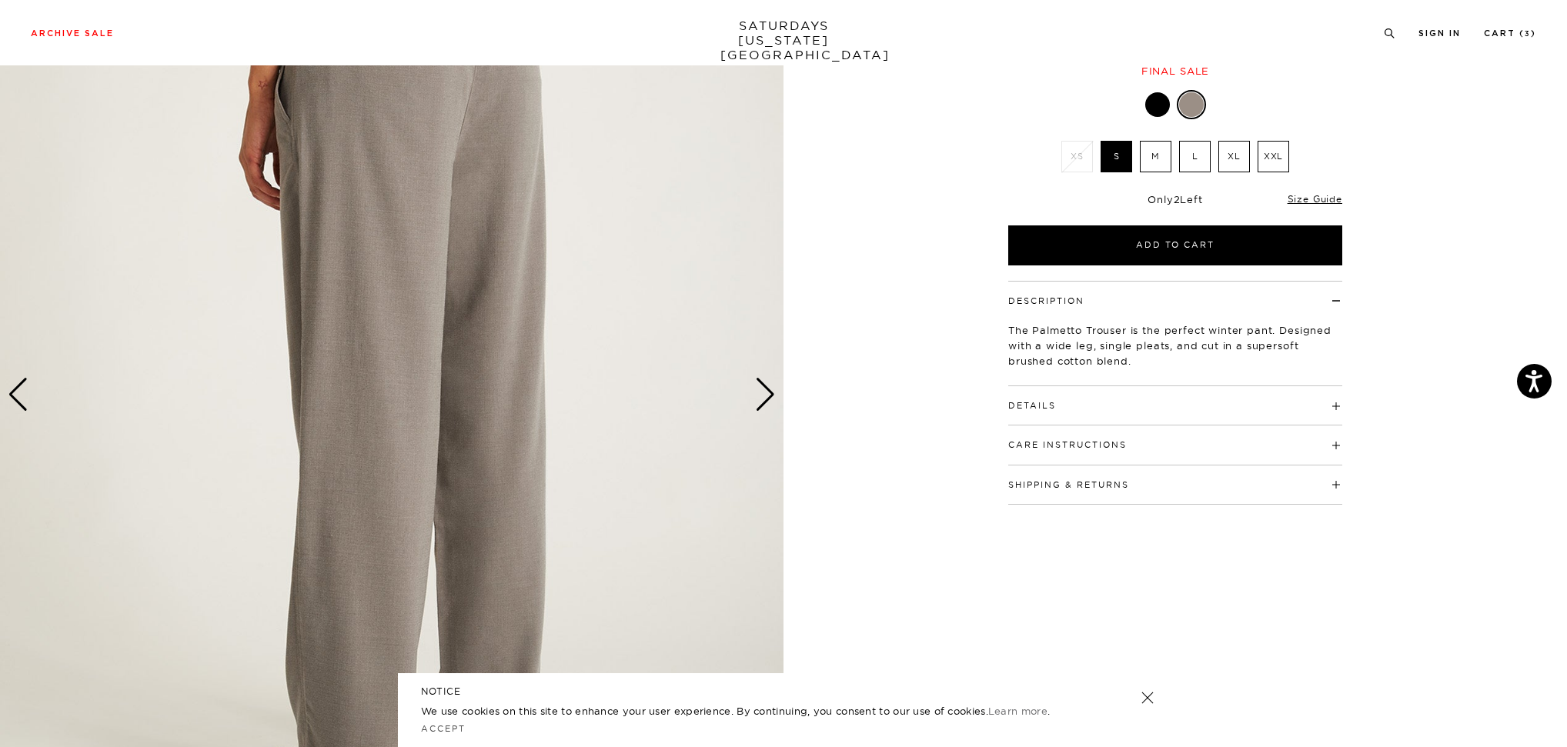
click at [1063, 401] on h4 "Details" at bounding box center [1175, 398] width 334 height 25
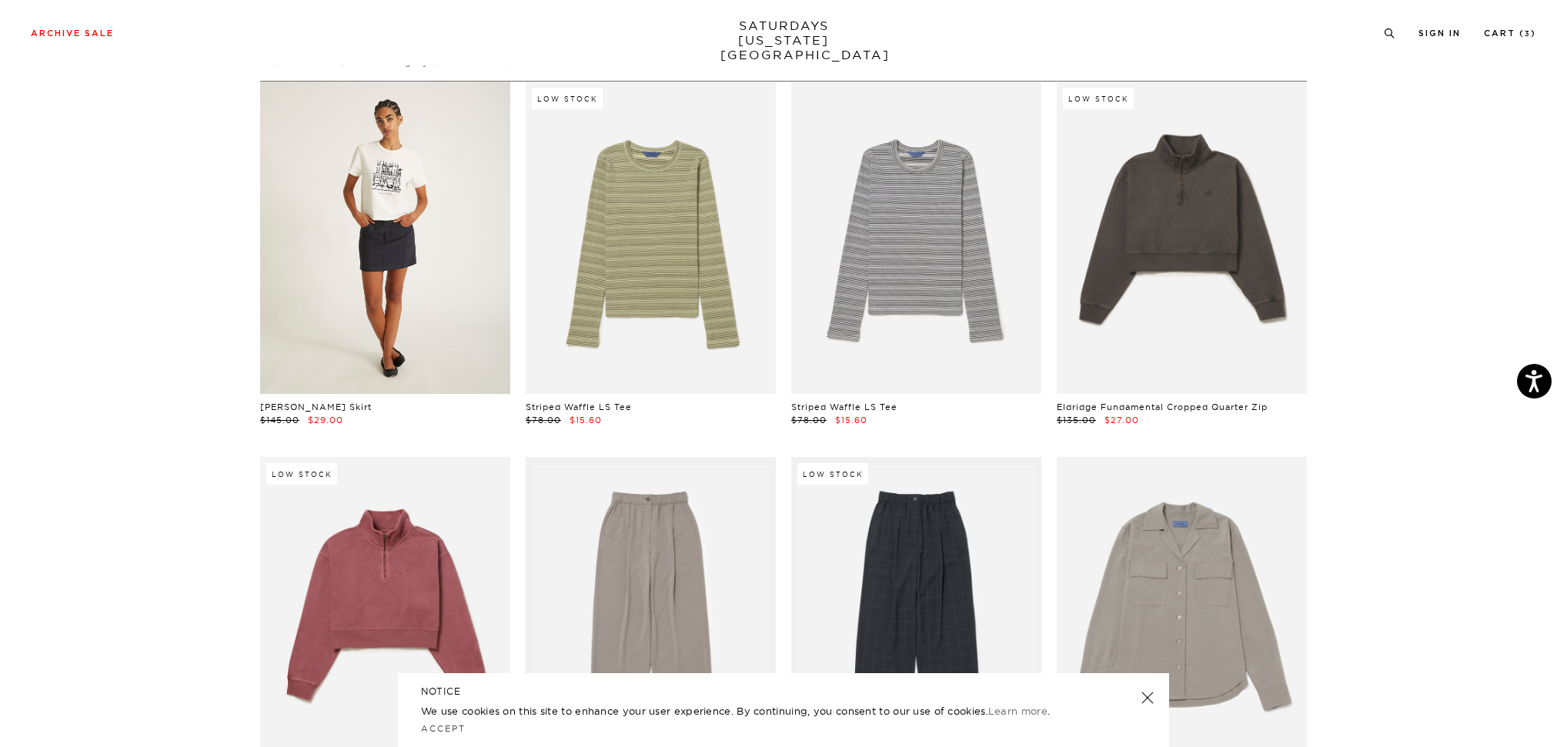
click at [315, 246] on link at bounding box center [385, 238] width 250 height 312
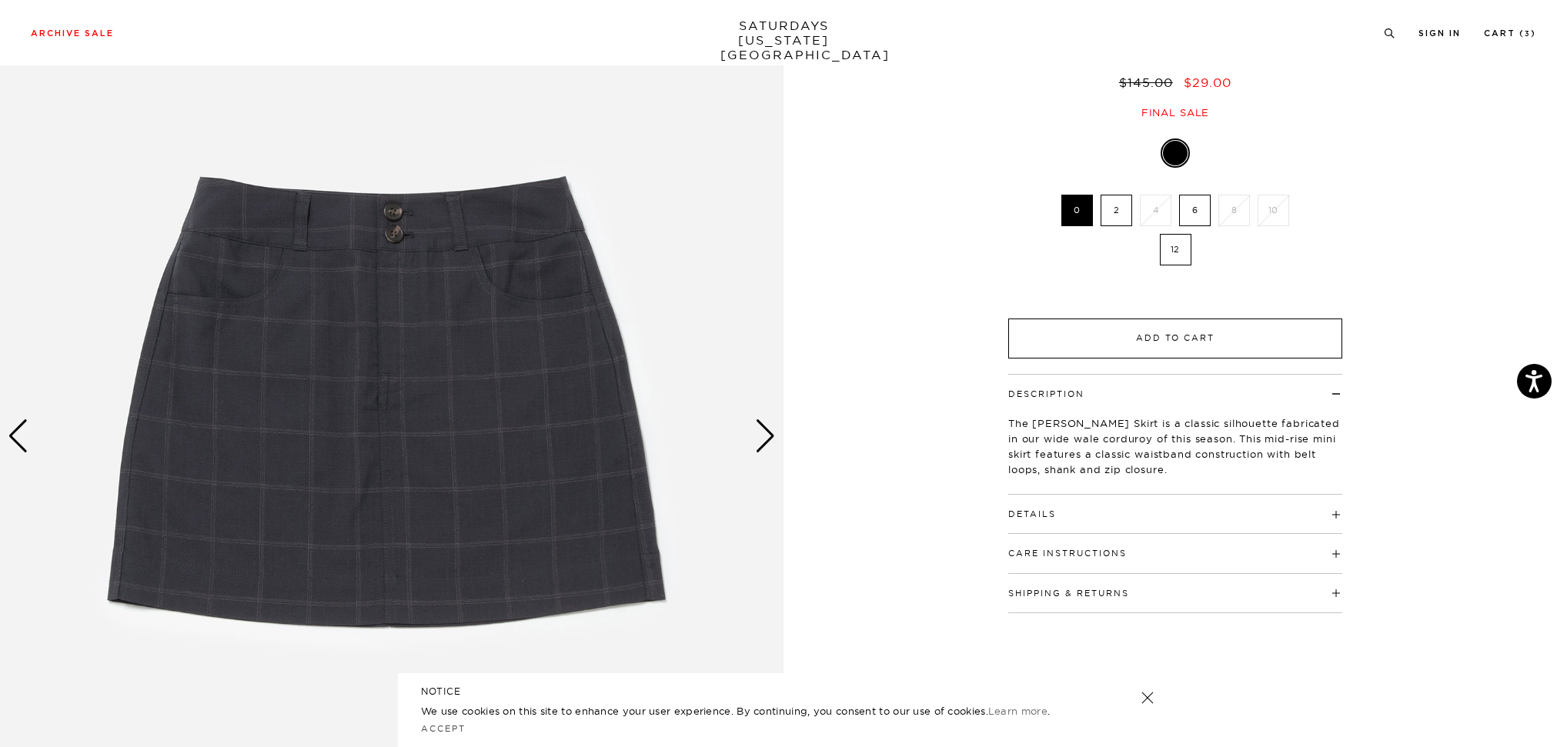
scroll to position [140, 0]
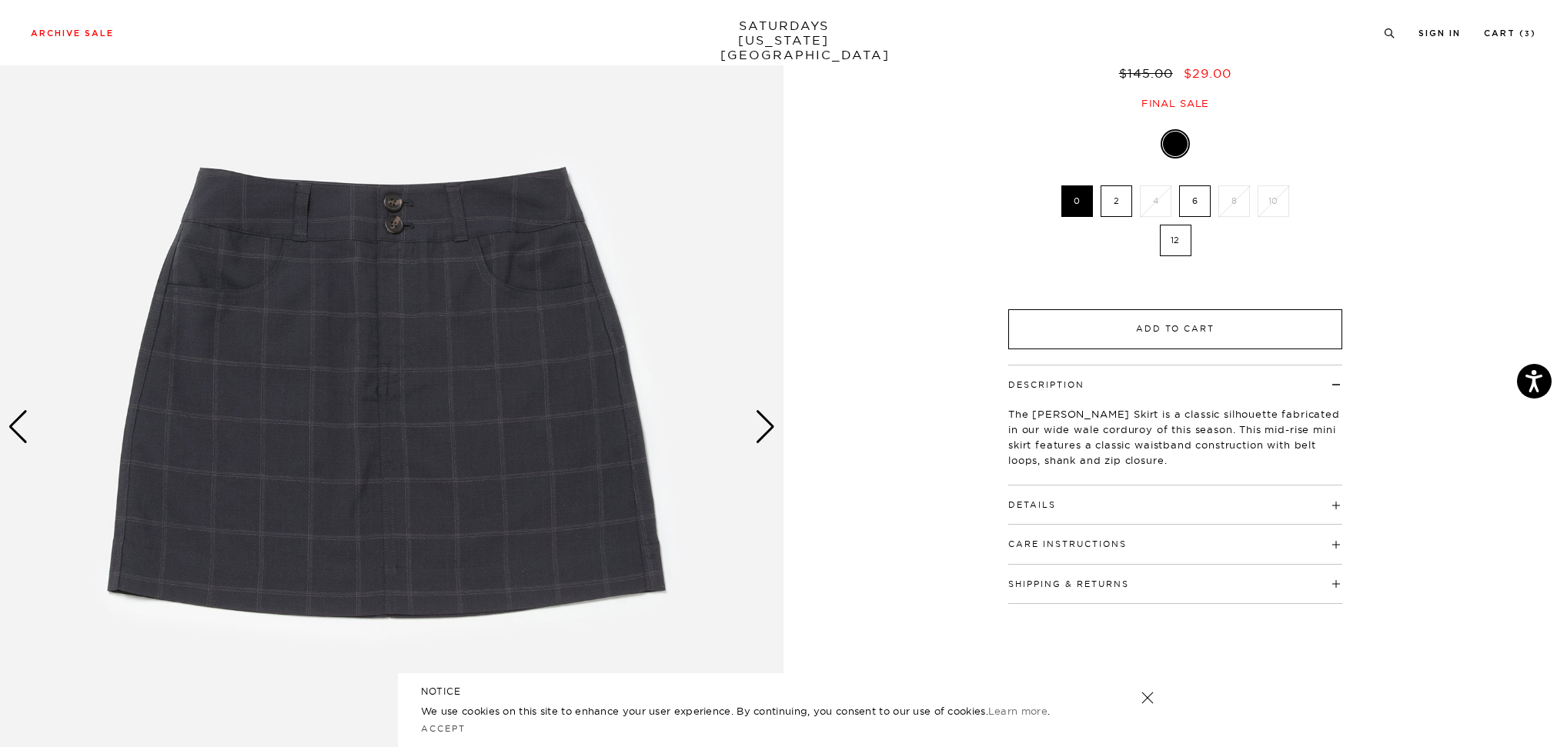
click at [1237, 452] on p "The Zoey Gabardine Skirt is a classic silhouette fabricated in our wide wale co…" at bounding box center [1175, 437] width 334 height 62
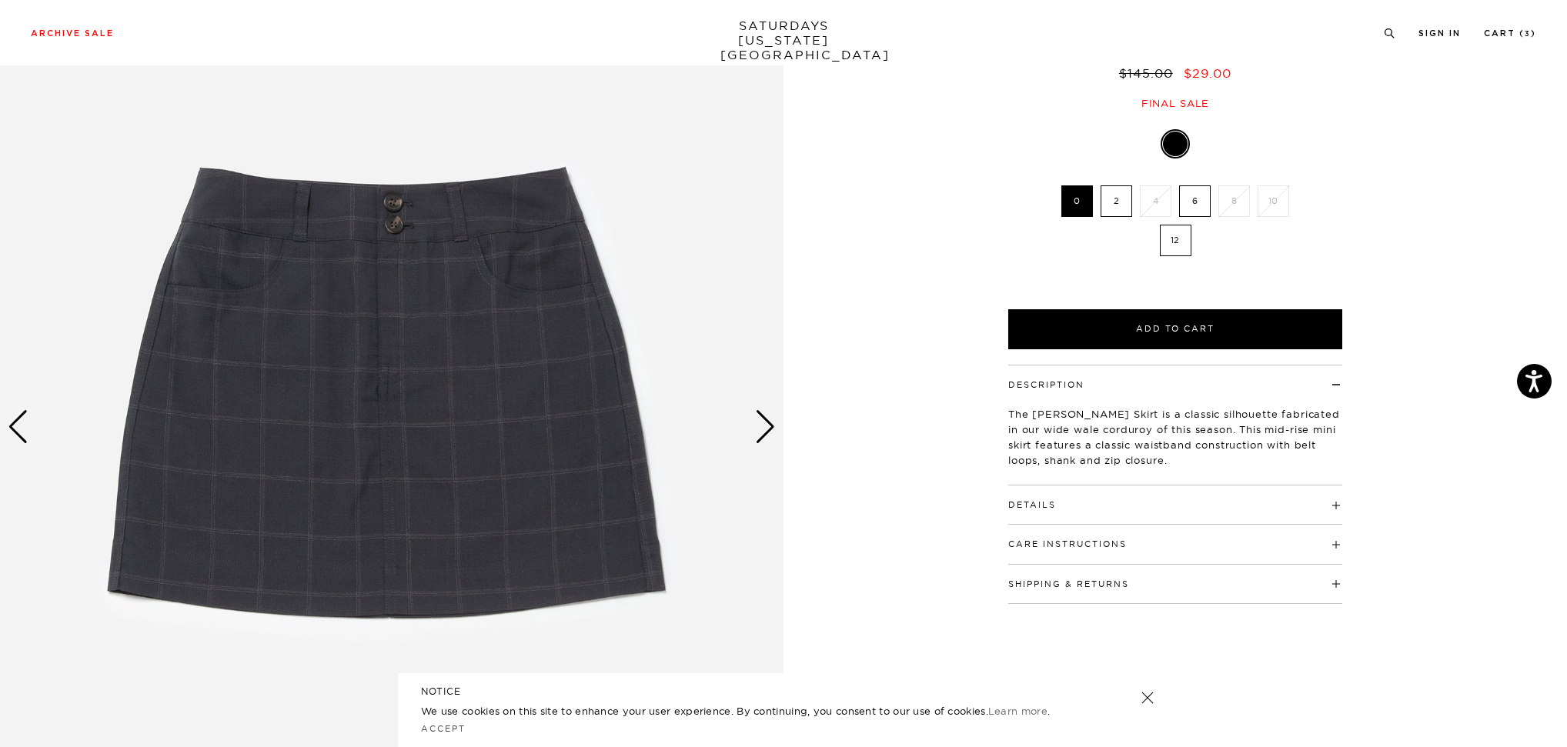
click at [1339, 501] on h4 "Details" at bounding box center [1175, 498] width 334 height 25
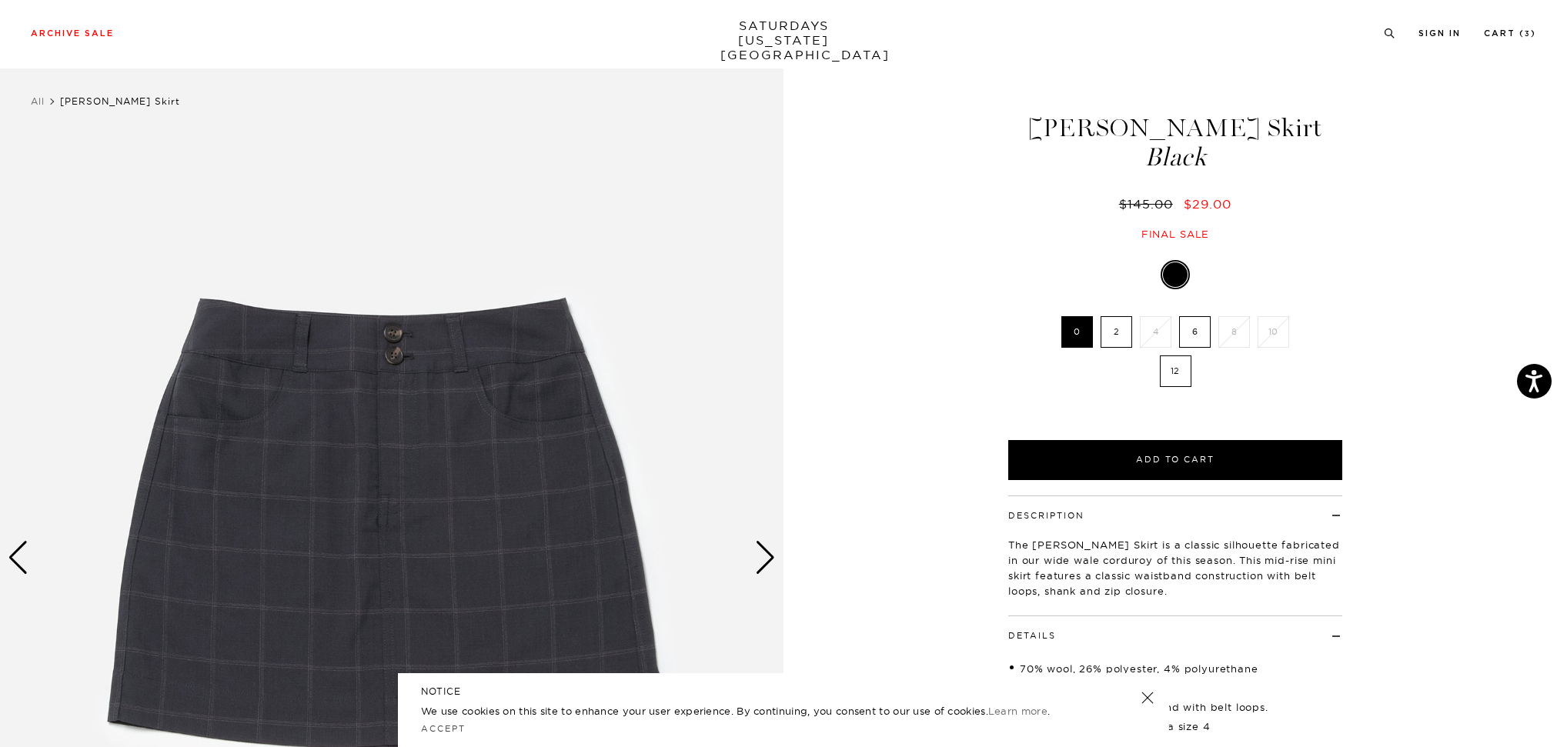
scroll to position [8, 5]
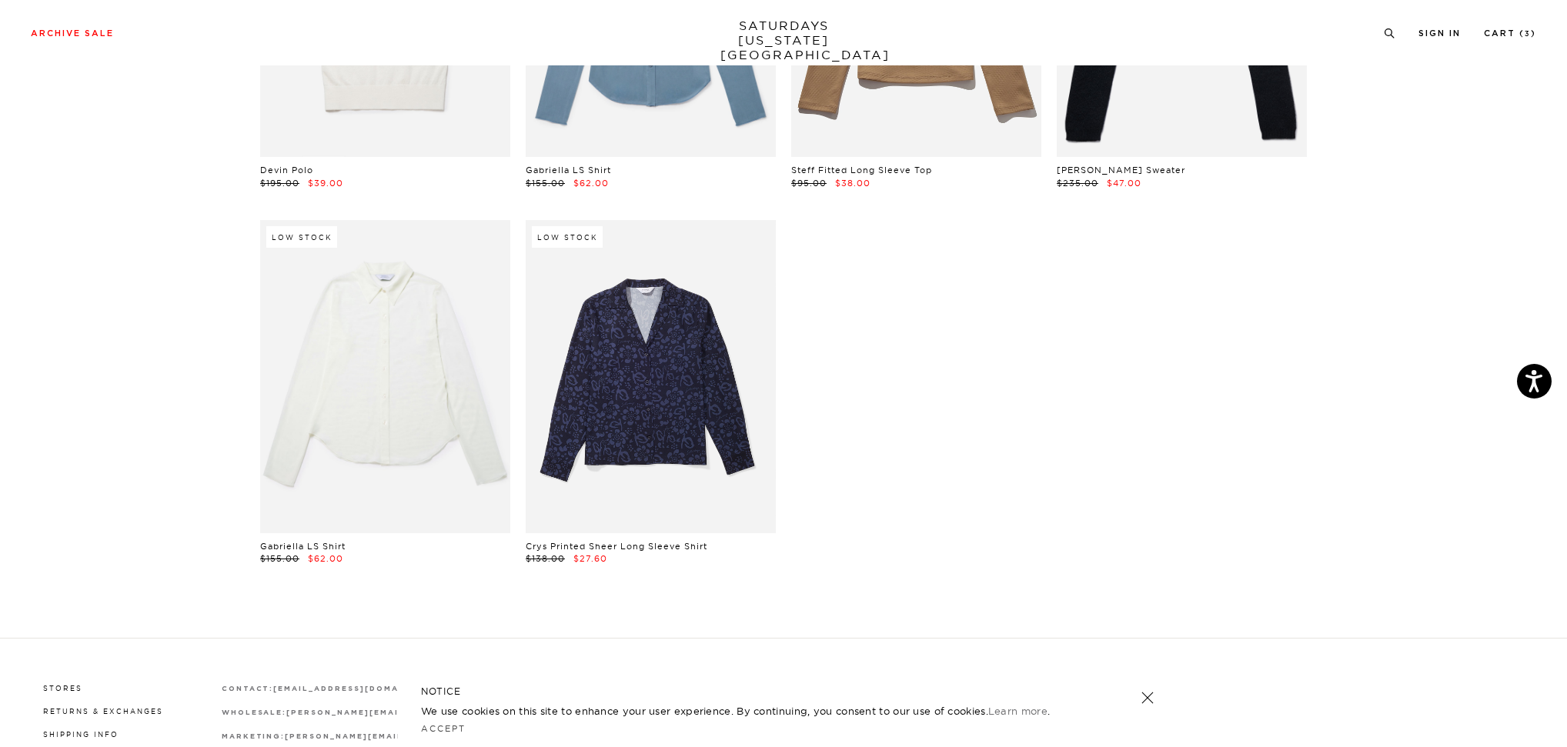
scroll to position [3358, 2]
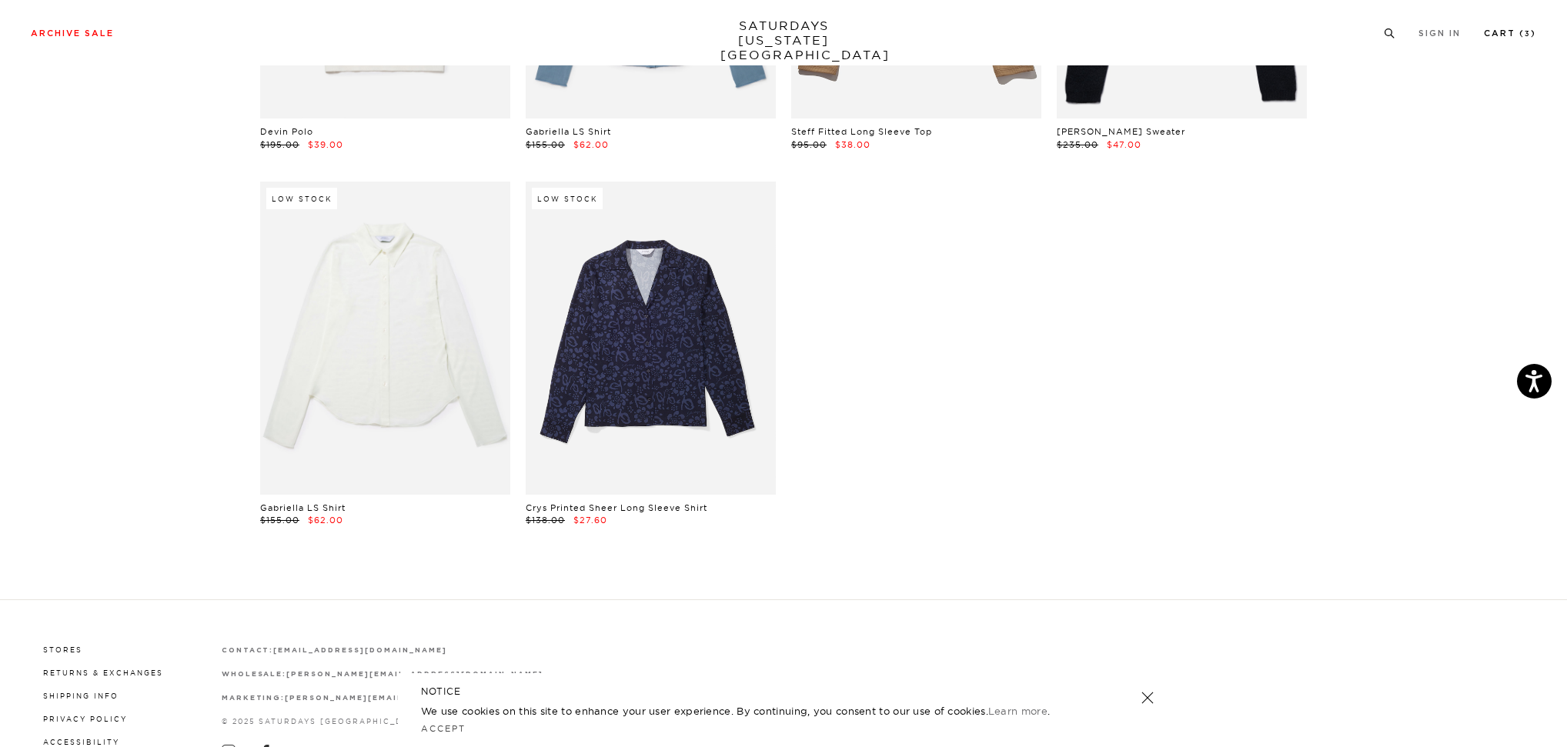
click at [1499, 34] on link "Cart ( 3 )" at bounding box center [1510, 33] width 52 height 8
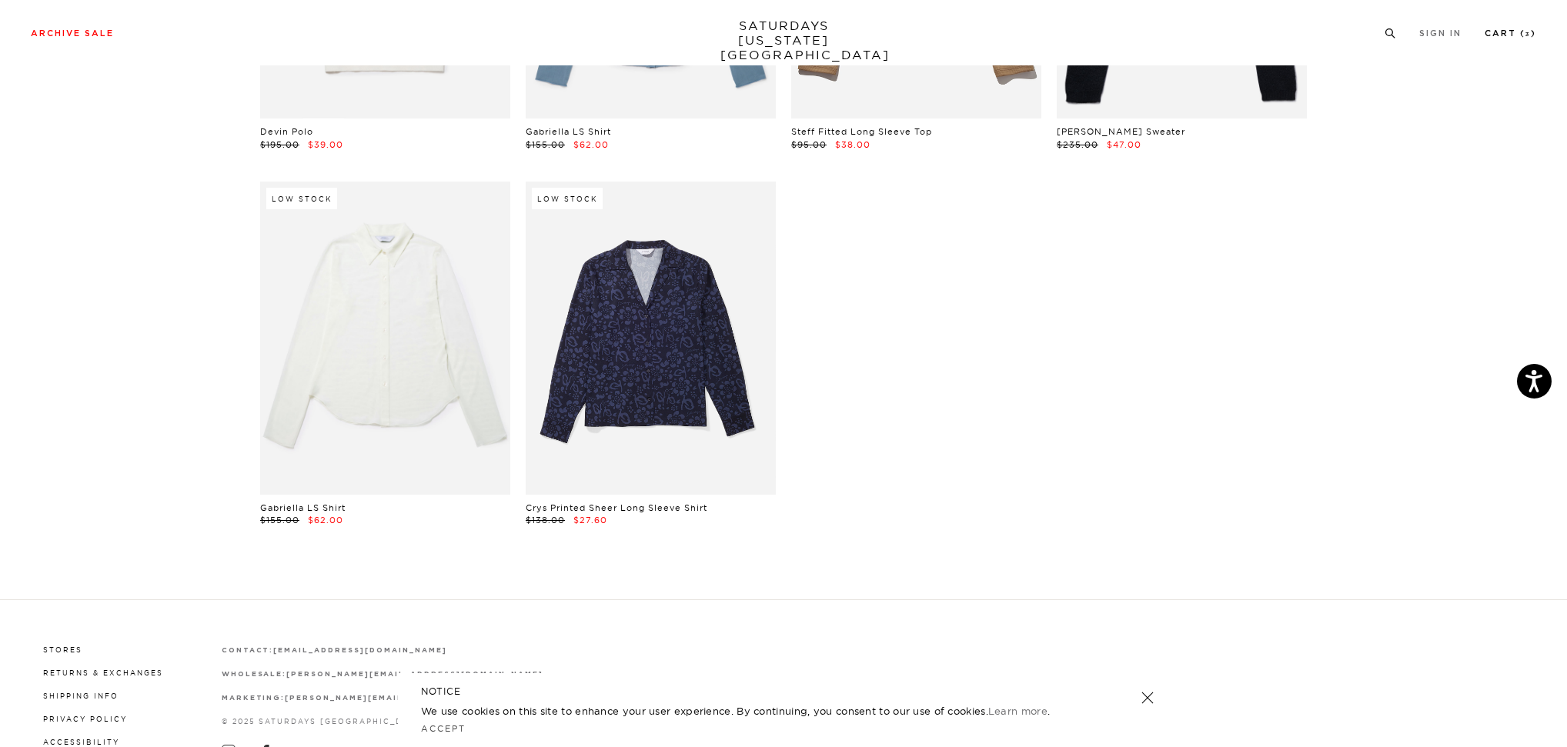
click at [1519, 32] on link "Cart ( 3 )" at bounding box center [1510, 33] width 52 height 8
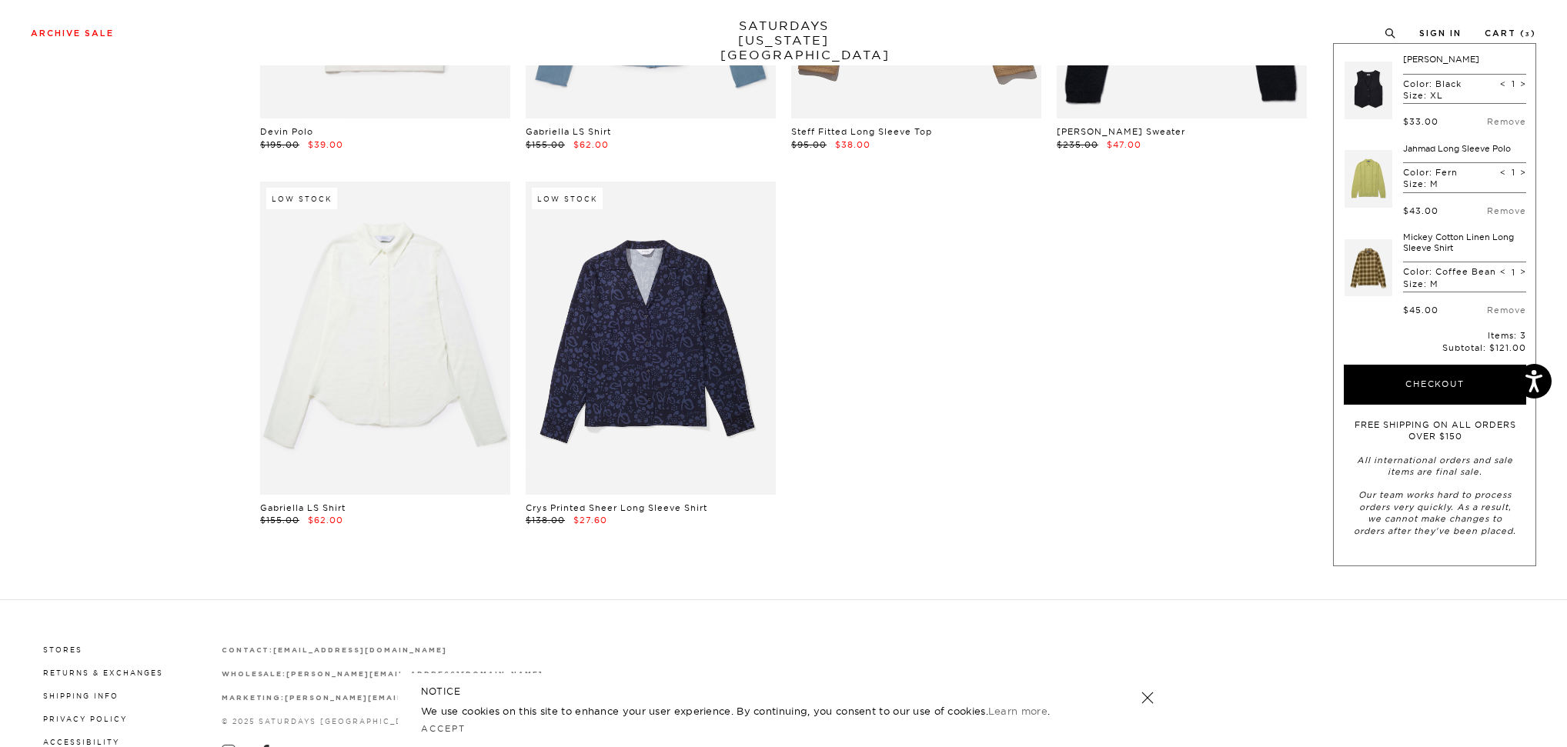
click at [1370, 173] on link at bounding box center [1368, 179] width 48 height 72
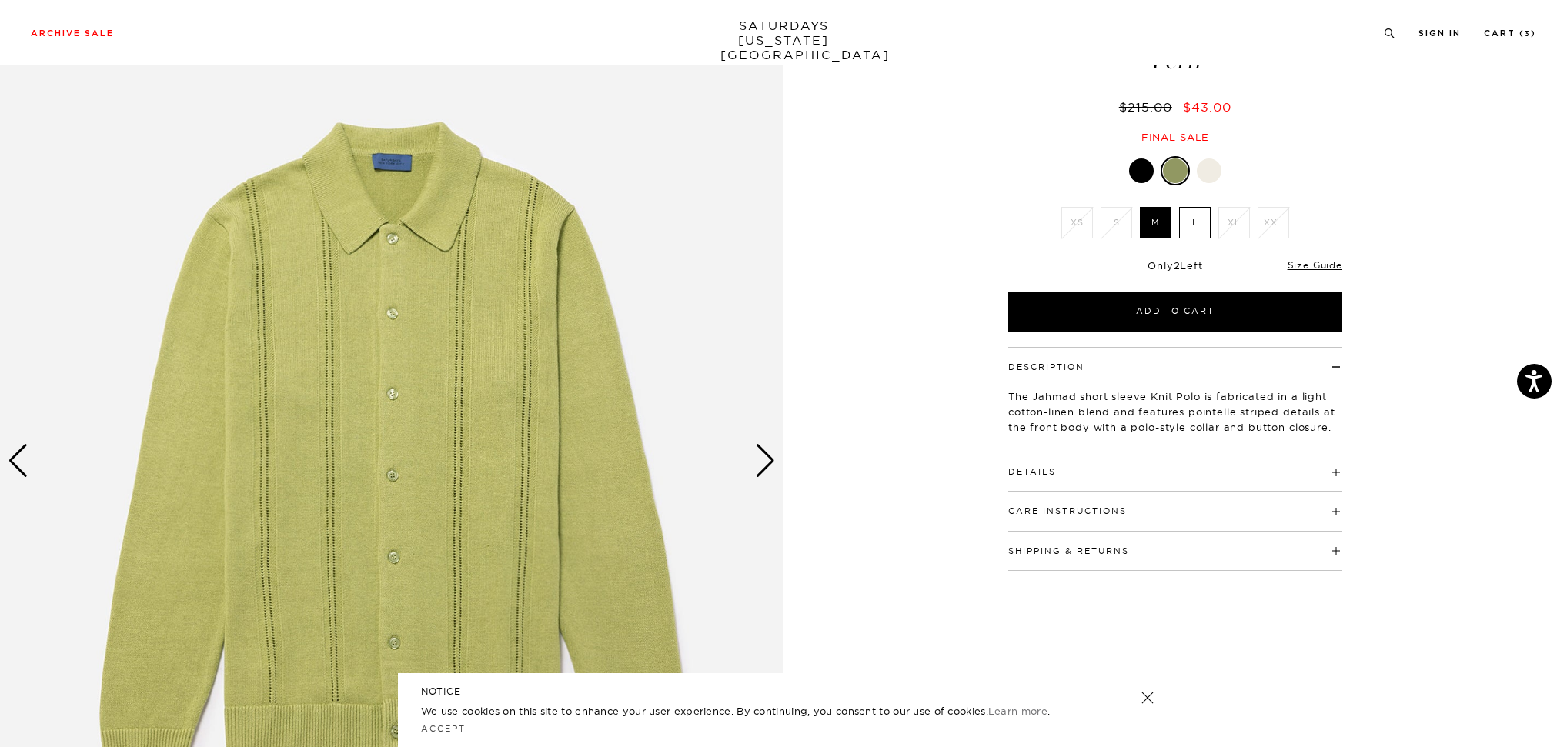
scroll to position [107, 0]
click at [765, 462] on div "Next slide" at bounding box center [765, 460] width 21 height 34
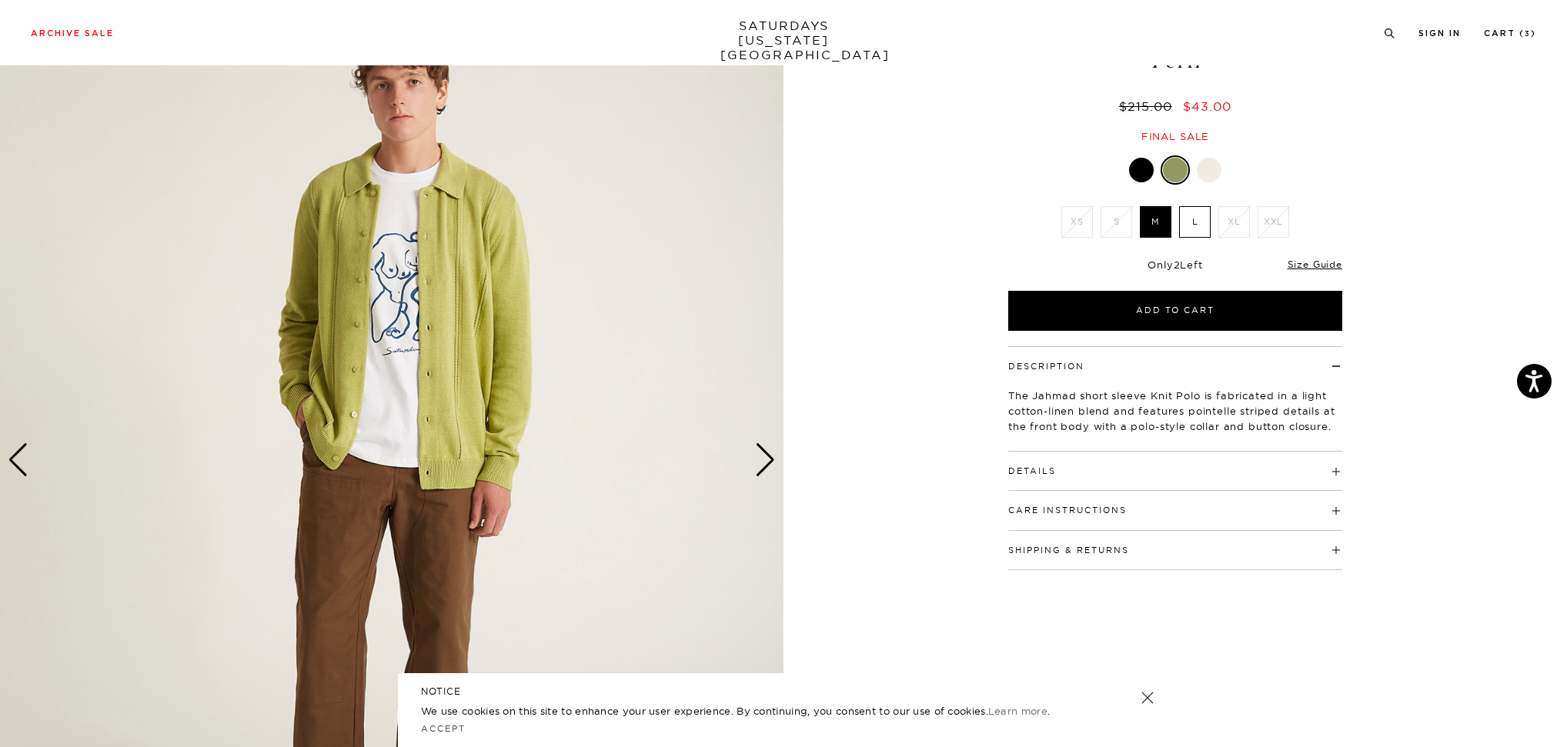
click at [765, 462] on div "Next slide" at bounding box center [765, 460] width 21 height 34
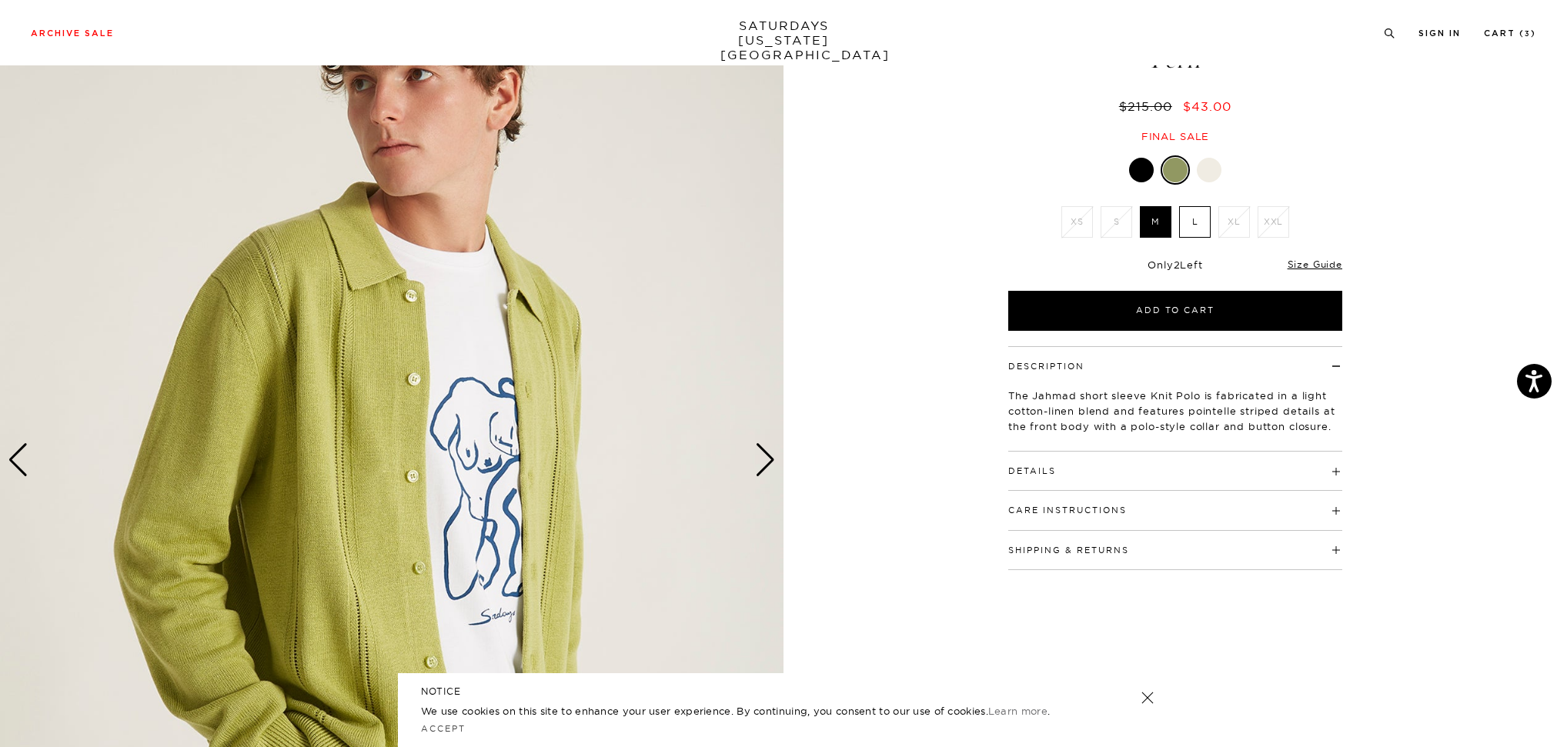
click at [765, 462] on div "Next slide" at bounding box center [765, 460] width 21 height 34
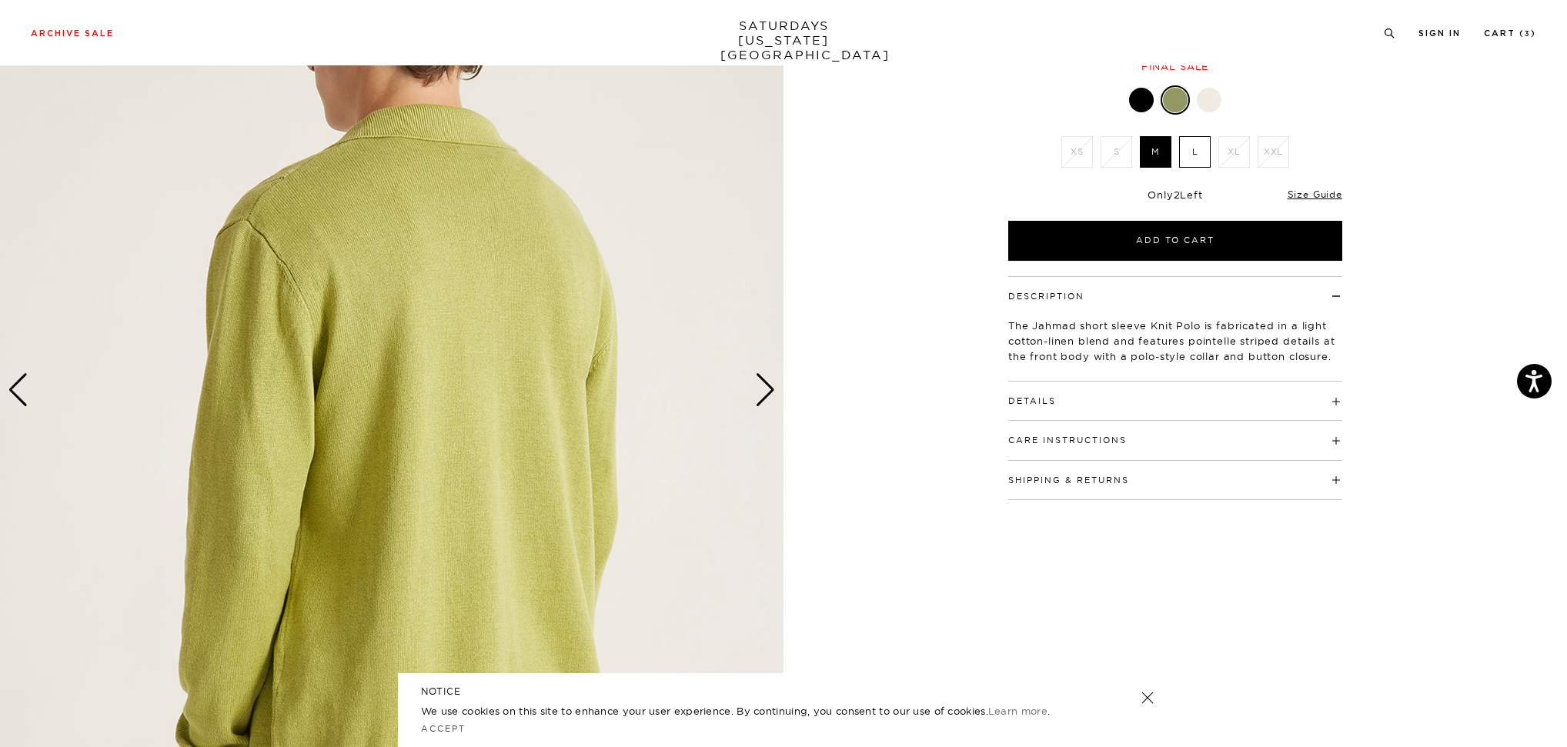
scroll to position [175, 0]
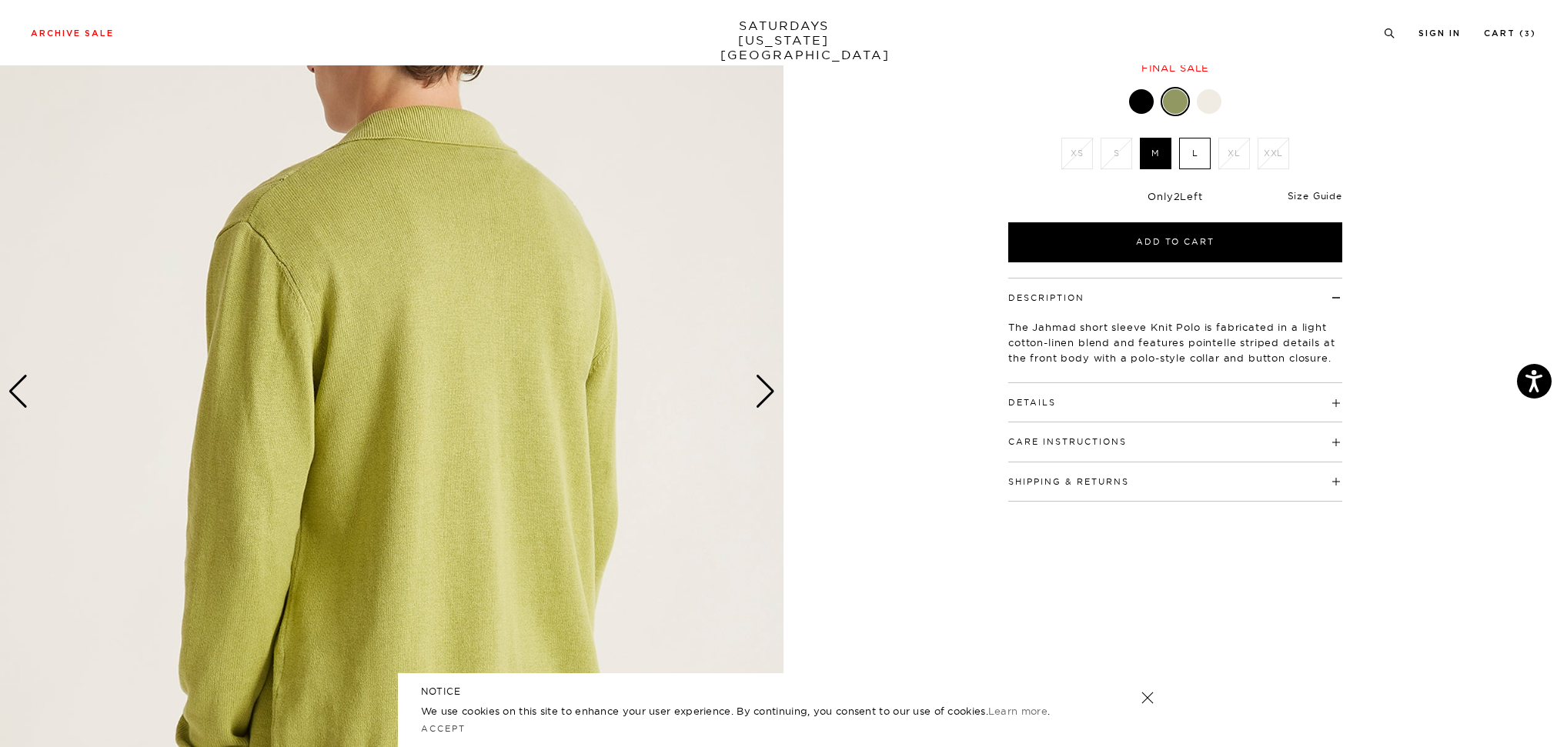
click at [1307, 190] on link "Size Guide" at bounding box center [1314, 196] width 55 height 12
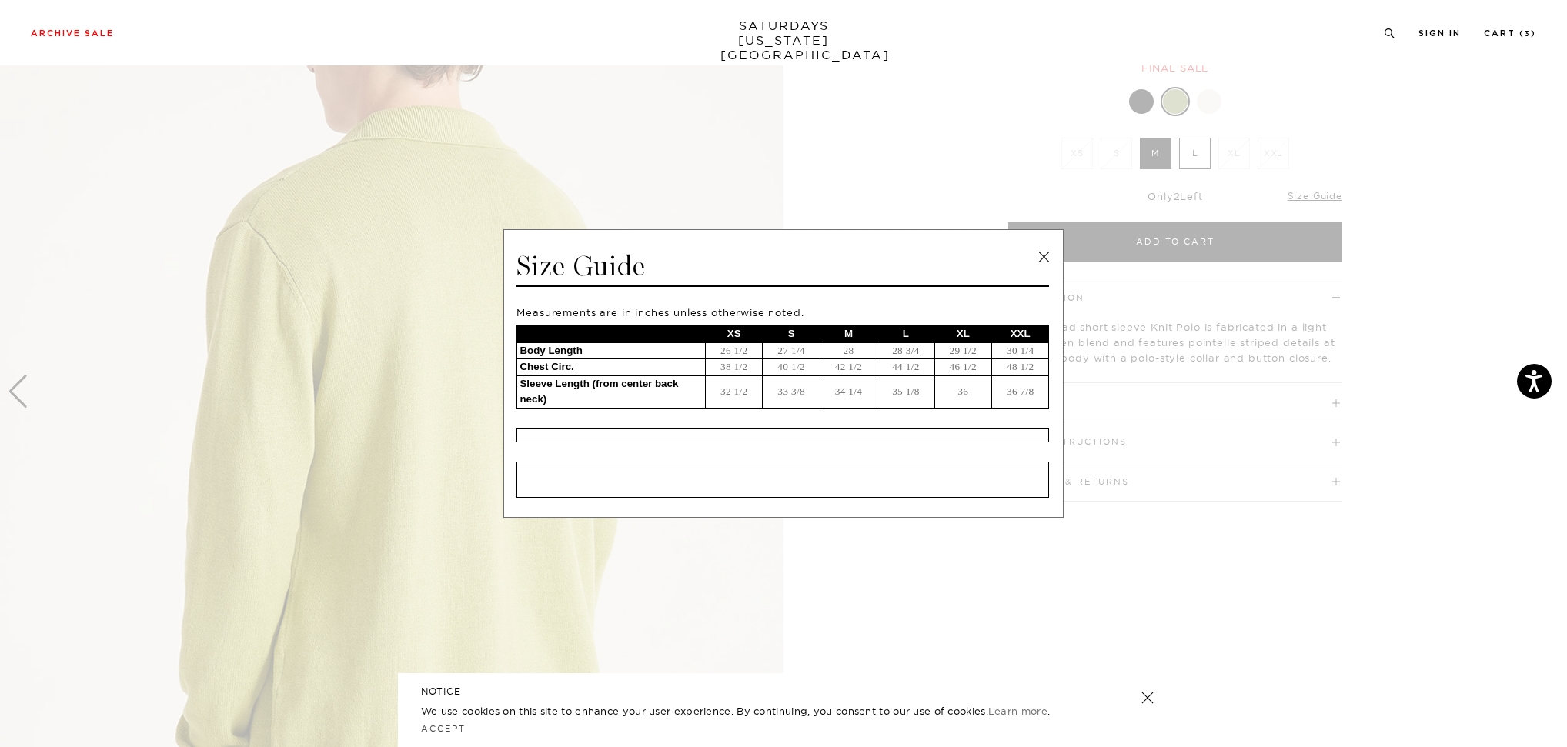
click at [1035, 254] on link at bounding box center [1043, 256] width 23 height 23
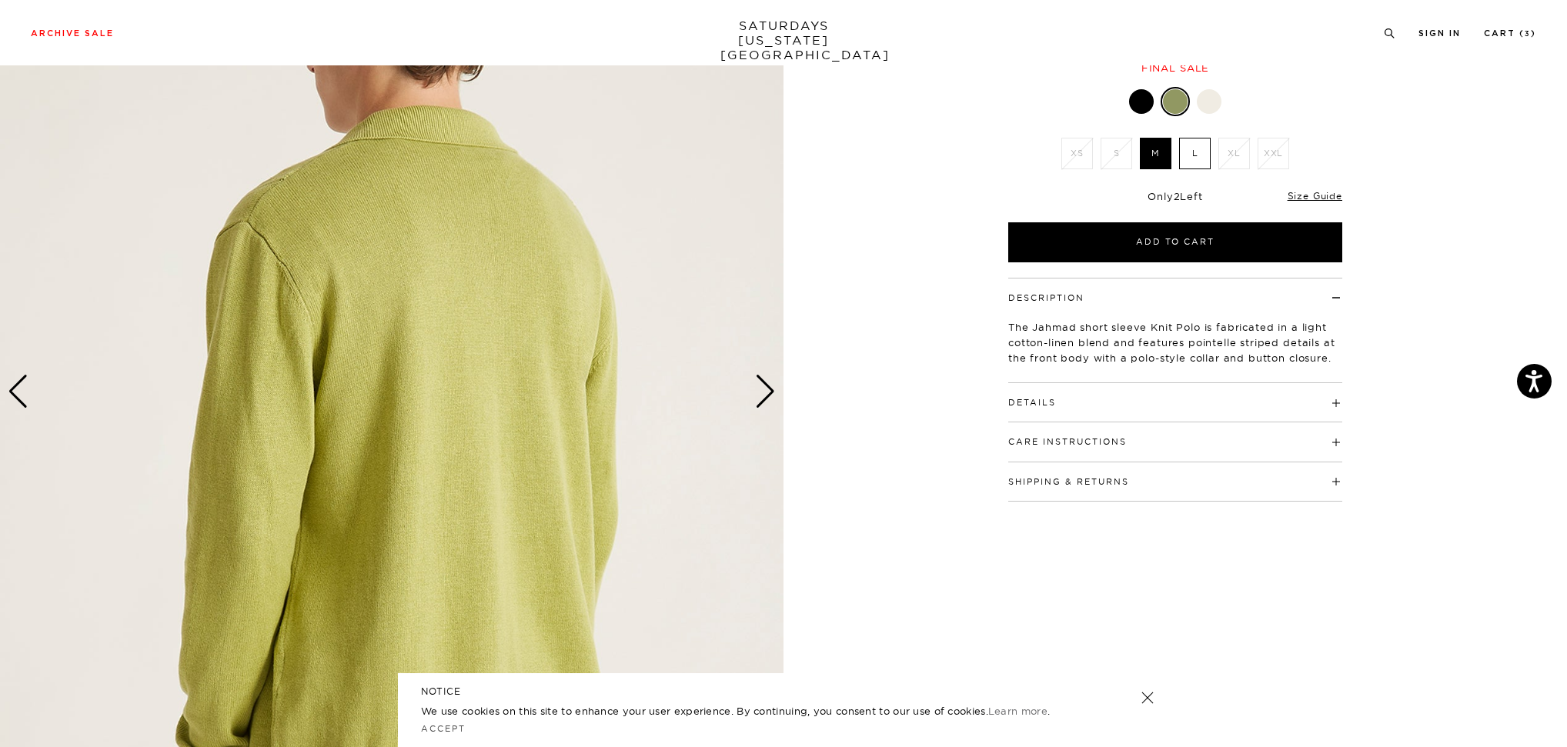
click at [1203, 145] on label "L" at bounding box center [1195, 154] width 32 height 32
click at [0, 0] on input "L" at bounding box center [0, 0] width 0 height 0
click at [1517, 37] on link "Cart ( 3 )" at bounding box center [1510, 33] width 52 height 8
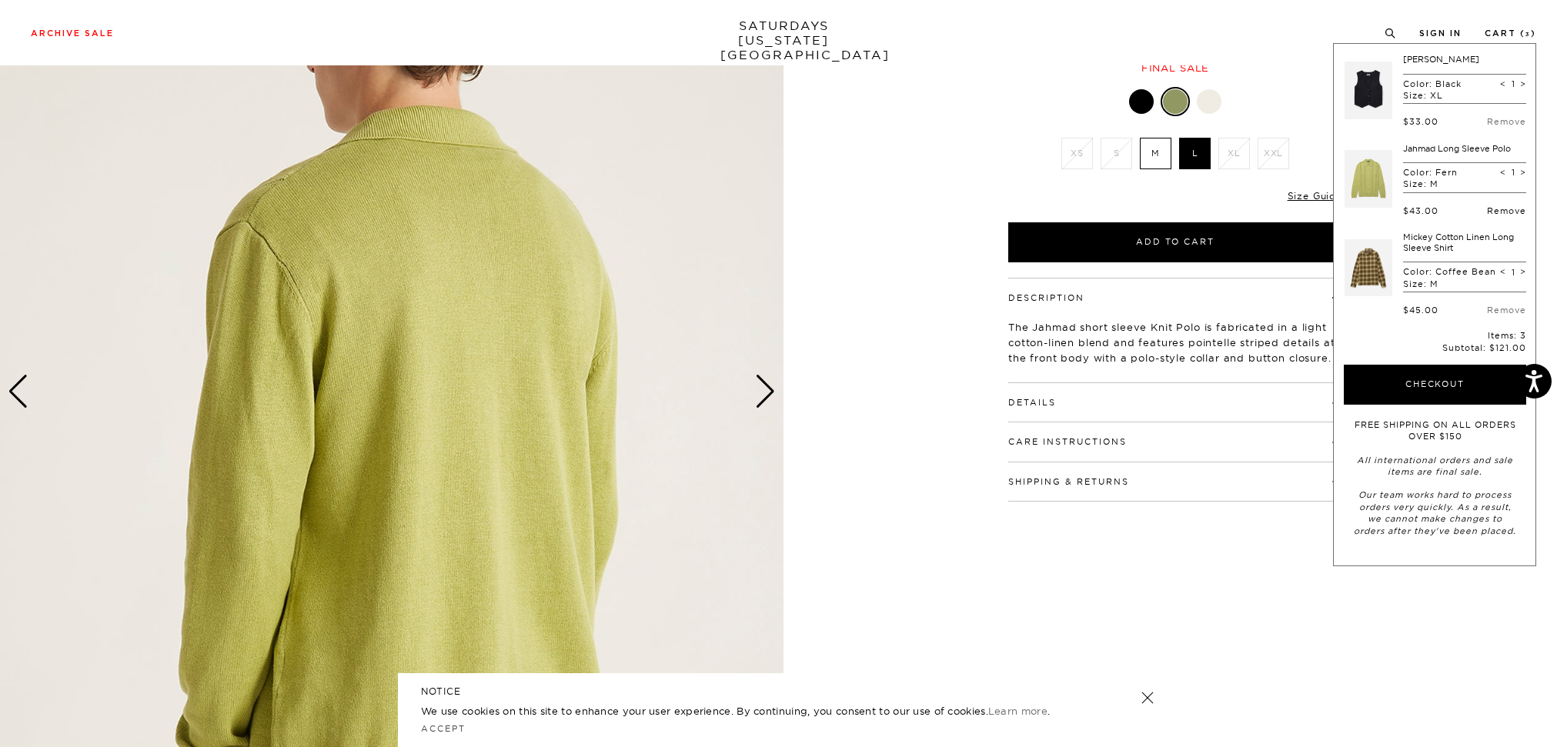
click at [1496, 205] on link "Remove" at bounding box center [1506, 210] width 39 height 11
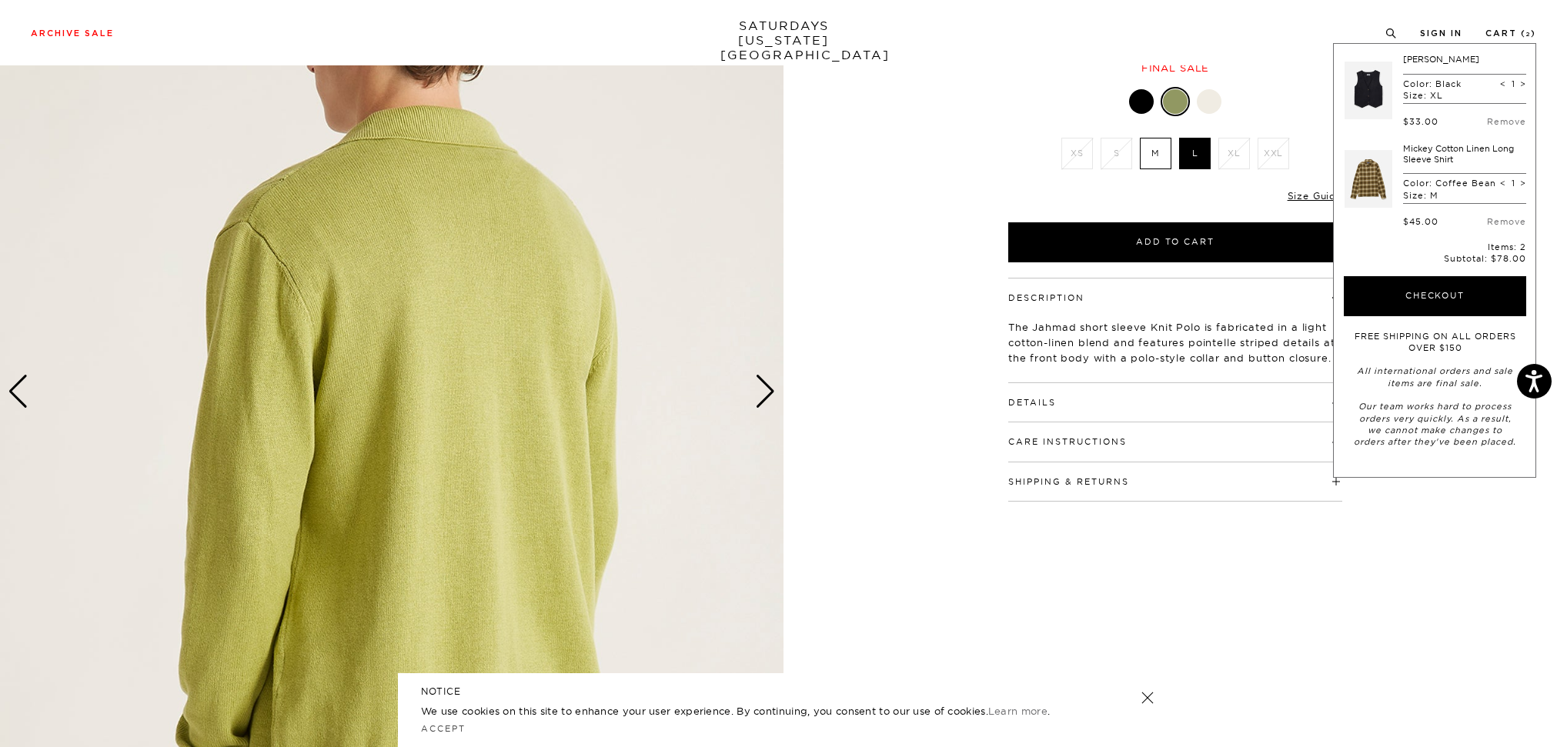
click at [917, 303] on div "4 / 6" at bounding box center [783, 392] width 1567 height 980
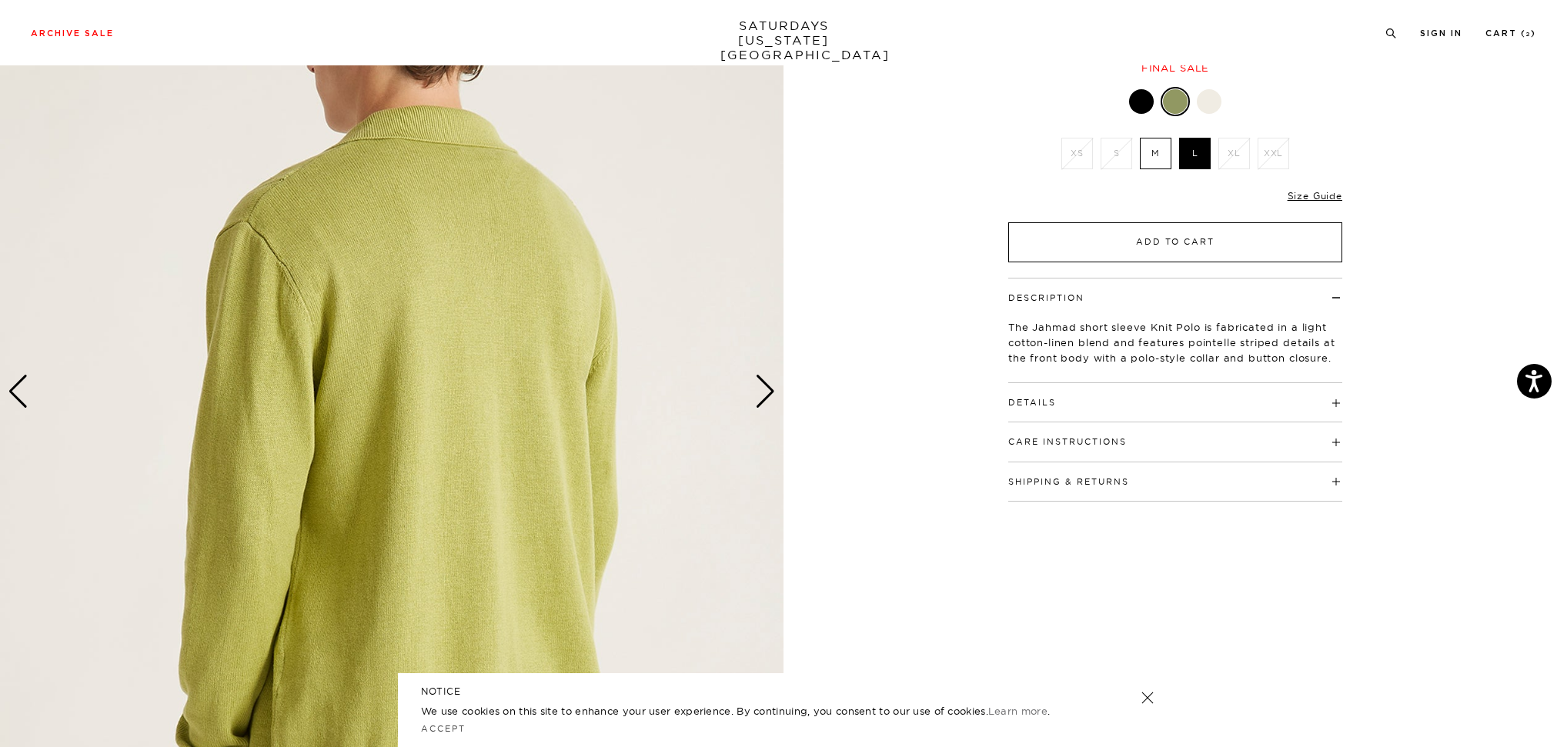
click at [1225, 234] on button "Add to Cart" at bounding box center [1175, 242] width 334 height 40
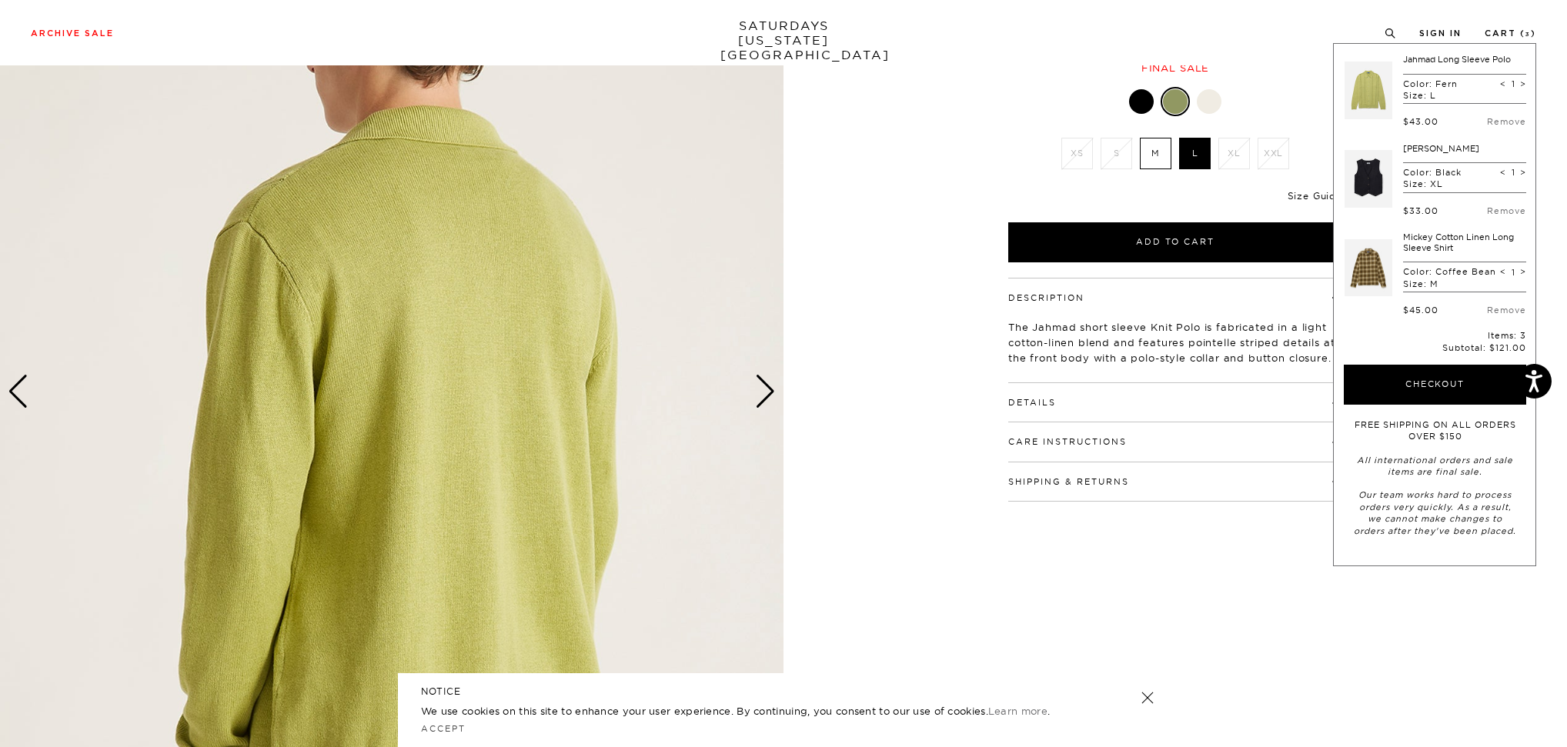
click at [1314, 192] on link "Size Guide" at bounding box center [1314, 196] width 55 height 12
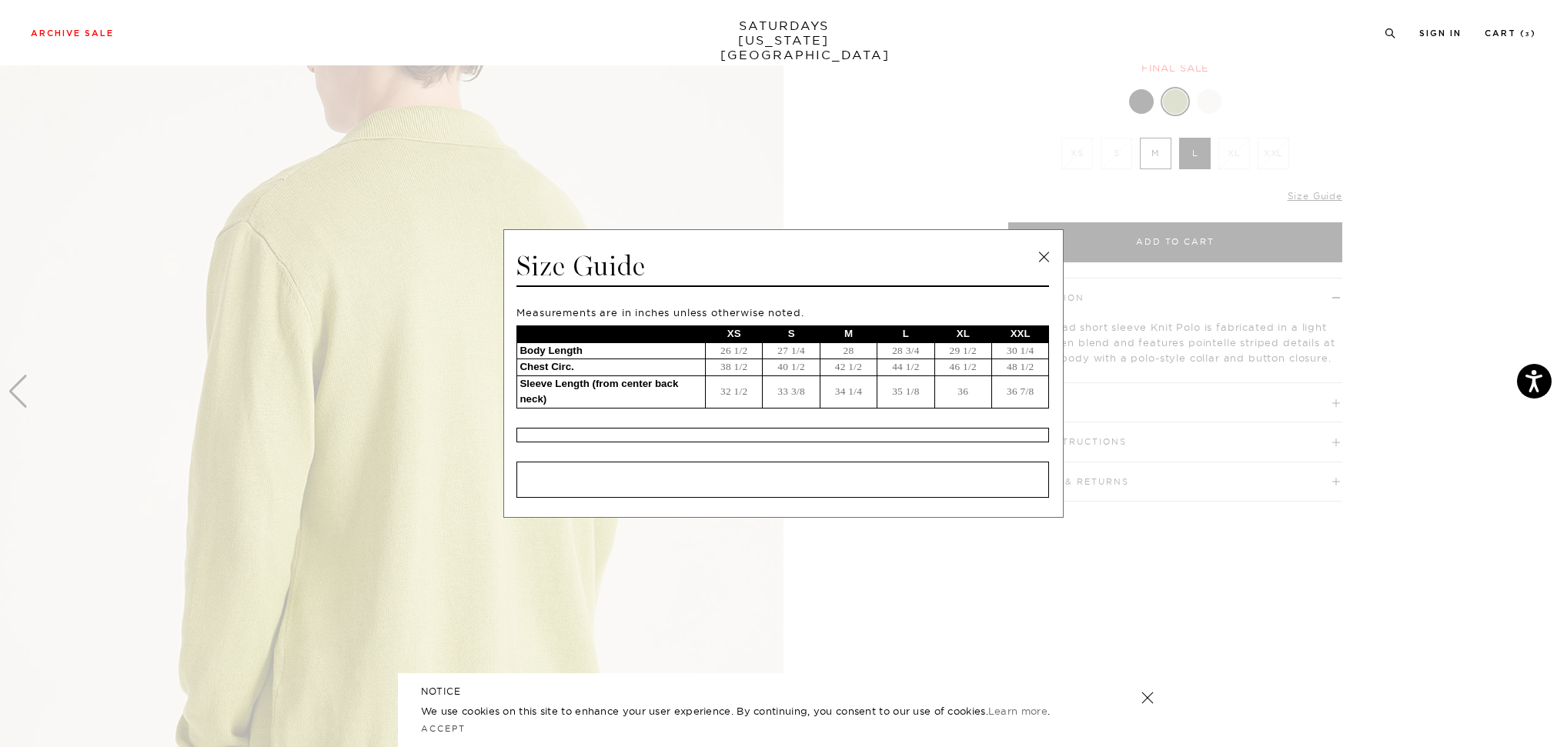
click at [1043, 256] on link at bounding box center [1043, 256] width 23 height 23
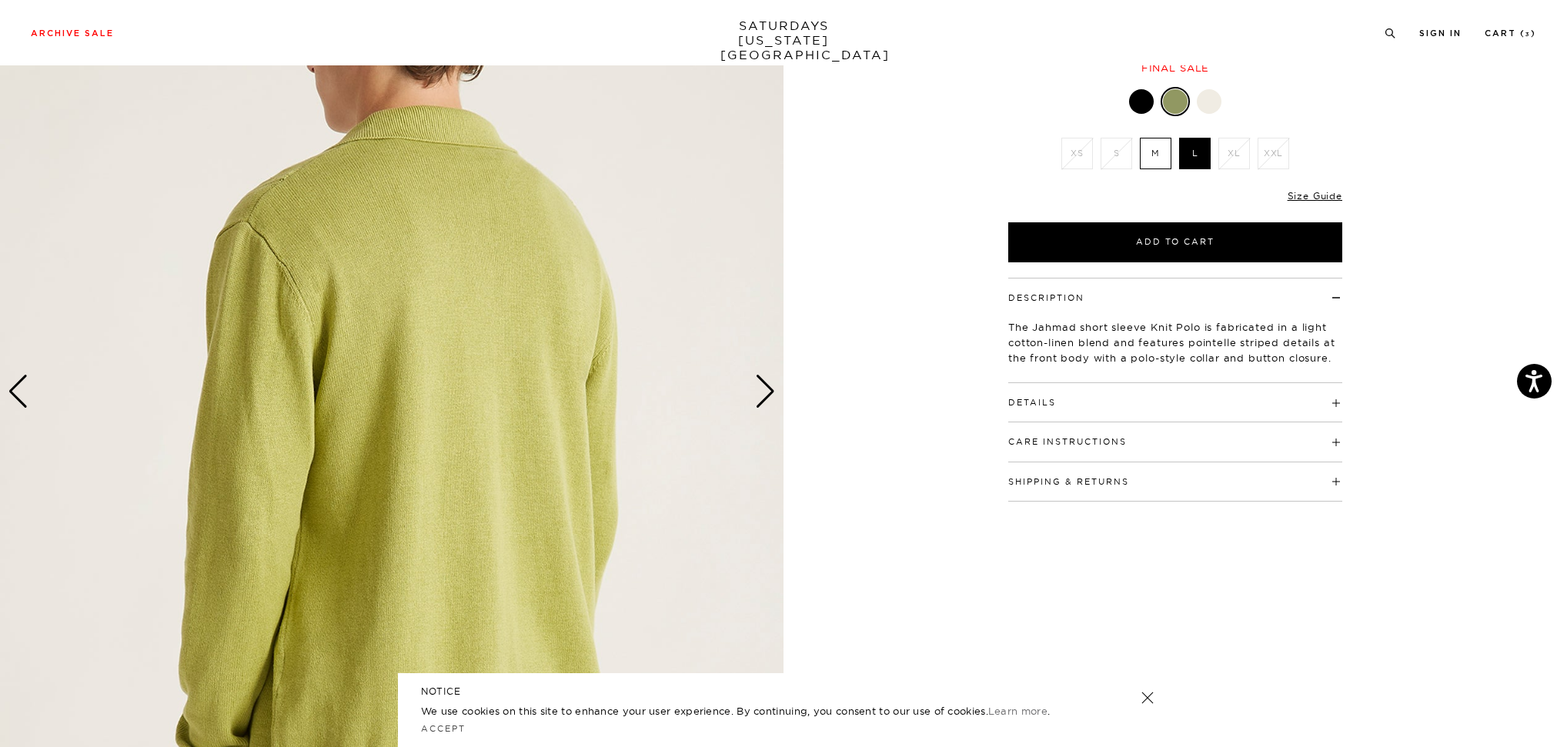
scroll to position [0, 0]
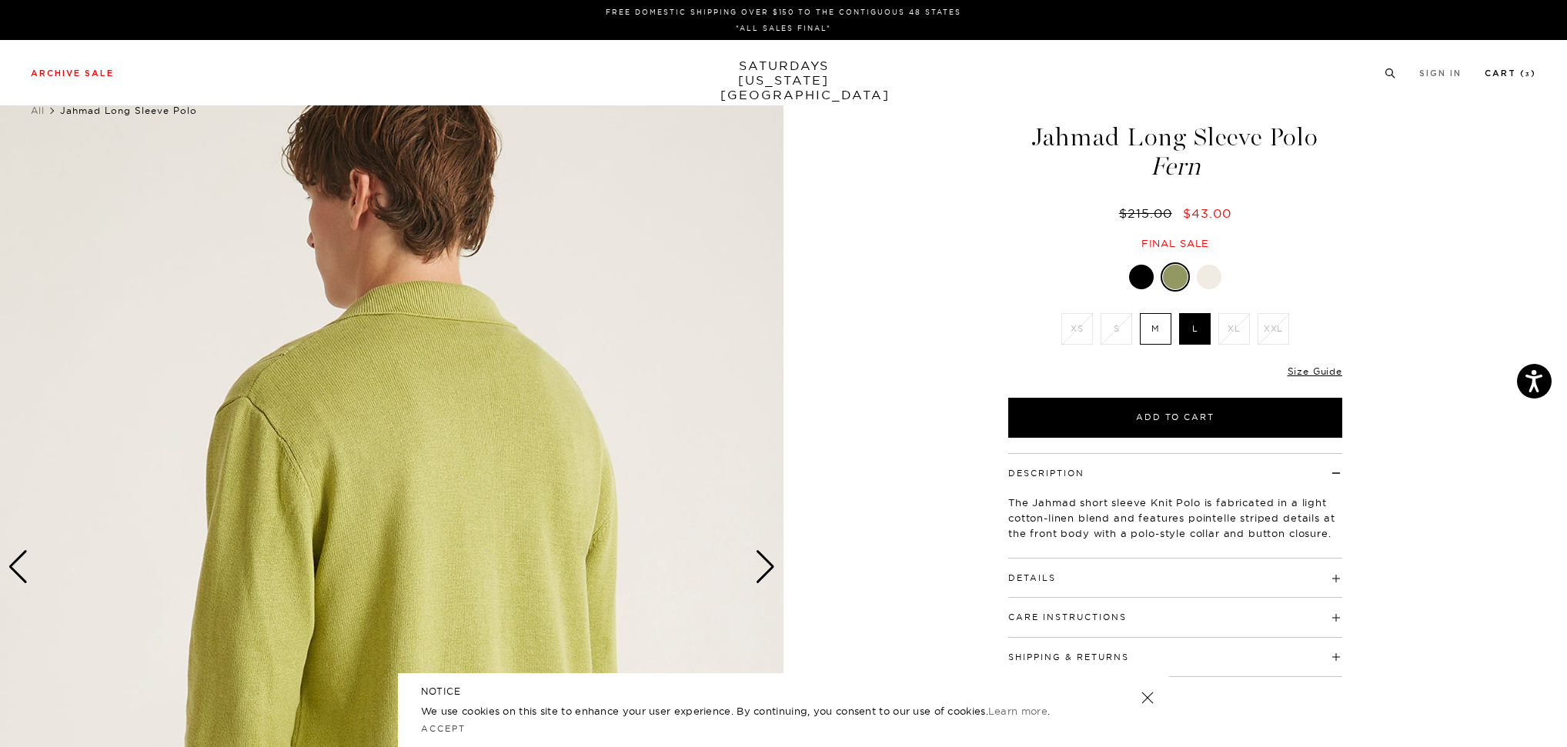
click at [1504, 75] on link "Cart ( 3 )" at bounding box center [1510, 73] width 52 height 8
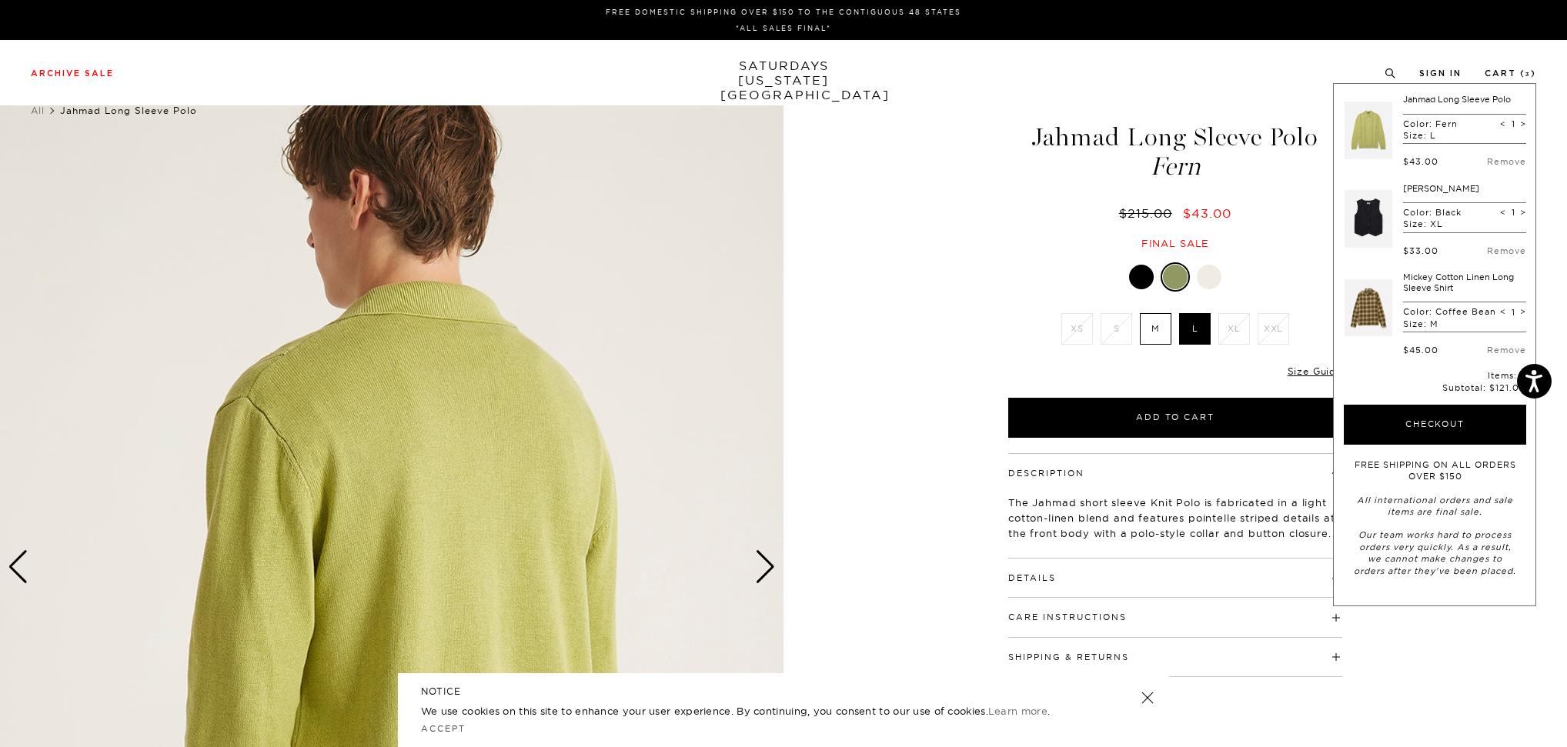
click at [1428, 285] on link "Mickey Cotton Linen Long Sleeve Shirt" at bounding box center [1458, 283] width 111 height 22
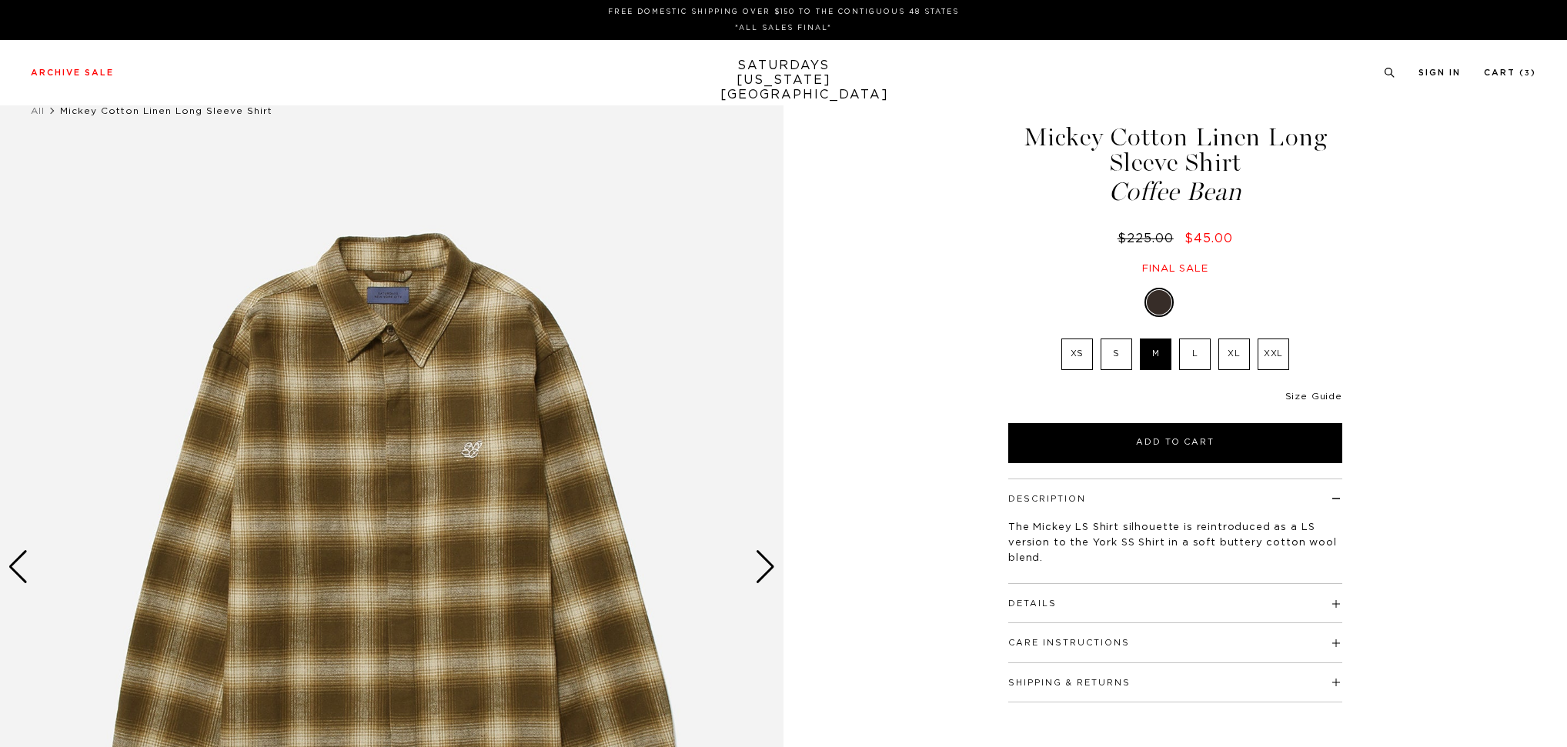
click at [1316, 393] on link "Size Guide" at bounding box center [1313, 396] width 57 height 9
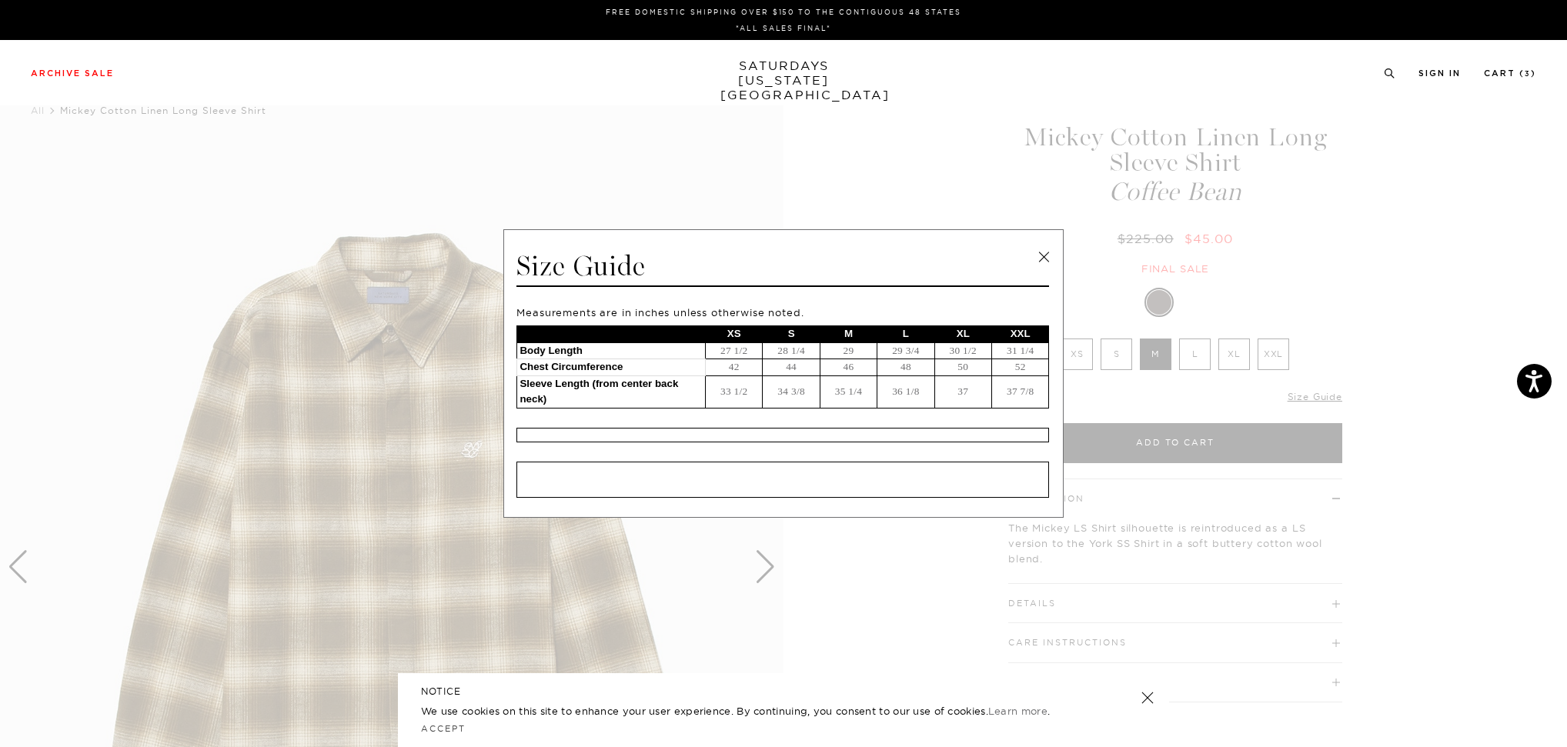
click at [1043, 255] on link at bounding box center [1043, 256] width 23 height 23
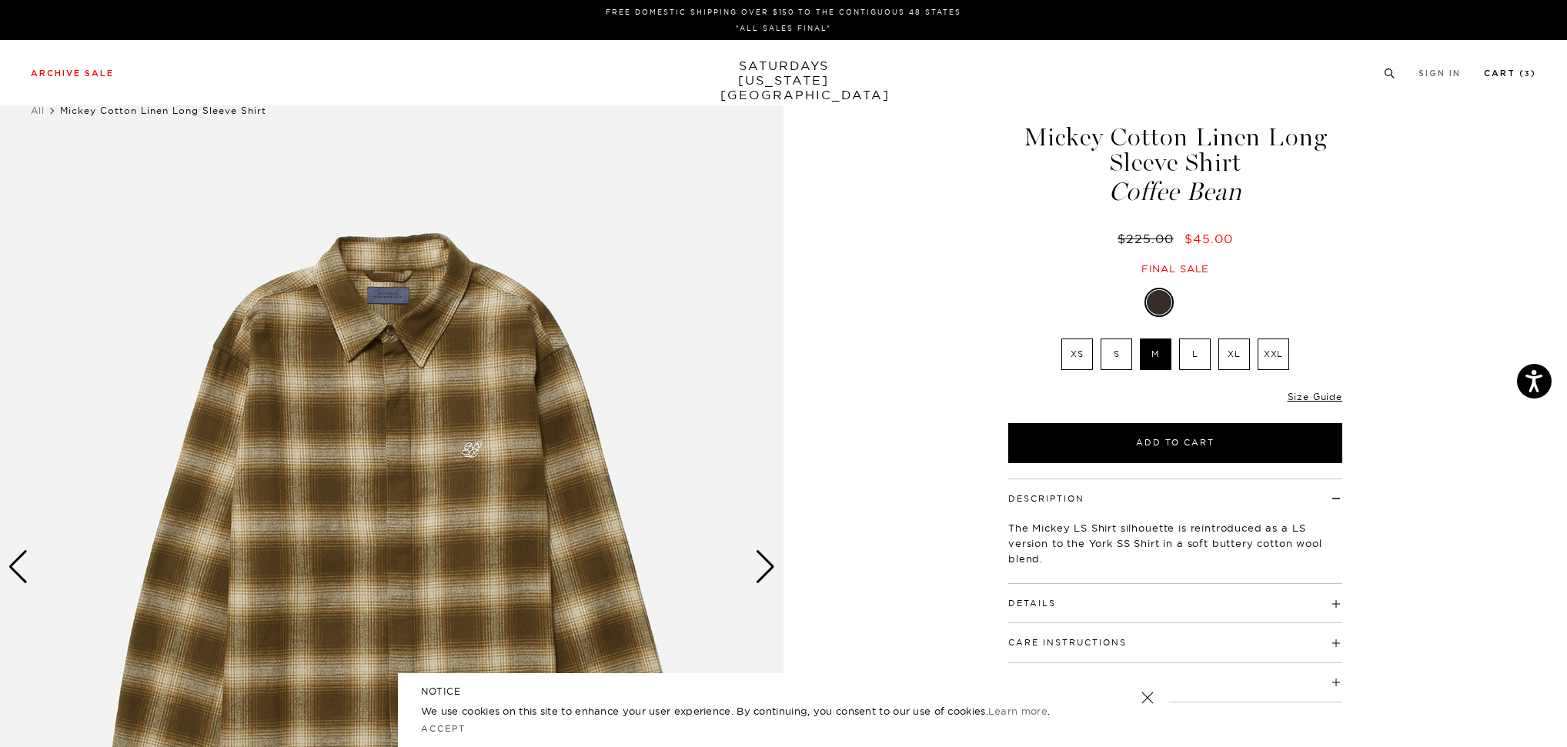
click at [1499, 69] on link "Cart ( 3 )" at bounding box center [1510, 73] width 52 height 8
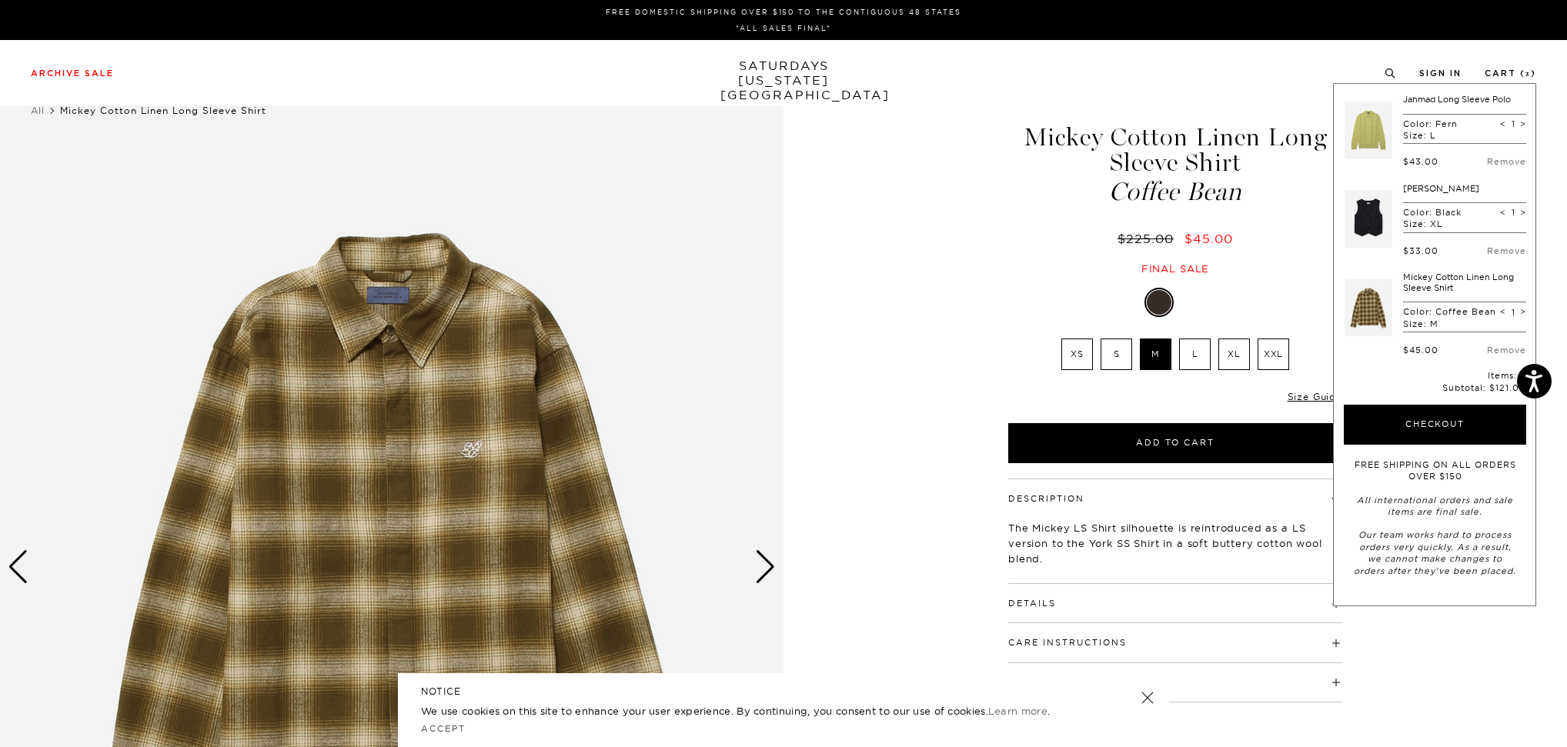
click at [1433, 99] on link "Jahmad Long Sleeve Polo" at bounding box center [1457, 99] width 108 height 11
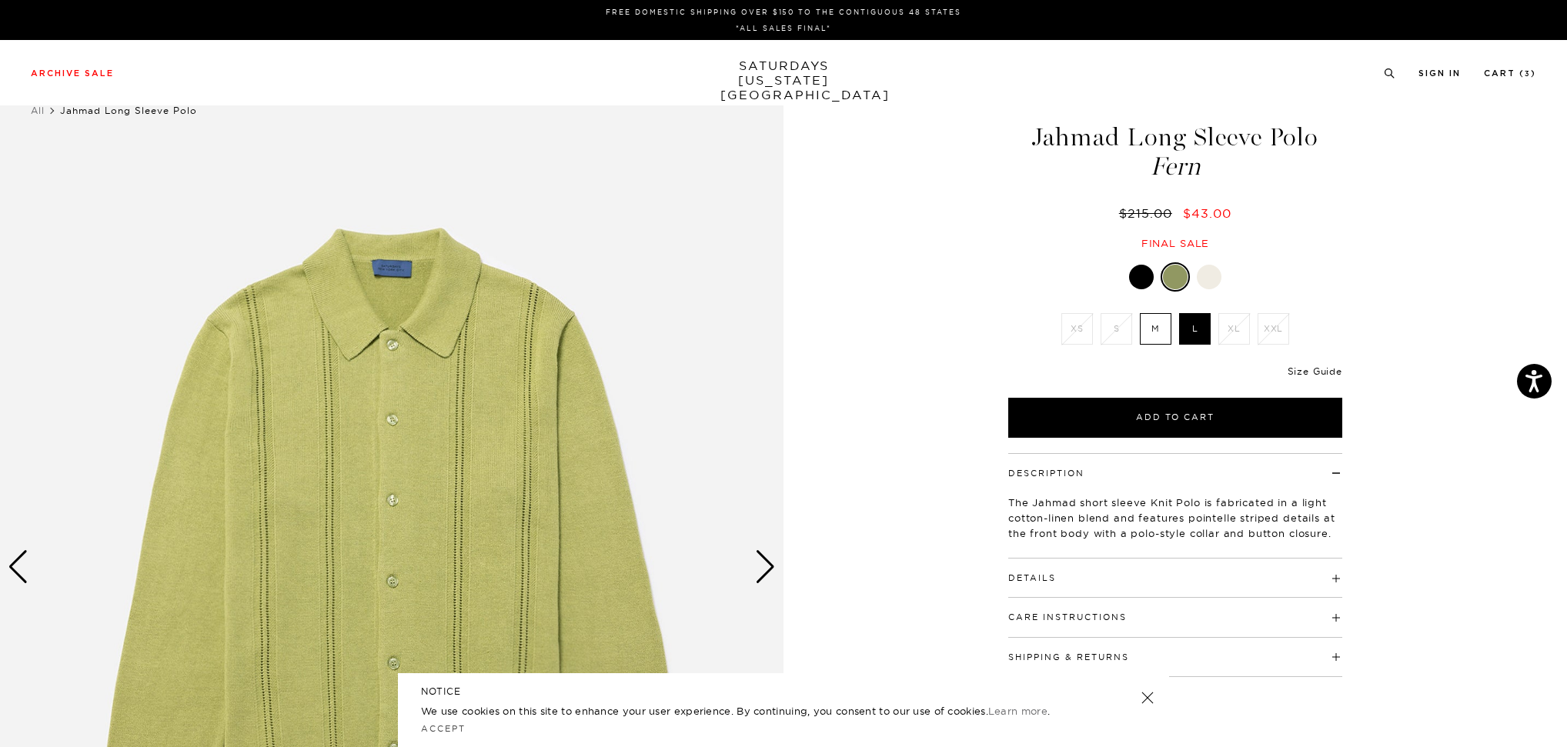
click at [1300, 371] on link "Size Guide" at bounding box center [1314, 371] width 55 height 12
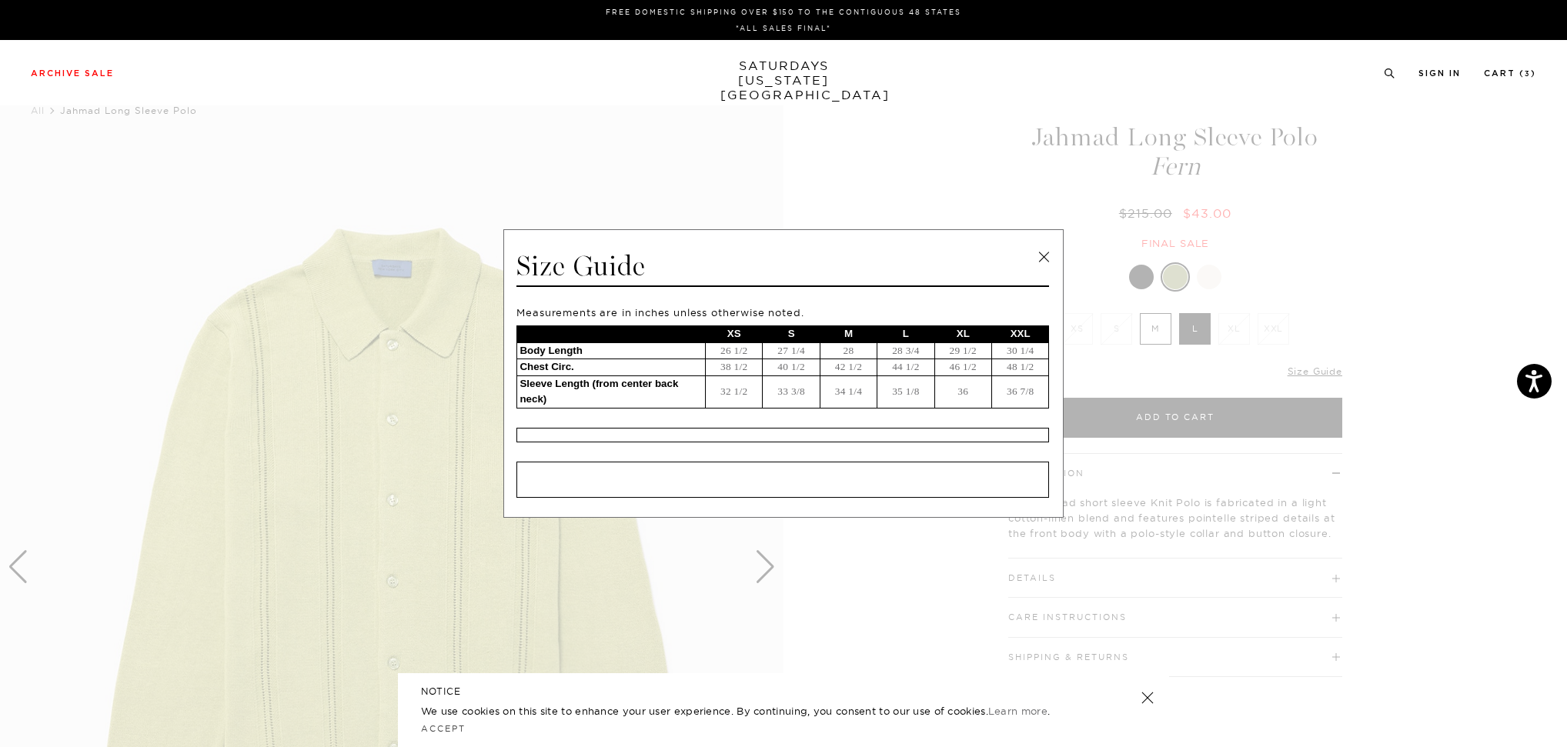
click at [1040, 257] on link at bounding box center [1043, 256] width 23 height 23
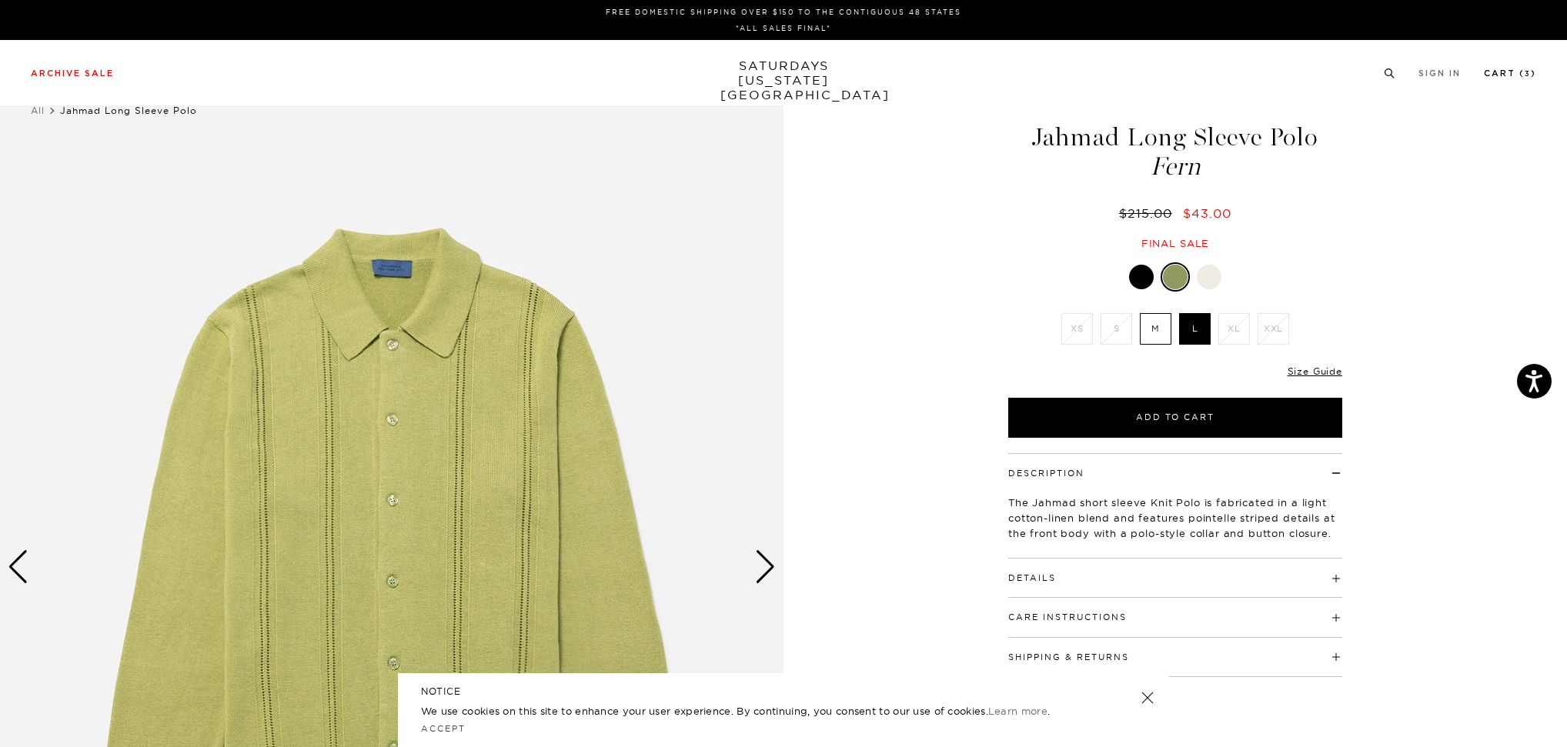
click at [1512, 74] on link "Cart ( 3 )" at bounding box center [1510, 73] width 52 height 8
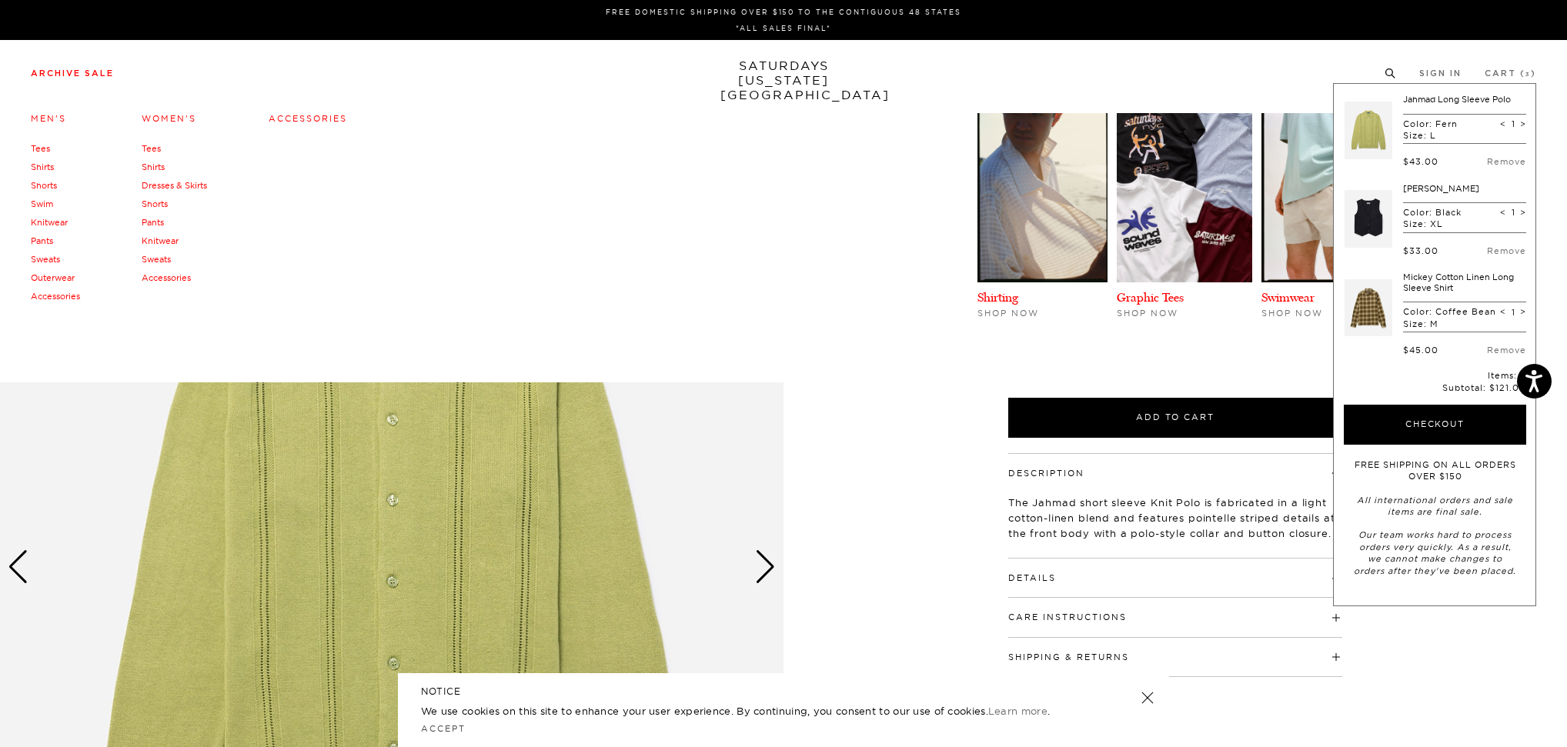
click at [52, 117] on link "Men's" at bounding box center [48, 118] width 35 height 11
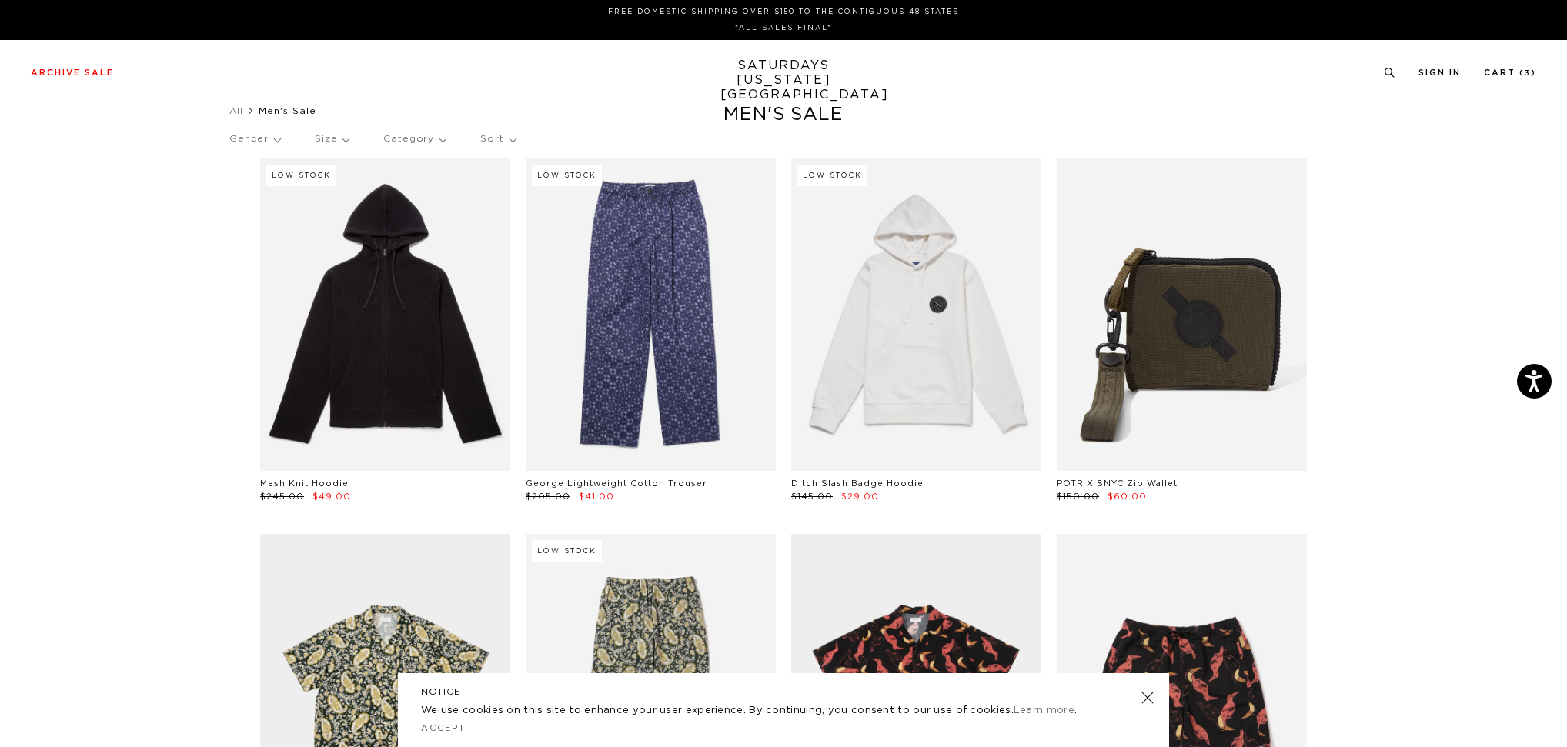
click at [339, 139] on p "Size" at bounding box center [332, 139] width 34 height 35
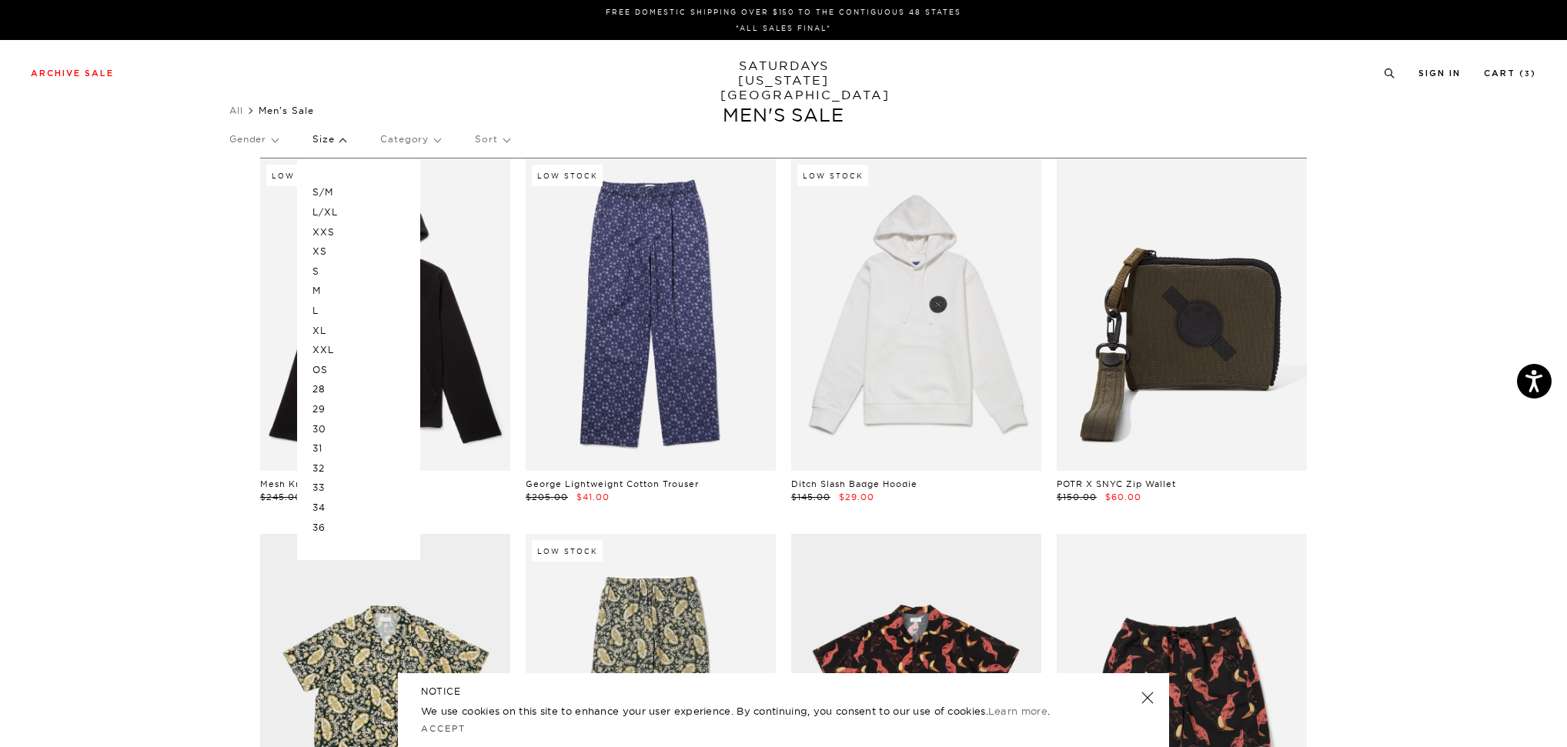
click at [317, 289] on p "M" at bounding box center [358, 291] width 92 height 20
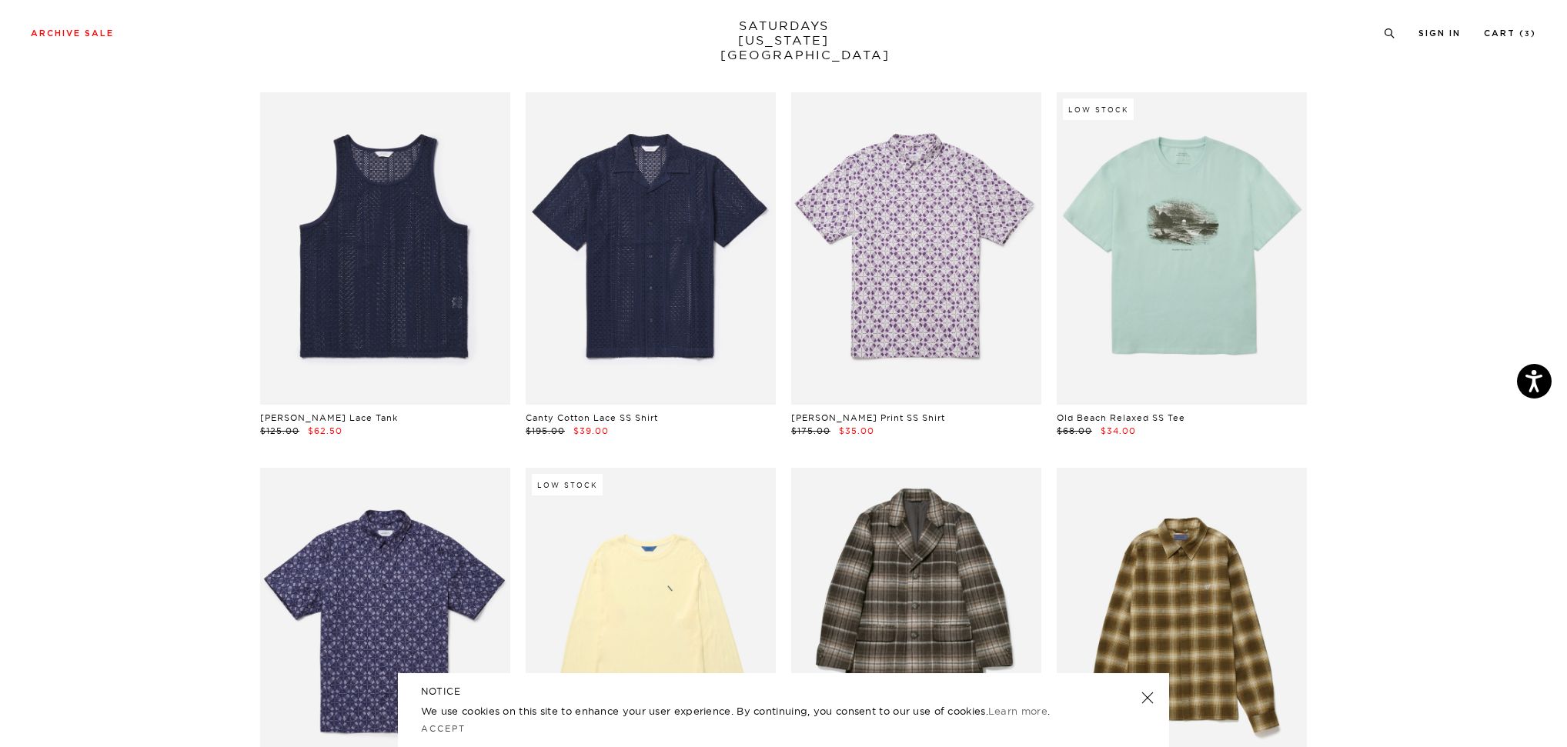
scroll to position [1677, 0]
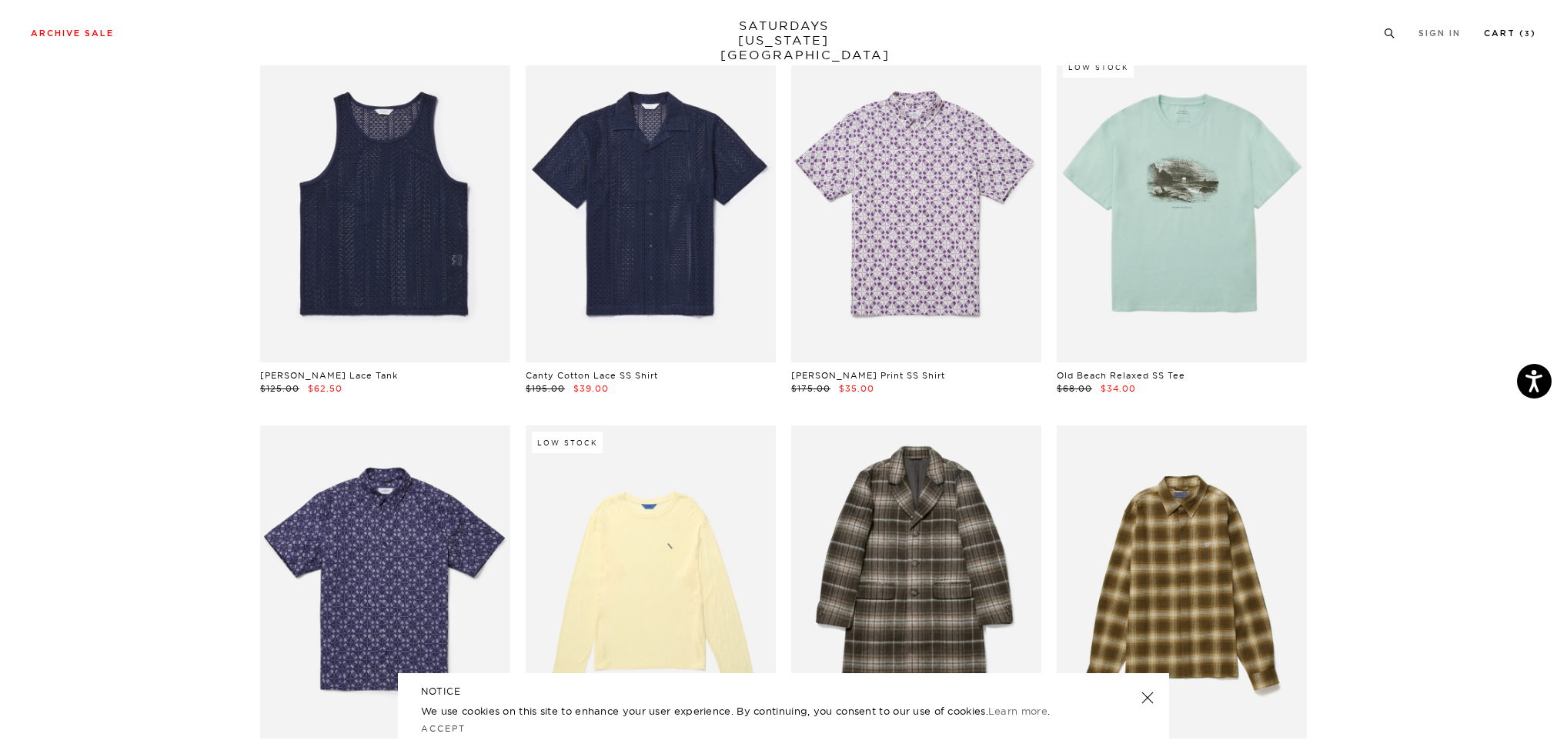
click at [1509, 37] on link "Cart ( 3 )" at bounding box center [1510, 33] width 52 height 8
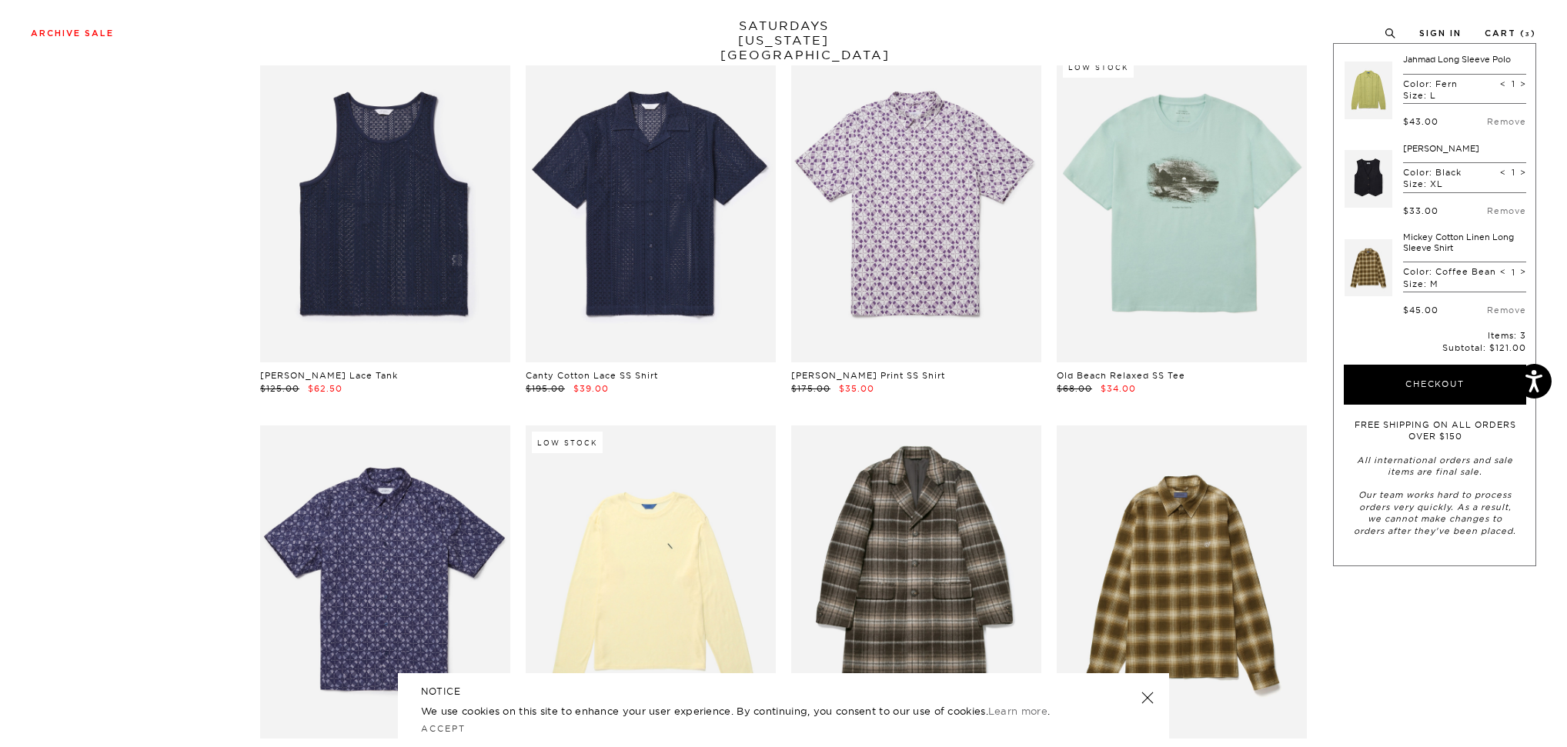
click at [1464, 602] on section "M Clear All Canty Paisley SS Shirt $165.00 $66.00 Low Stock Tony Paisley Pant $…" at bounding box center [783, 601] width 1567 height 4240
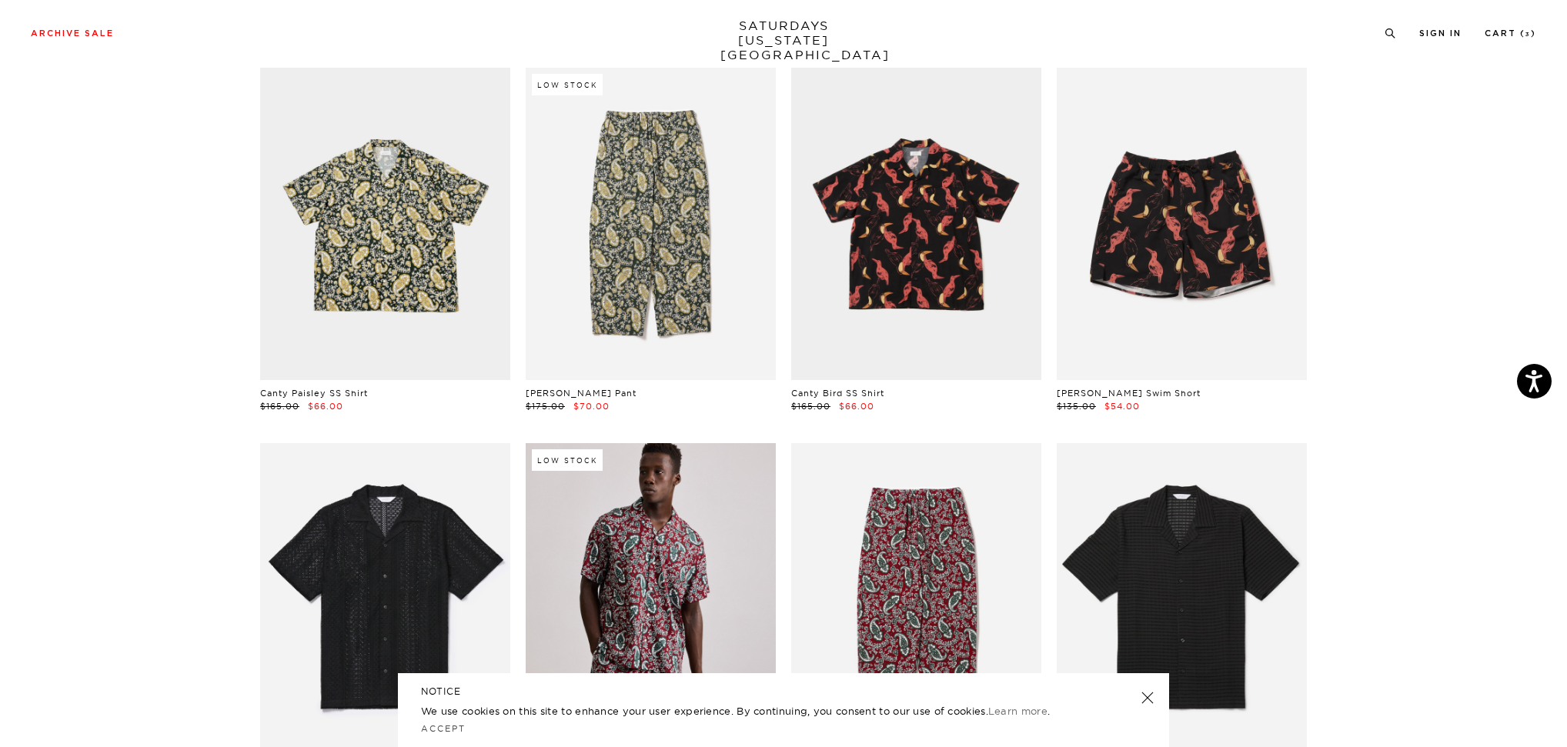
scroll to position [0, 0]
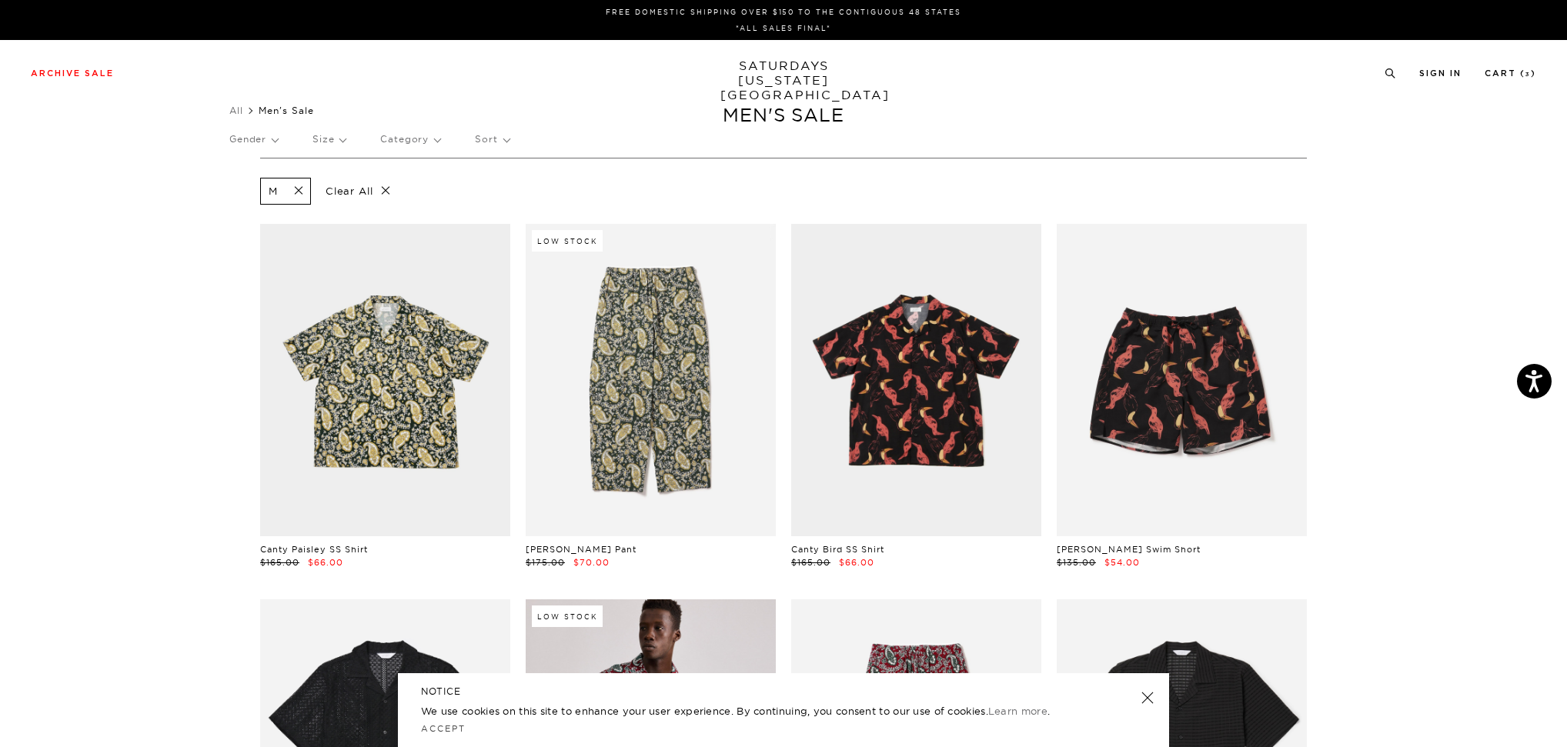
click at [499, 147] on p "Sort" at bounding box center [492, 139] width 34 height 35
click at [532, 230] on p "Price (Lowest-highest)" at bounding box center [534, 232] width 118 height 20
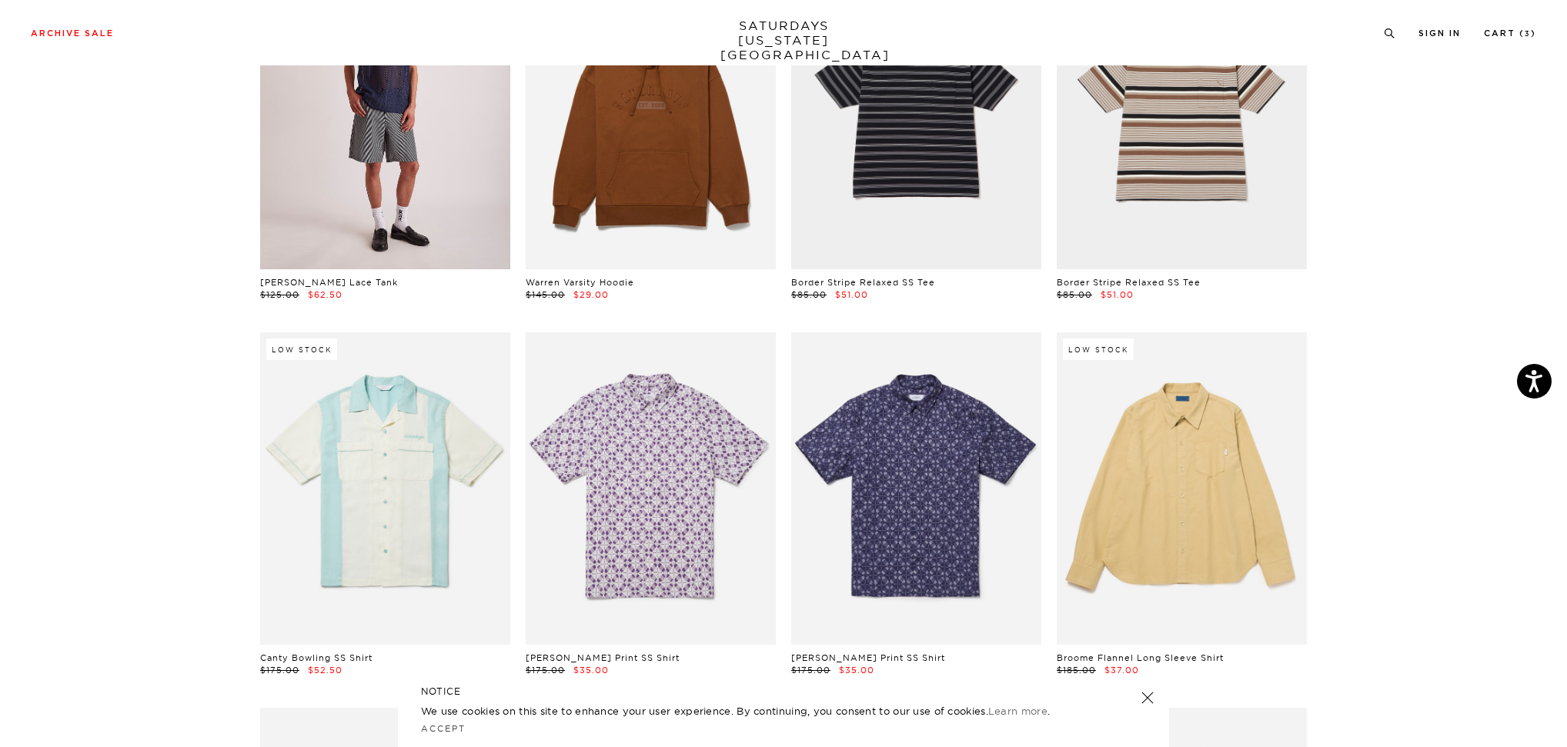
scroll to position [648, 0]
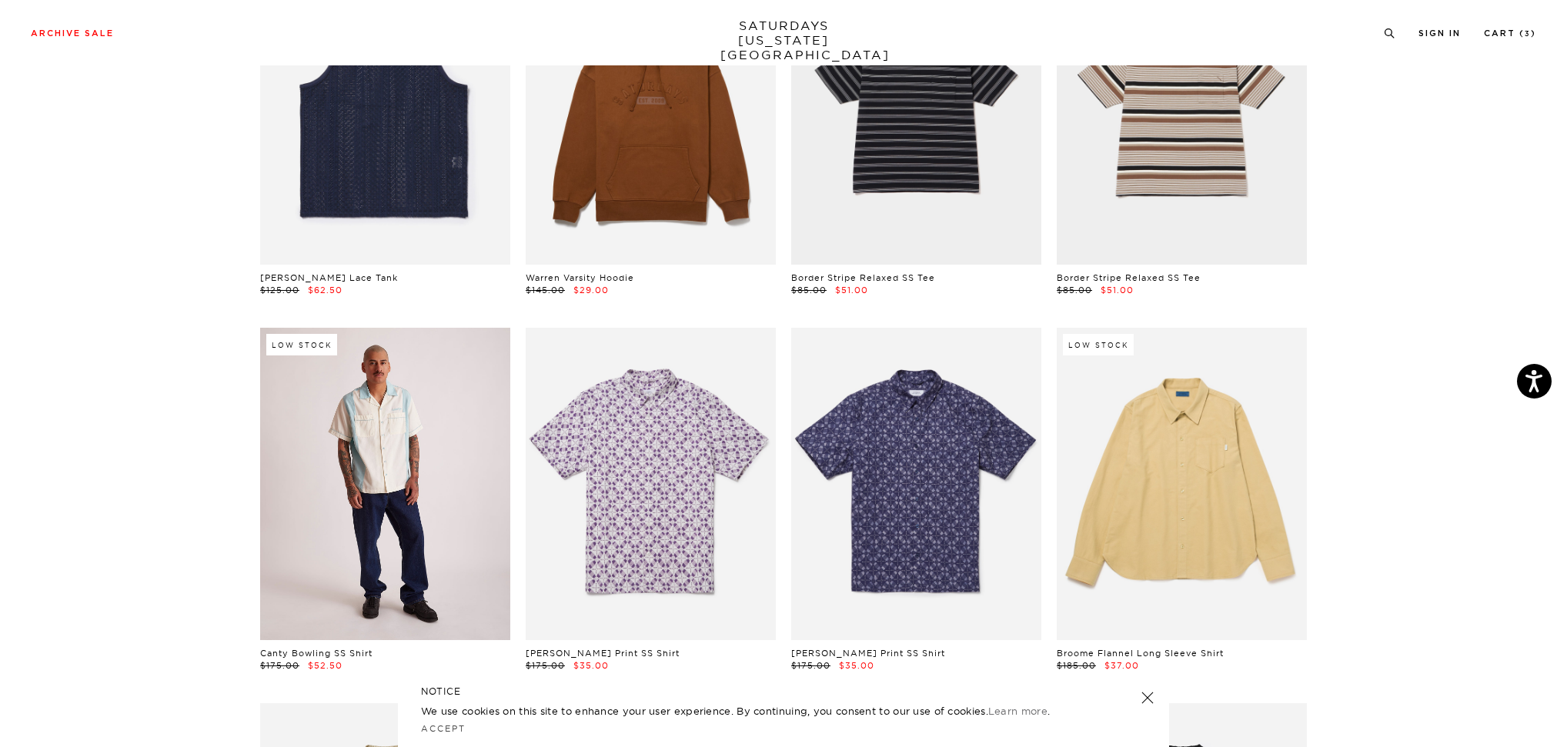
click at [379, 450] on link at bounding box center [385, 484] width 250 height 312
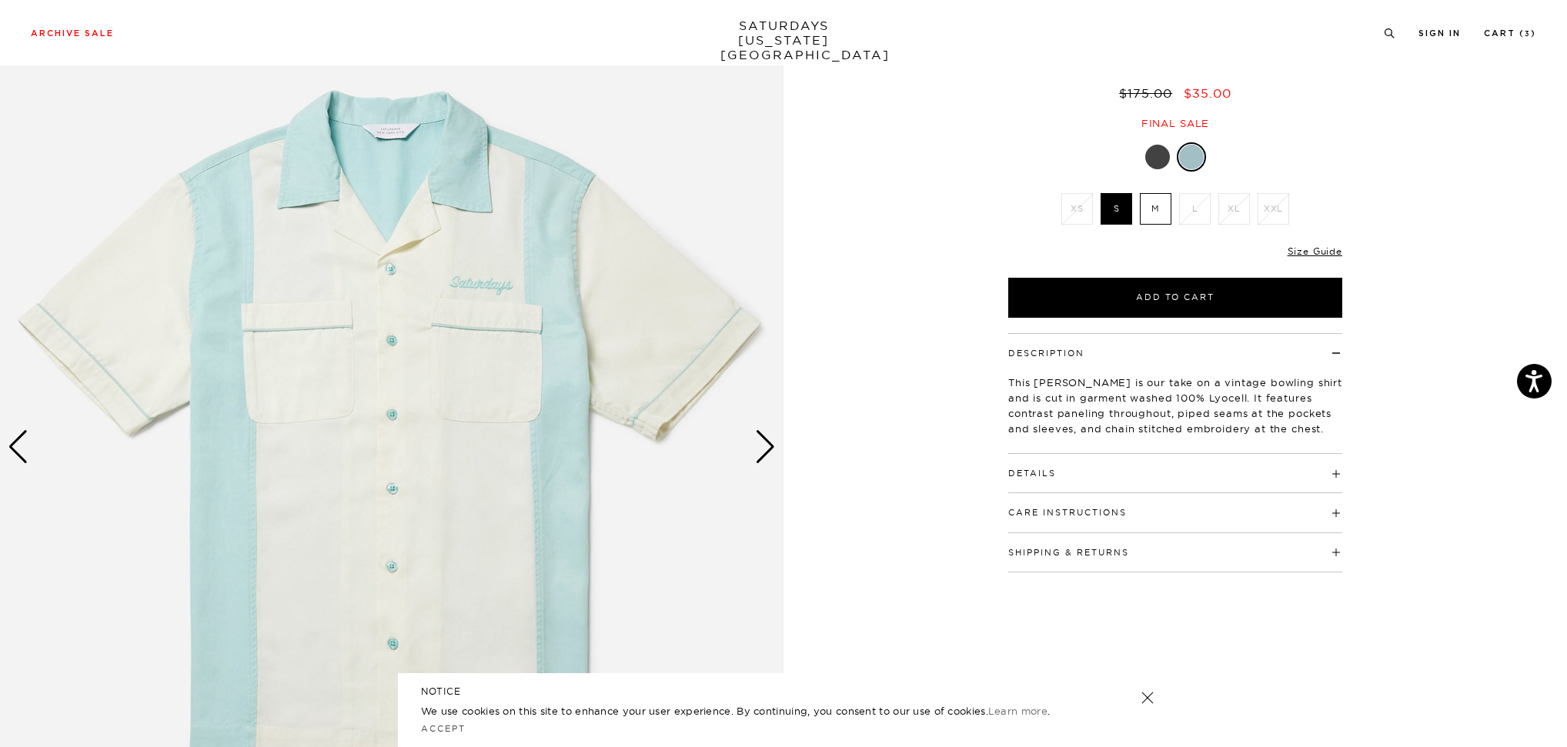
scroll to position [125, 2]
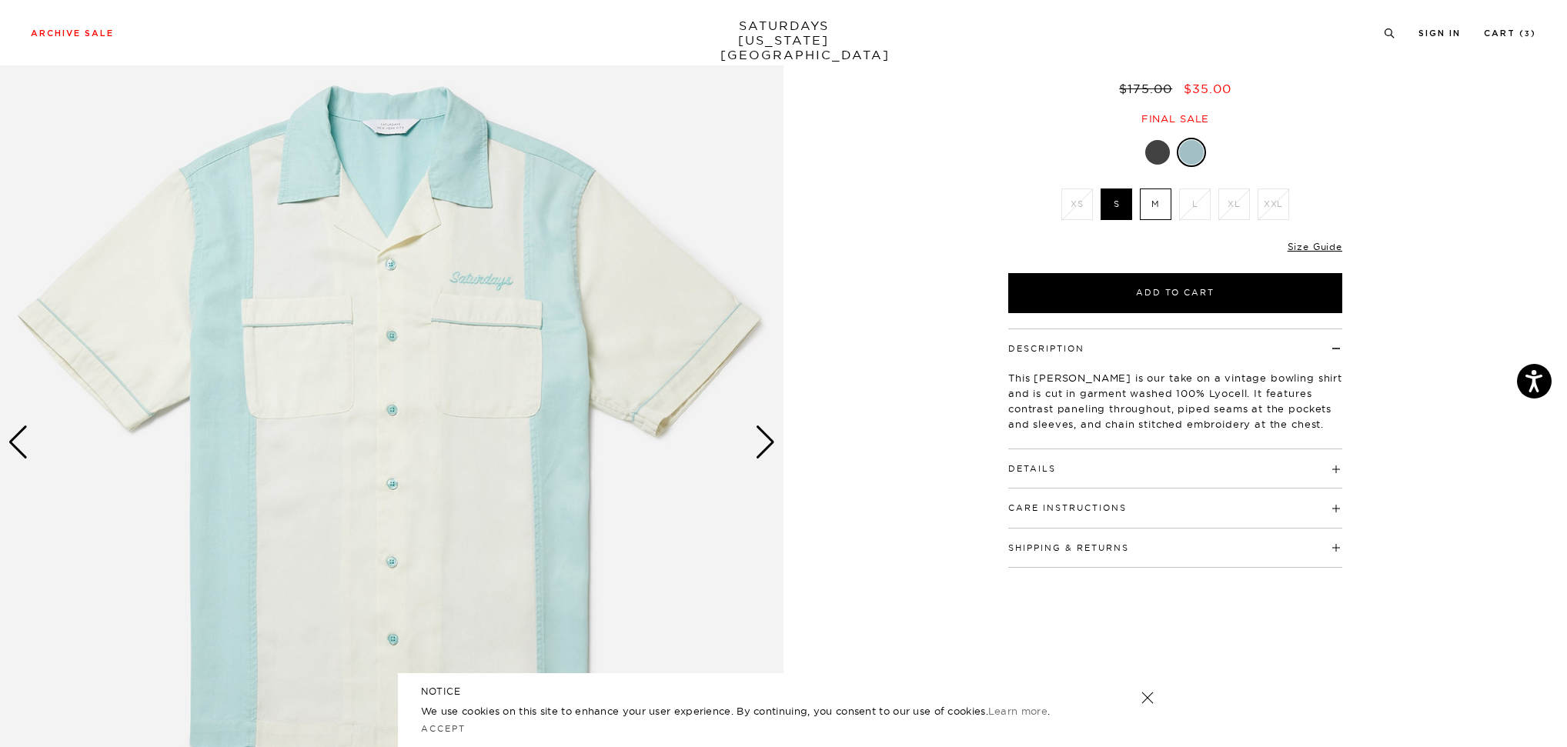
click at [1166, 148] on div at bounding box center [1157, 152] width 25 height 25
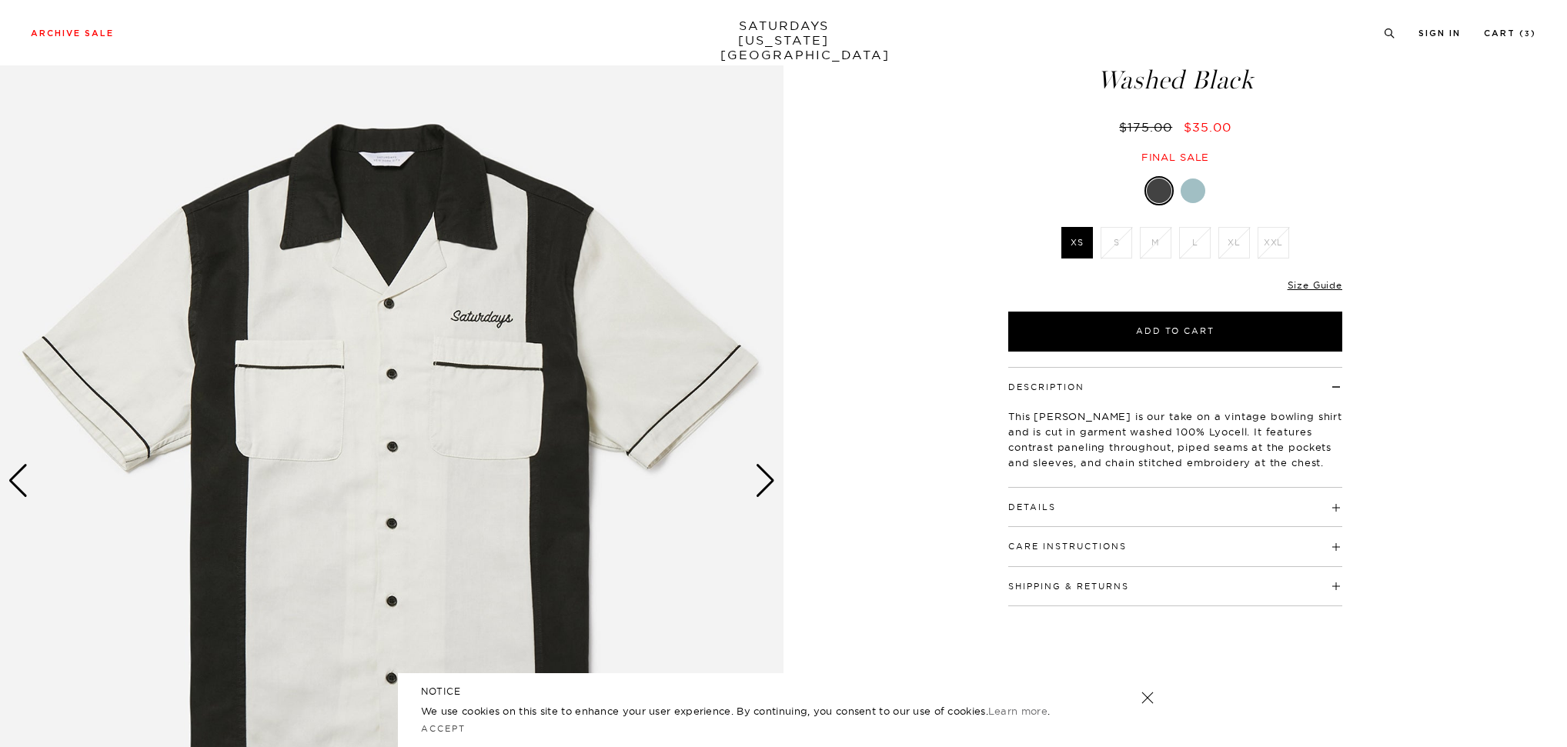
scroll to position [85, 0]
click at [1195, 180] on div at bounding box center [1192, 191] width 25 height 25
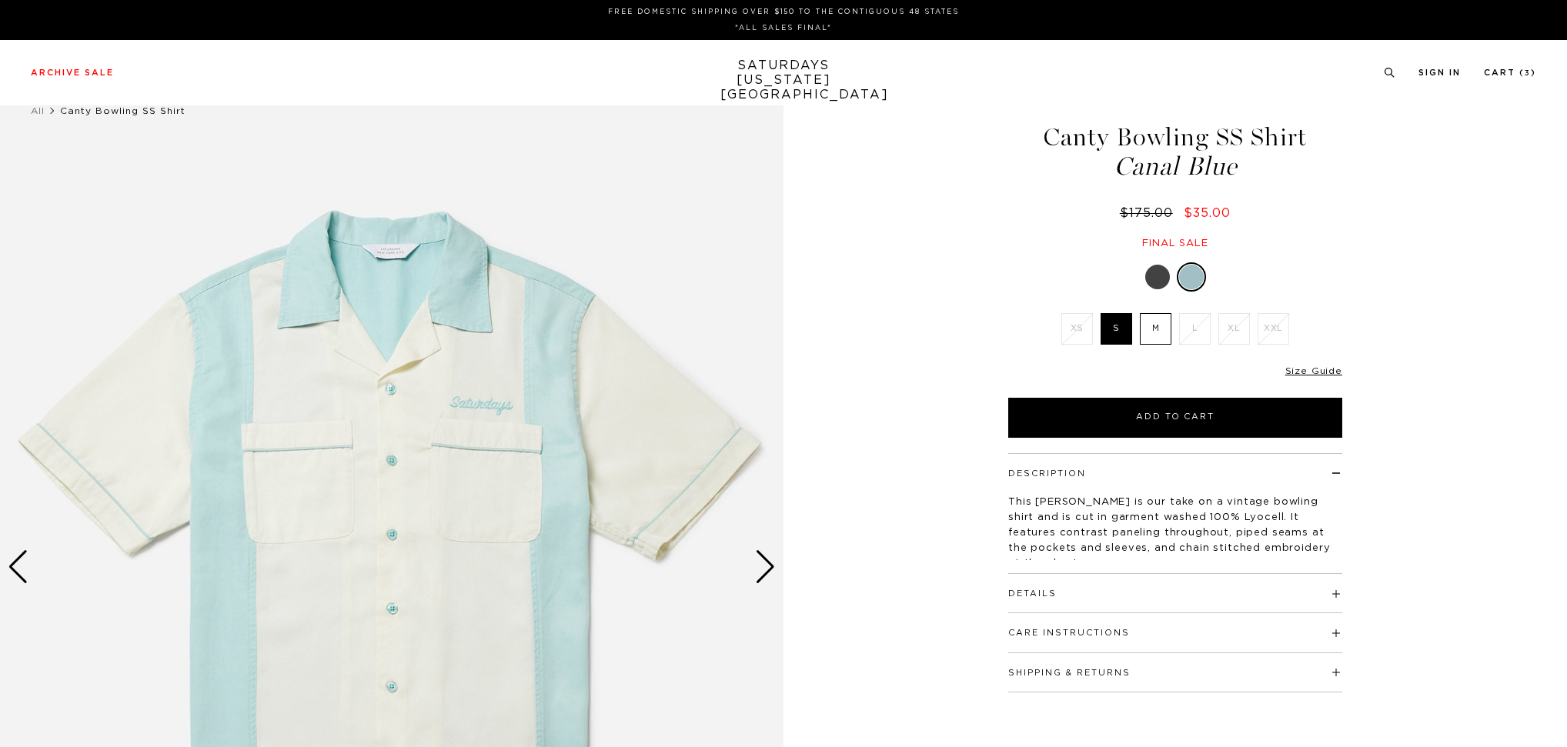
click at [764, 557] on div "Next slide" at bounding box center [765, 567] width 21 height 34
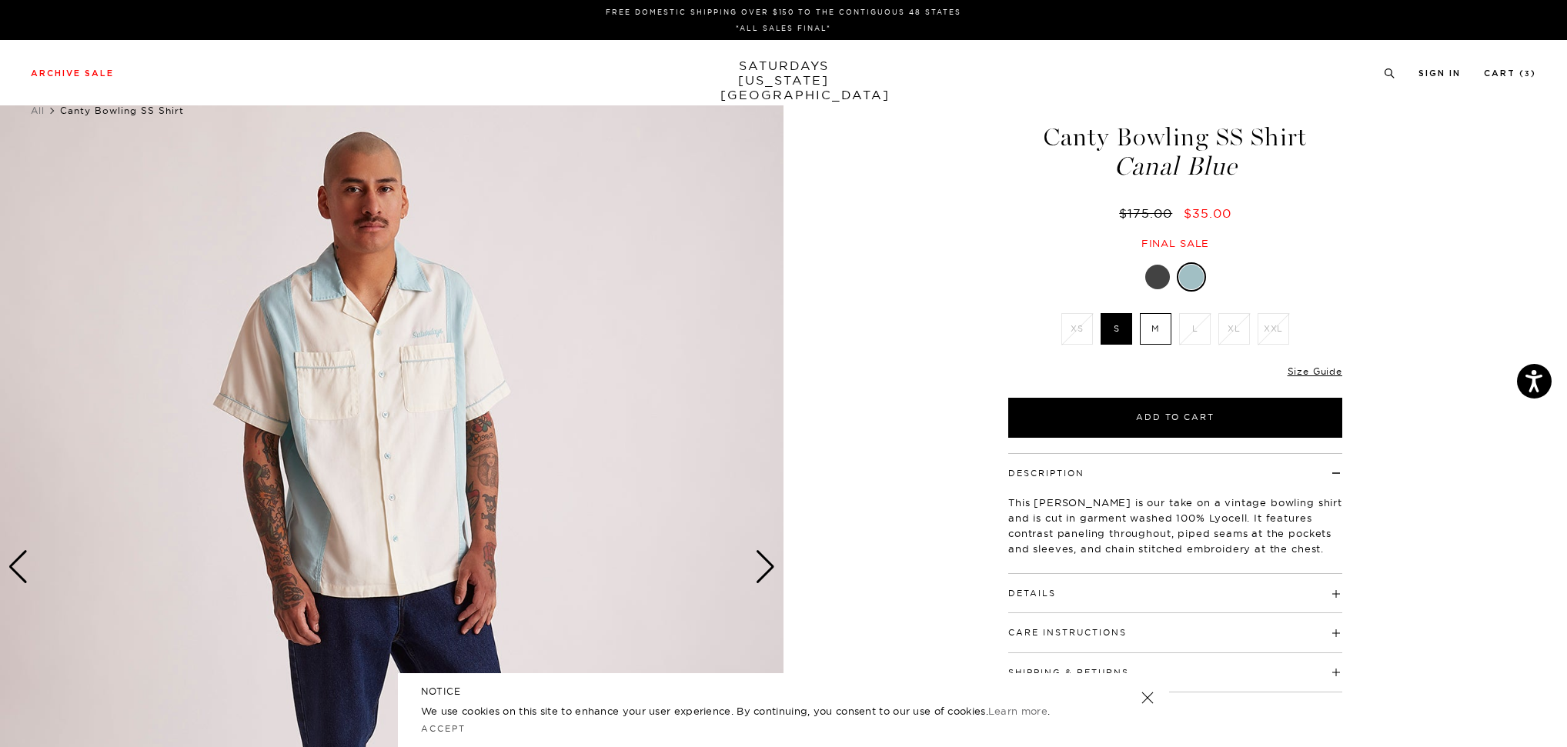
click at [771, 566] on div "Next slide" at bounding box center [765, 567] width 21 height 34
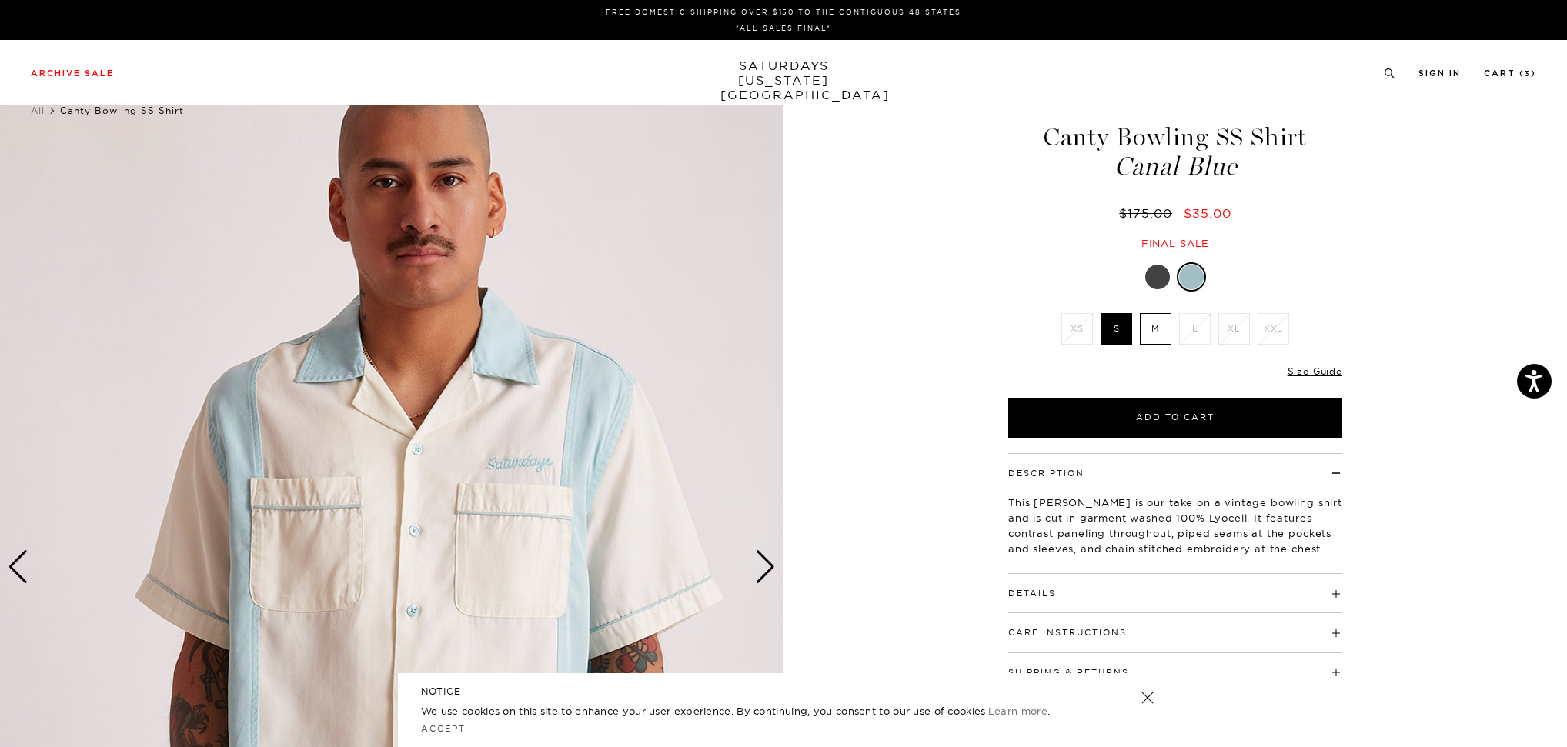
click at [771, 566] on div "Next slide" at bounding box center [765, 567] width 21 height 34
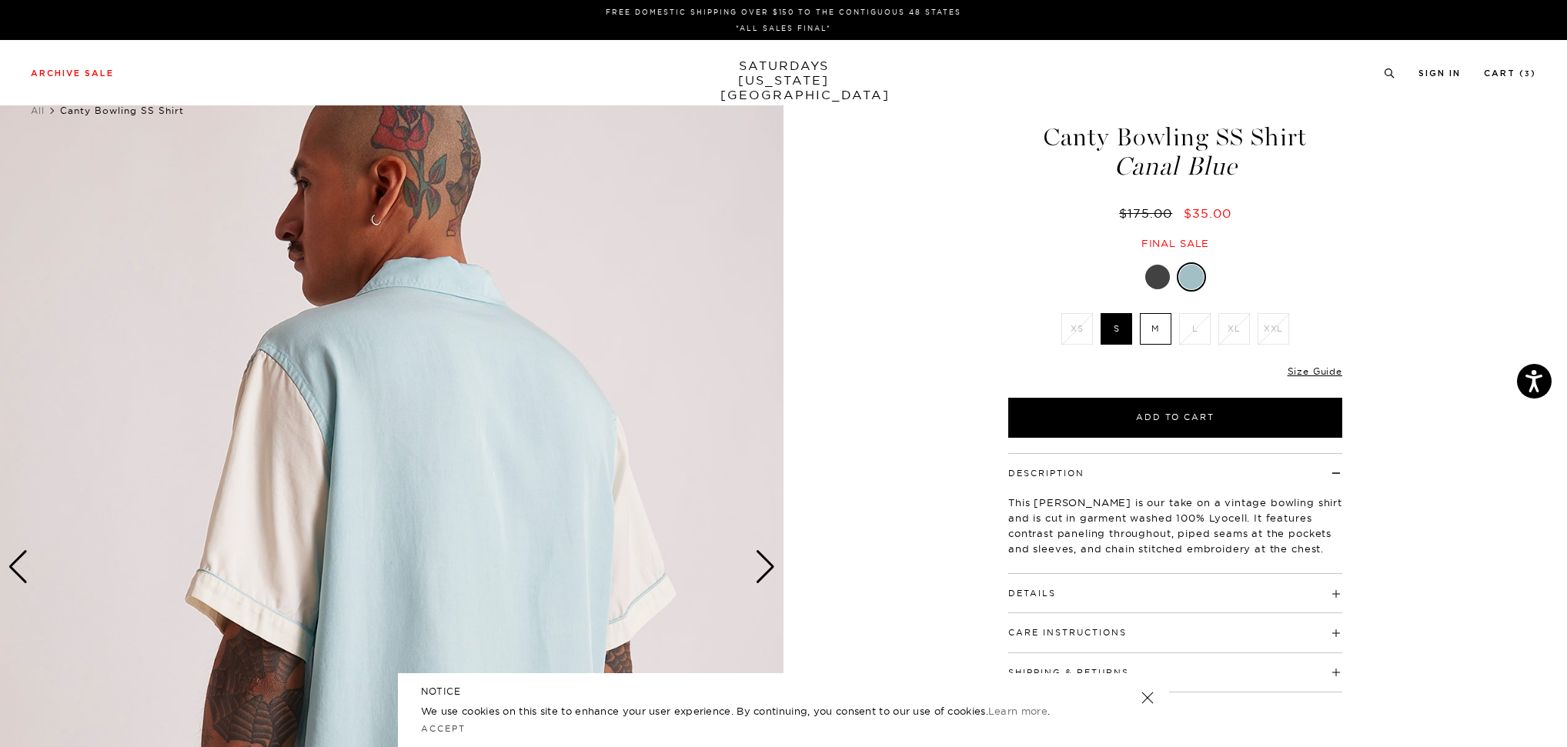
click at [771, 566] on div "Next slide" at bounding box center [765, 567] width 21 height 34
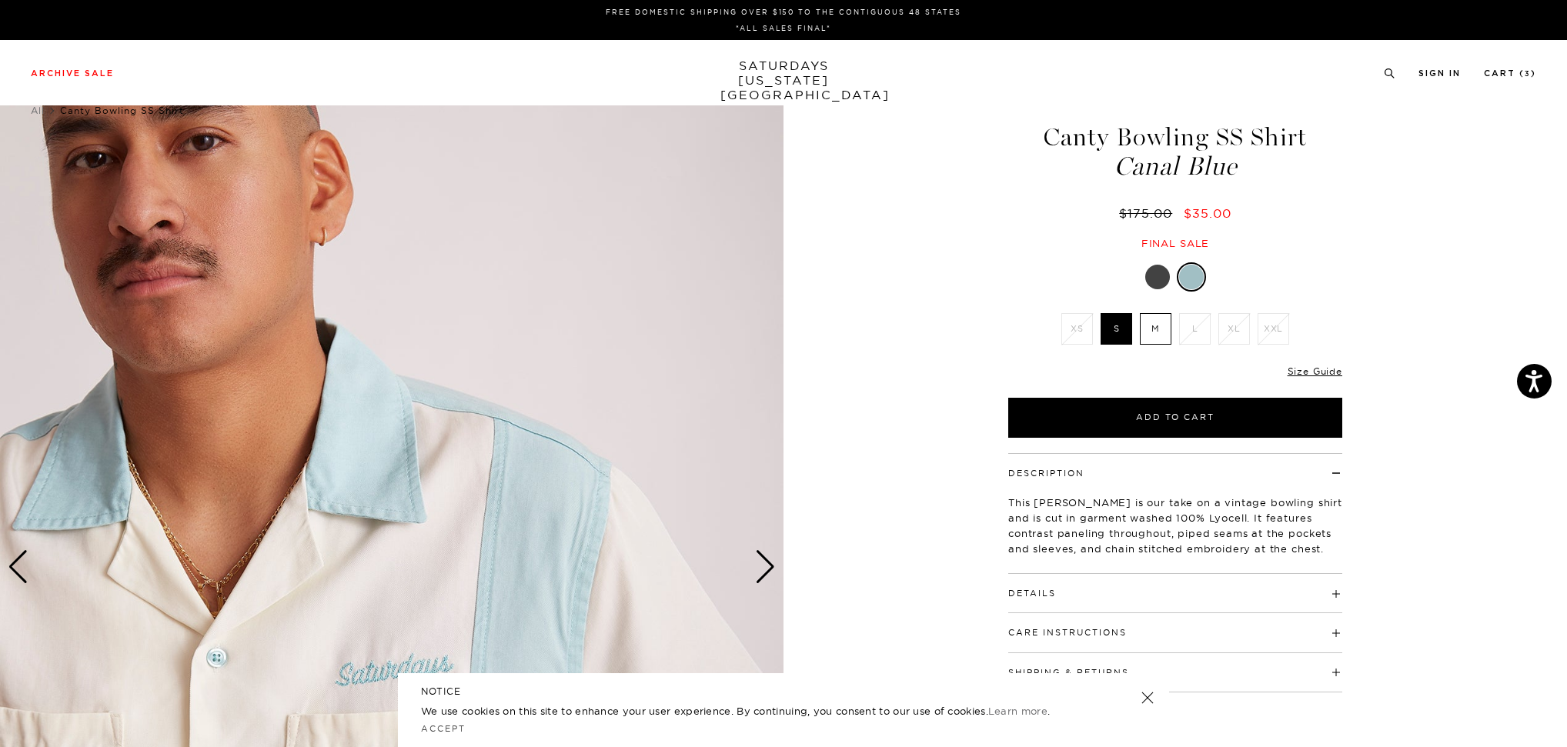
click at [1149, 337] on label "M" at bounding box center [1156, 329] width 32 height 32
click at [0, 0] on input "M" at bounding box center [0, 0] width 0 height 0
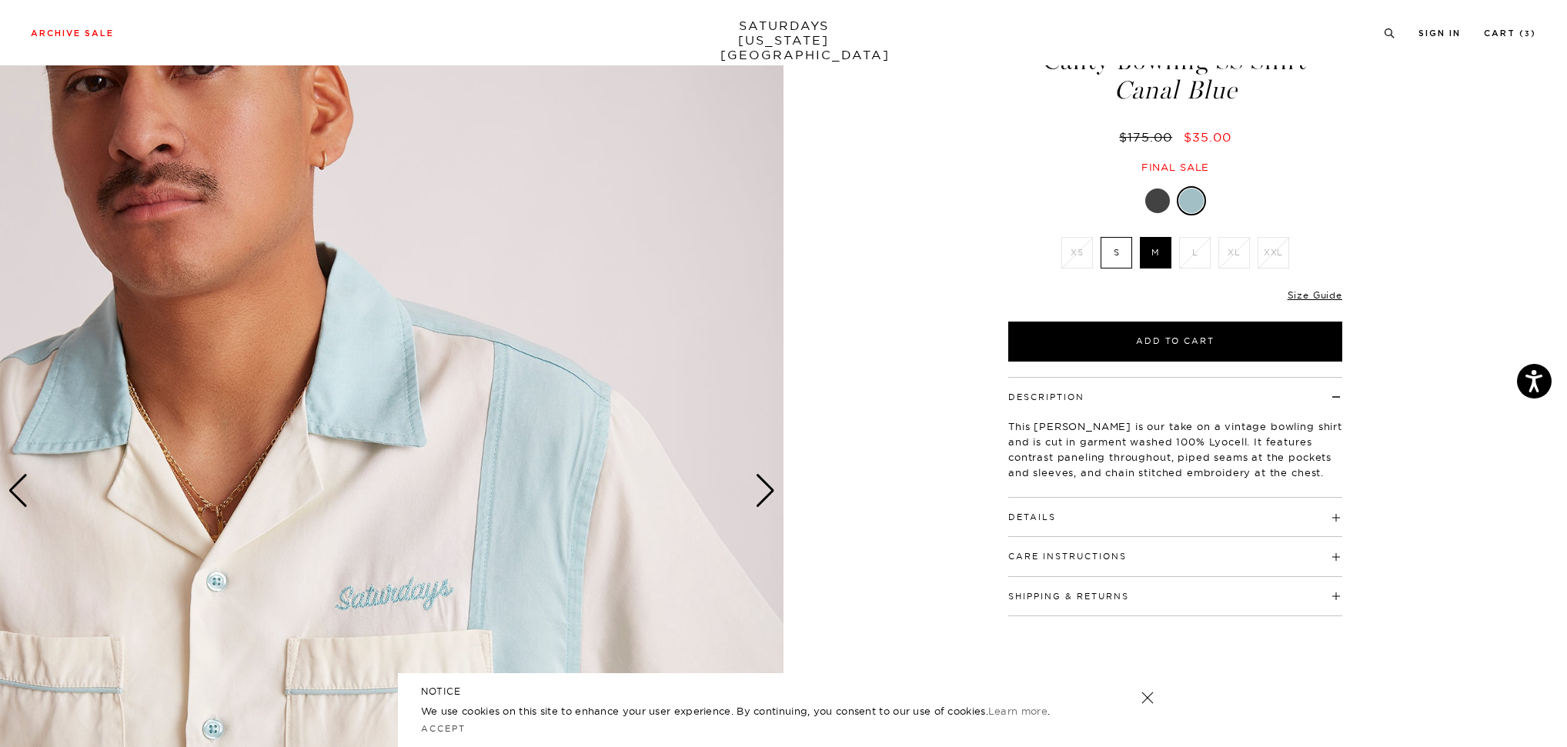
scroll to position [80, 0]
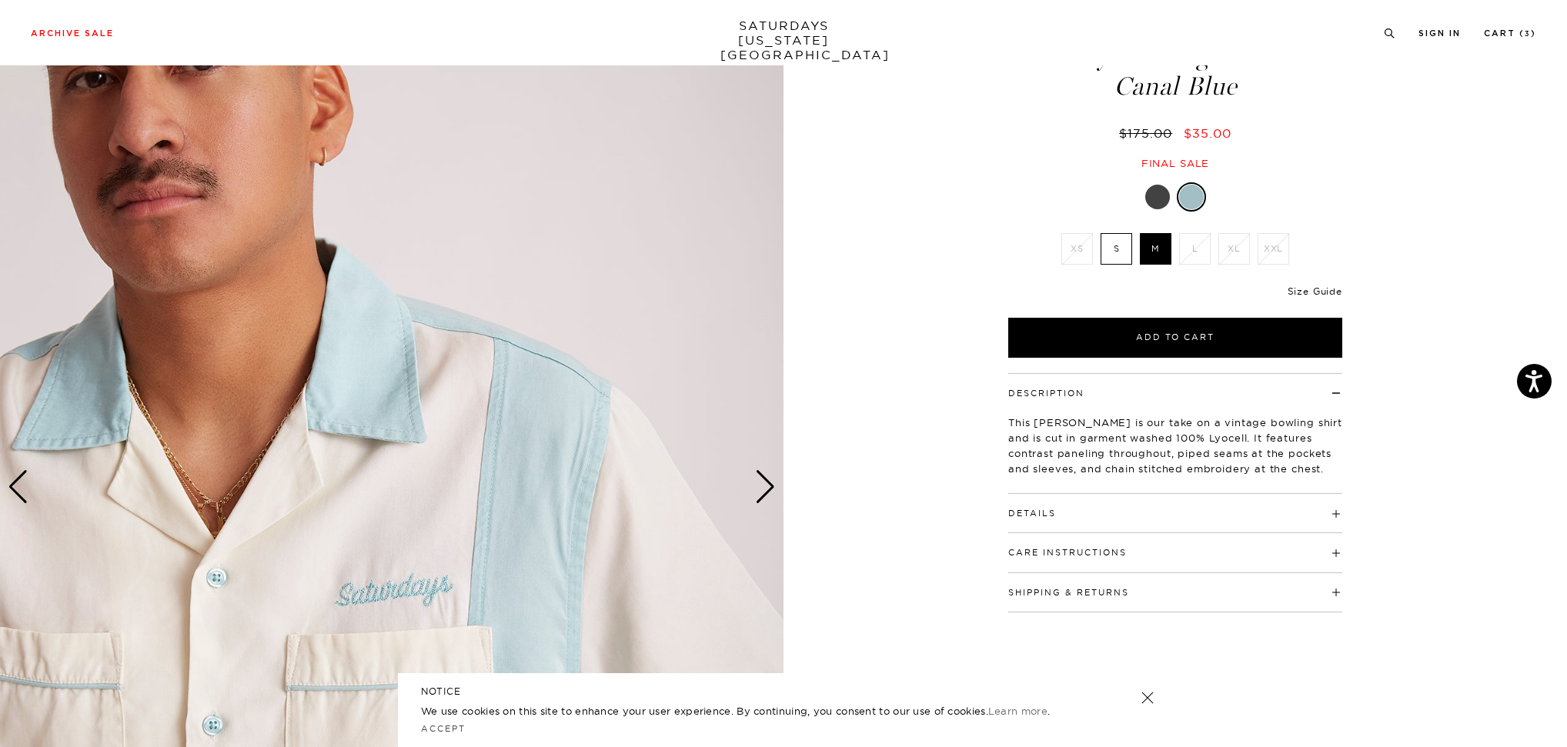
click at [1304, 292] on link "Size Guide" at bounding box center [1314, 291] width 55 height 12
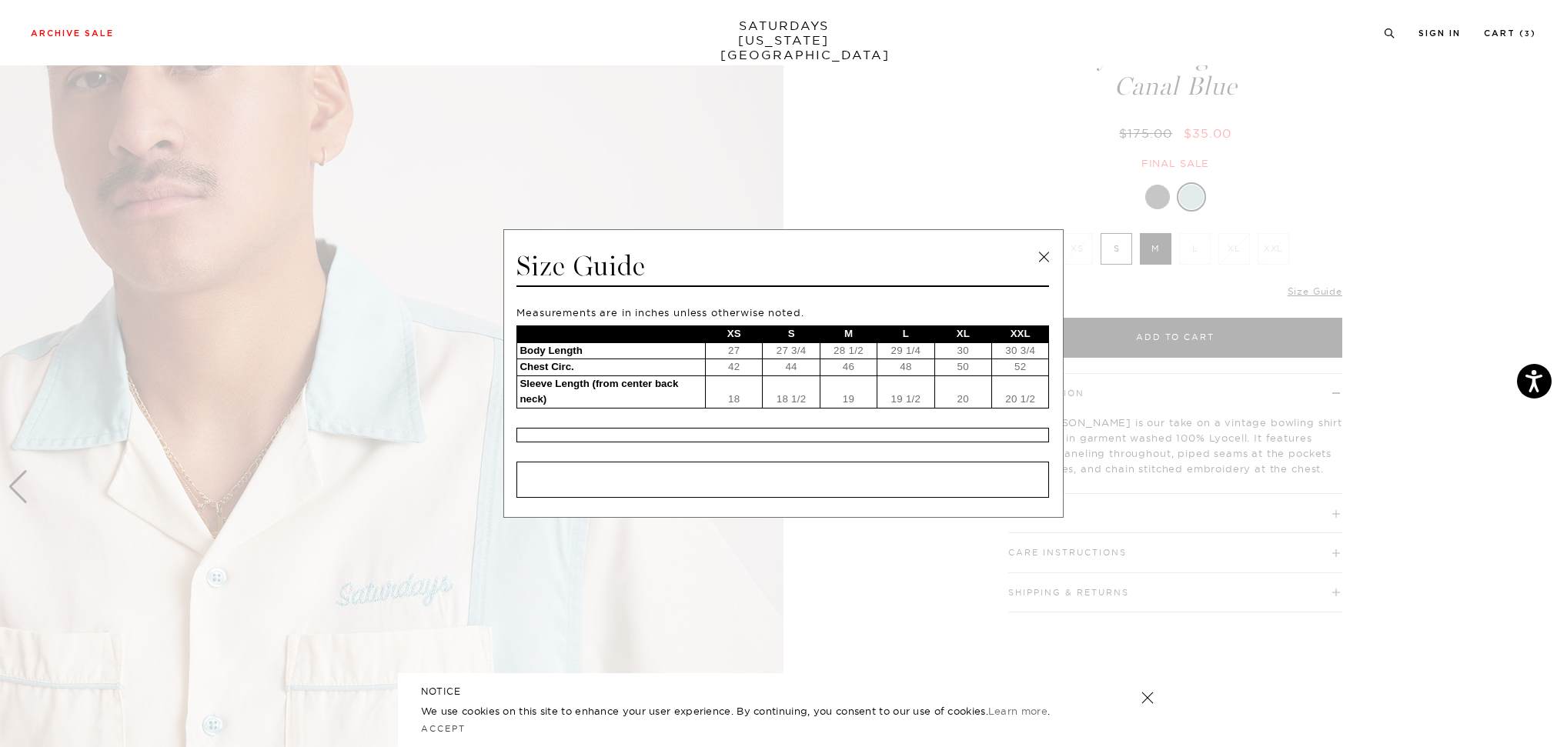
click at [1037, 261] on link at bounding box center [1043, 256] width 23 height 23
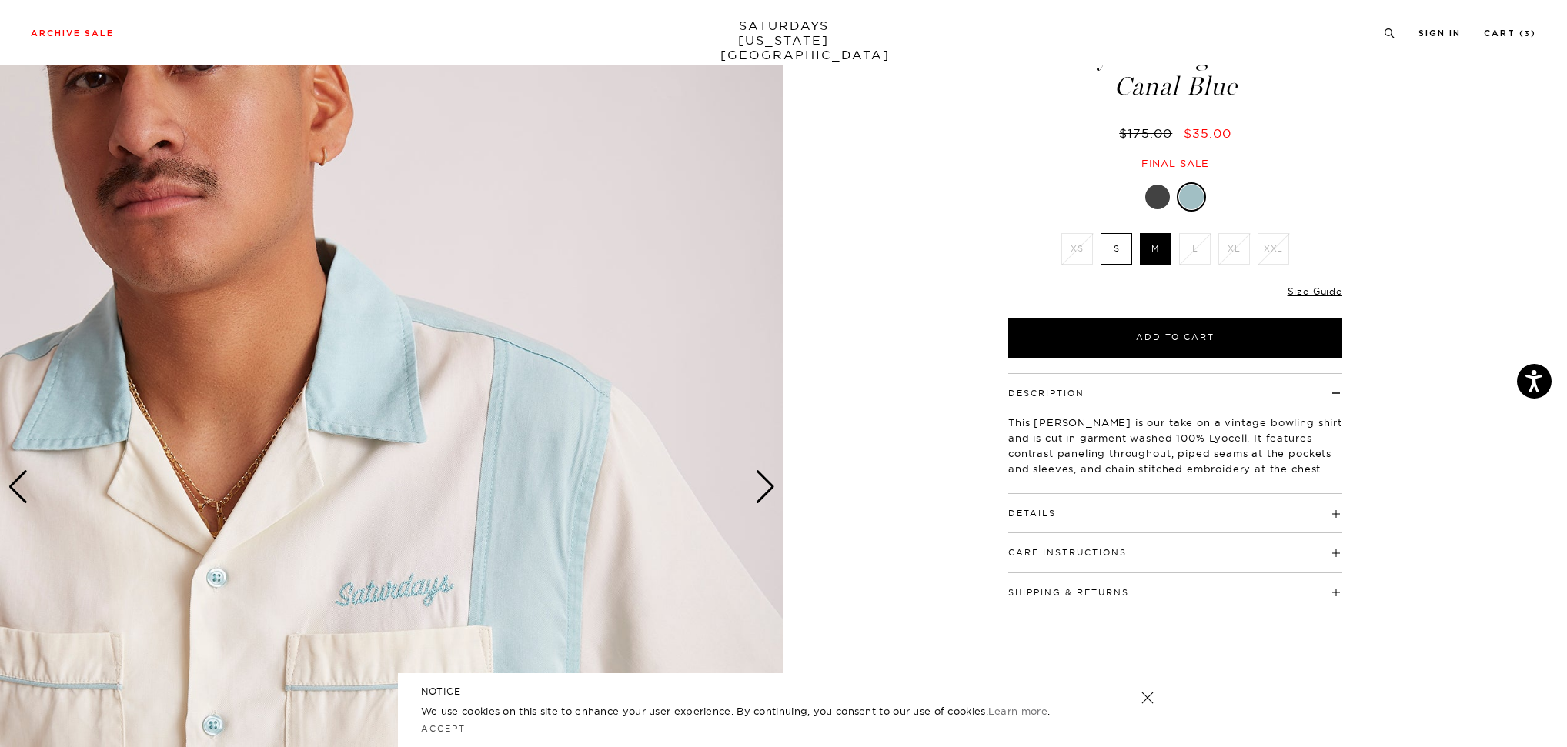
click at [773, 498] on div "Next slide" at bounding box center [765, 487] width 21 height 34
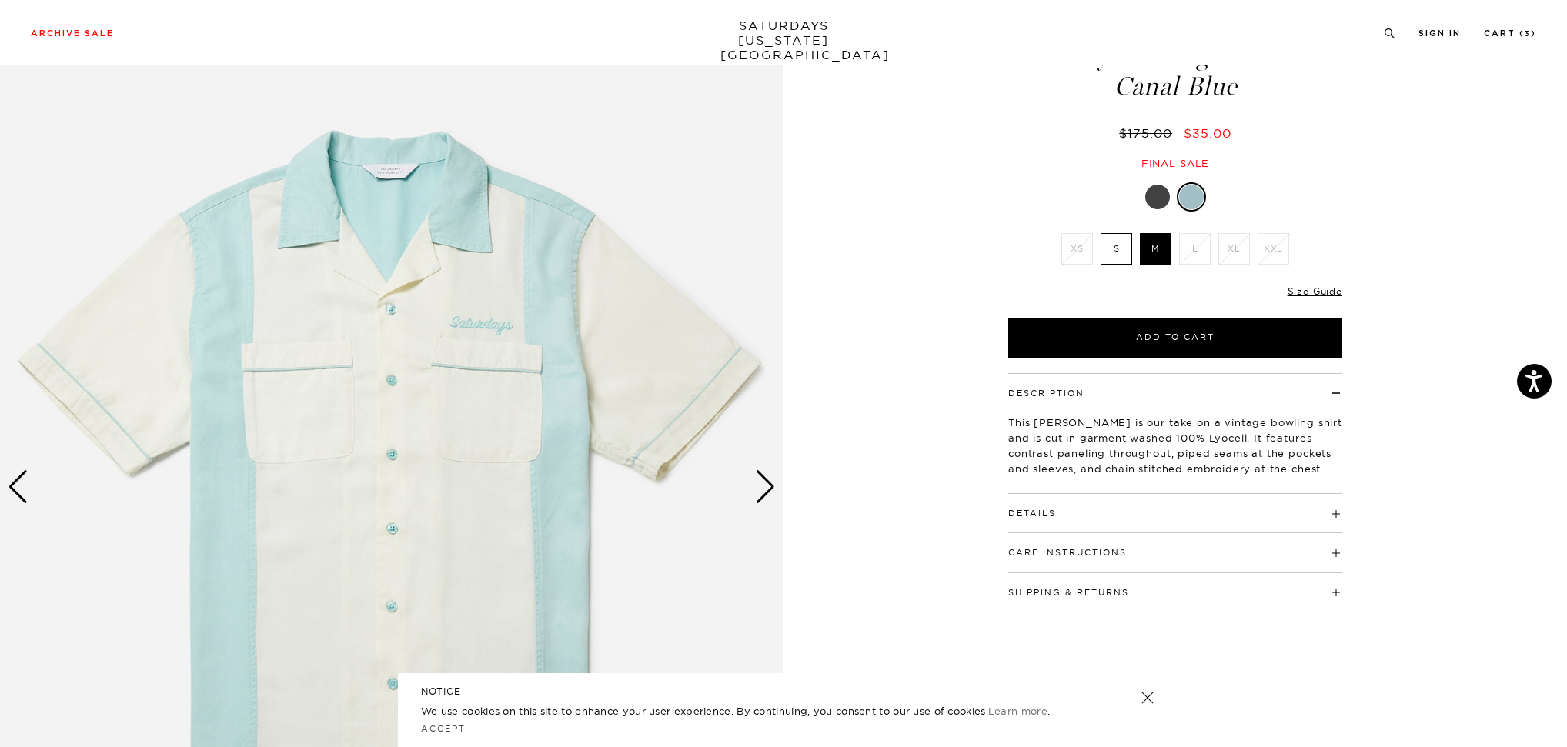
click at [773, 498] on div "Next slide" at bounding box center [765, 487] width 21 height 34
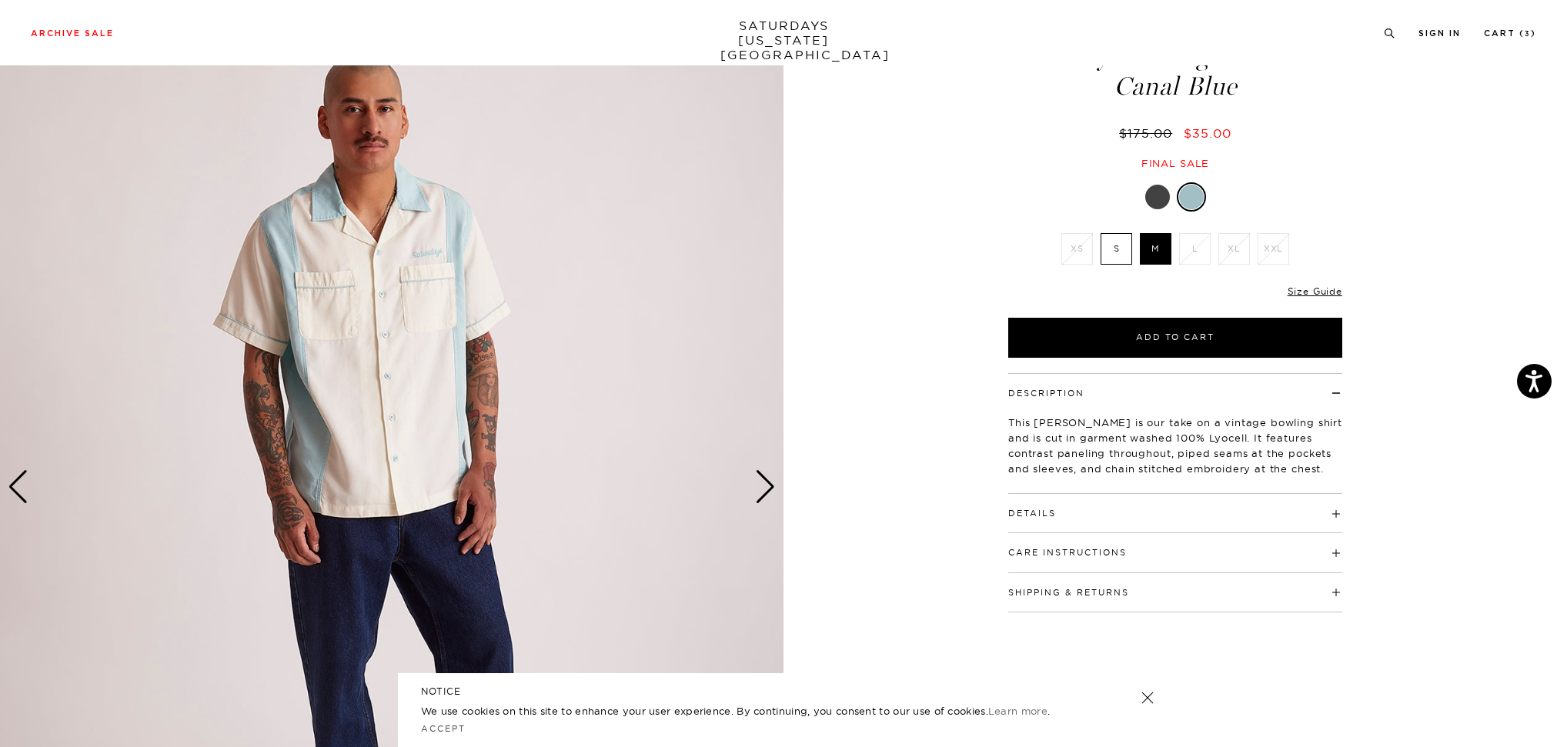
scroll to position [0, 0]
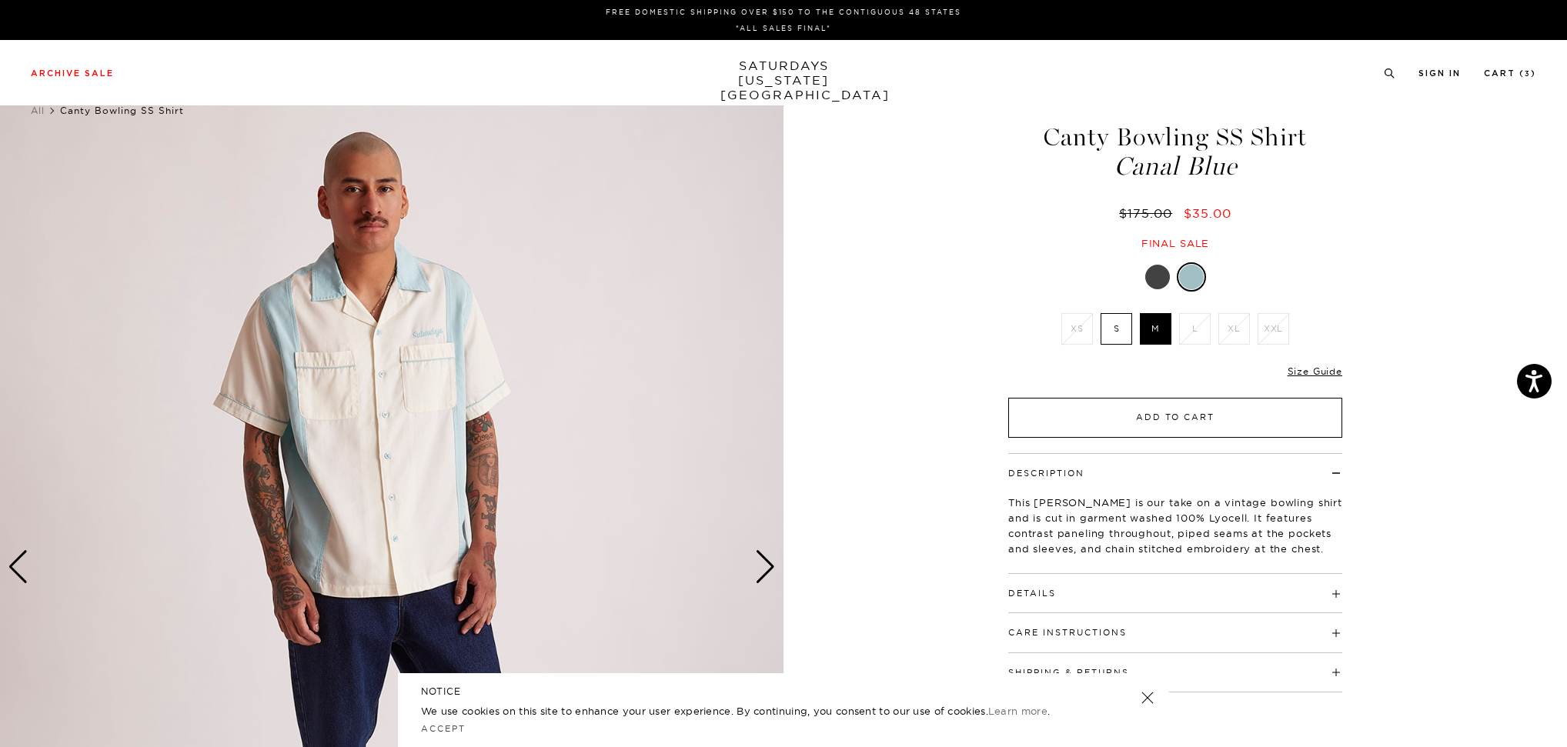
click at [1141, 416] on button "Add to Cart" at bounding box center [1175, 418] width 334 height 40
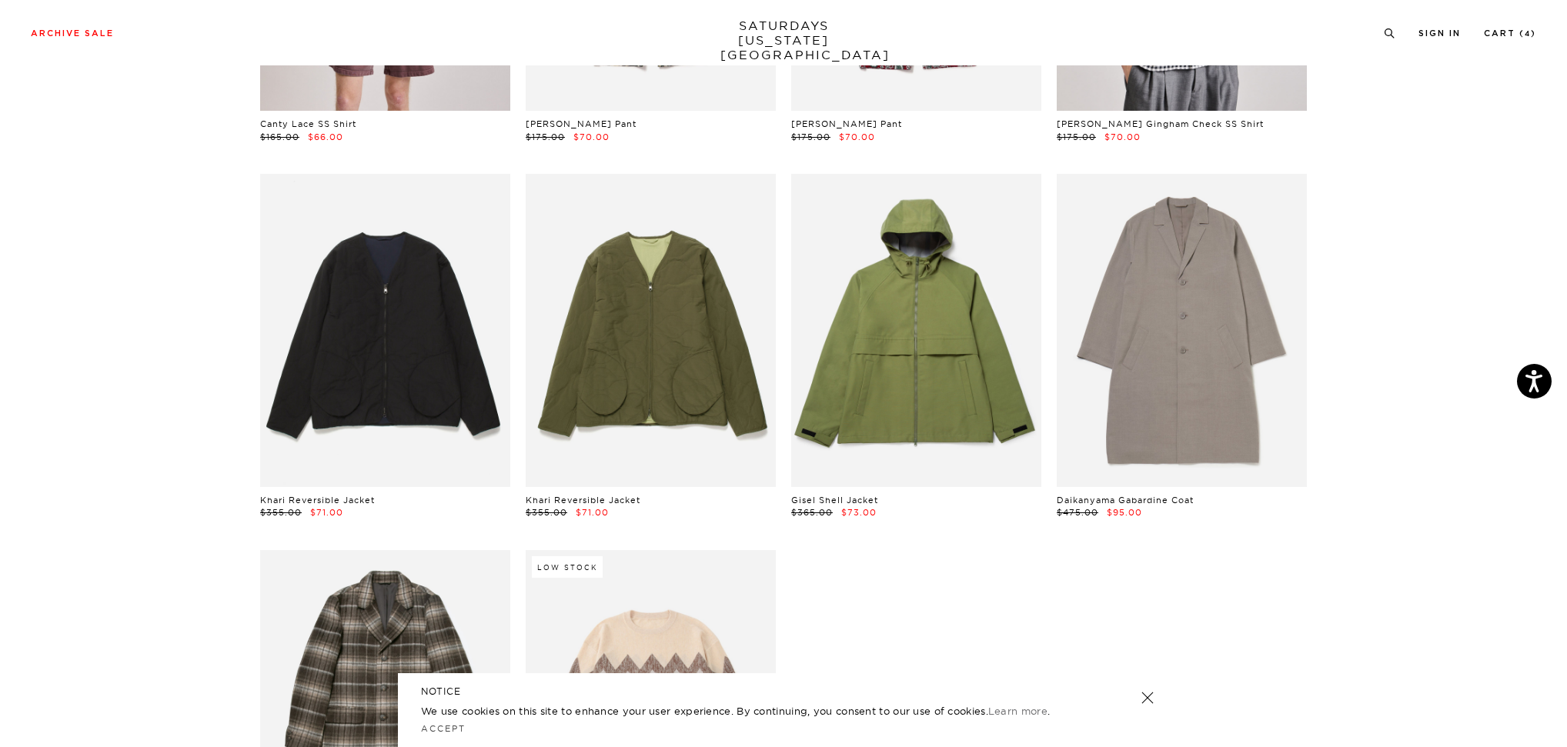
scroll to position [3429, 0]
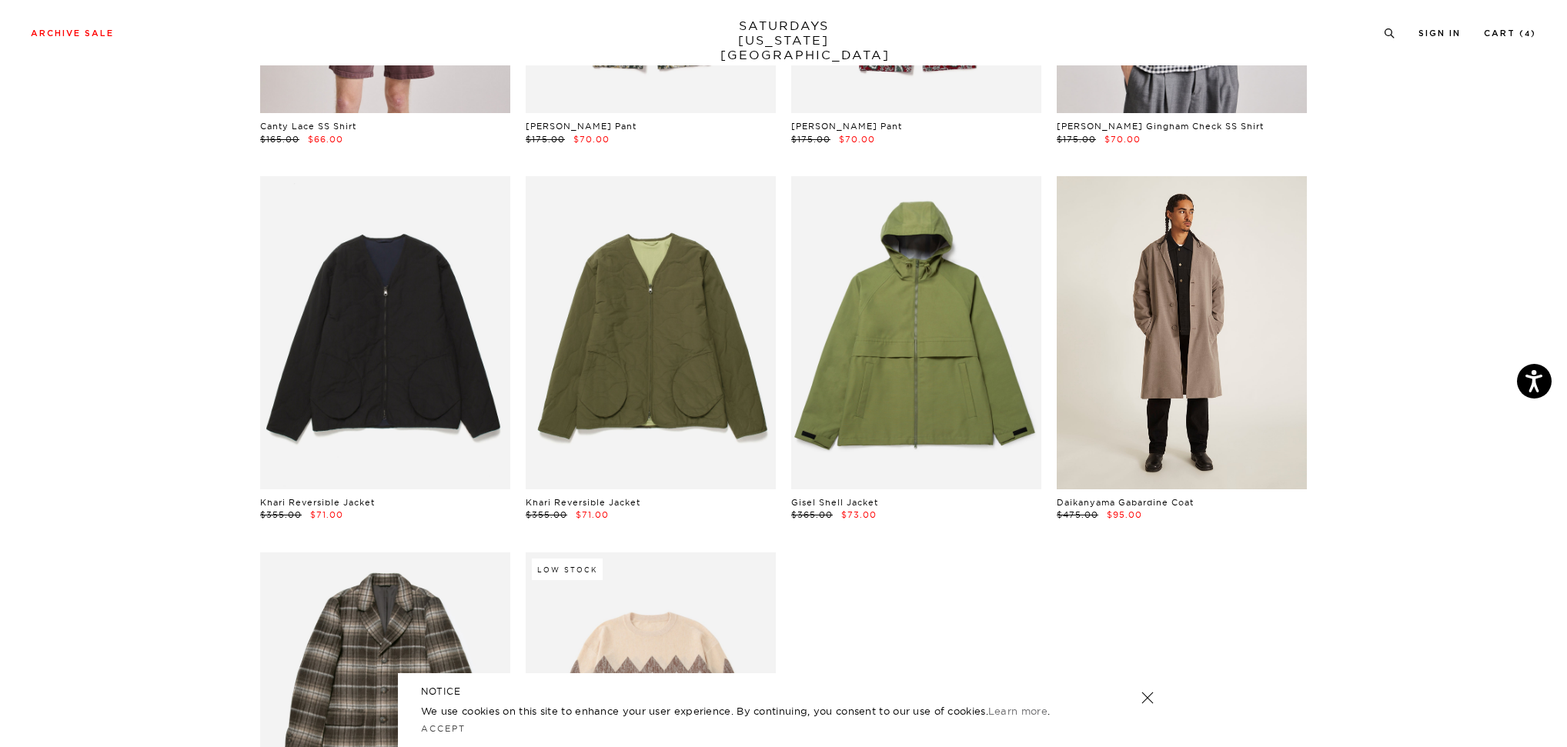
click at [1211, 335] on link at bounding box center [1181, 332] width 250 height 312
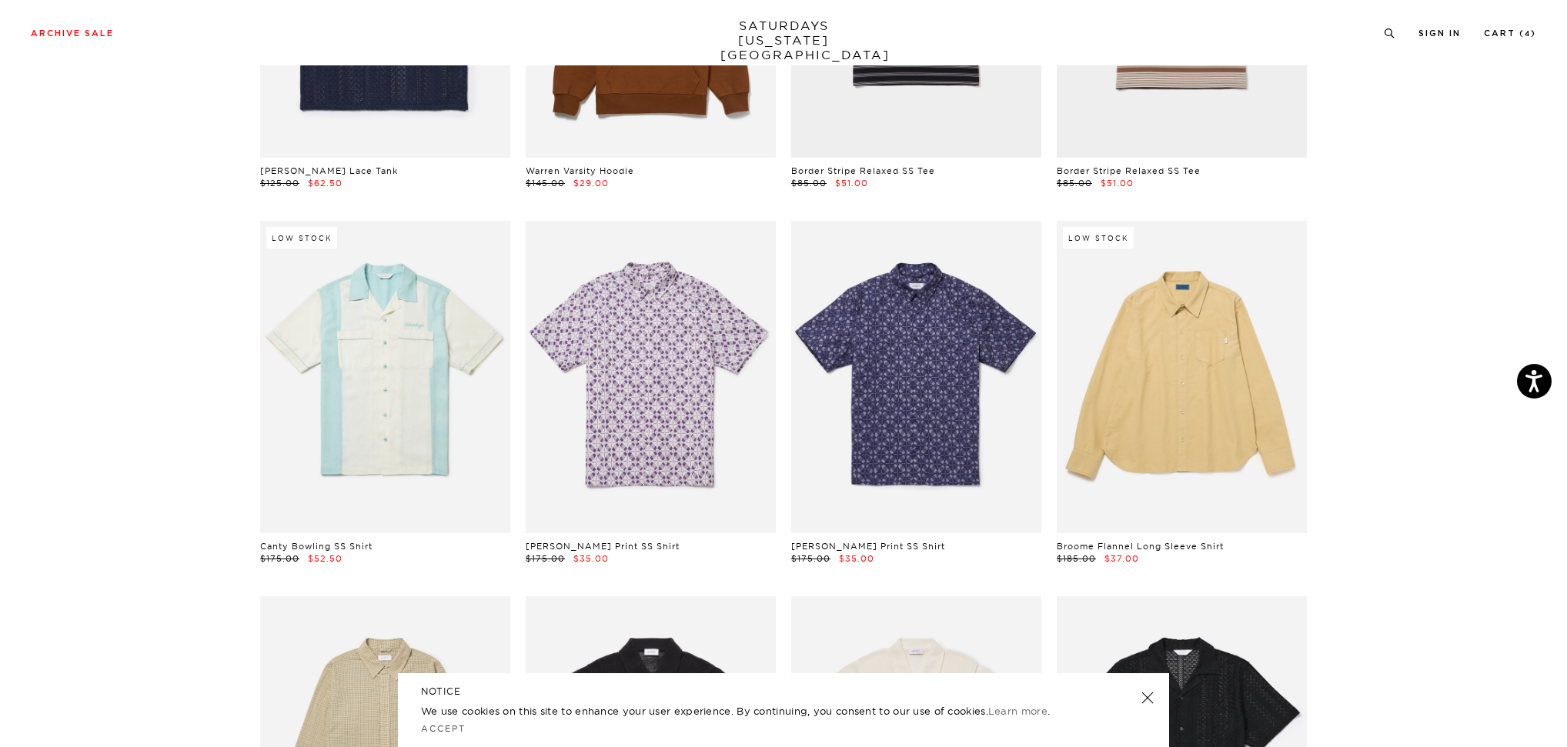
scroll to position [754, 0]
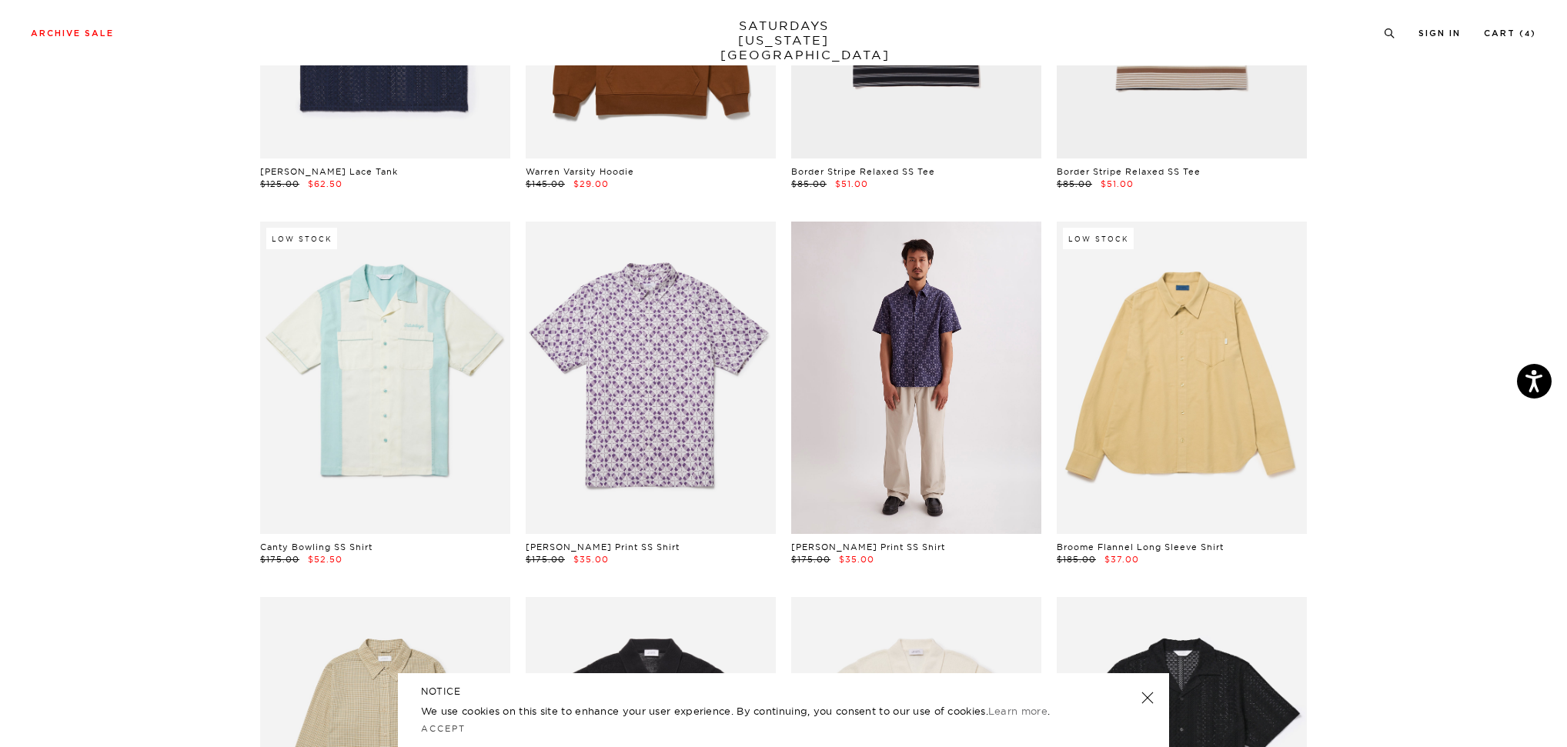
click at [901, 392] on link at bounding box center [916, 378] width 250 height 312
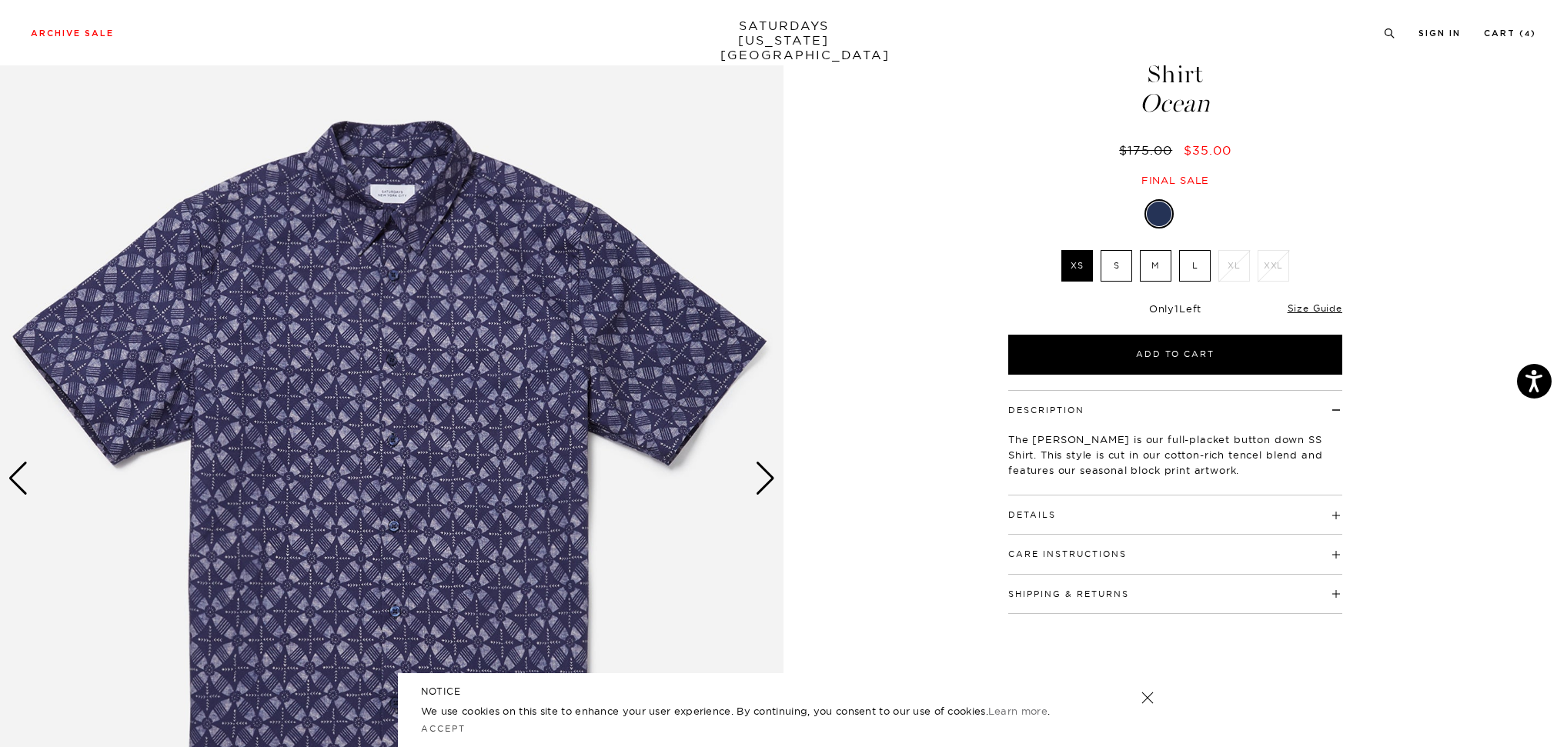
scroll to position [98, 0]
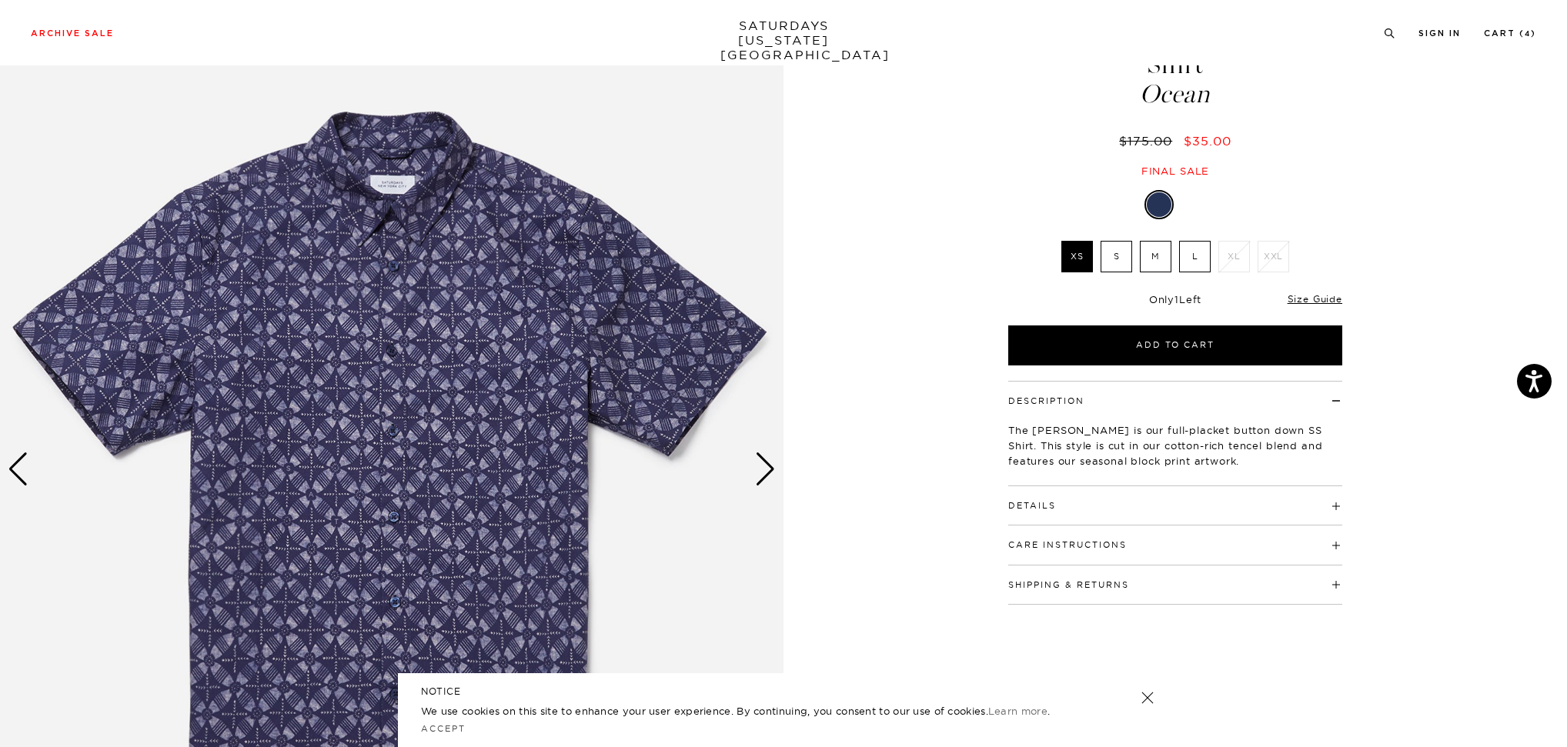
click at [766, 469] on div "Next slide" at bounding box center [765, 469] width 21 height 34
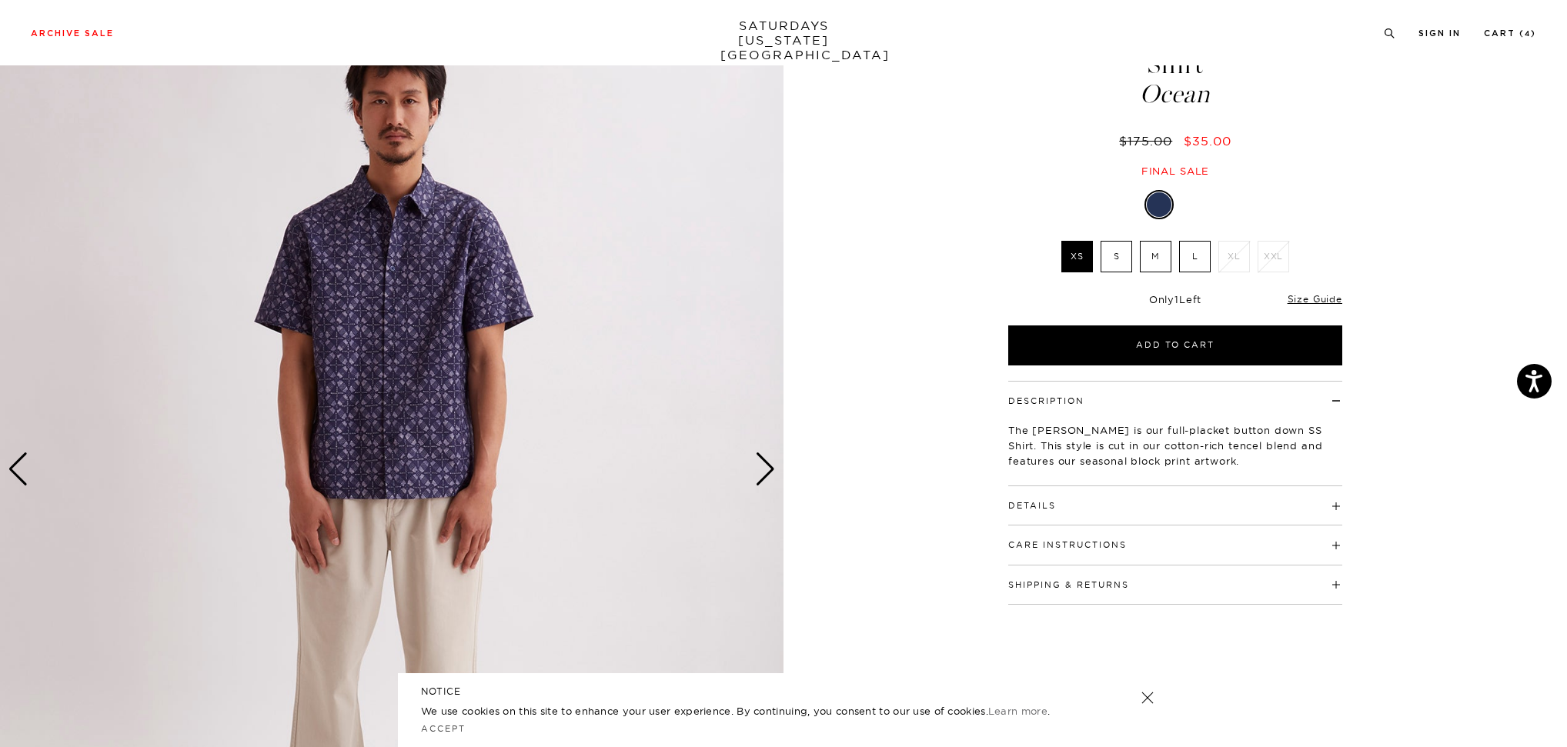
click at [766, 469] on div "Next slide" at bounding box center [765, 469] width 21 height 34
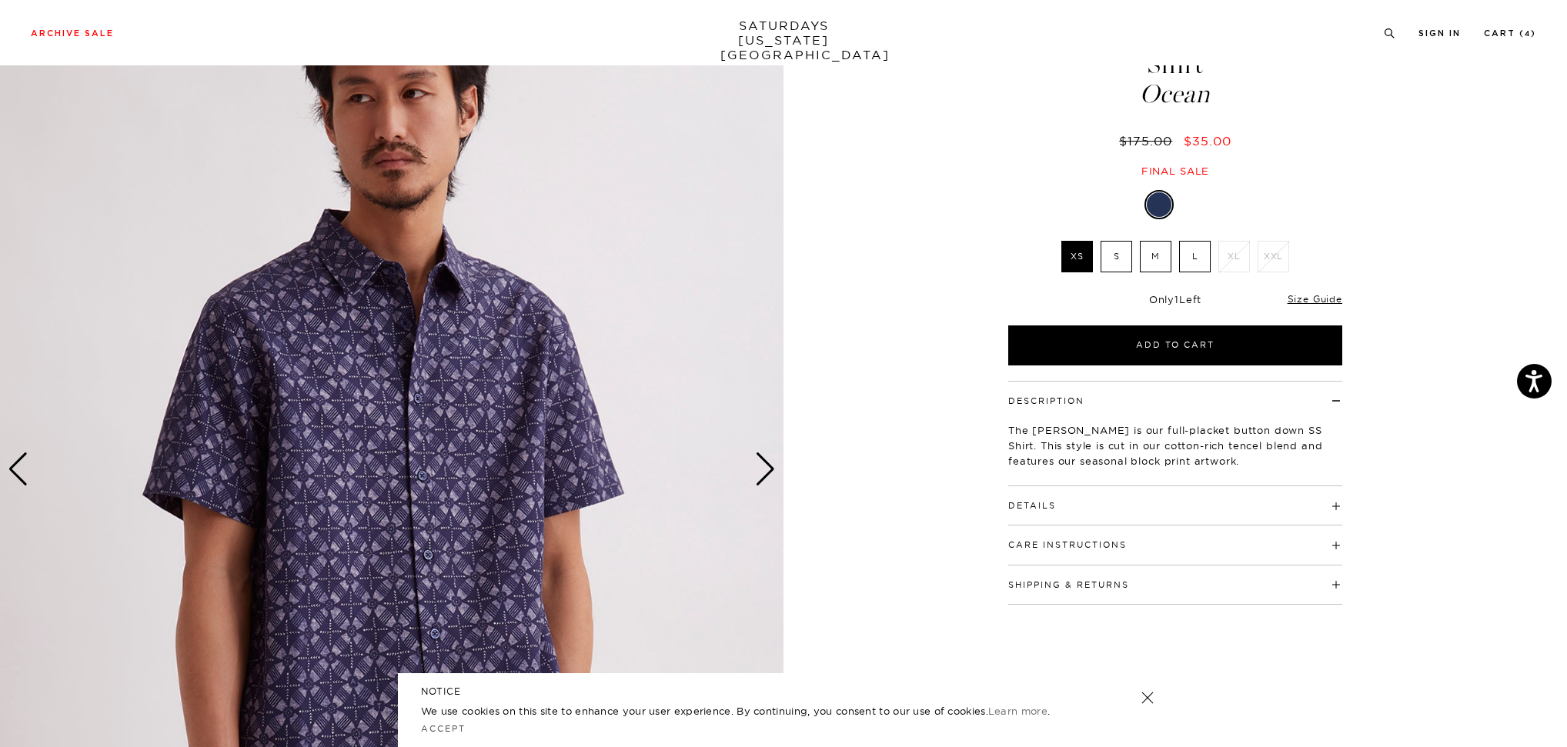
click at [766, 469] on div "Next slide" at bounding box center [765, 469] width 21 height 34
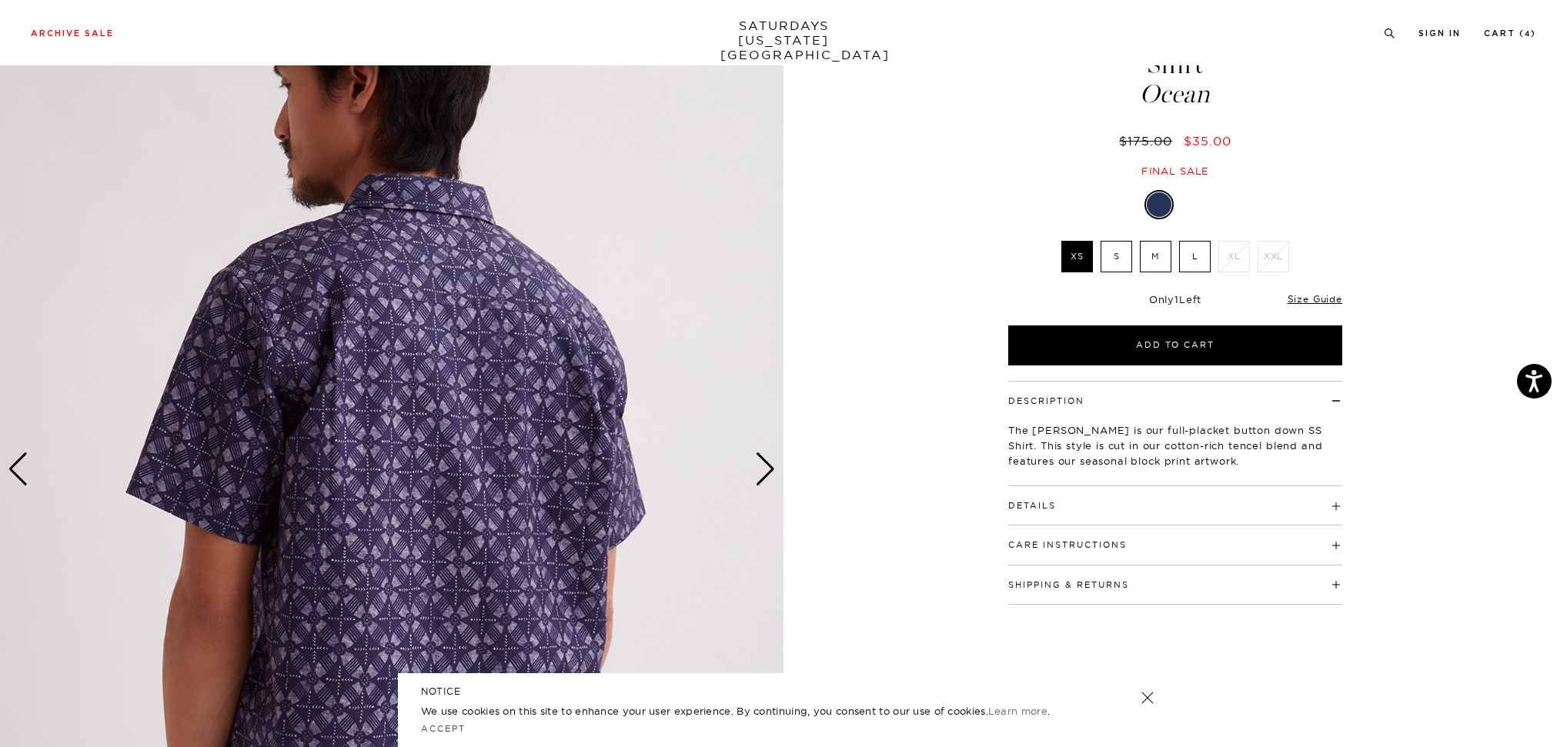
click at [766, 469] on div "Next slide" at bounding box center [765, 469] width 21 height 34
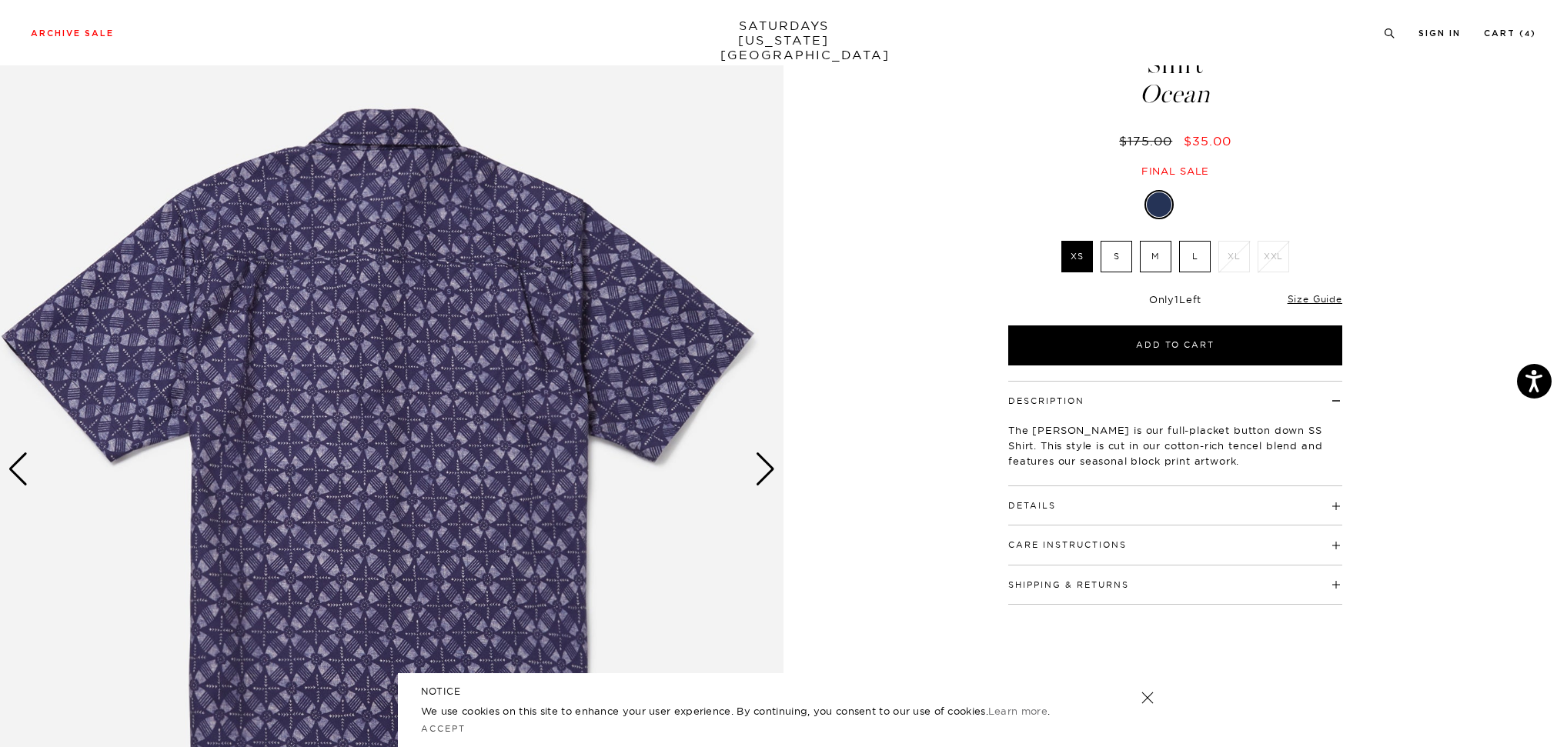
click at [766, 469] on div "Next slide" at bounding box center [765, 469] width 21 height 34
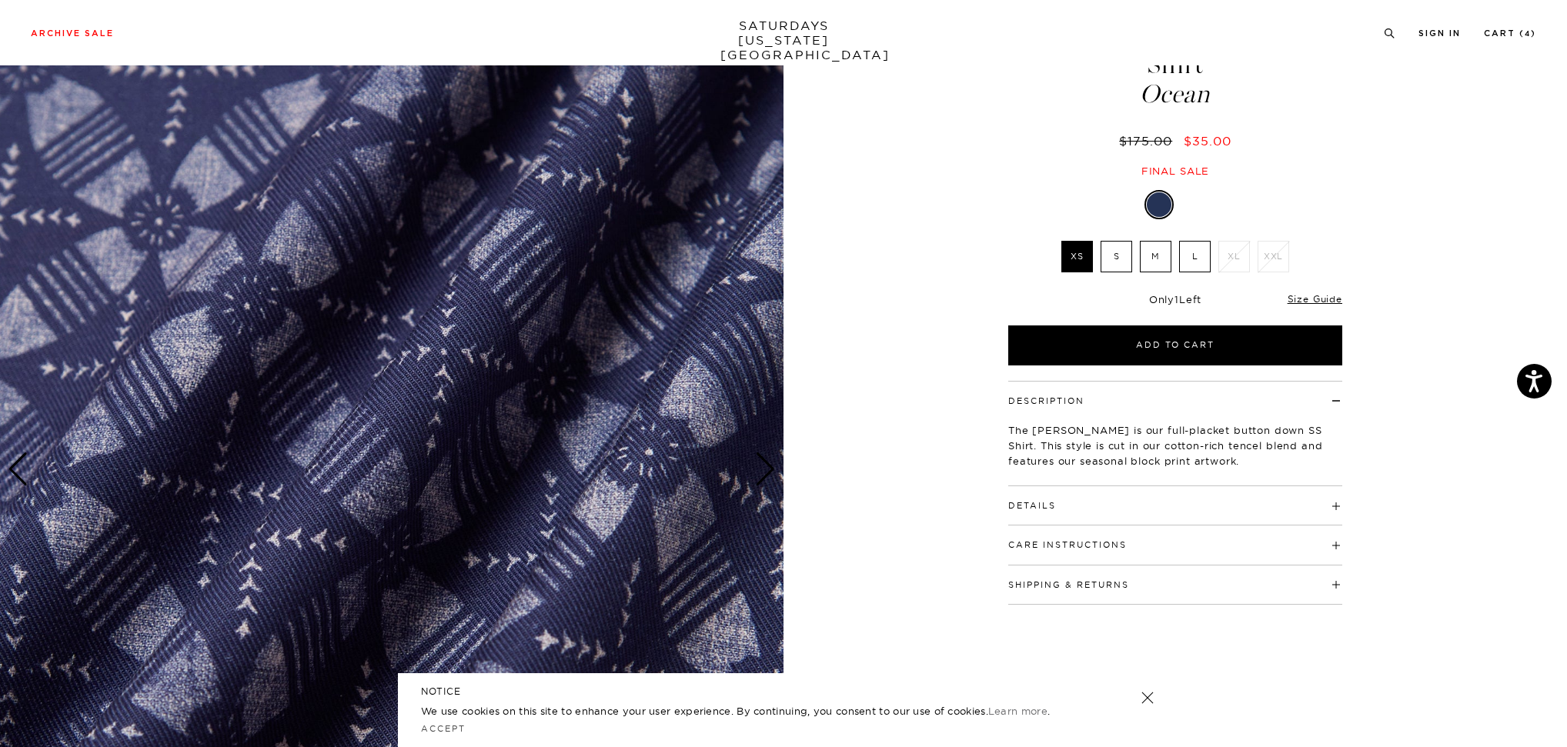
click at [1086, 486] on h4 "Details" at bounding box center [1175, 498] width 334 height 25
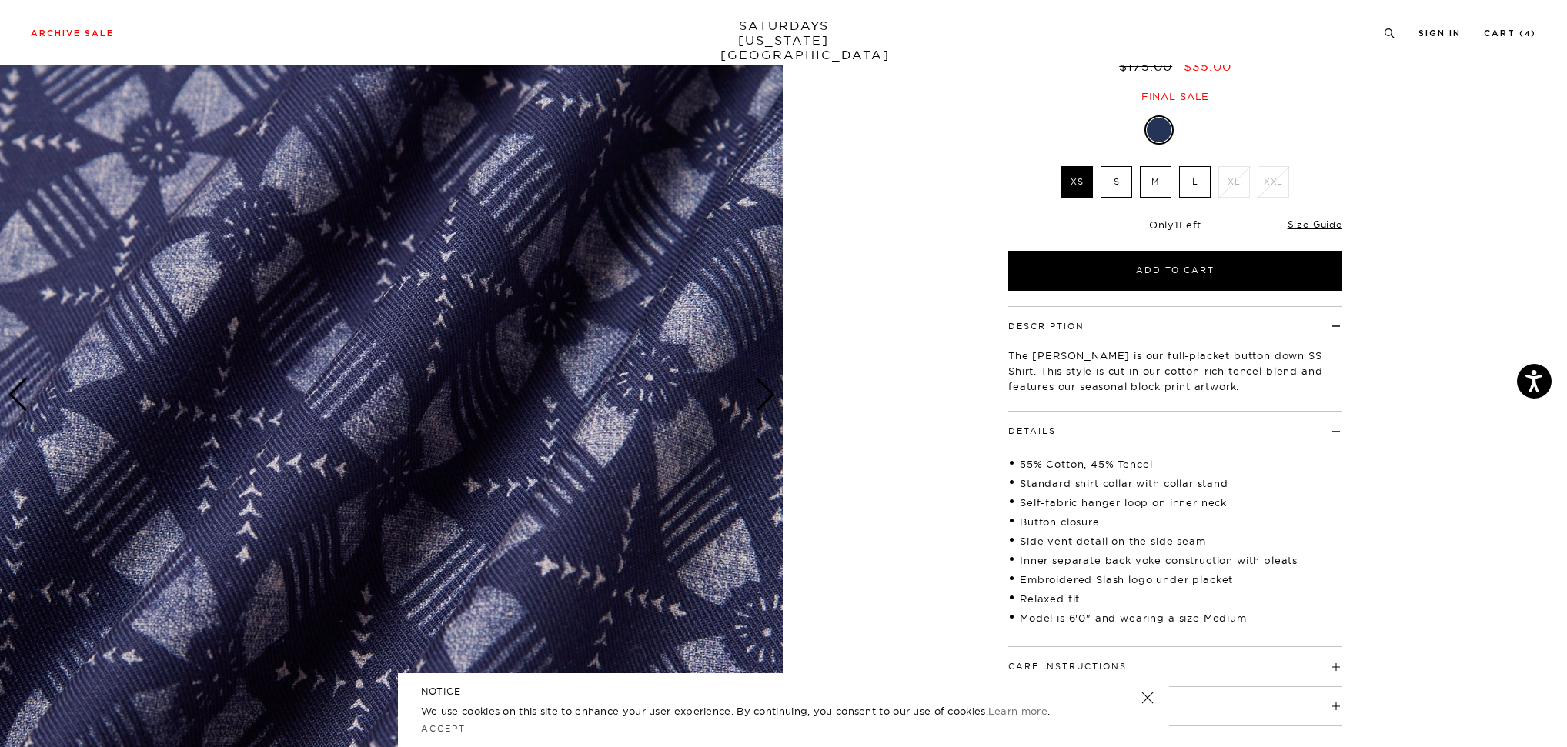
scroll to position [199, 0]
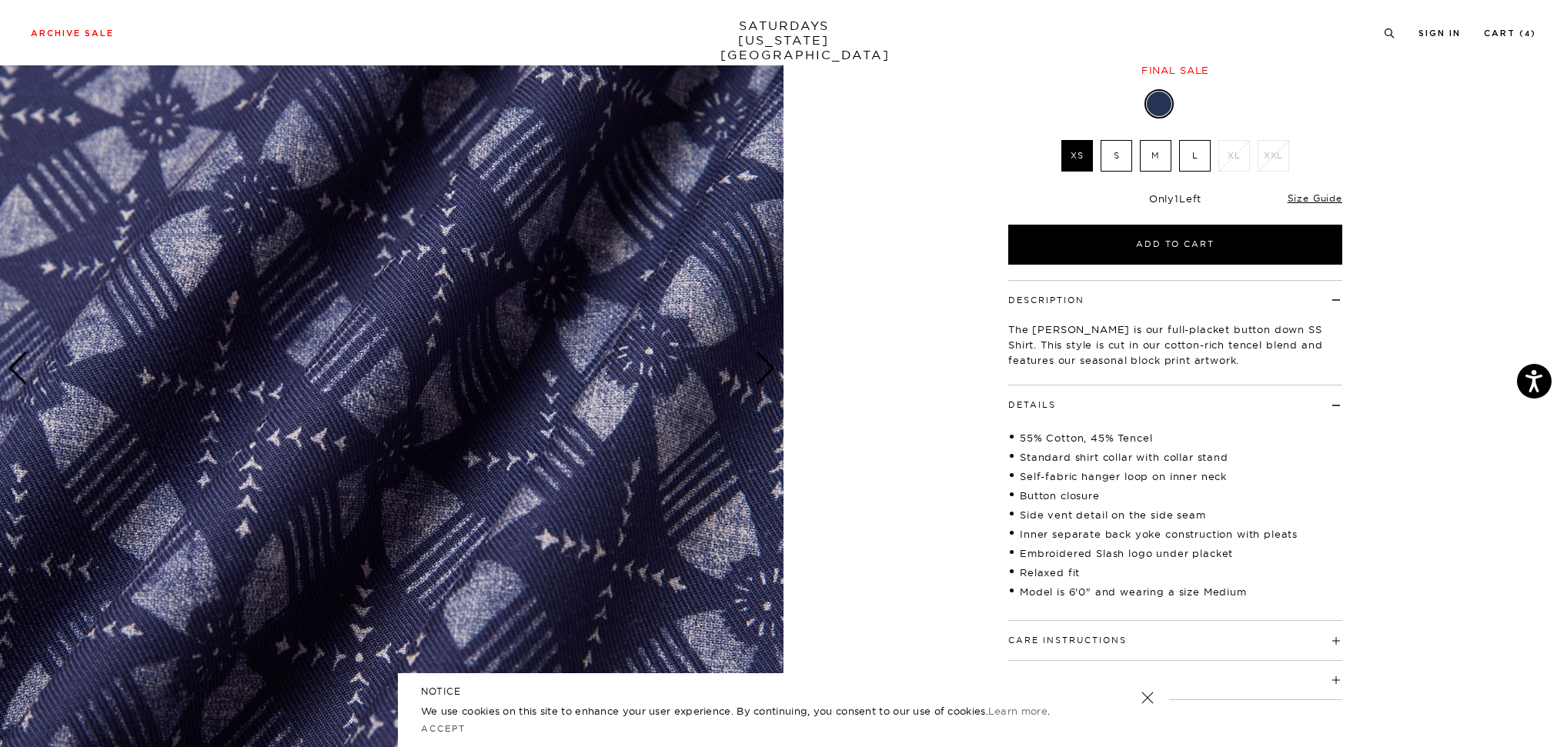
click at [1128, 385] on h4 "Details" at bounding box center [1175, 397] width 334 height 25
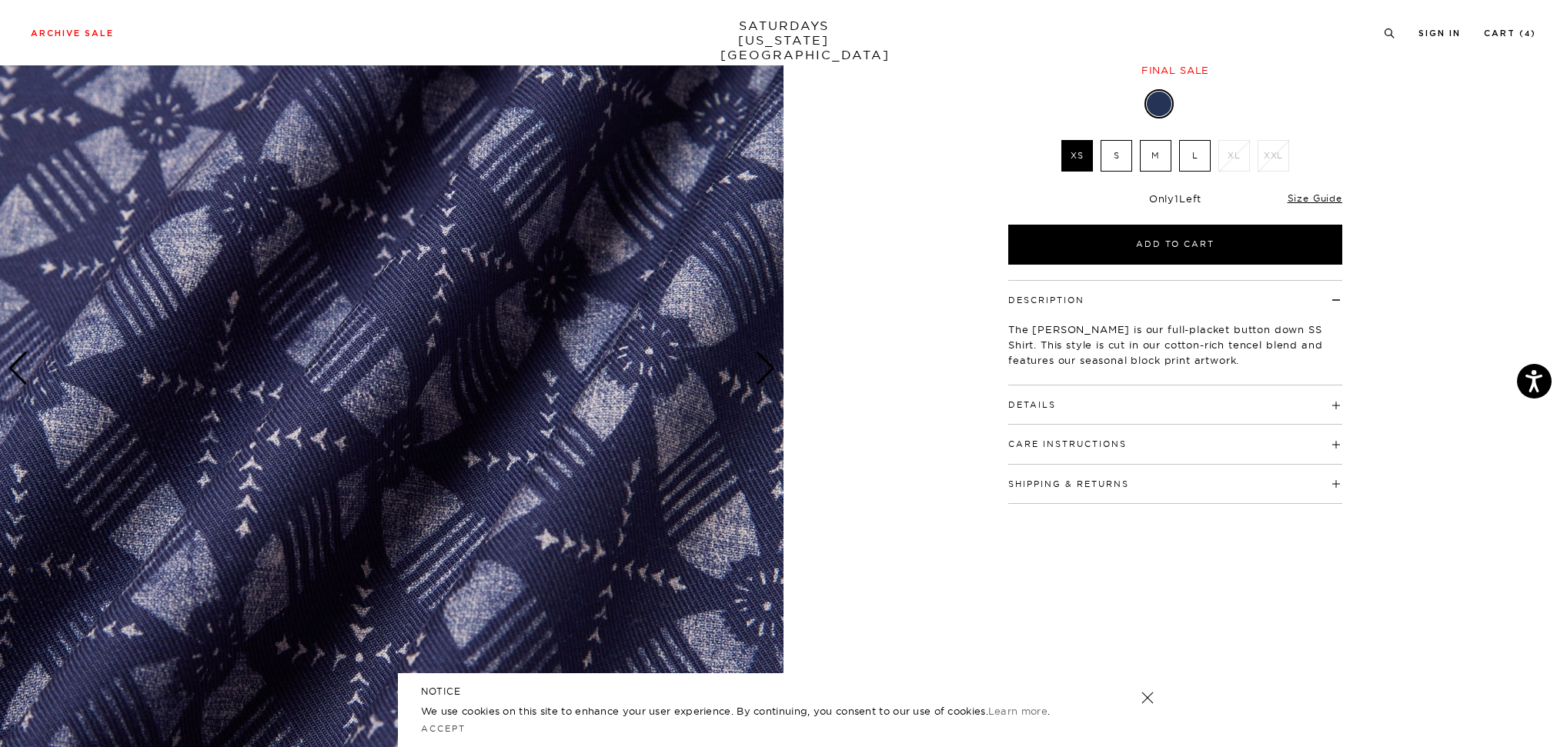
click at [775, 367] on div "Next slide" at bounding box center [765, 369] width 21 height 34
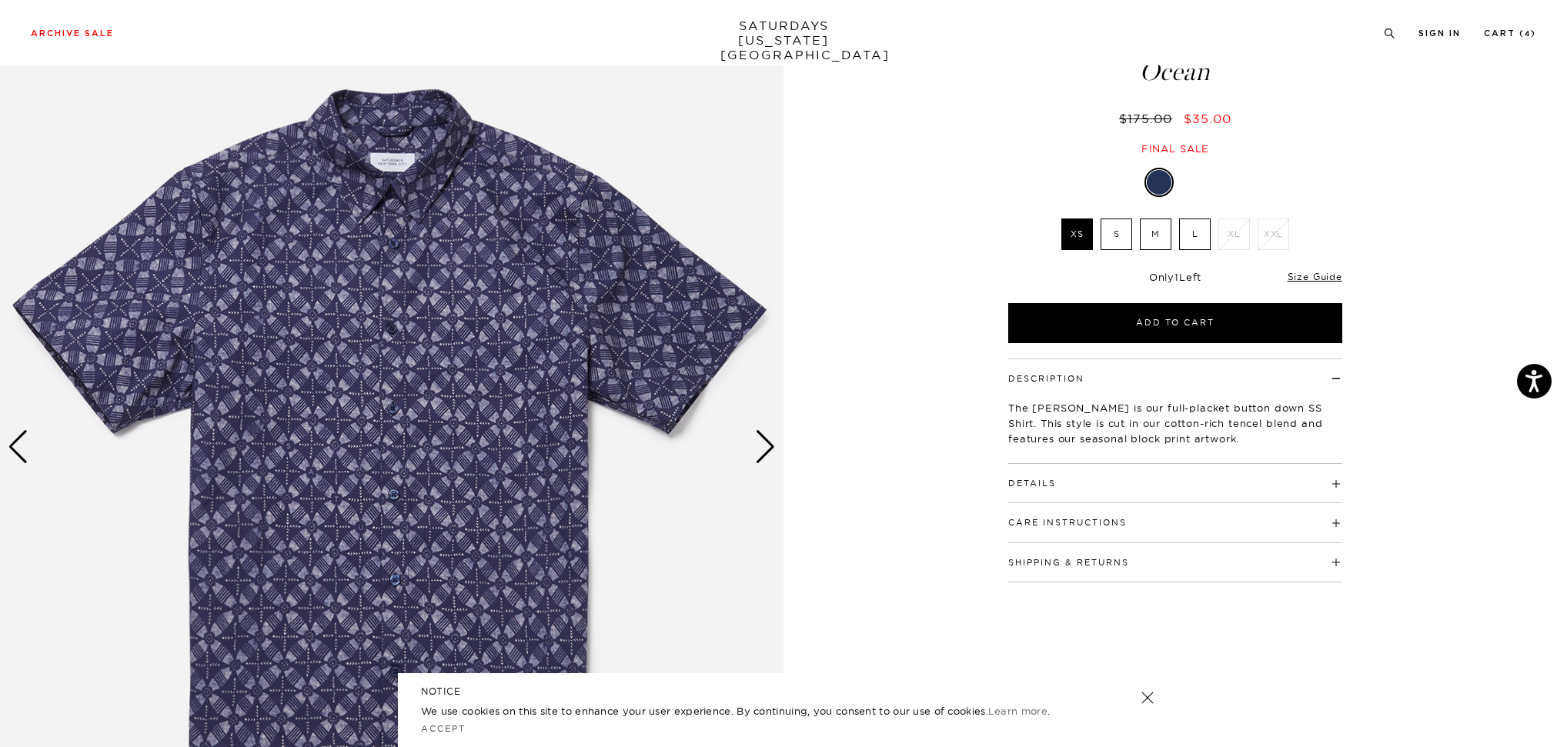
scroll to position [114, 0]
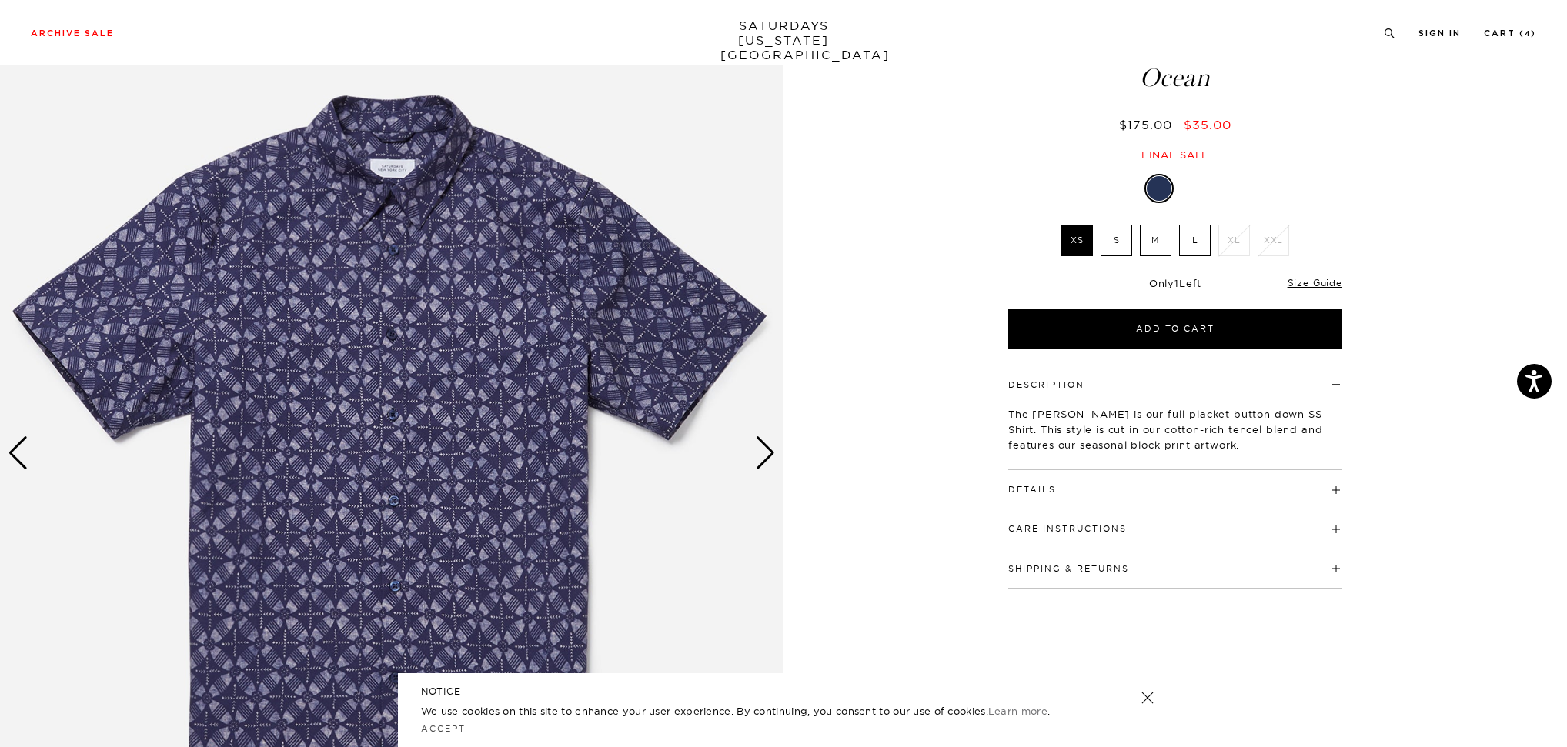
click at [1150, 225] on label "M" at bounding box center [1156, 241] width 32 height 32
click at [0, 0] on input "M" at bounding box center [0, 0] width 0 height 0
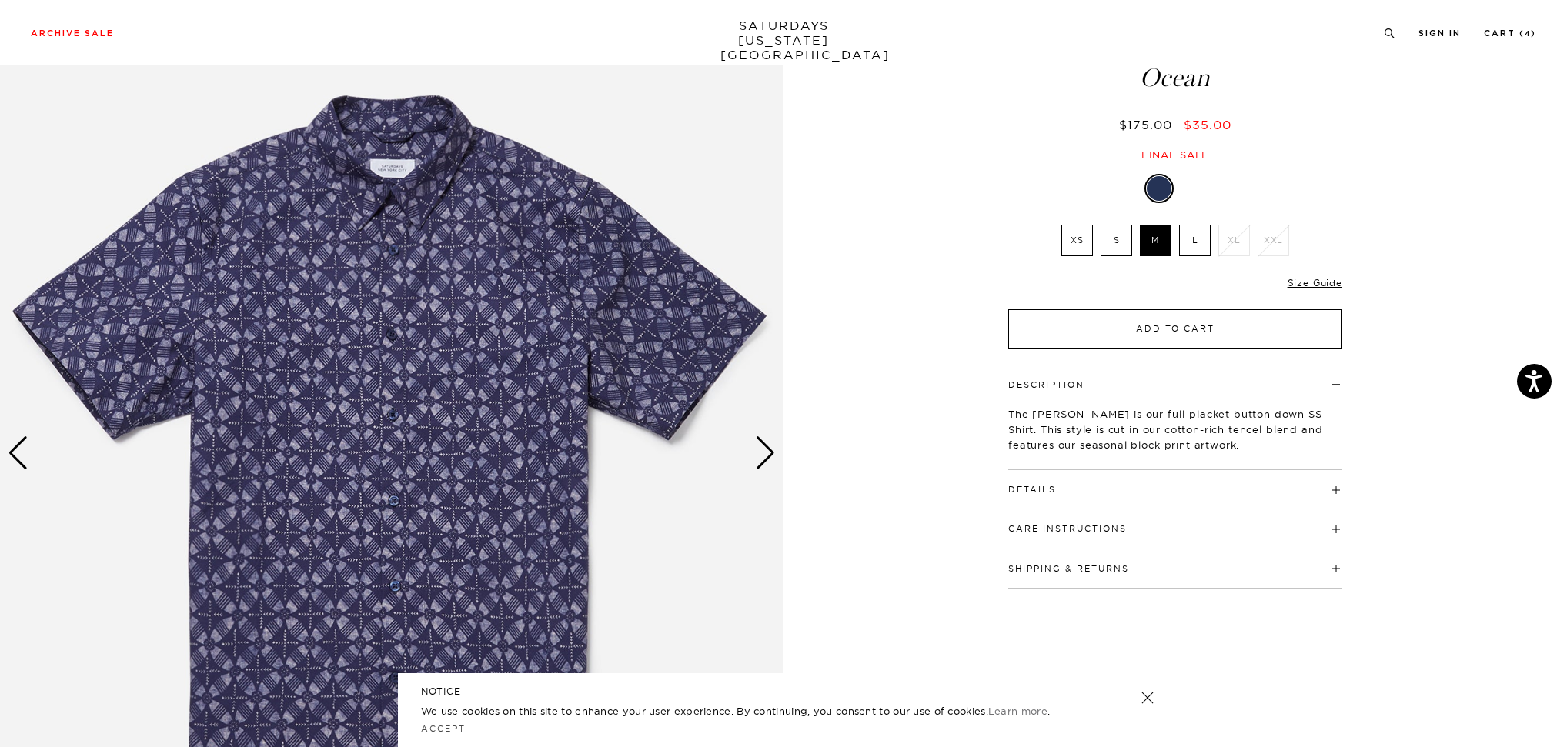
click at [1140, 309] on button "Add to Cart" at bounding box center [1175, 329] width 334 height 40
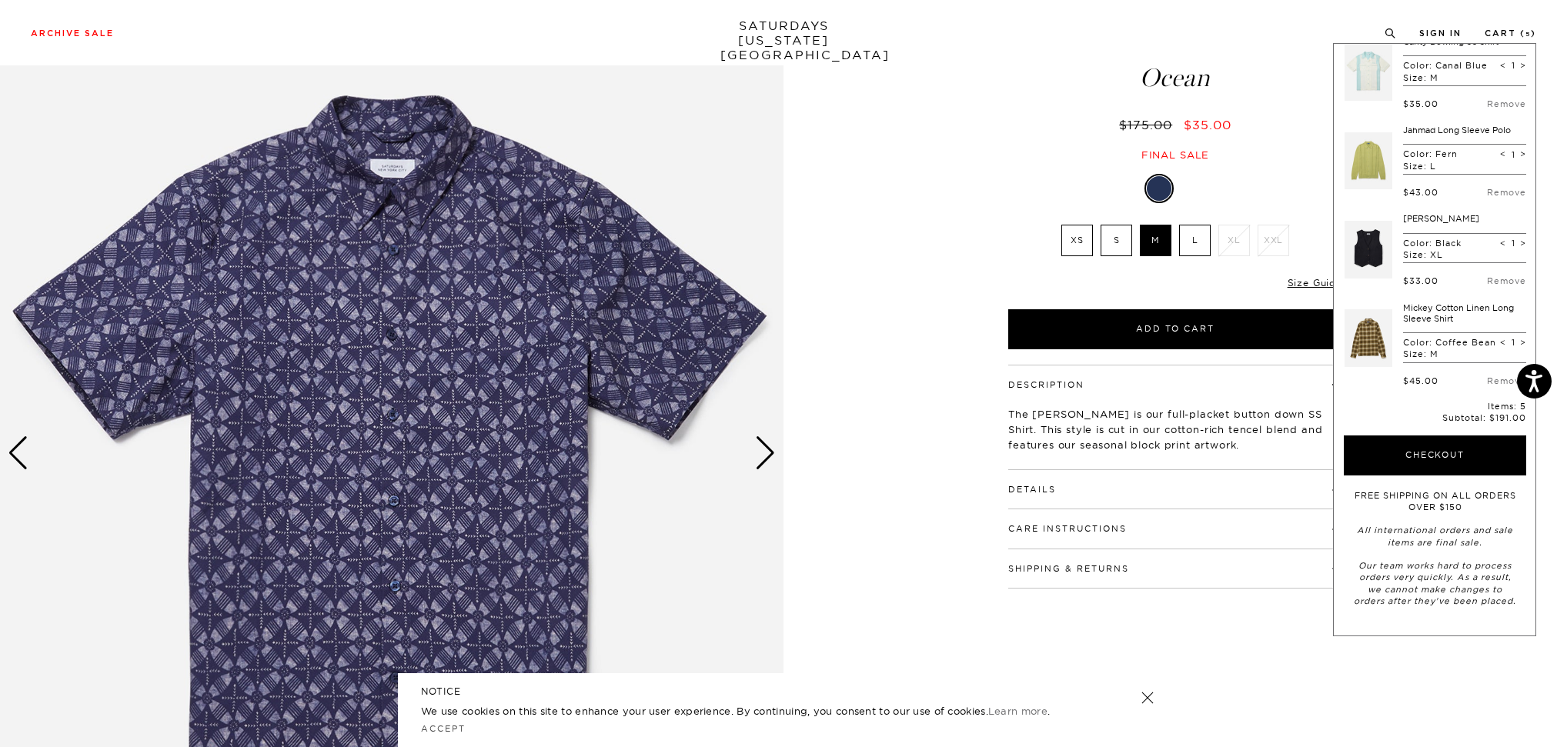
scroll to position [0, 0]
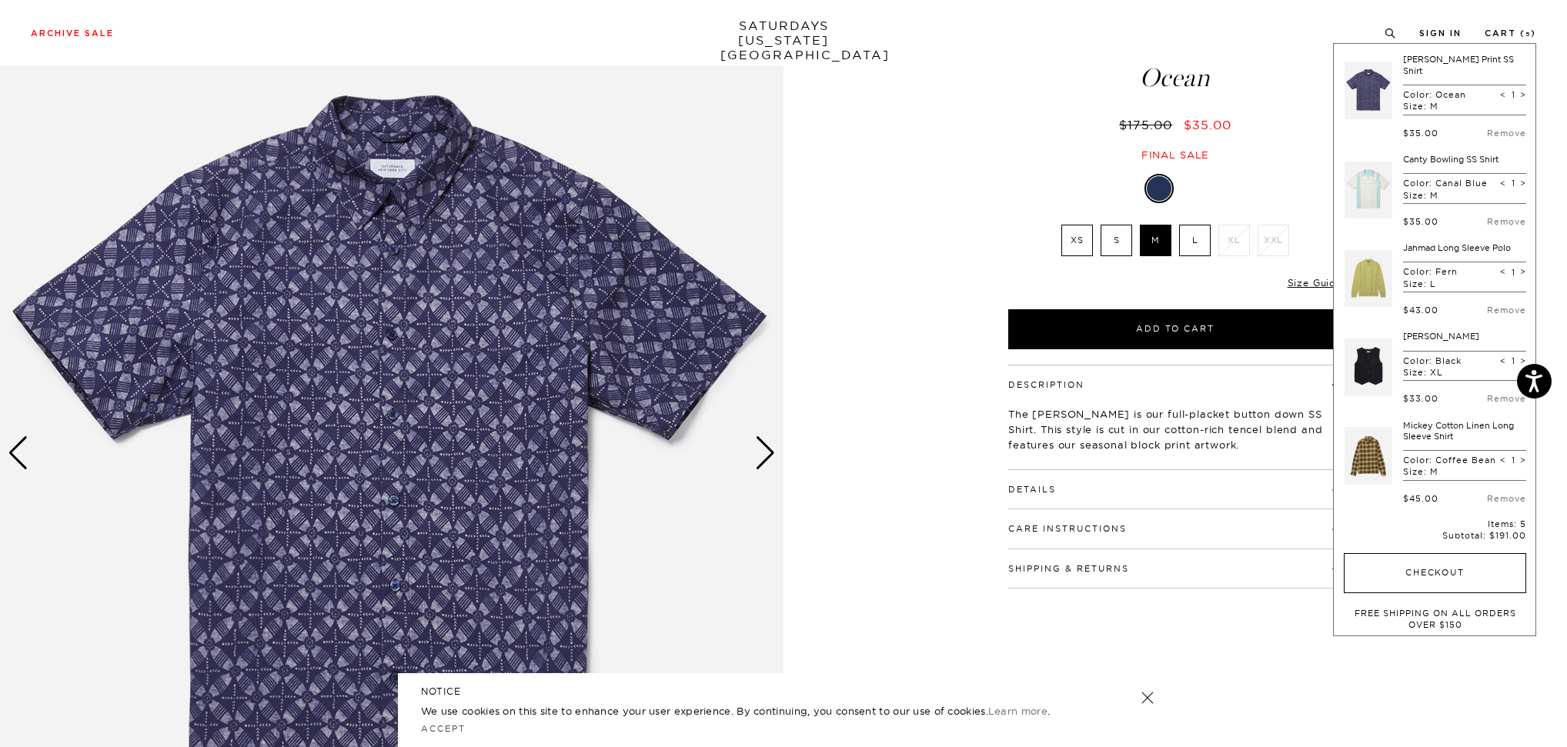
click at [1416, 567] on button "Checkout" at bounding box center [1434, 573] width 182 height 40
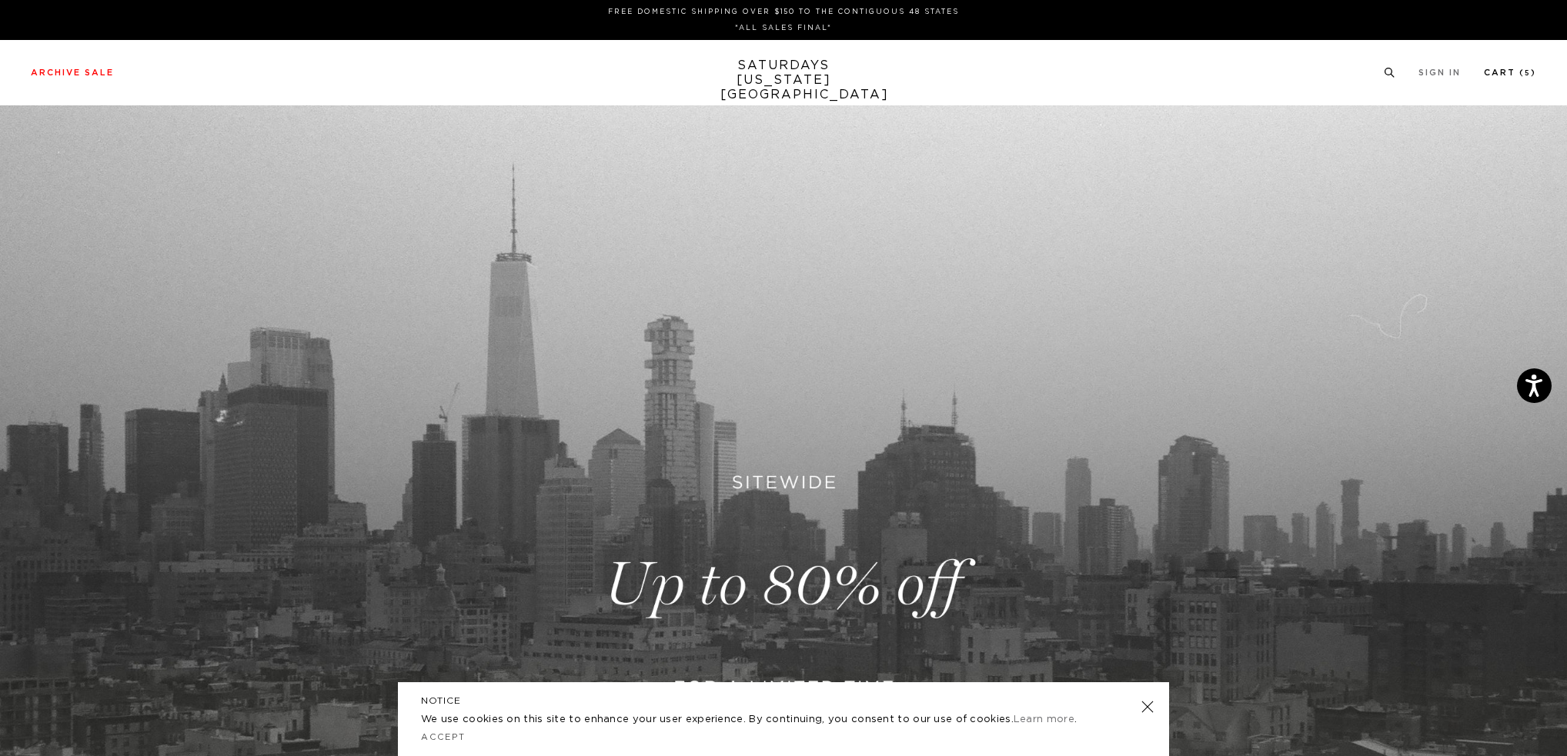
click at [1503, 76] on link "Cart ( 5 )" at bounding box center [1510, 72] width 52 height 8
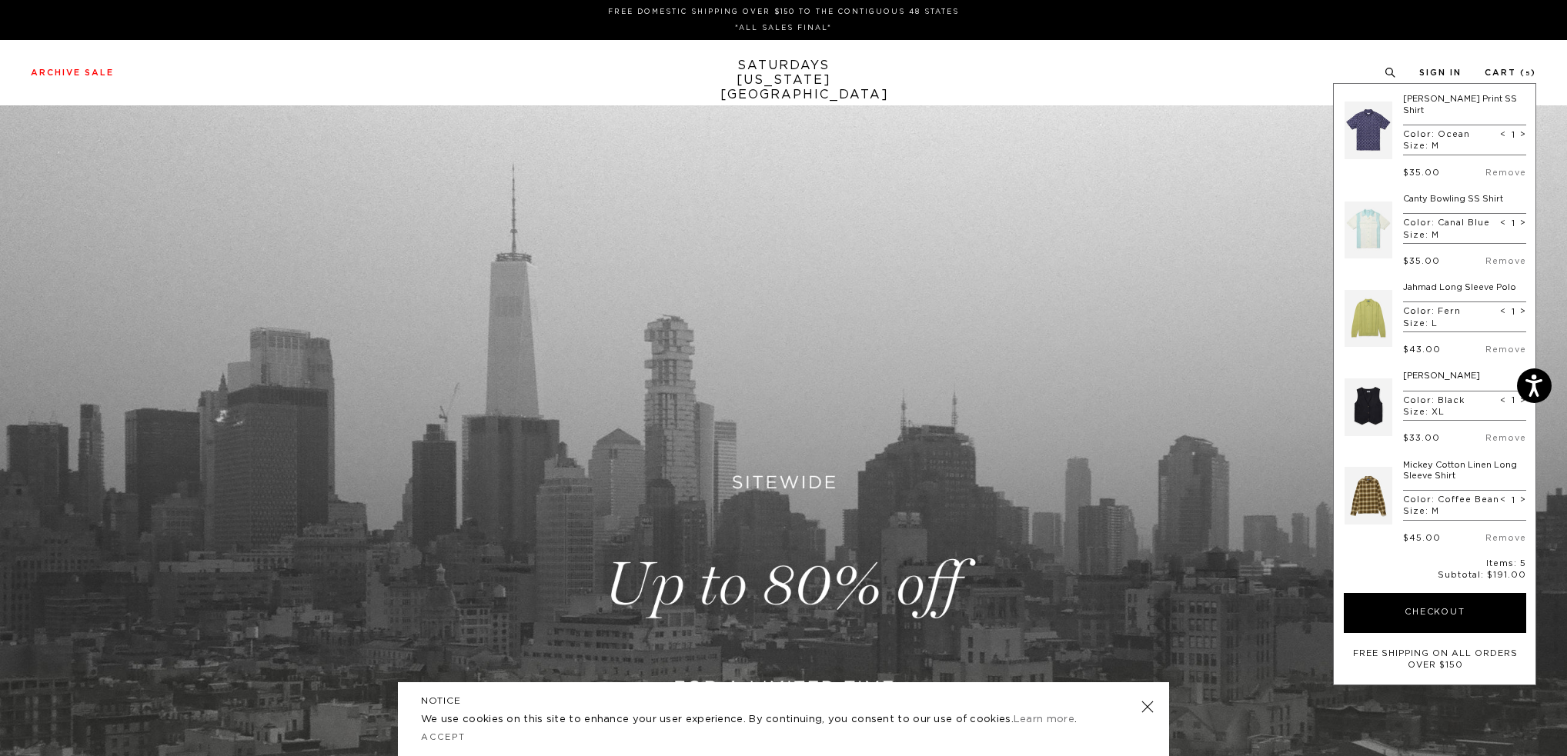
click at [1379, 209] on link at bounding box center [1368, 230] width 48 height 72
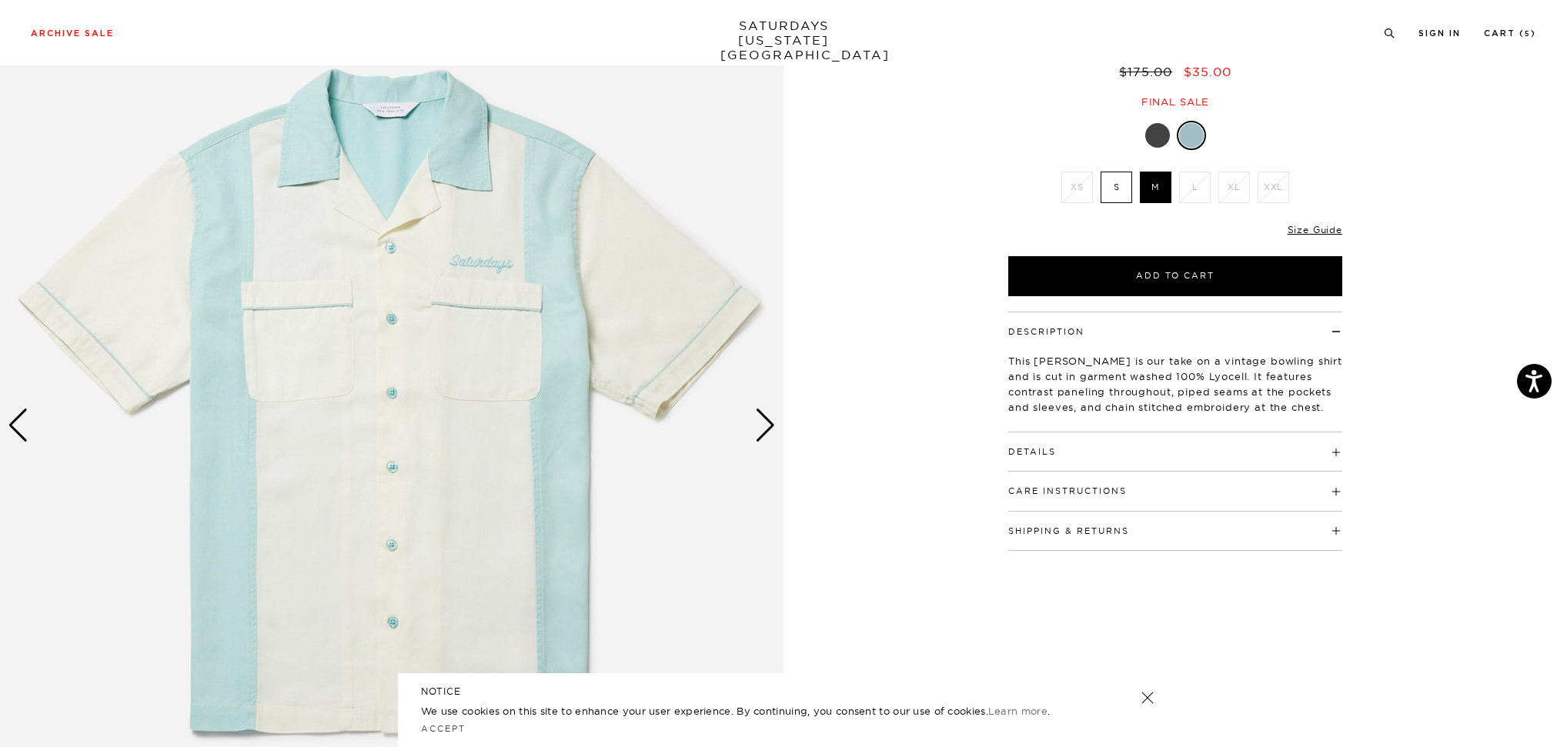
scroll to position [143, 0]
click at [766, 422] on div "Next slide" at bounding box center [765, 424] width 21 height 34
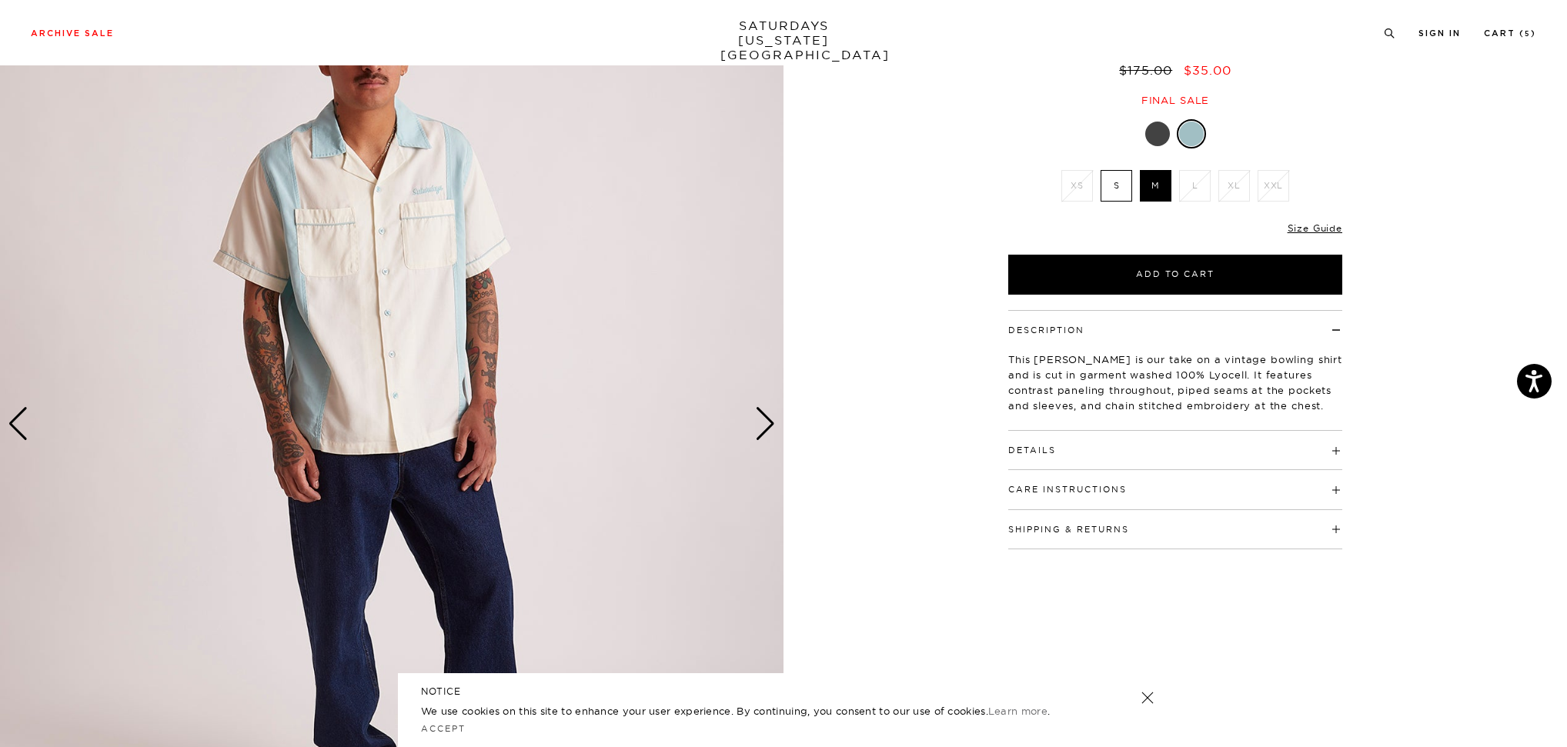
click at [766, 422] on div "Next slide" at bounding box center [765, 424] width 21 height 34
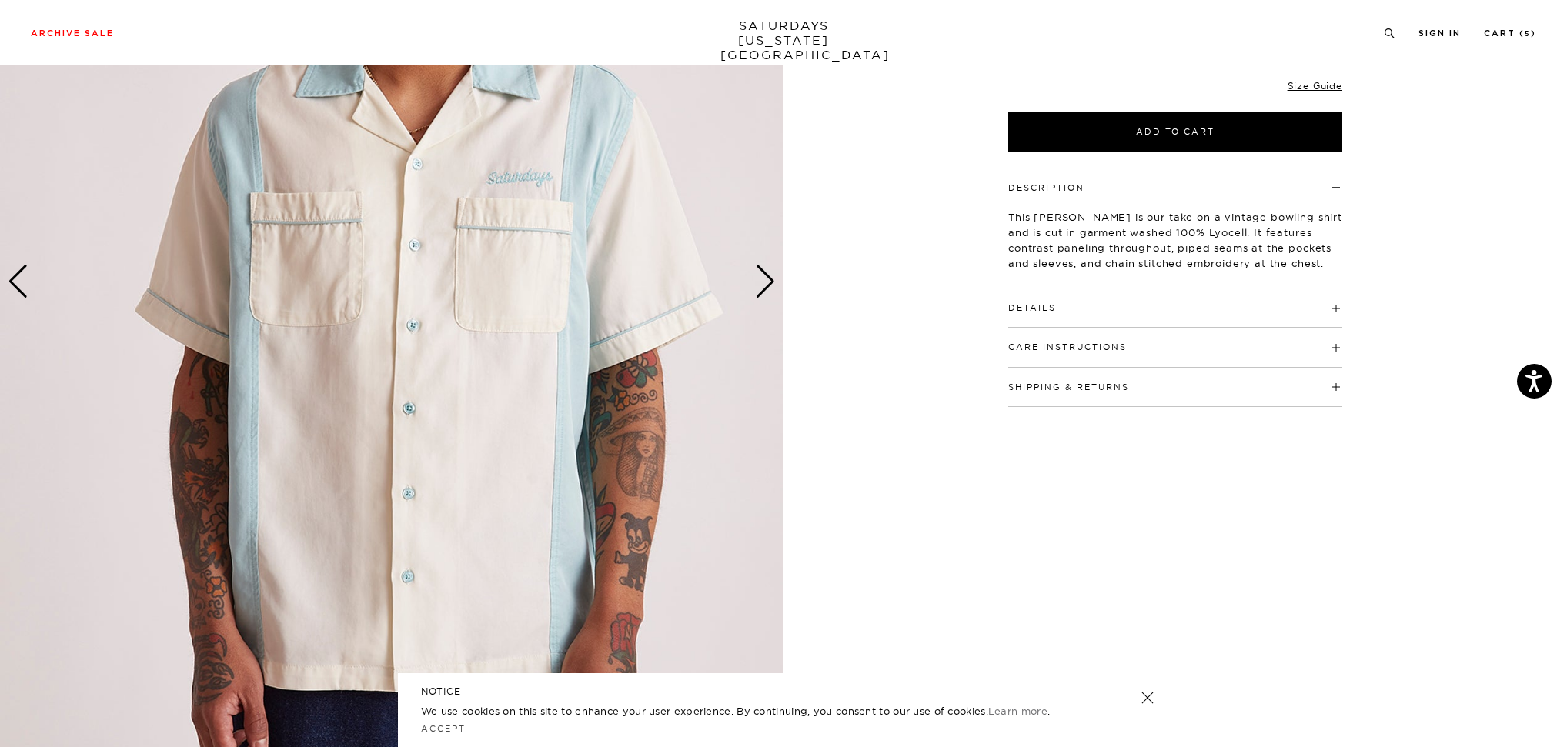
scroll to position [286, 0]
click at [766, 279] on div "Next slide" at bounding box center [765, 281] width 21 height 34
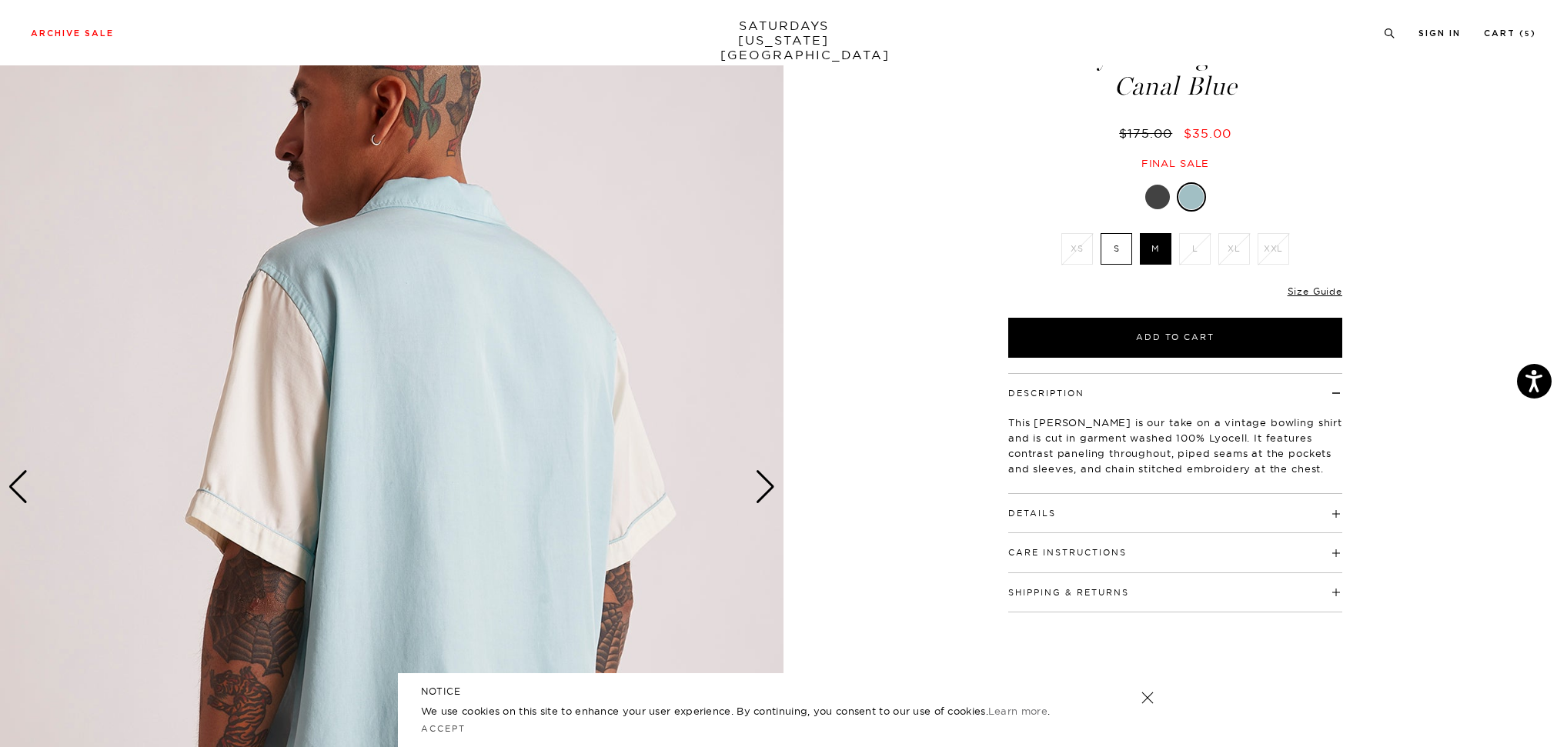
scroll to position [162, 3]
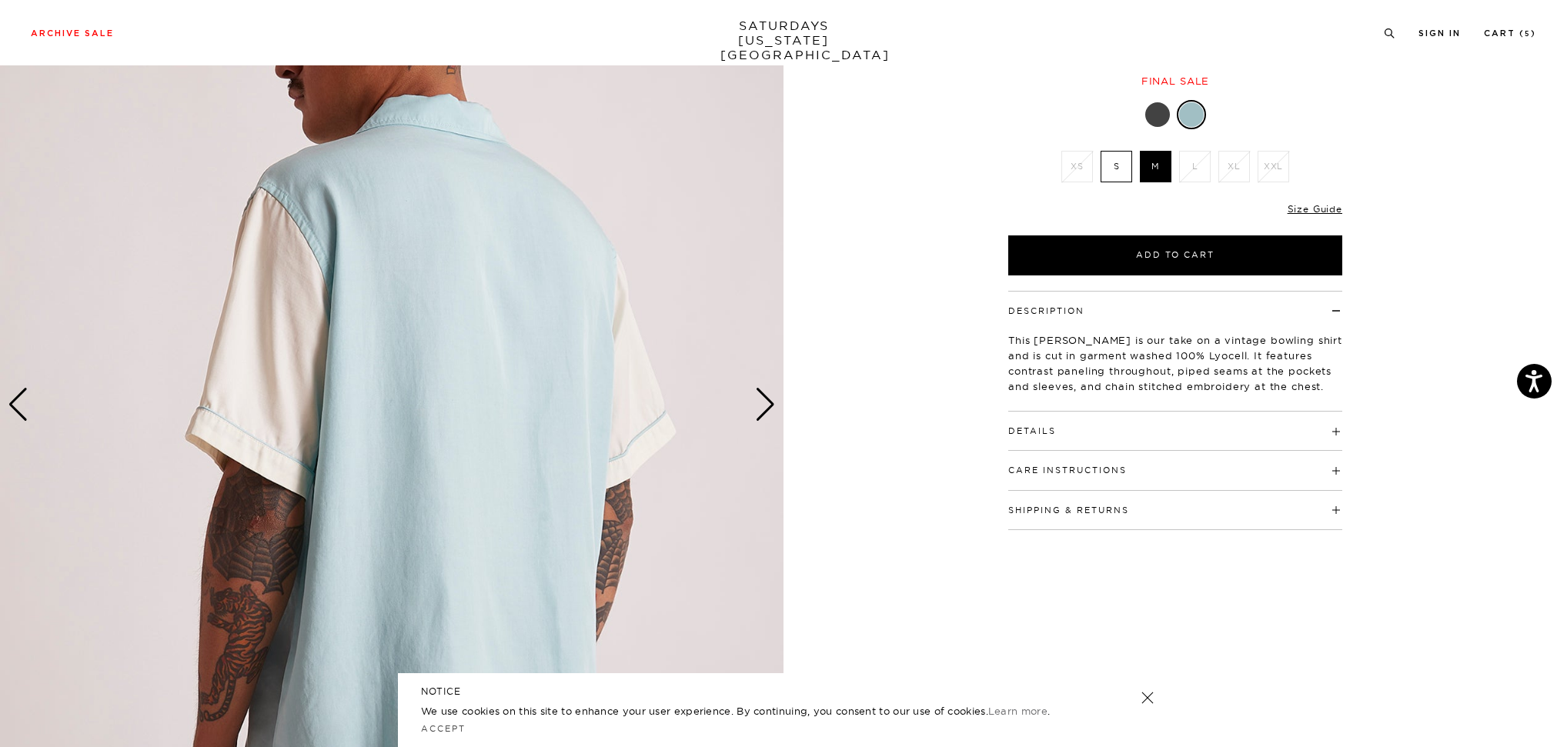
click at [760, 390] on div "Next slide" at bounding box center [765, 405] width 21 height 34
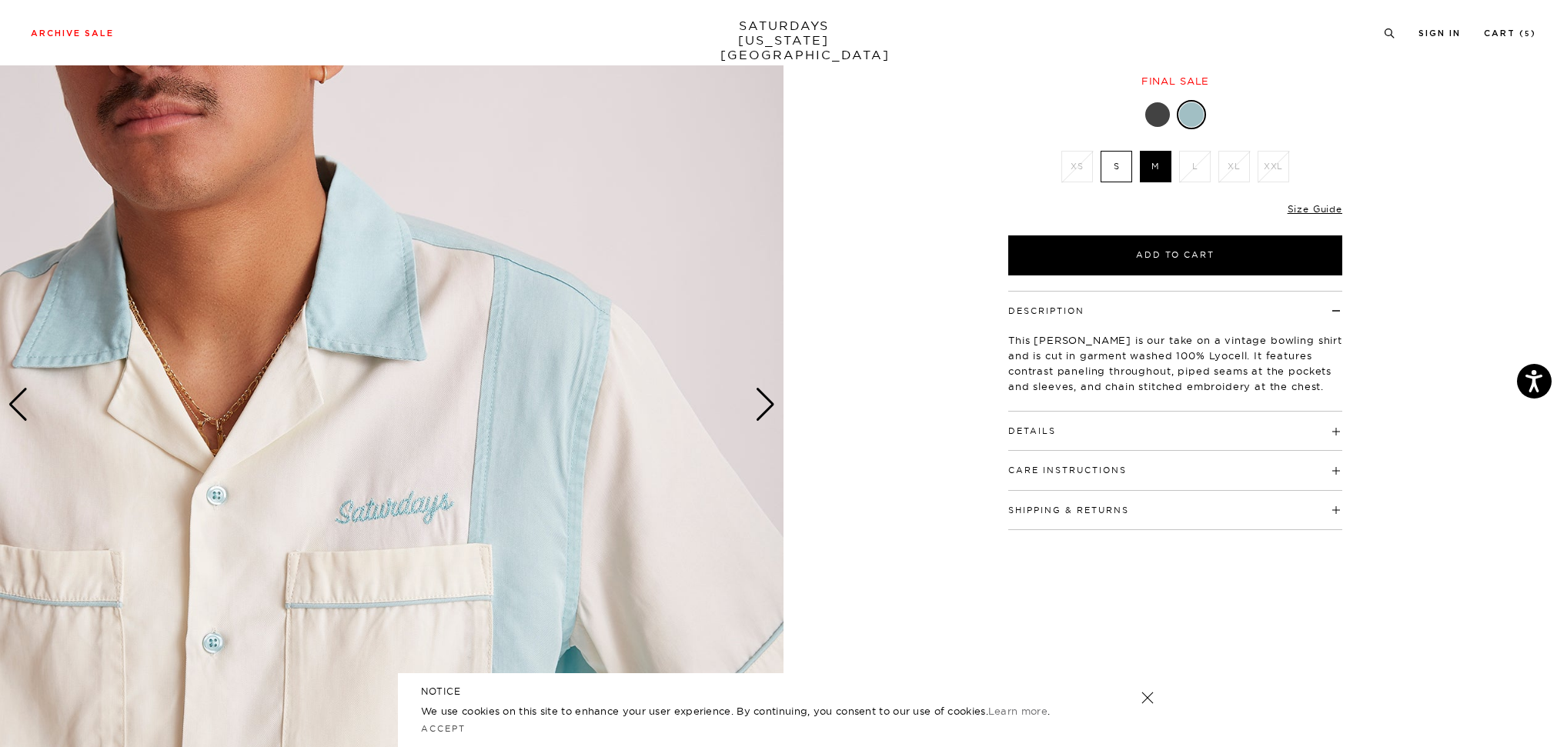
click at [760, 390] on div "Next slide" at bounding box center [765, 405] width 21 height 34
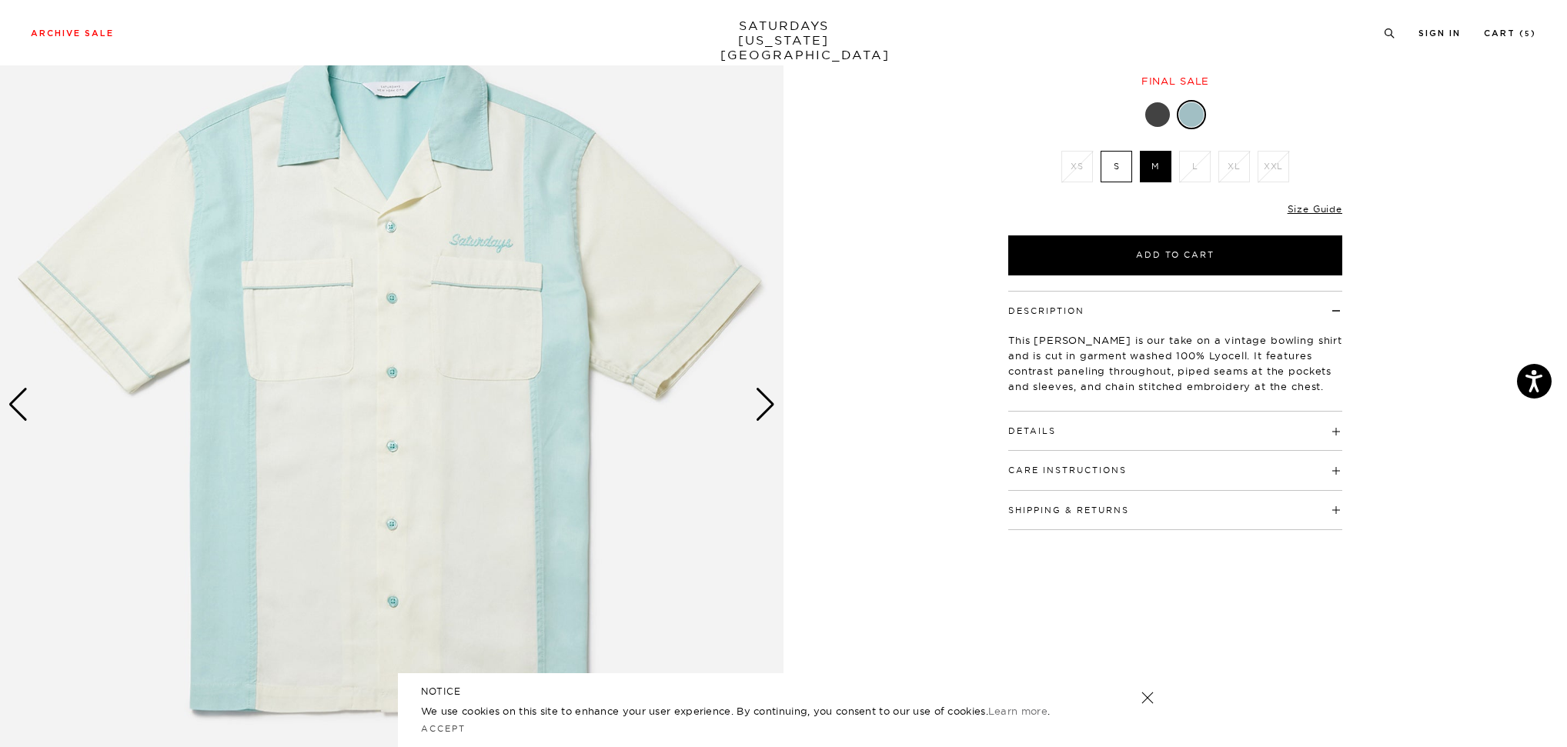
click at [760, 390] on div "Next slide" at bounding box center [765, 405] width 21 height 34
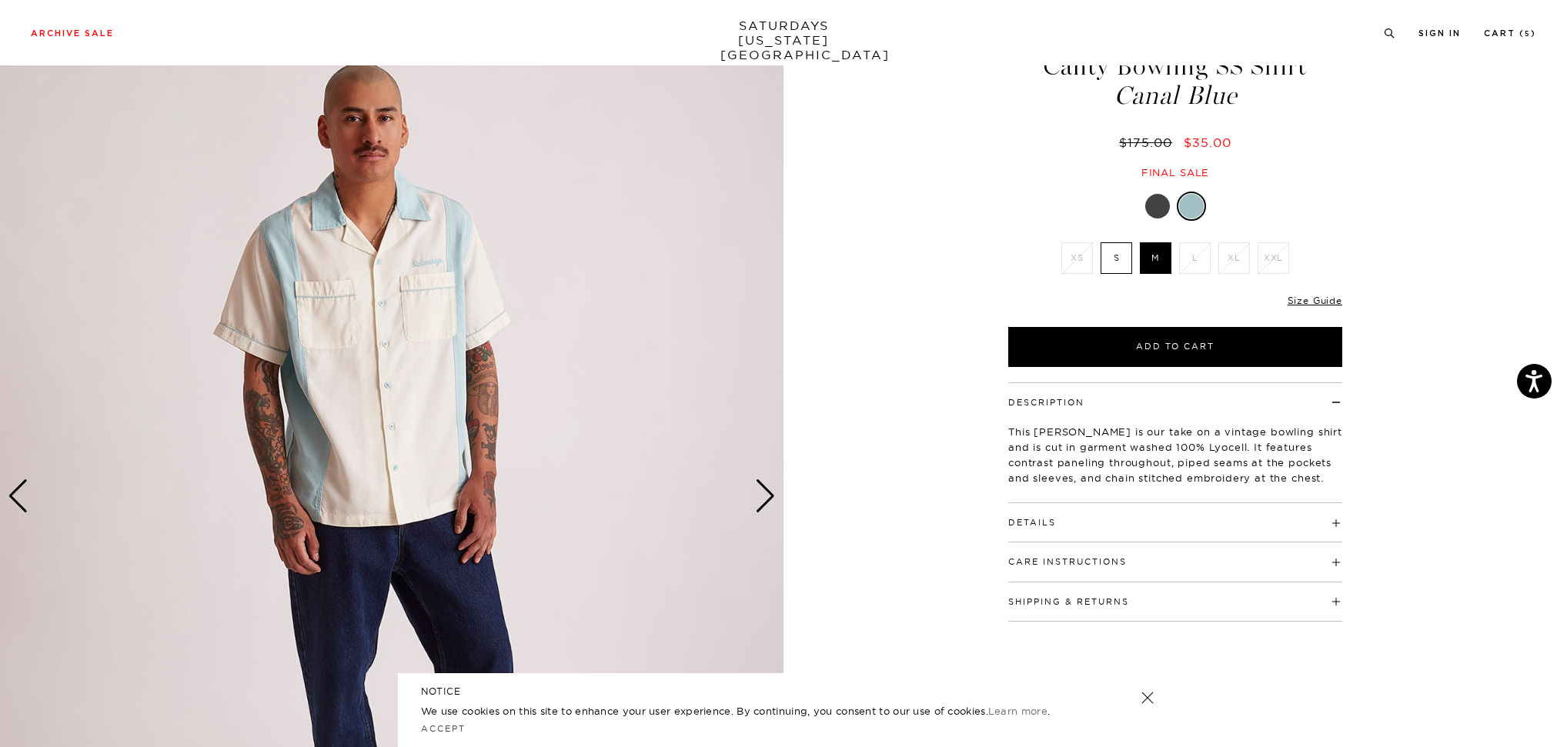
scroll to position [79, 3]
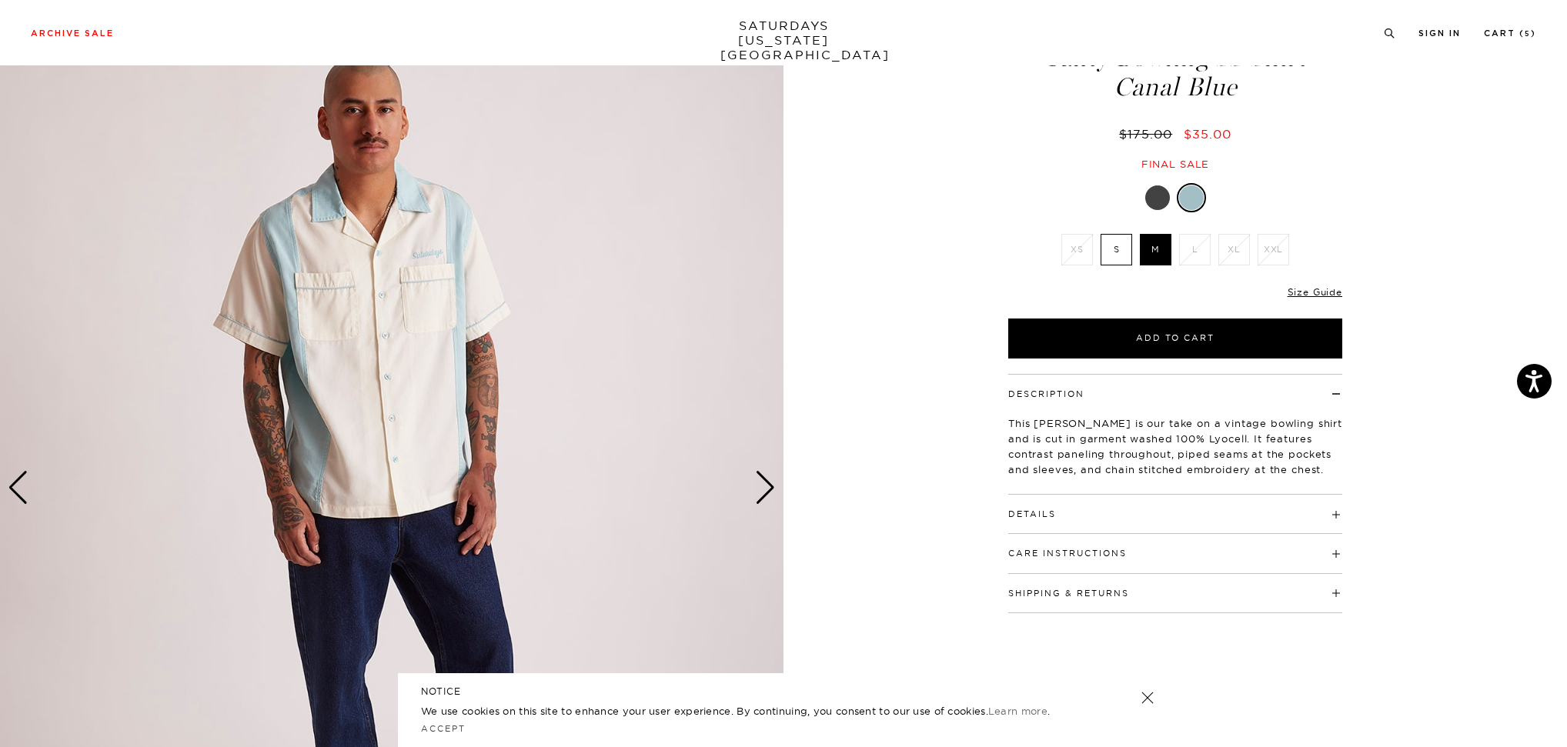
click at [1151, 699] on link at bounding box center [1147, 698] width 22 height 22
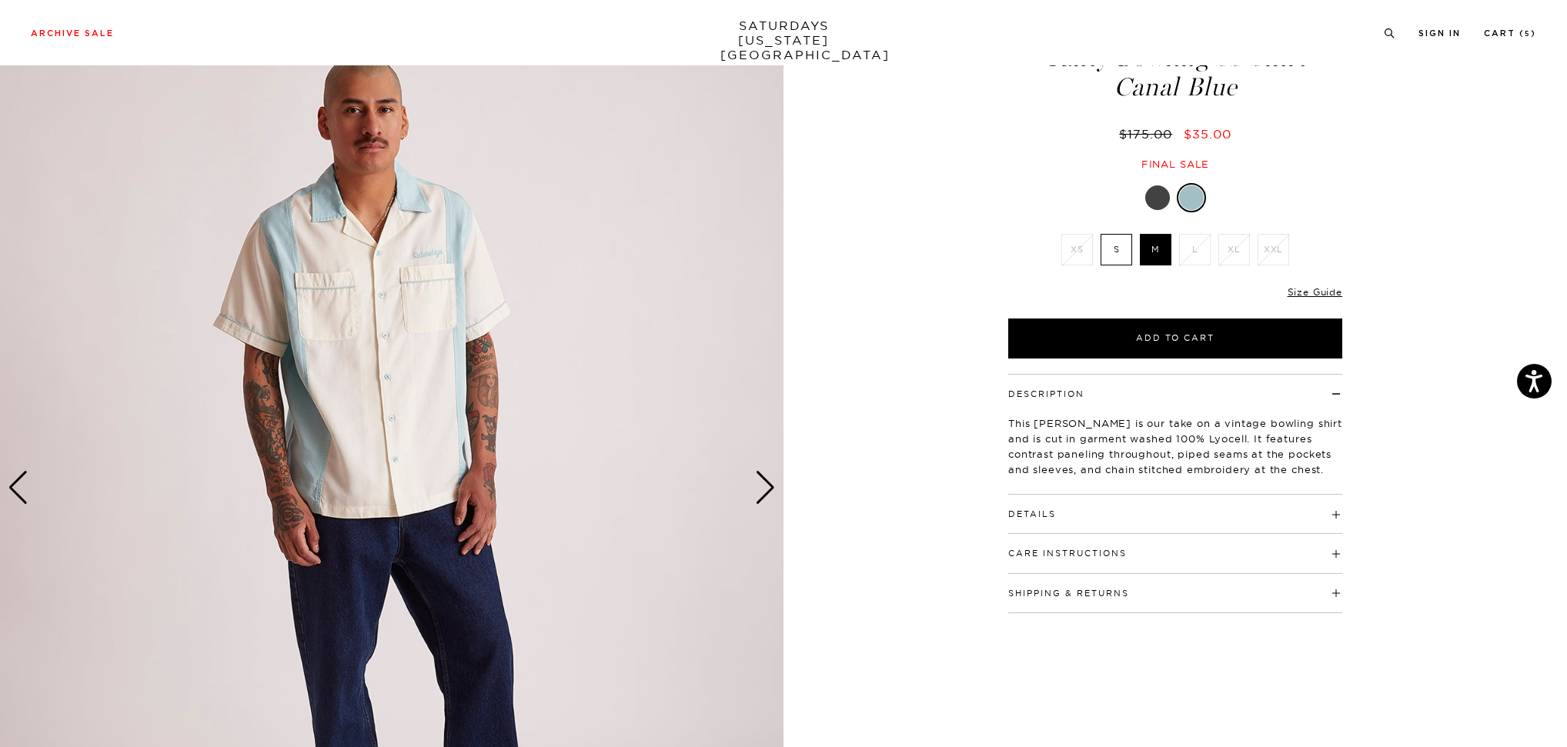
scroll to position [114, 3]
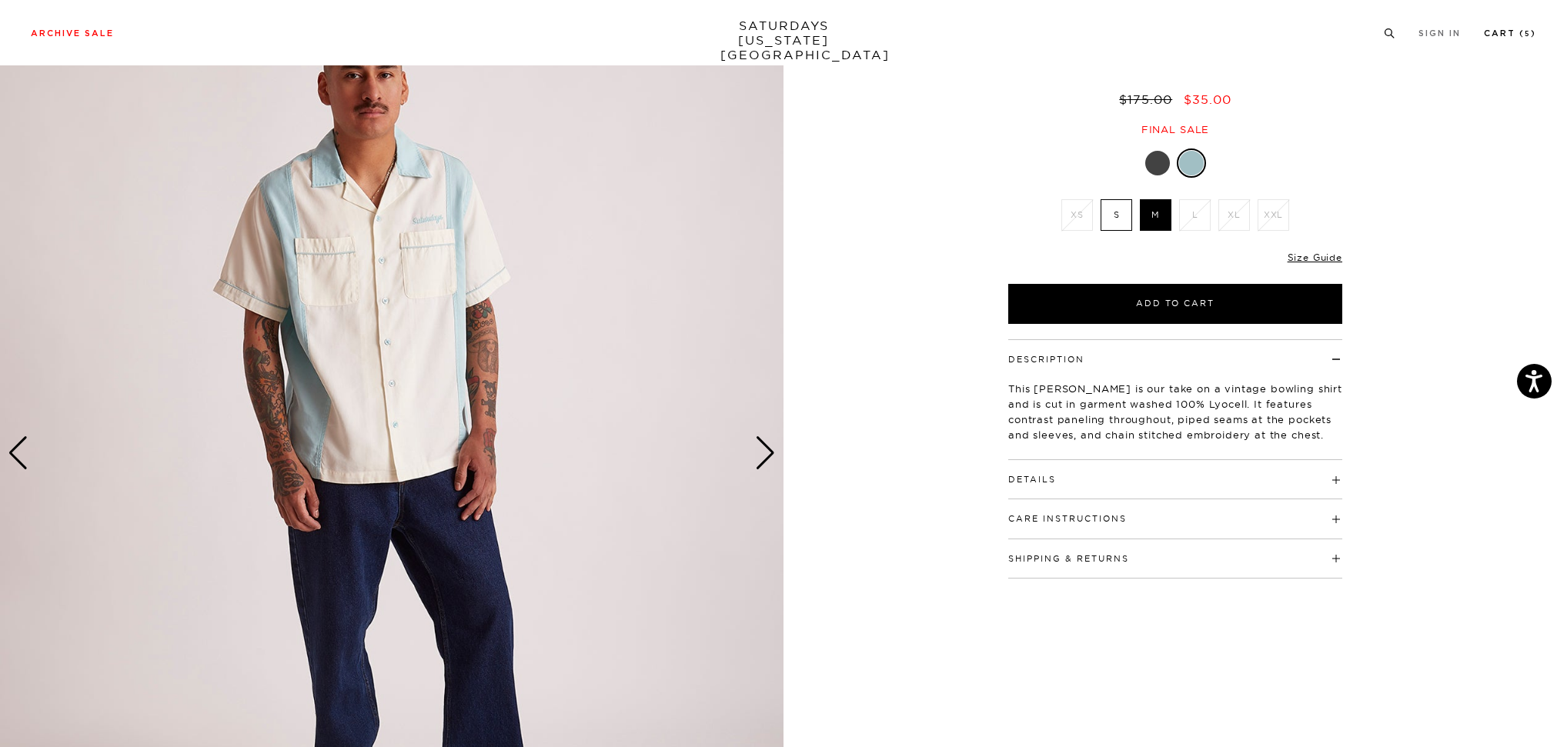
click at [1507, 32] on link "Cart ( 5 )" at bounding box center [1510, 33] width 52 height 8
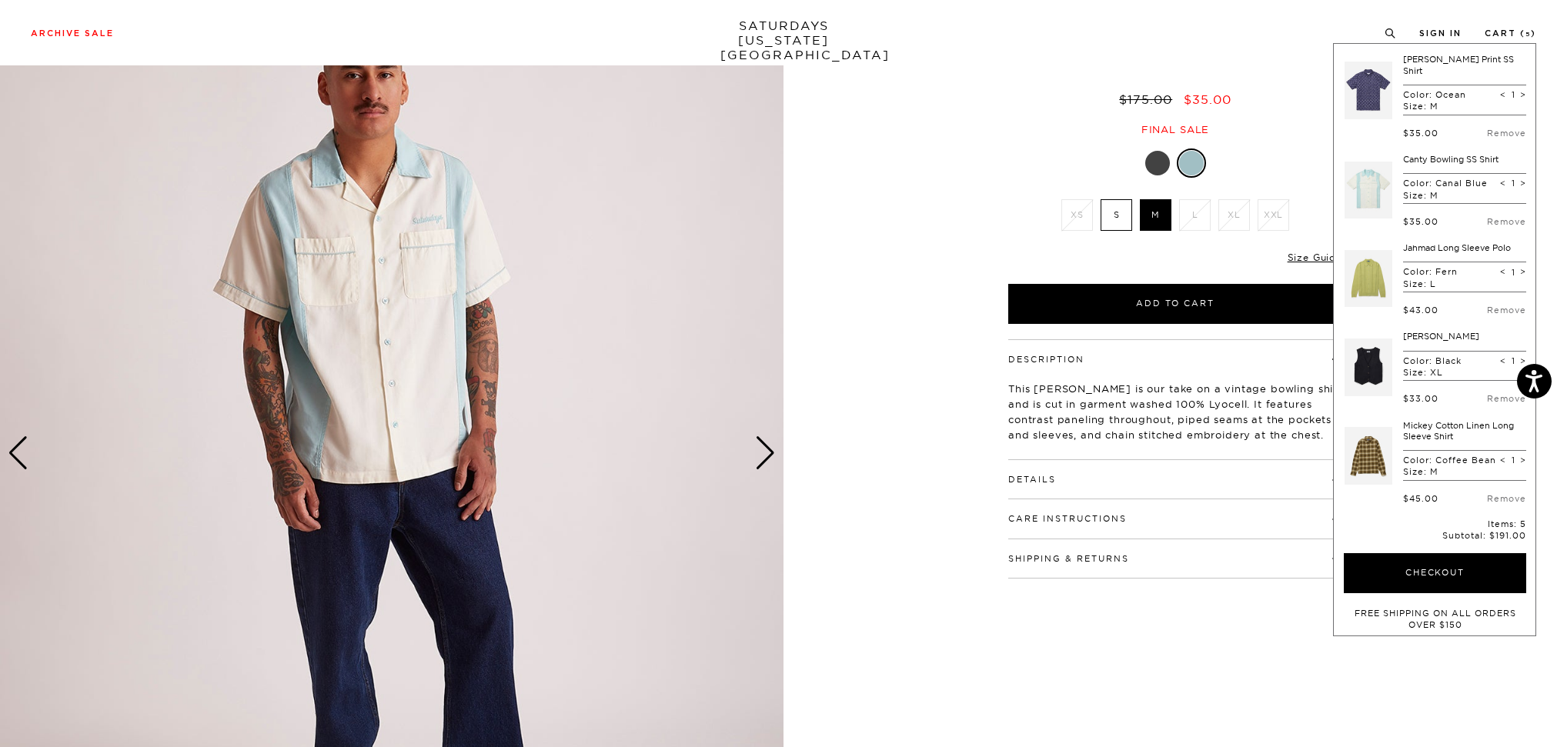
click at [1363, 91] on link at bounding box center [1368, 90] width 48 height 72
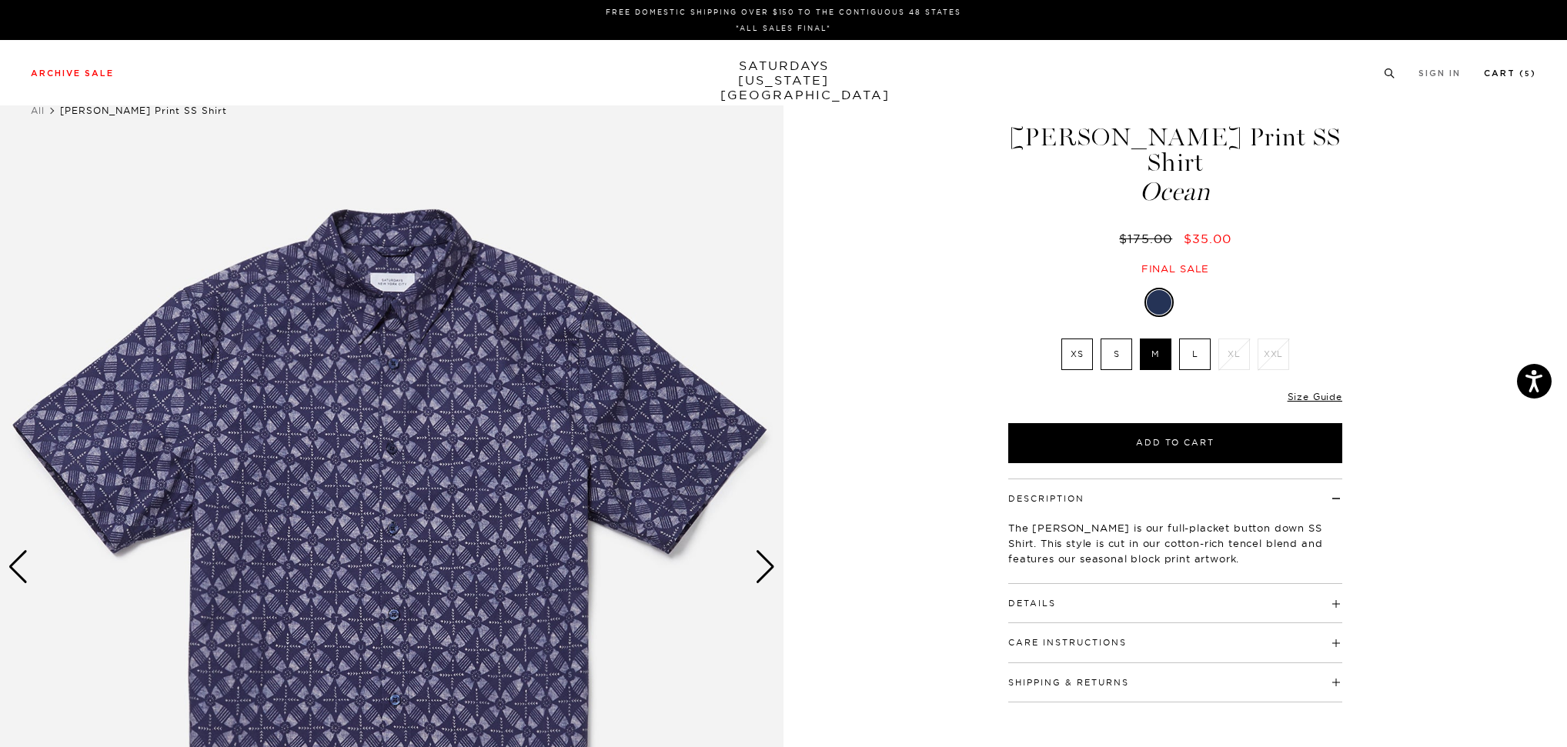
click at [1520, 74] on link "Cart ( 5 )" at bounding box center [1510, 73] width 52 height 8
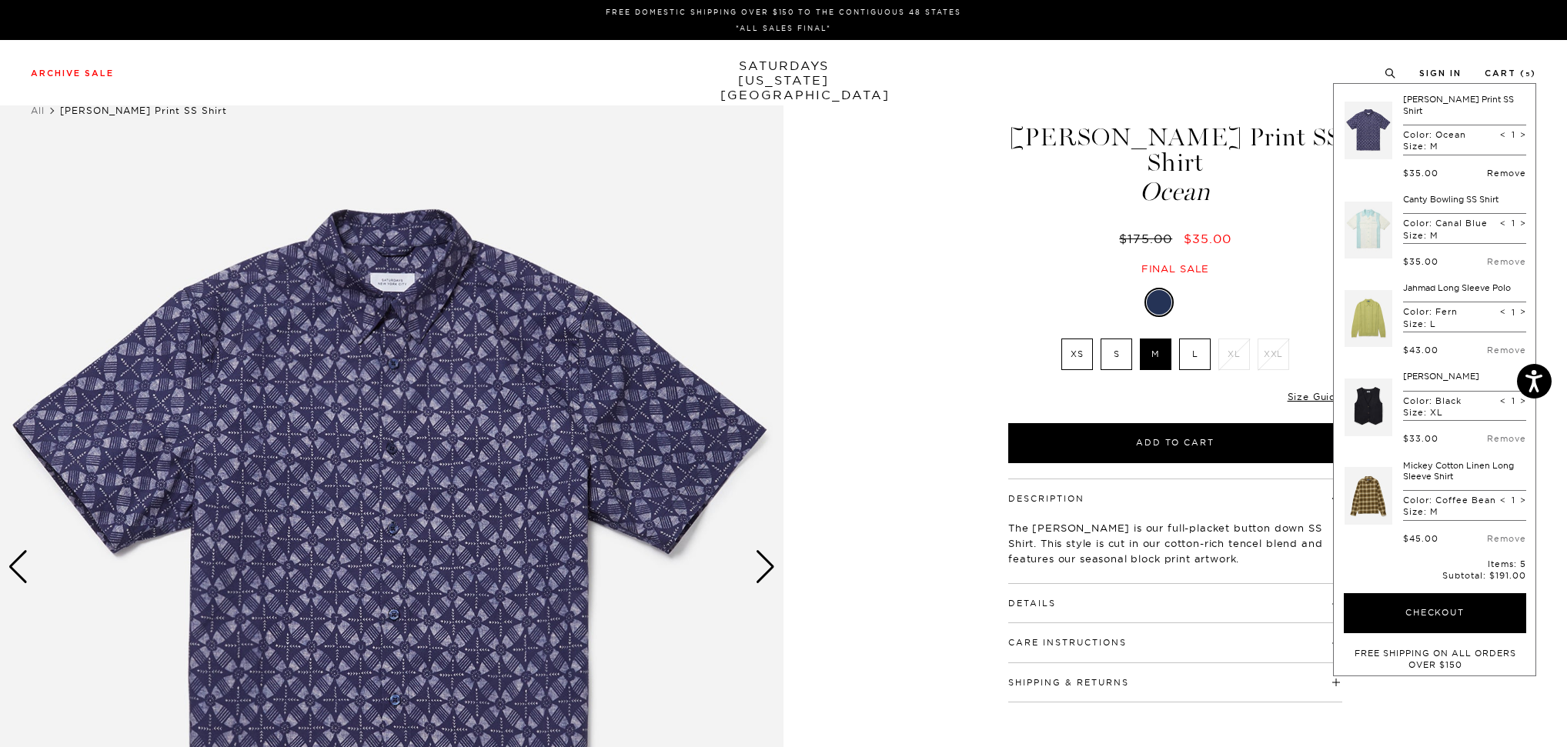
click at [1490, 168] on link "Remove" at bounding box center [1506, 173] width 39 height 11
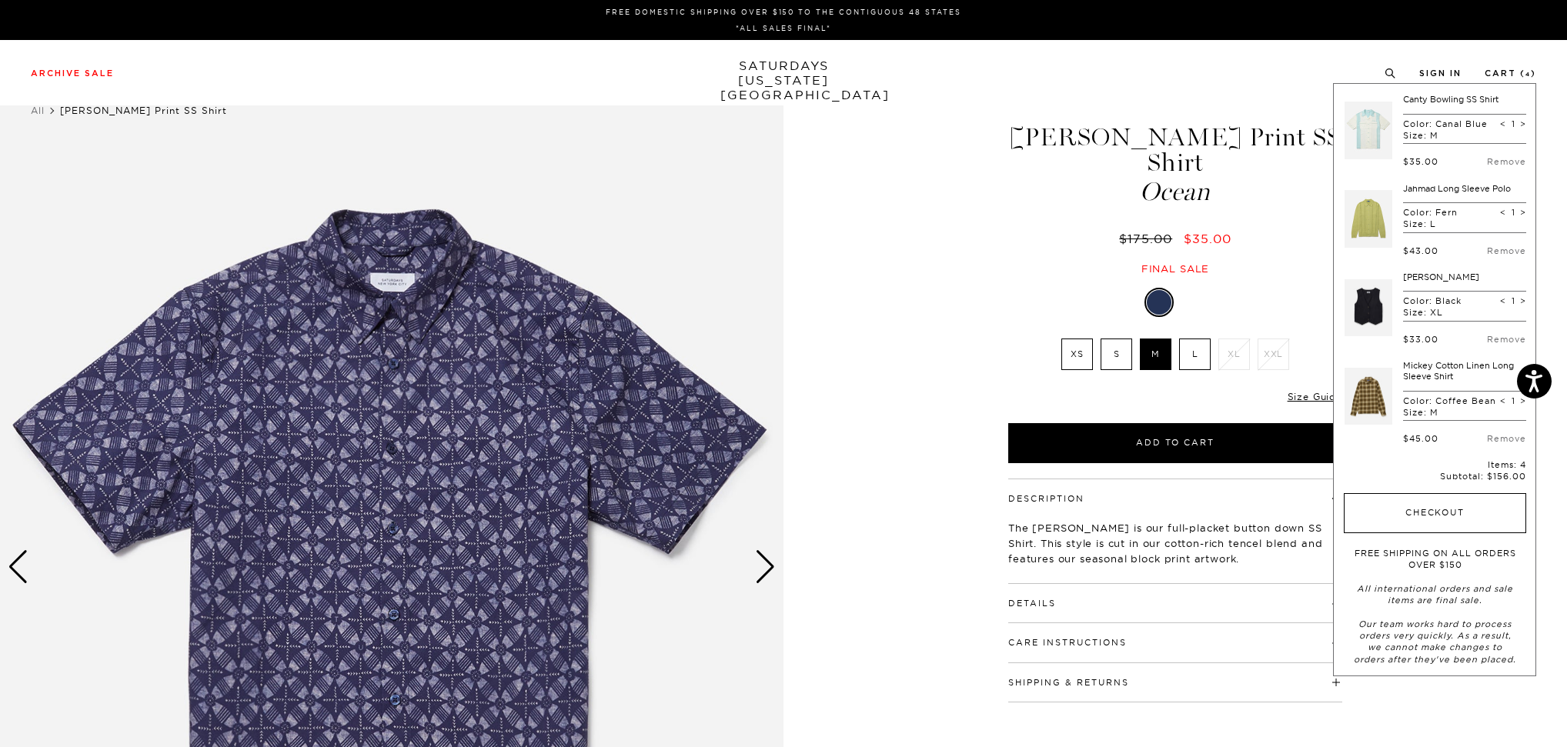
click at [1411, 512] on button "Checkout" at bounding box center [1434, 513] width 182 height 40
